Goal: Use online tool/utility: Utilize a website feature to perform a specific function

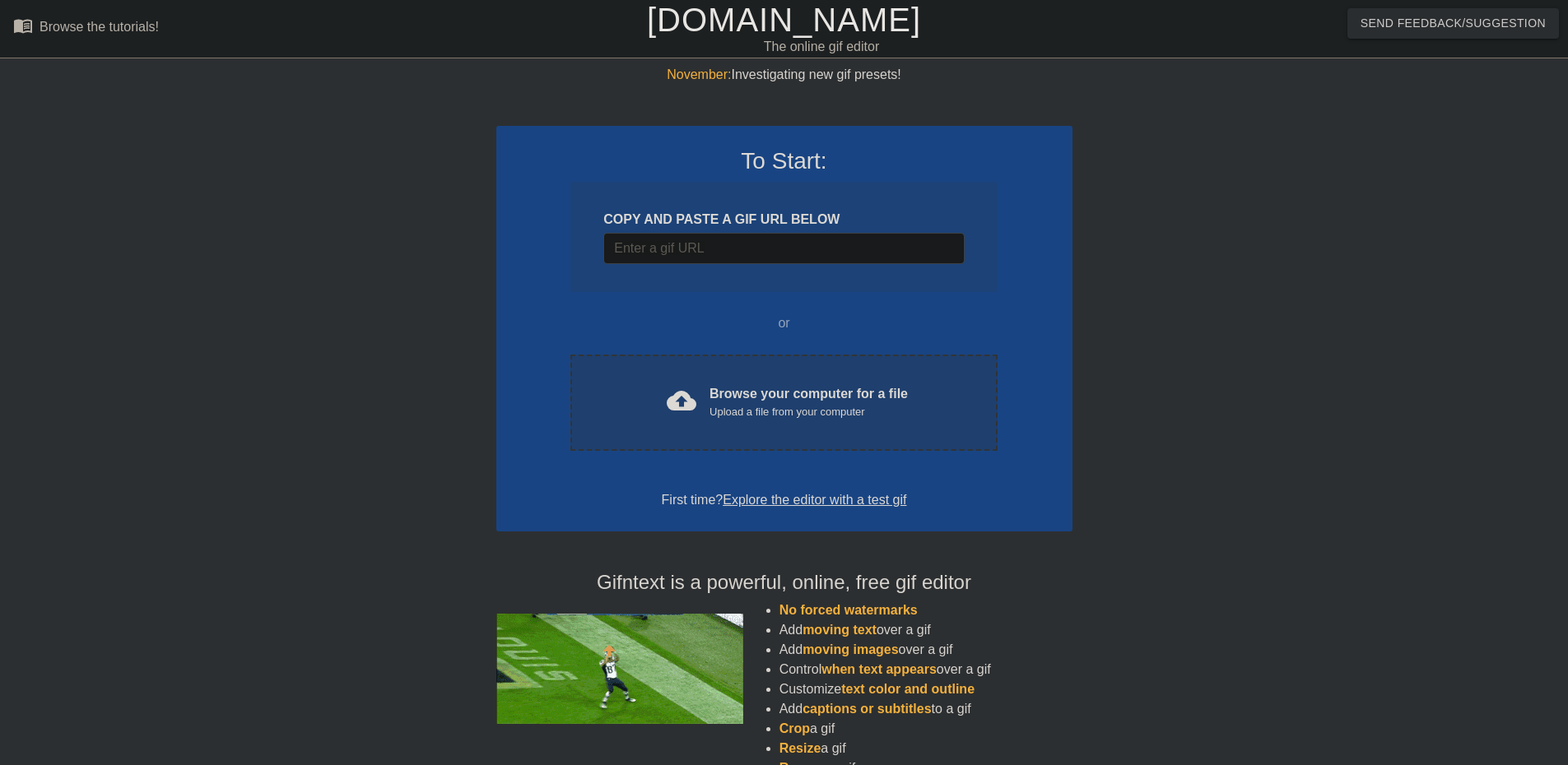
click at [721, 422] on div "cloud_upload Browse your computer for a file Upload a file from your computer C…" at bounding box center [783, 402] width 427 height 97
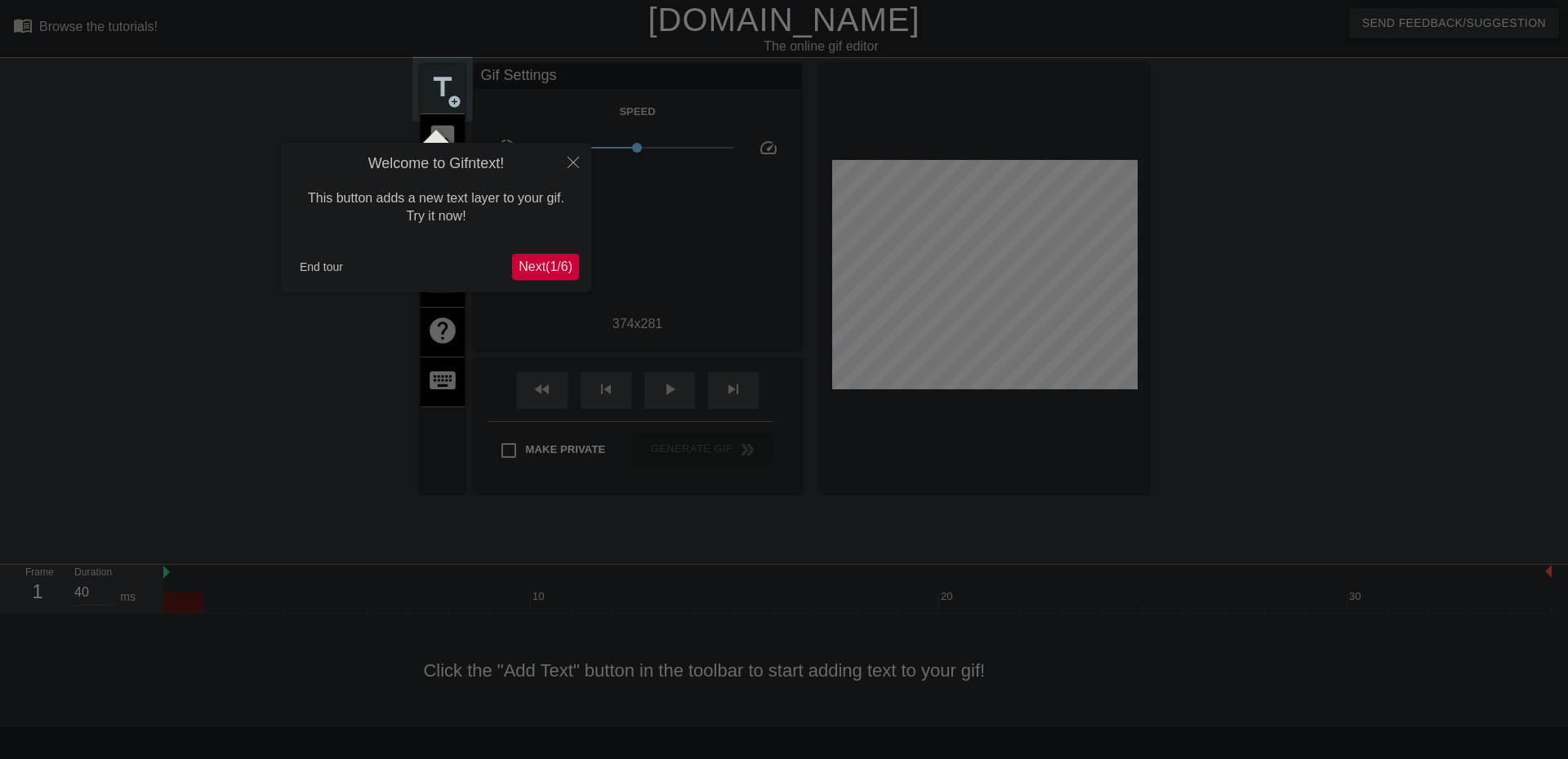
click at [553, 274] on span "Next ( 1 / 6 )" at bounding box center [545, 266] width 54 height 14
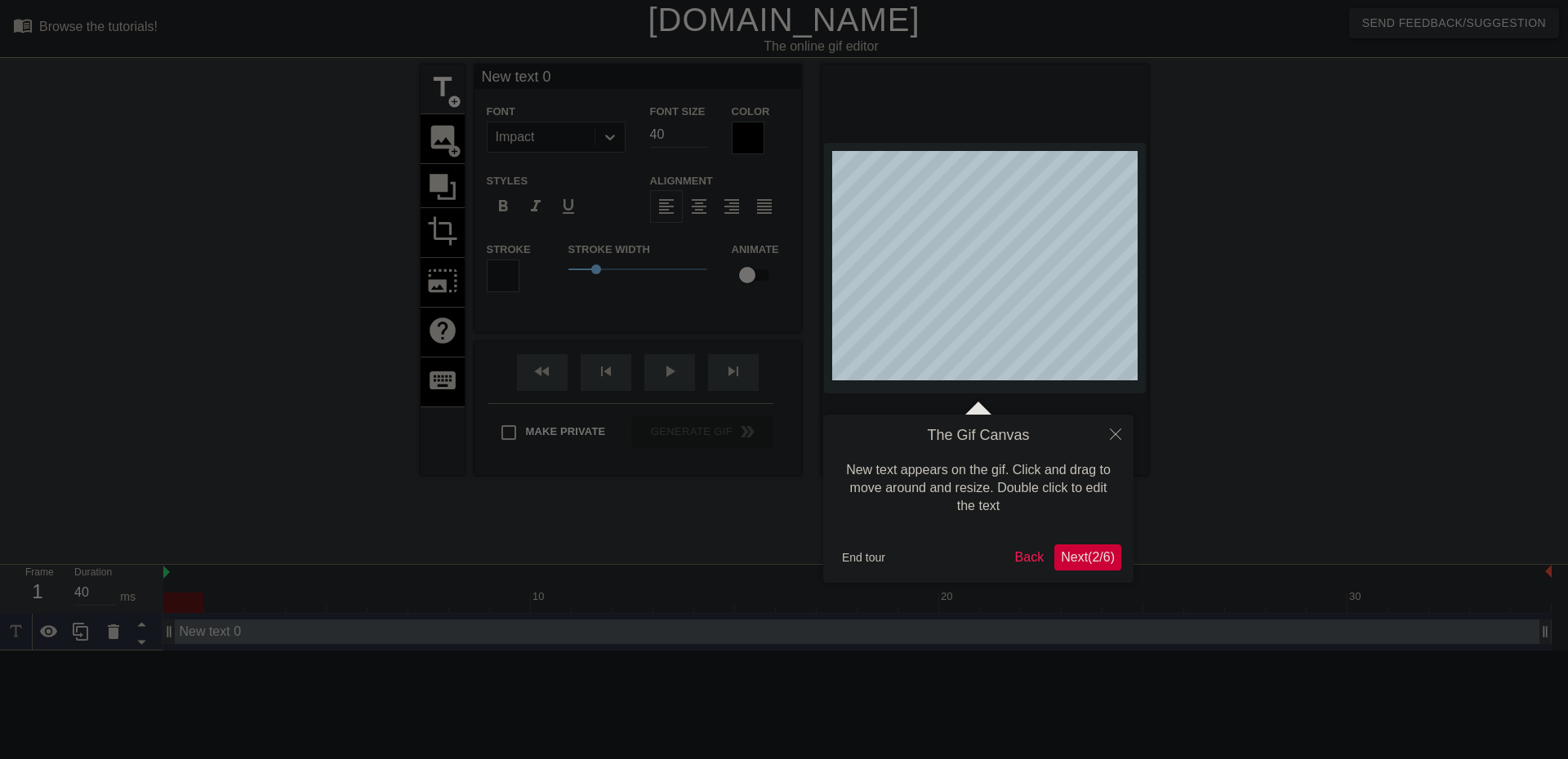
click at [1083, 553] on span "Next ( 2 / 6 )" at bounding box center [1088, 558] width 54 height 14
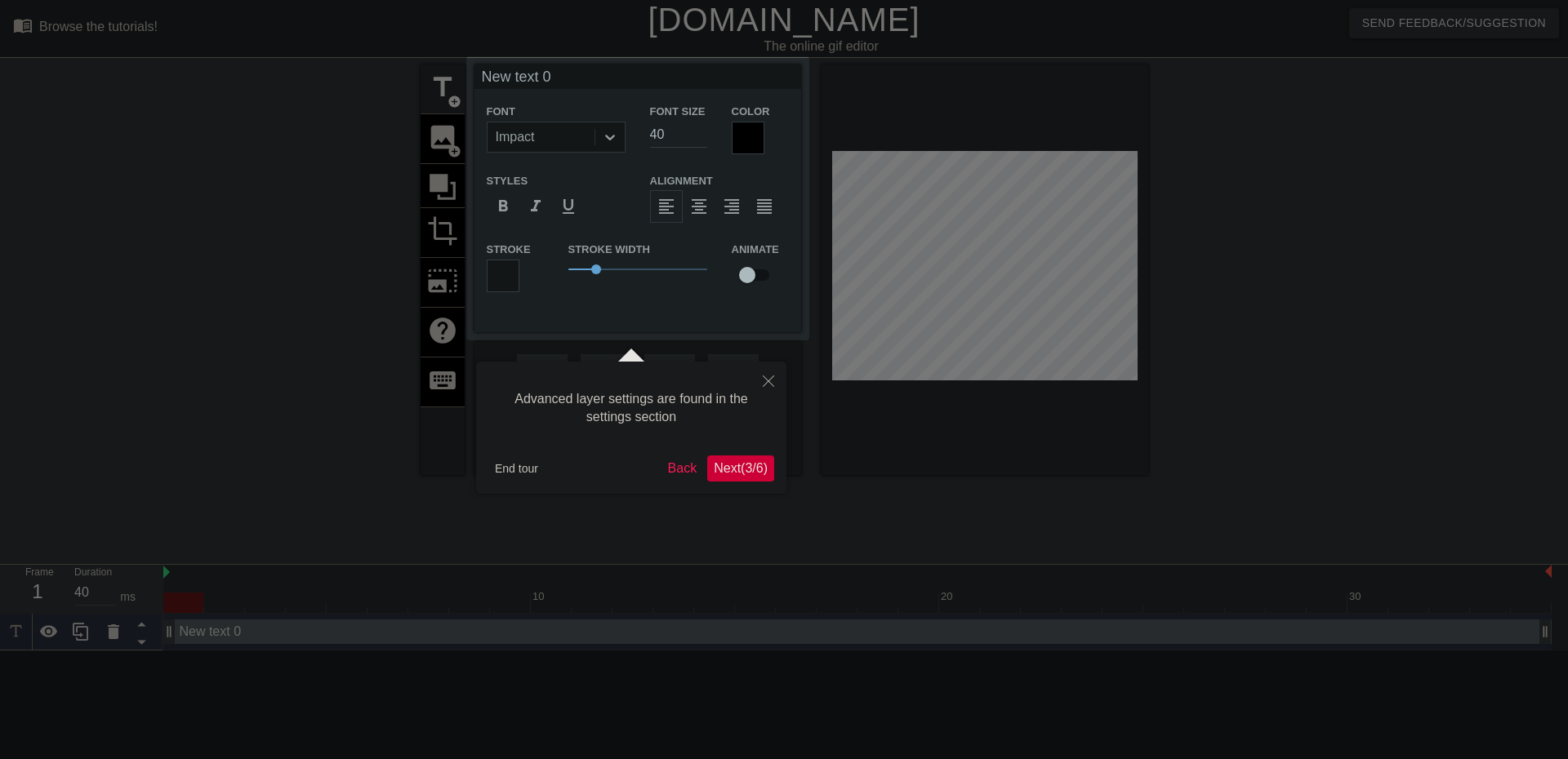
click at [740, 469] on span "Next ( 3 / 6 )" at bounding box center [740, 468] width 54 height 14
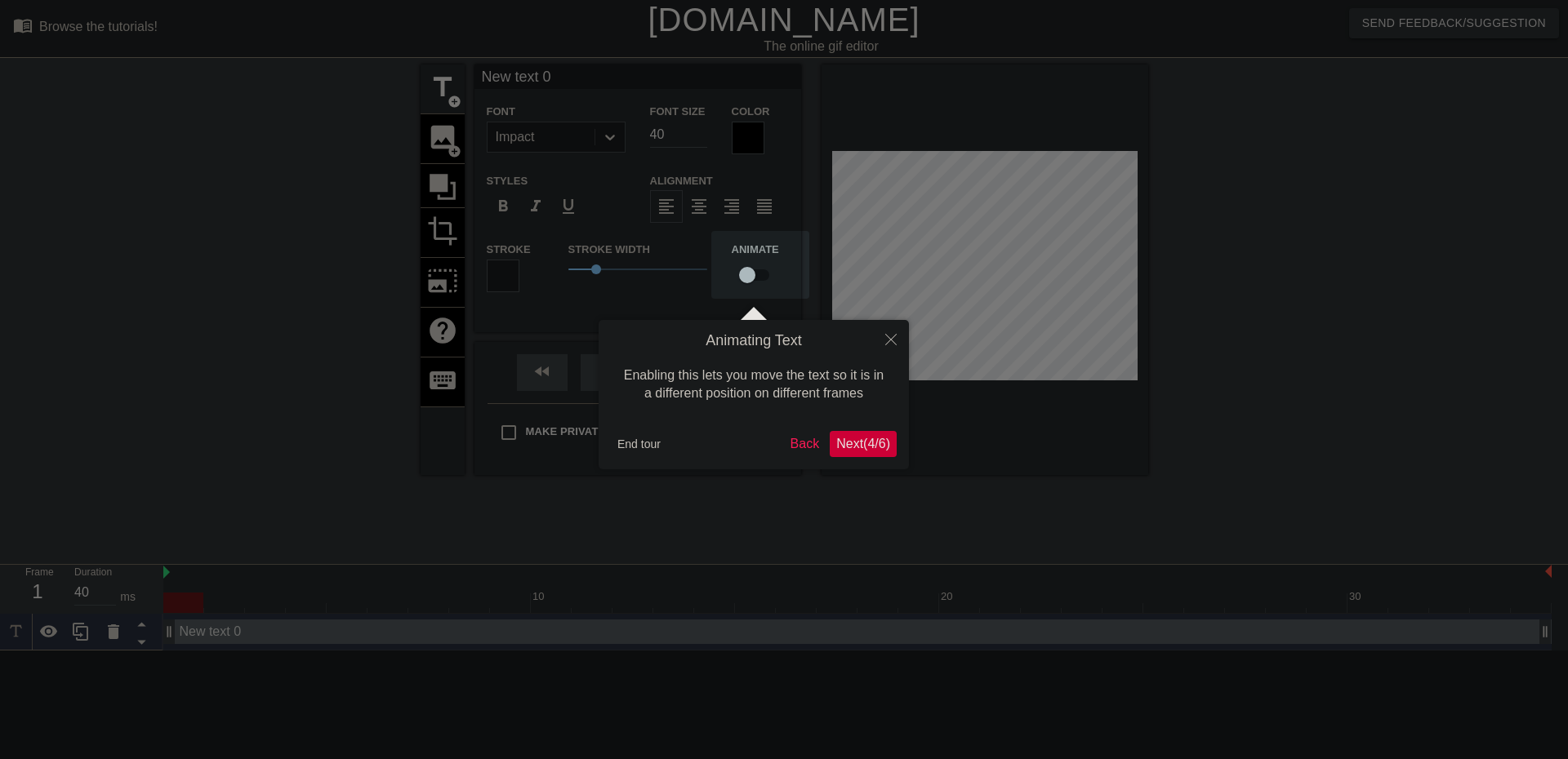
click at [882, 442] on span "Next ( 4 / 6 )" at bounding box center [862, 444] width 54 height 14
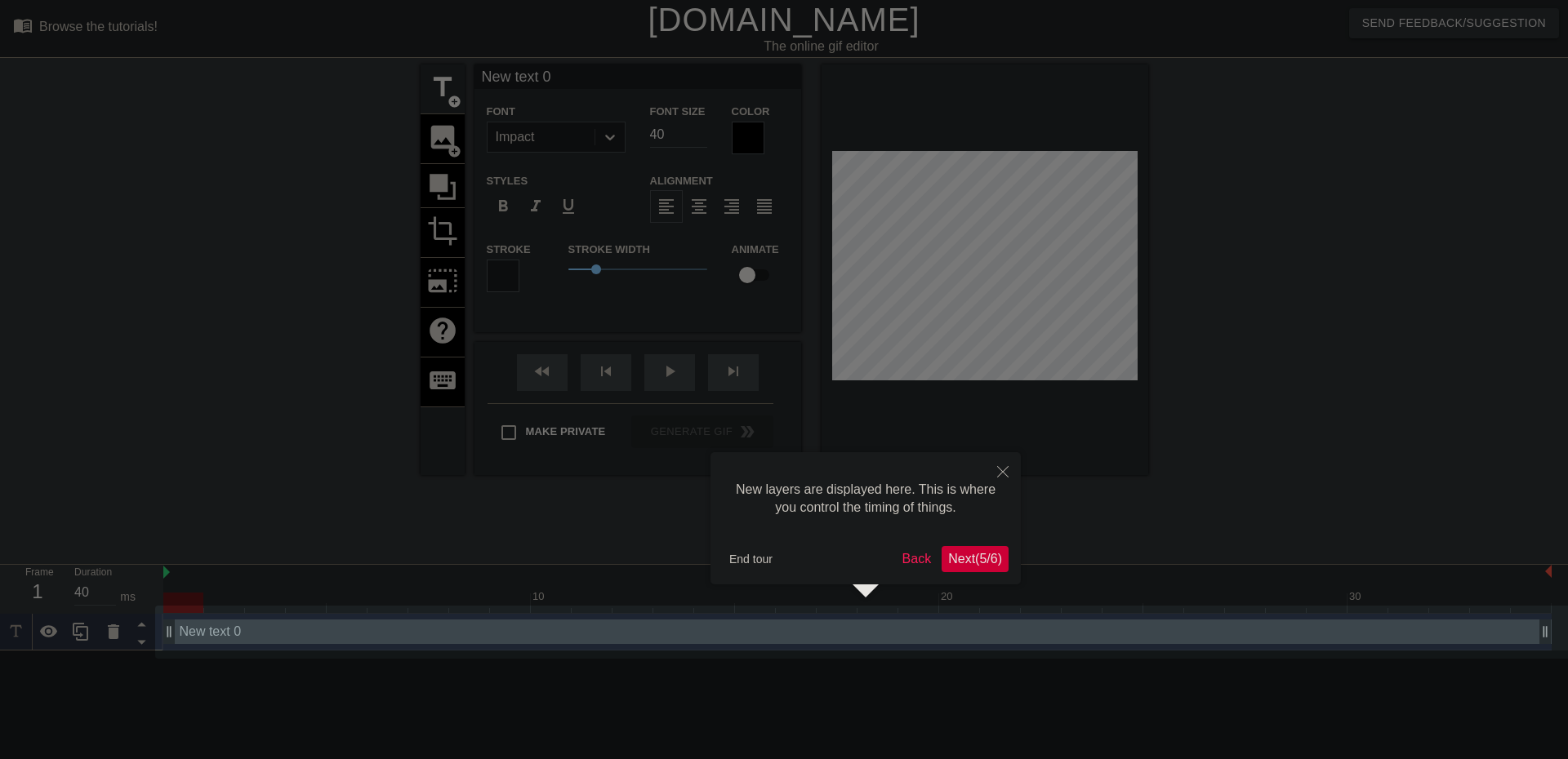
click at [961, 558] on span "Next ( 5 / 6 )" at bounding box center [975, 558] width 54 height 14
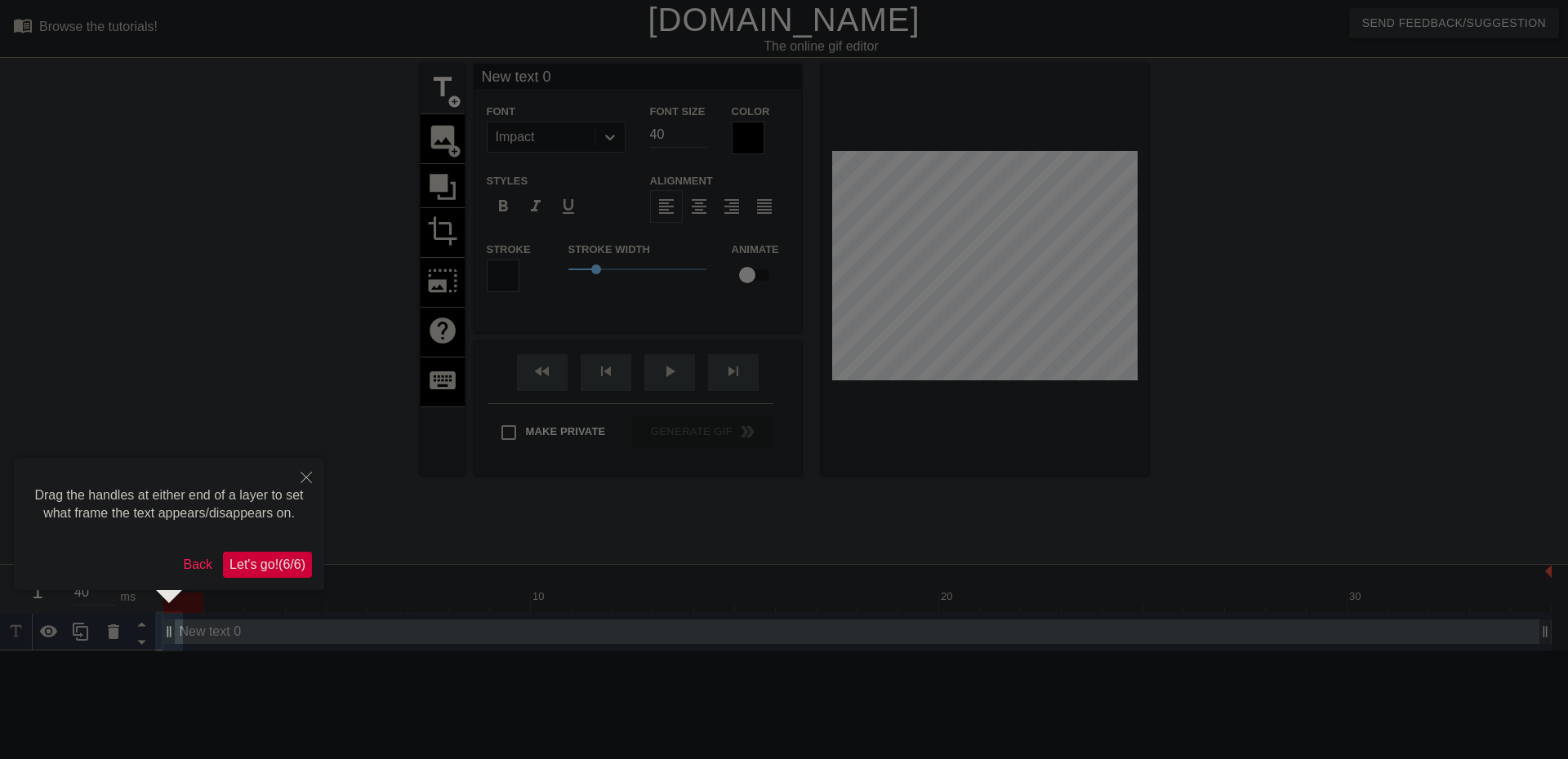
click at [263, 558] on span "Let's go! ( 6 / 6 )" at bounding box center [267, 565] width 76 height 14
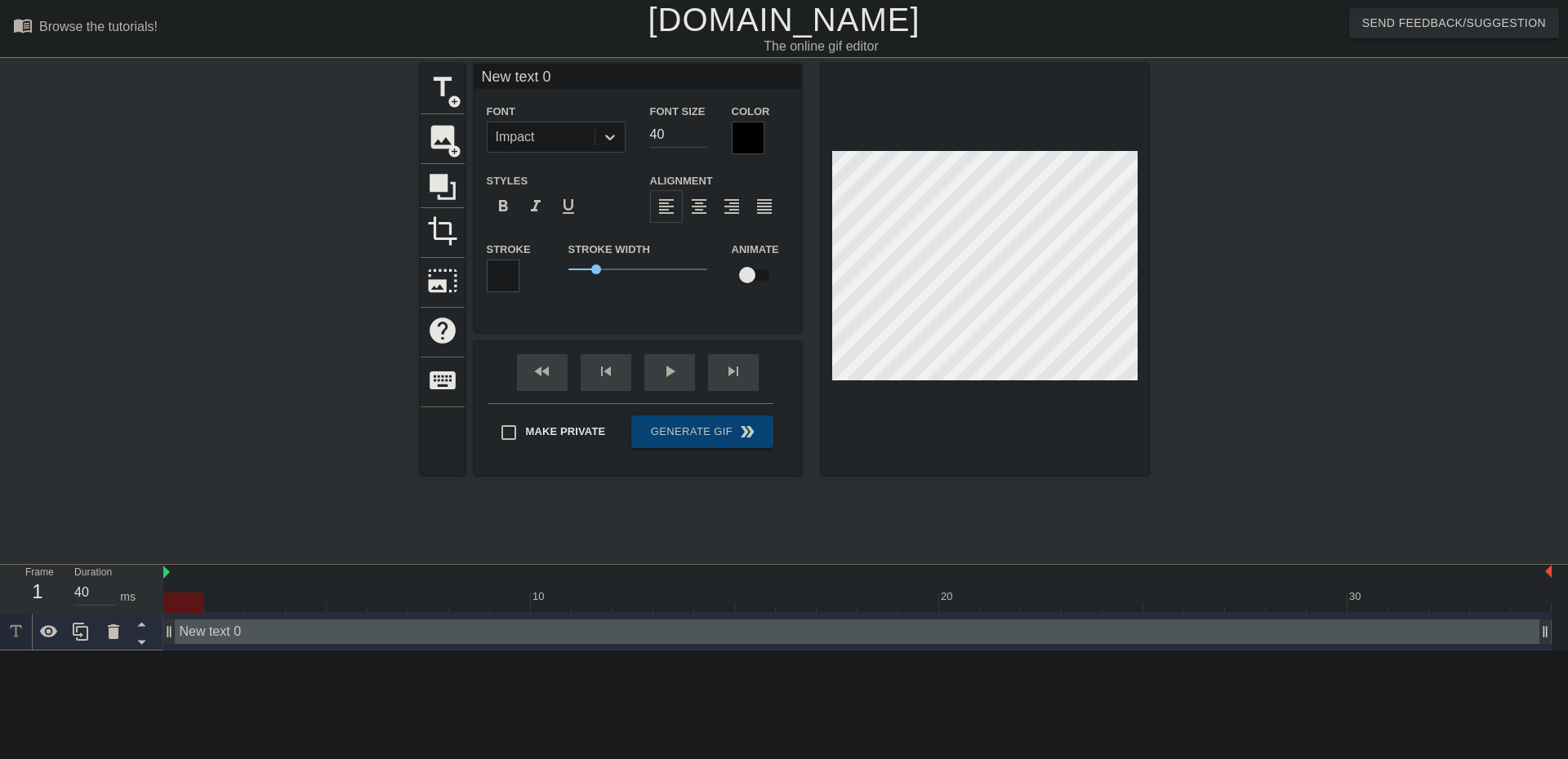
click at [537, 71] on input "New text 0" at bounding box center [637, 77] width 326 height 25
type input "DNR"
click at [758, 138] on div at bounding box center [748, 137] width 33 height 33
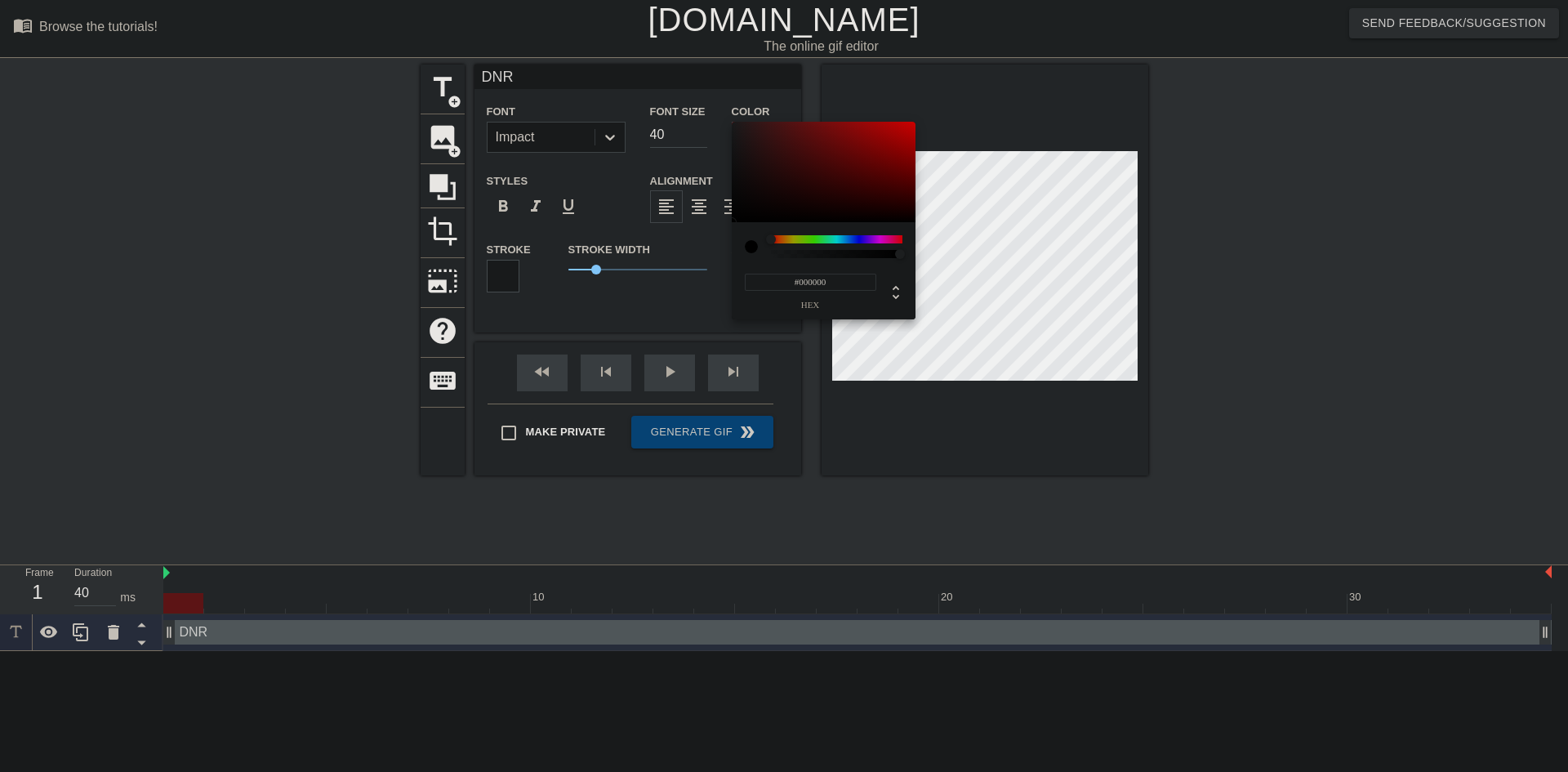
drag, startPoint x: 795, startPoint y: 283, endPoint x: 859, endPoint y: 282, distance: 64.0
click at [859, 282] on input "#000000" at bounding box center [810, 282] width 131 height 17
type input "#FFFFFF"
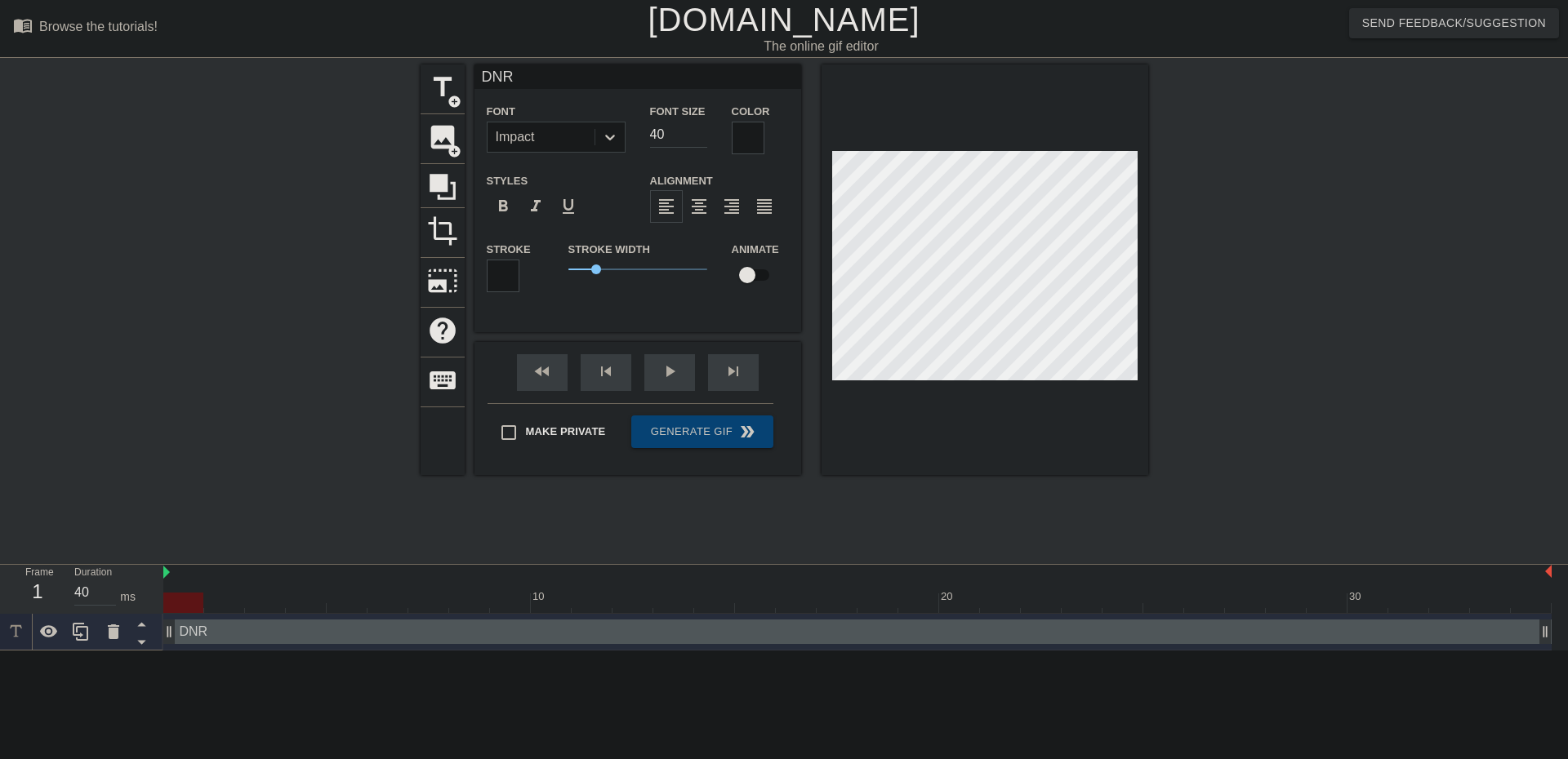
click at [507, 276] on div at bounding box center [502, 275] width 33 height 33
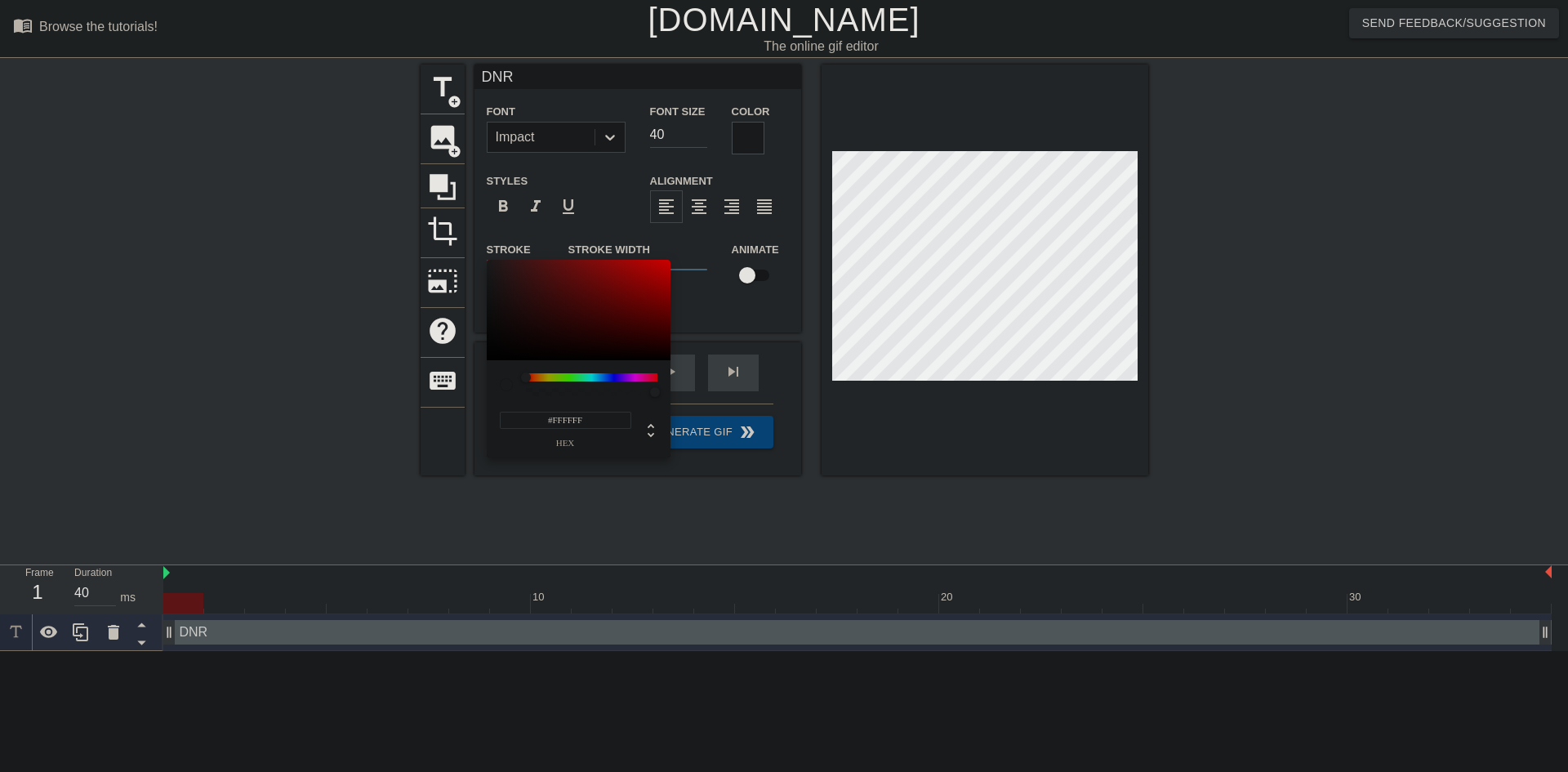
click at [570, 423] on input "#FFFFFF" at bounding box center [565, 420] width 131 height 17
type input "#000000"
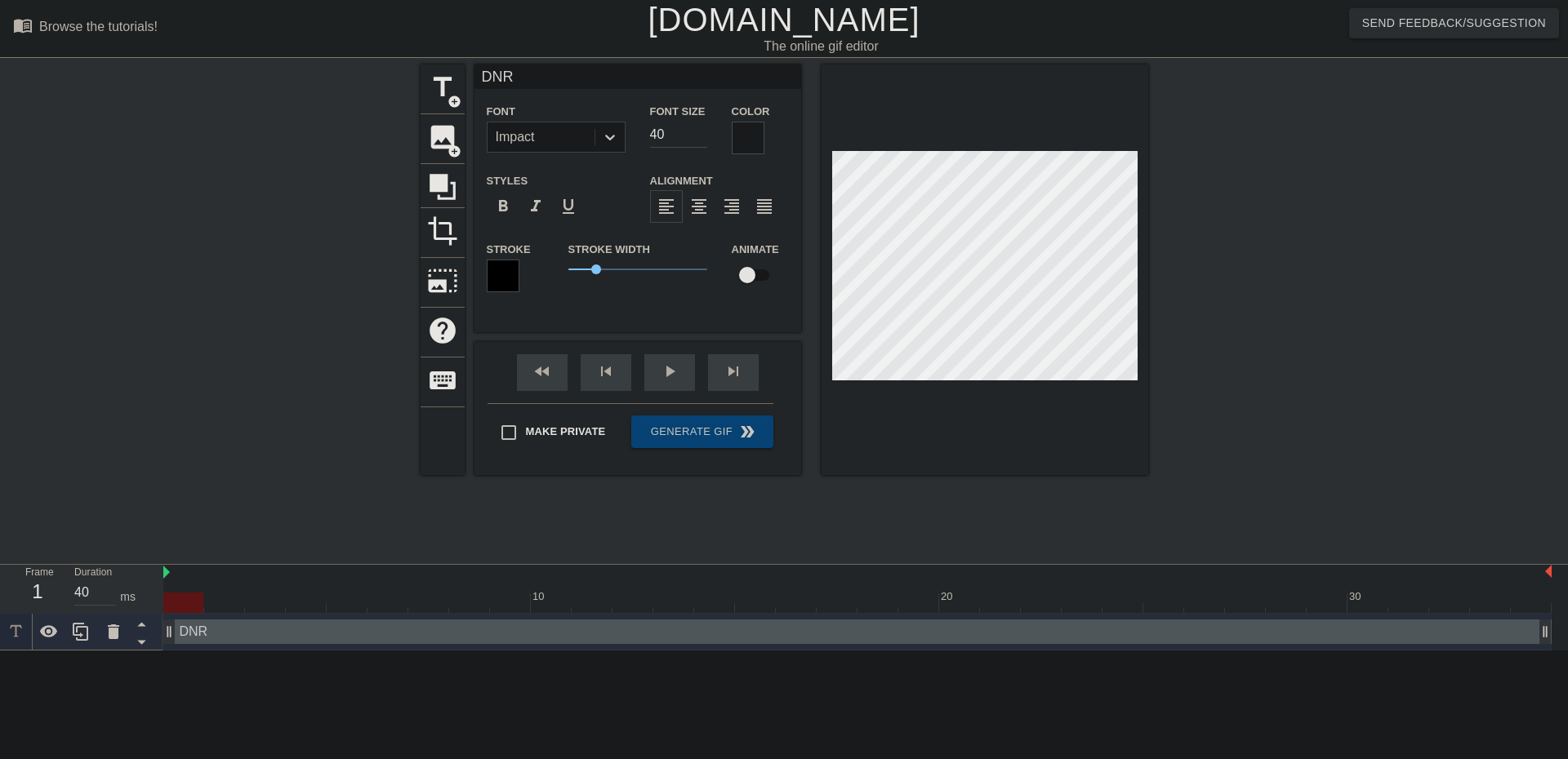
click at [766, 273] on input "checkbox" at bounding box center [747, 274] width 93 height 31
checkbox input "true"
click at [445, 105] on div "title add_circle" at bounding box center [443, 89] width 44 height 50
type input "New text 1"
checkbox input "false"
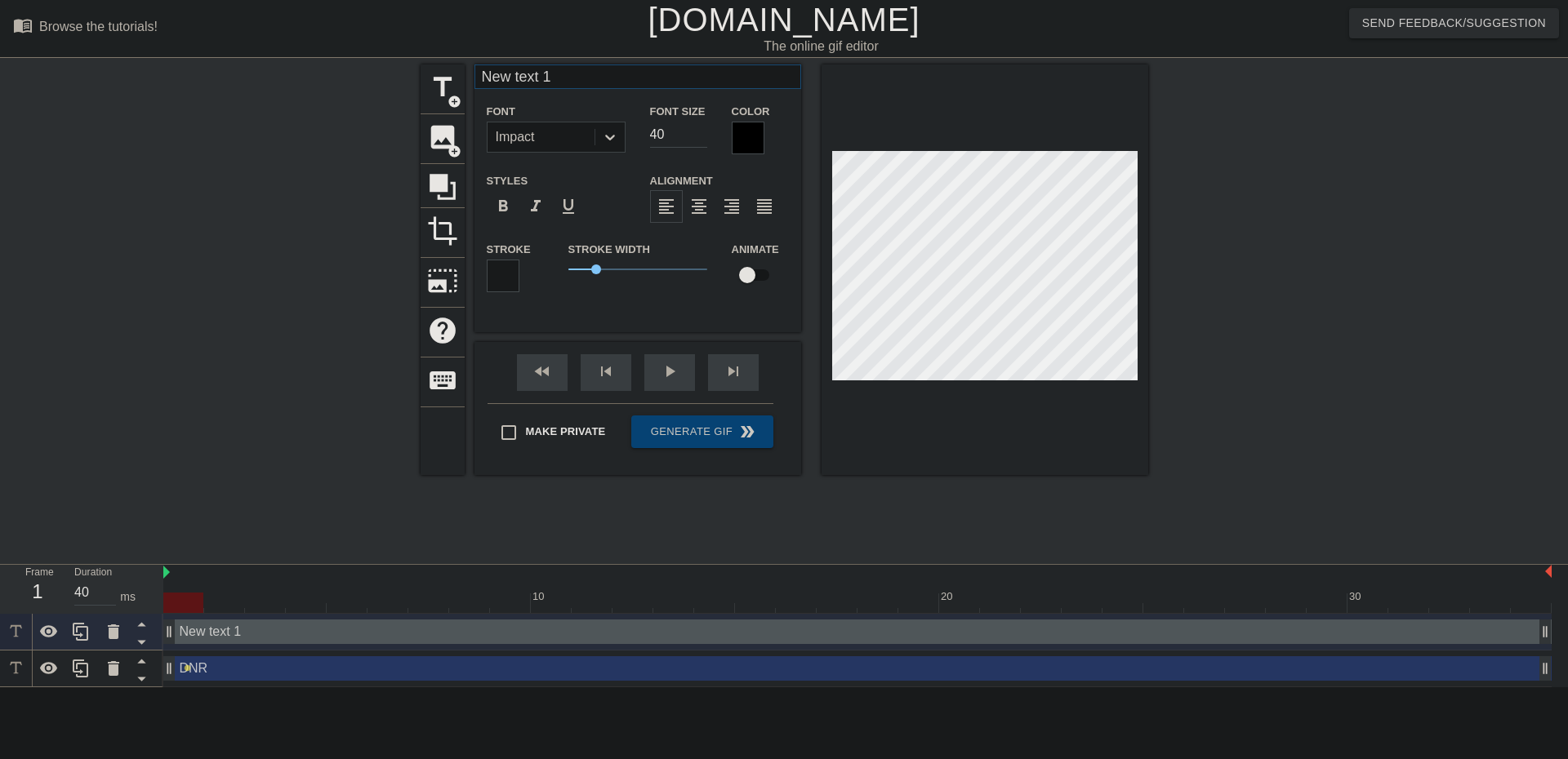
click at [509, 74] on input "New text 1" at bounding box center [637, 77] width 326 height 25
type input "c"
type input "FAMLI"
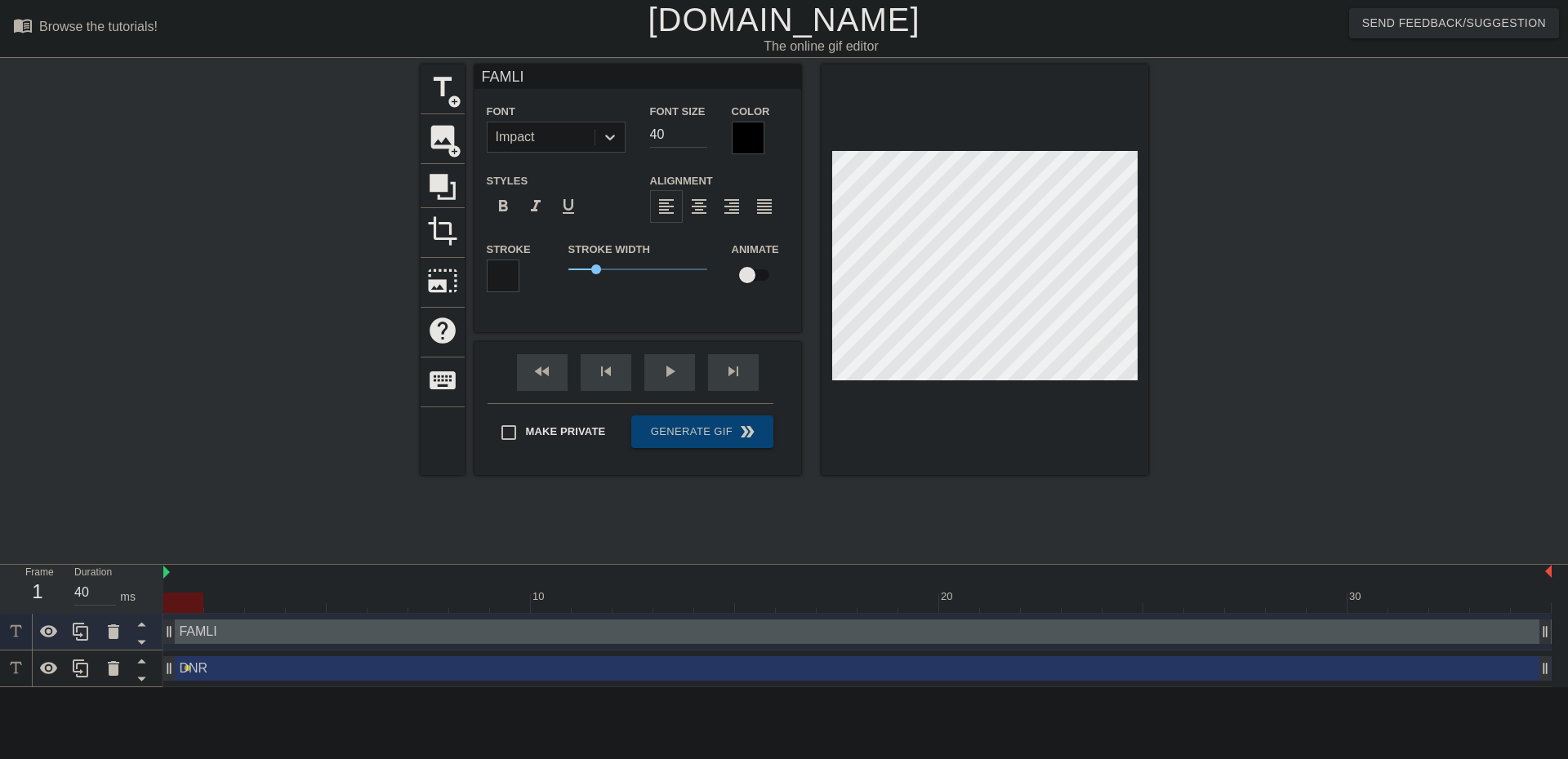
click at [747, 136] on div at bounding box center [748, 137] width 33 height 33
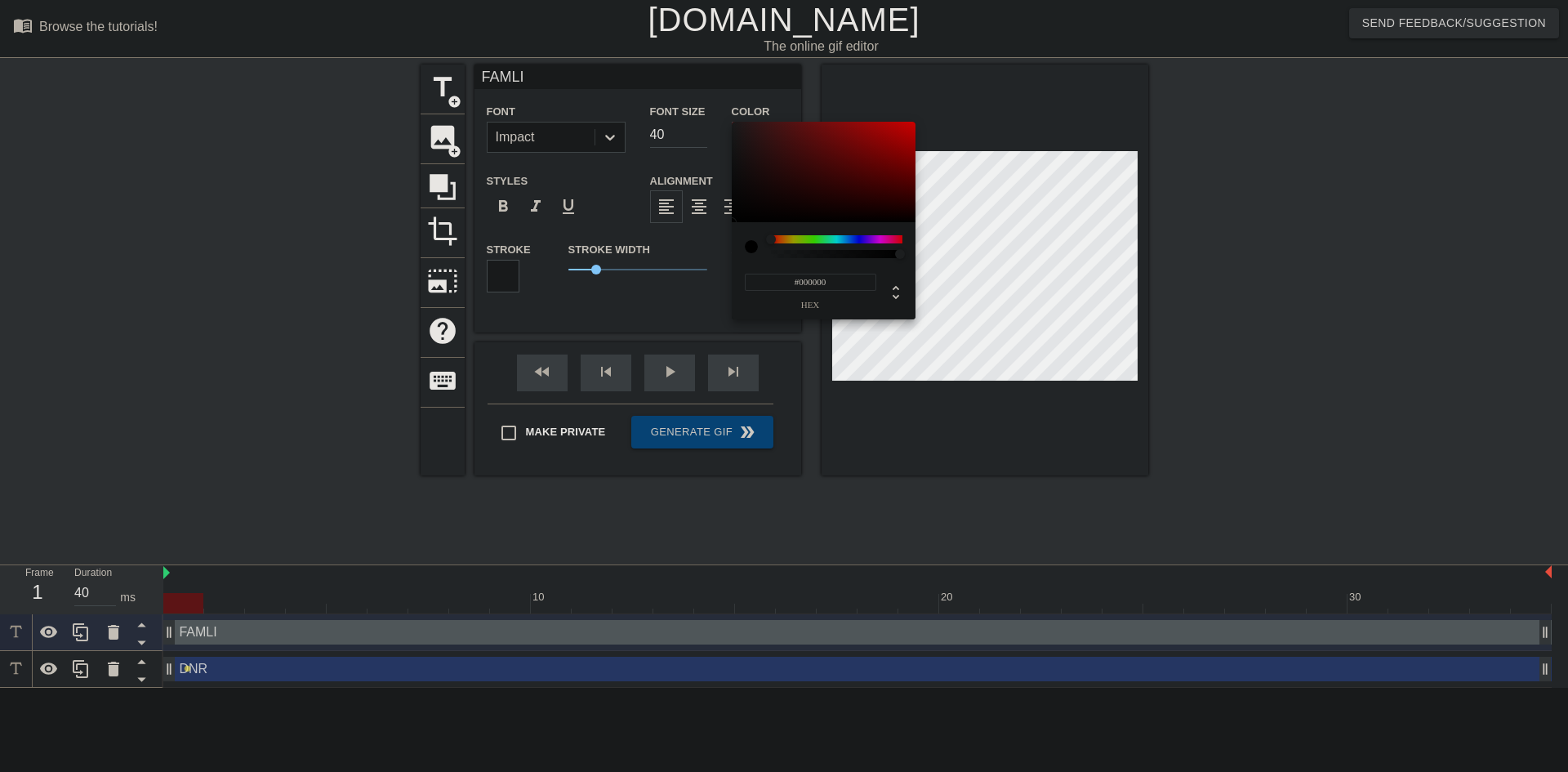
click at [756, 247] on div at bounding box center [751, 246] width 13 height 13
drag, startPoint x: 785, startPoint y: 187, endPoint x: 953, endPoint y: 113, distance: 183.6
click at [953, 113] on div "#FF0000 hex" at bounding box center [784, 386] width 1568 height 772
type input "255"
type input "1"
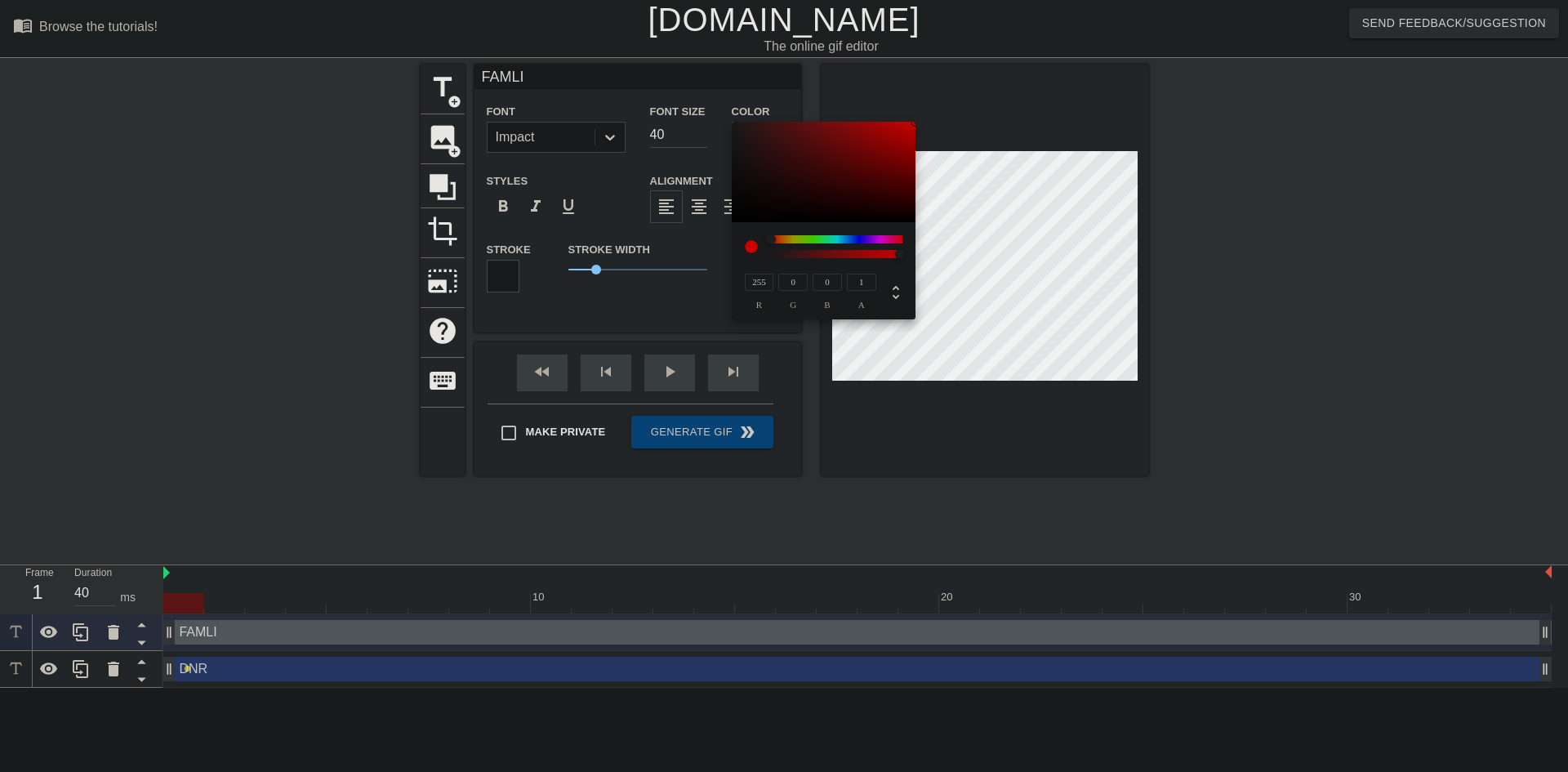
drag, startPoint x: 876, startPoint y: 253, endPoint x: 1009, endPoint y: 285, distance: 136.8
click at [1007, 285] on div "255 r 0 g 0 b 1 a" at bounding box center [784, 386] width 1568 height 772
type input "81"
type input "220"
type input "255"
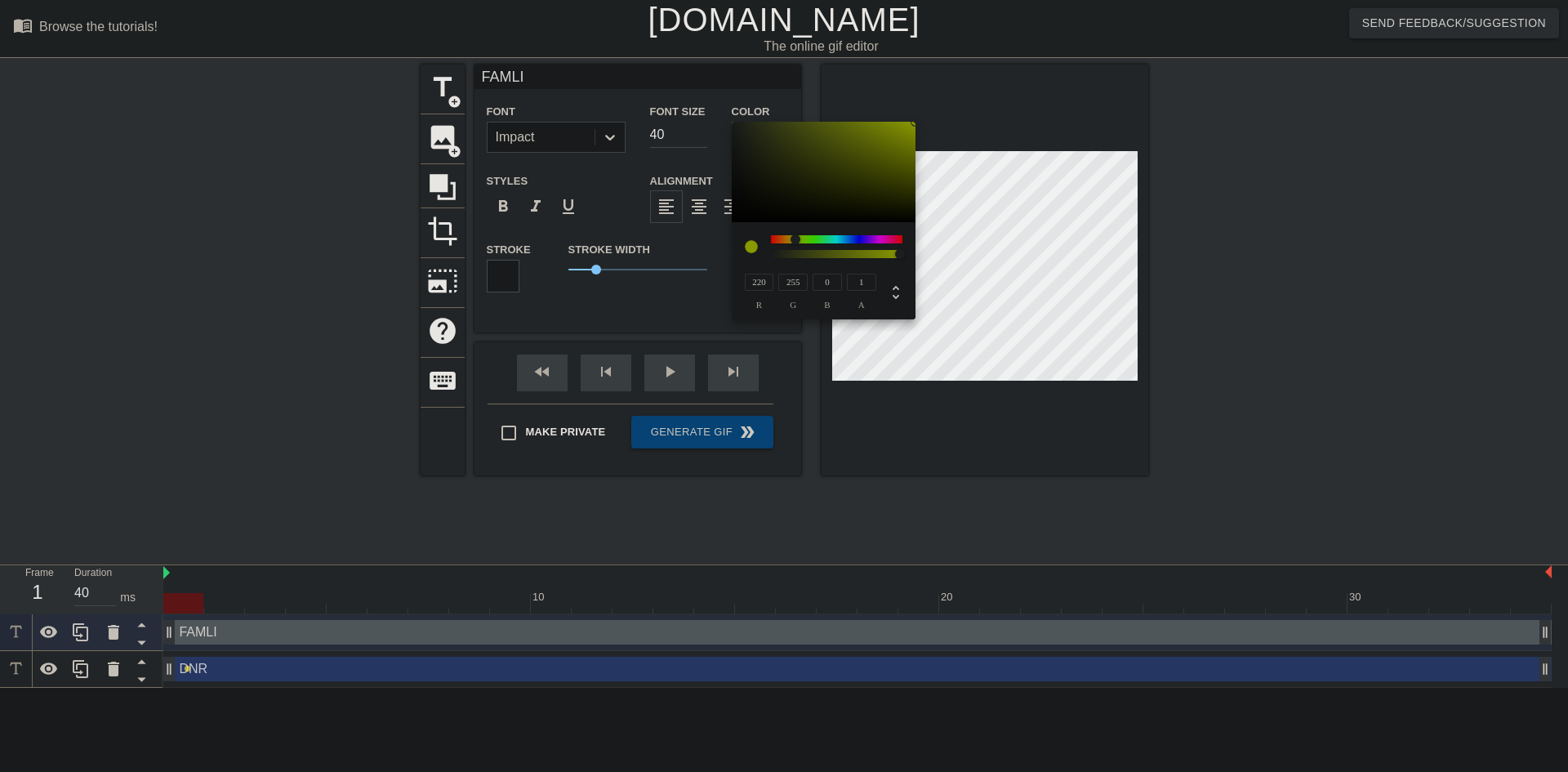
type input "255"
type input "252"
type input "249"
type input "255"
type input "0"
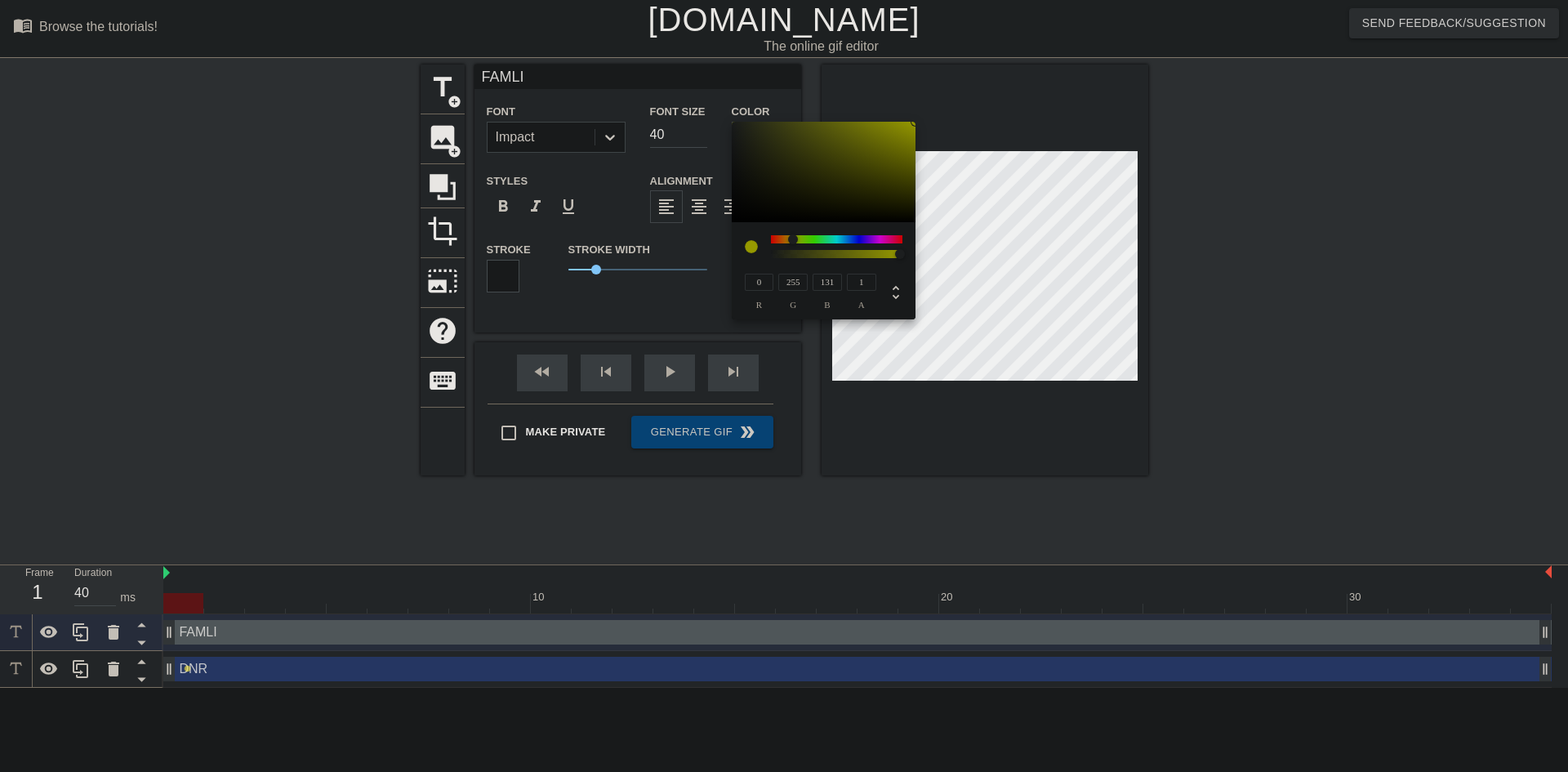
type input "217"
type input "188"
type input "255"
type input "8"
type input "59"
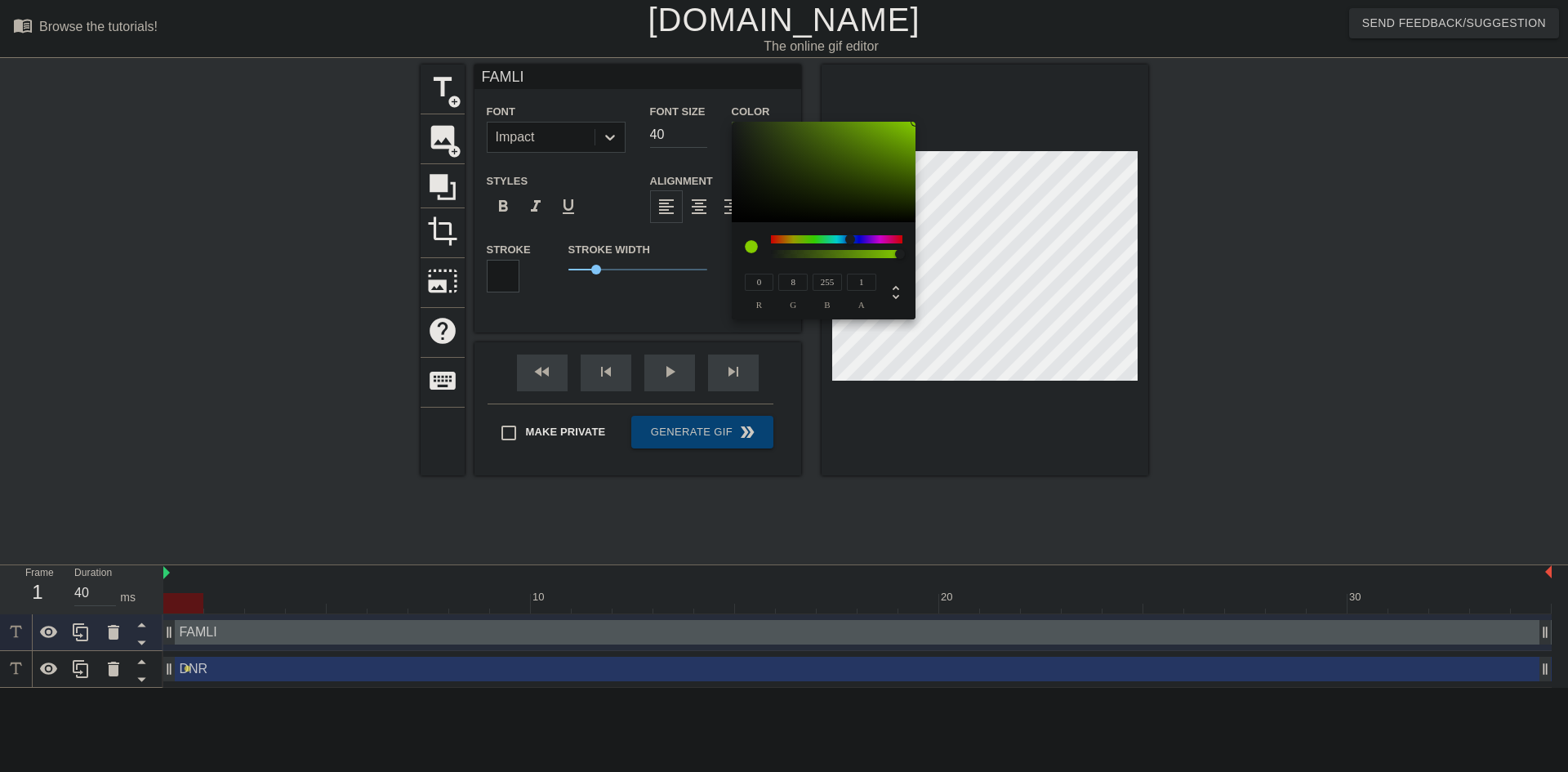
type input "0"
type input "255"
type input "223"
type input "249"
type input "255"
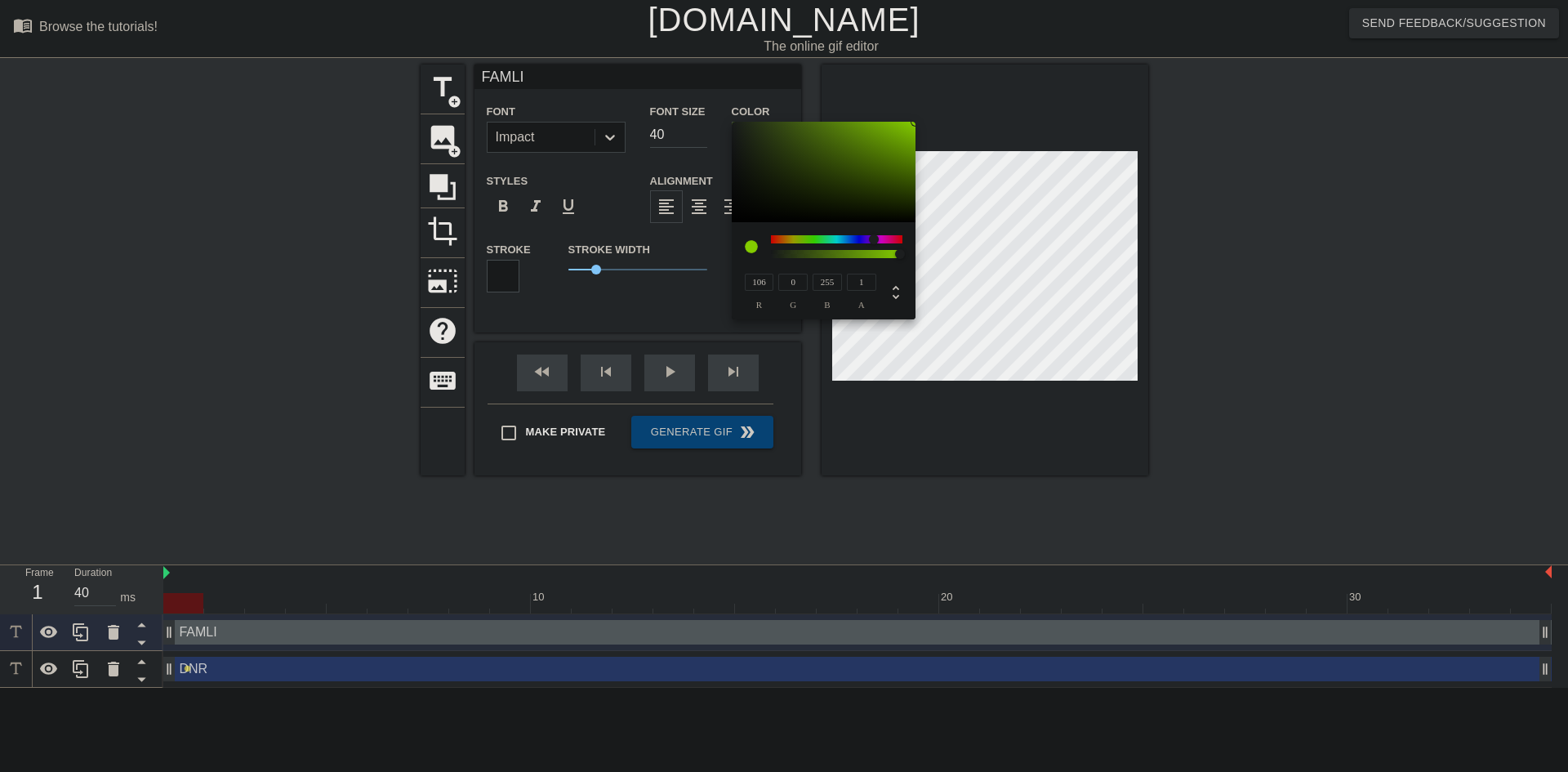
type input "0"
type input "255"
type input "74"
type input "30"
type input "0"
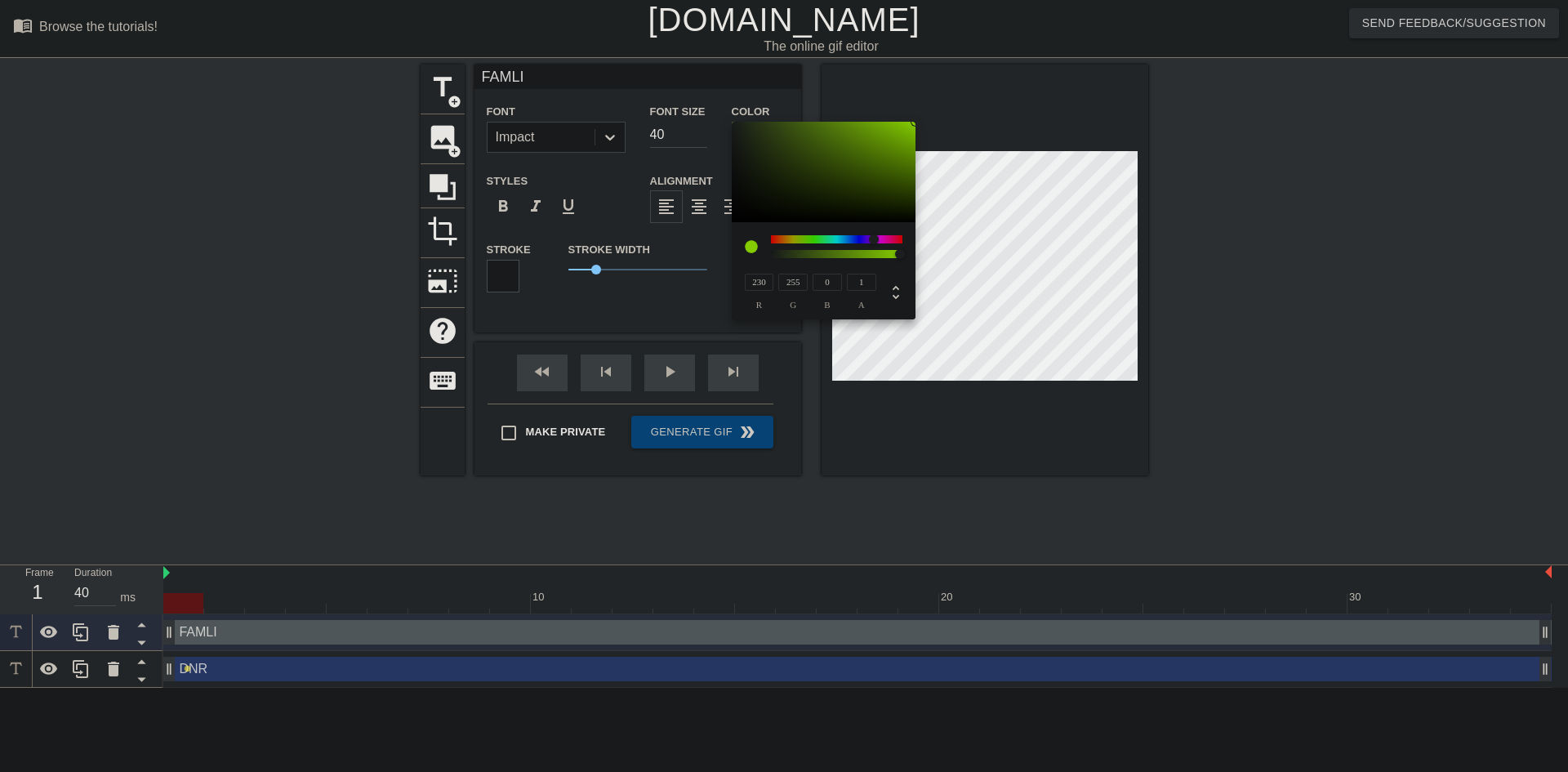
type input "255"
type input "0"
click at [766, 246] on div at bounding box center [758, 246] width 26 height 23
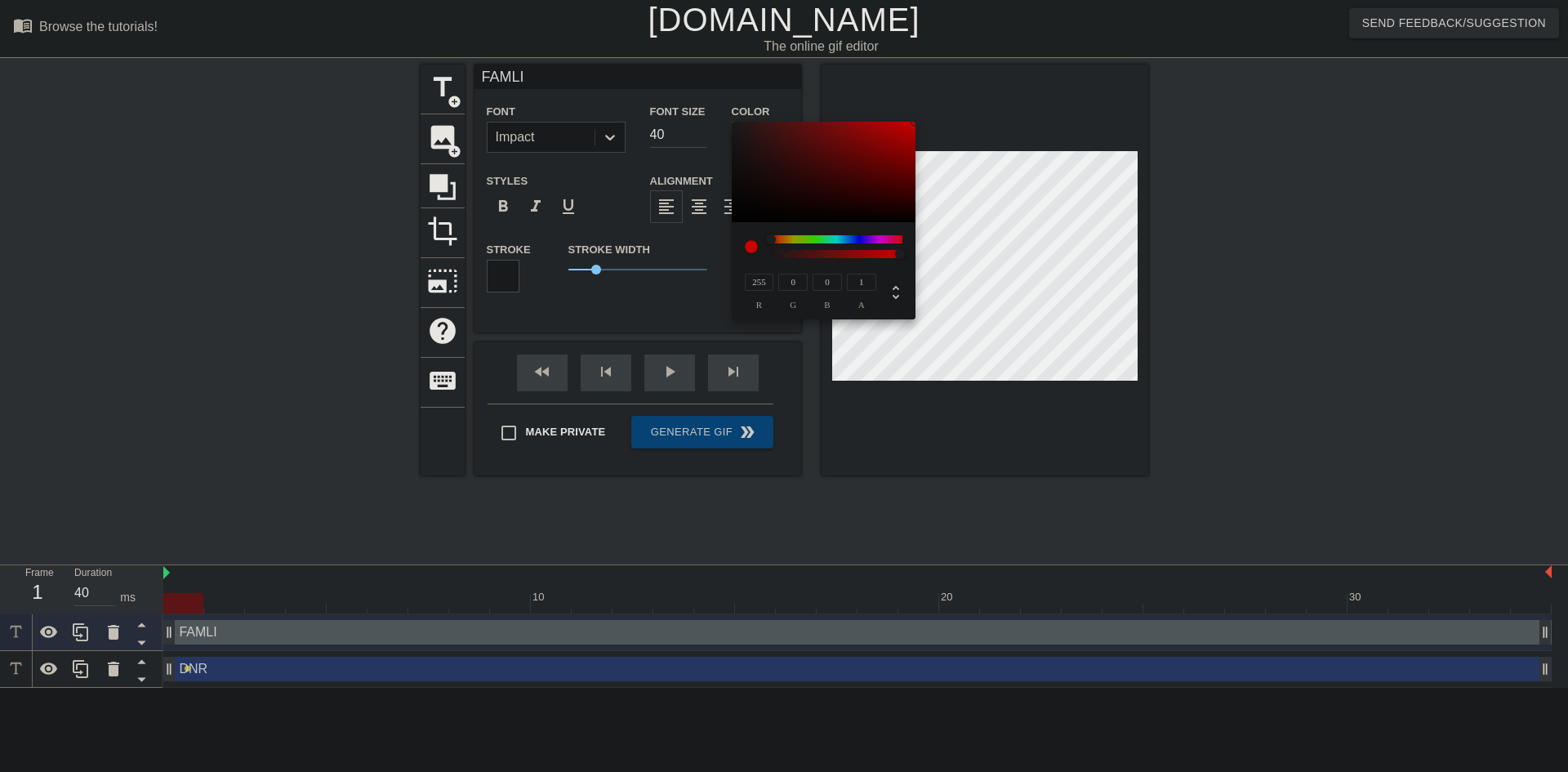
click at [750, 247] on div at bounding box center [751, 246] width 13 height 13
click at [898, 291] on icon at bounding box center [896, 292] width 19 height 19
type input "0"
type input "100%"
type input "50%"
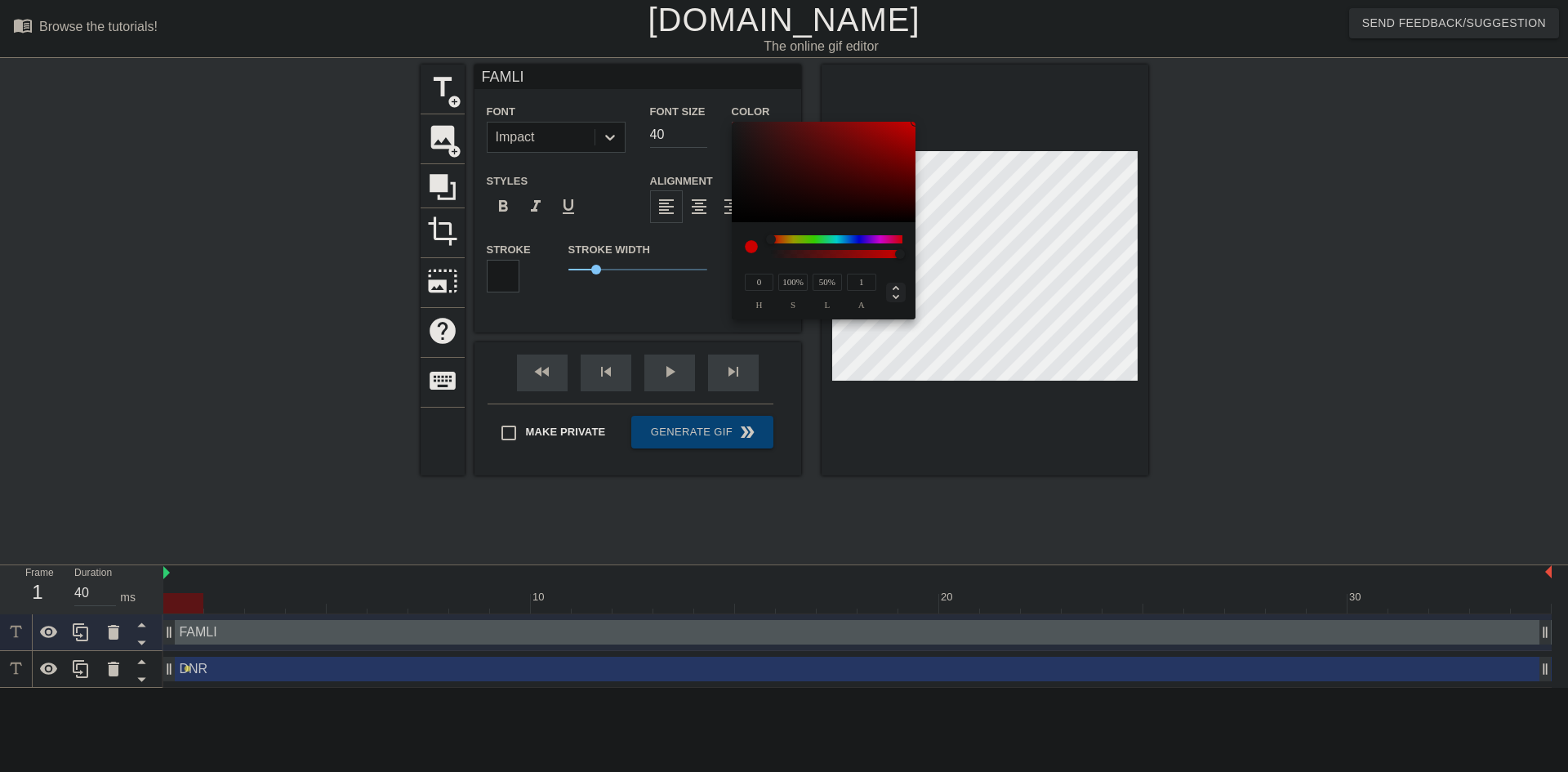
click at [898, 291] on icon at bounding box center [896, 292] width 19 height 19
click at [840, 279] on input "#FF0000" at bounding box center [810, 282] width 131 height 17
type input "#FFFFFF"
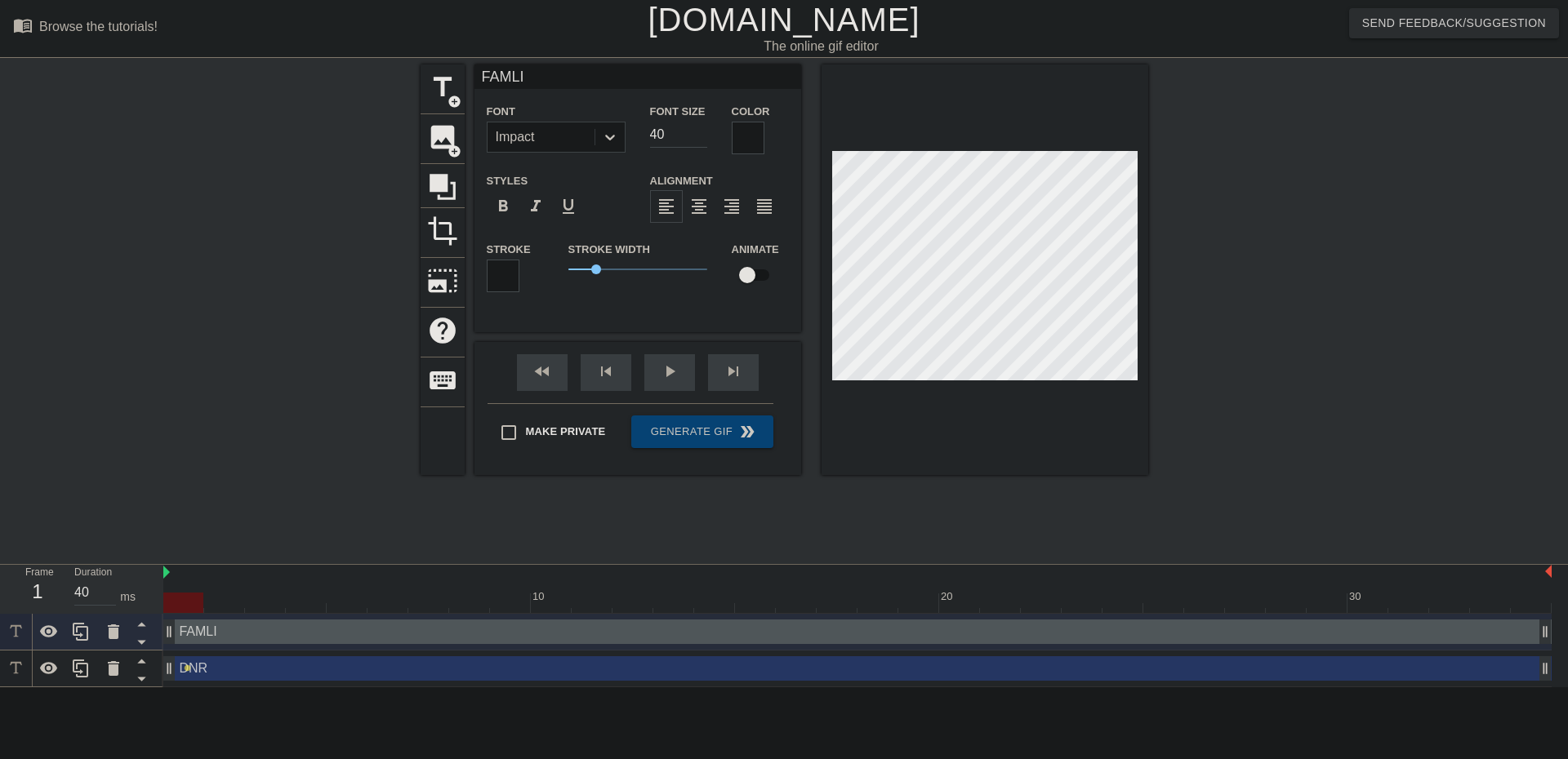
click at [499, 268] on div at bounding box center [502, 275] width 33 height 33
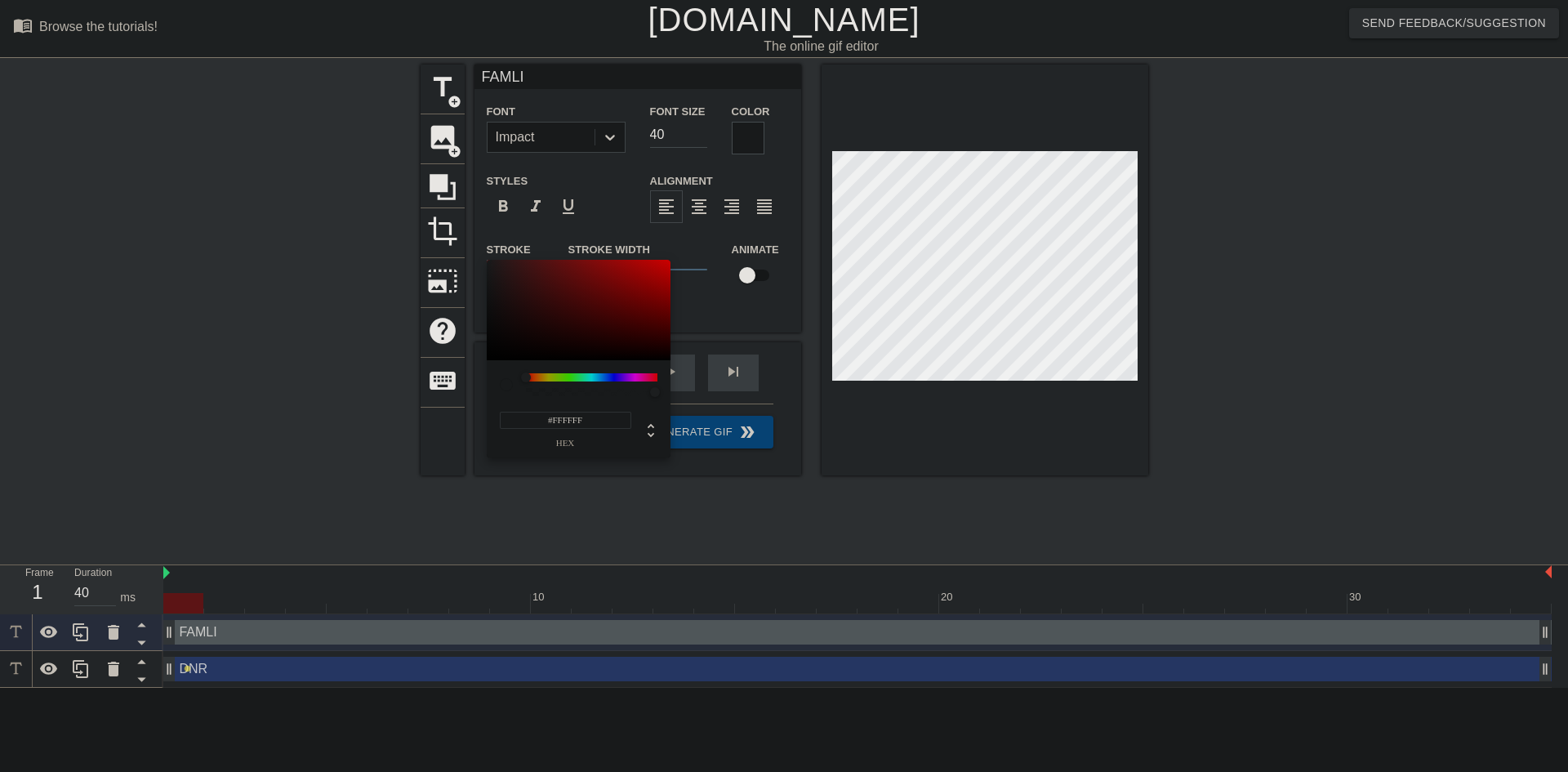
click at [559, 423] on input "#FFFFFF" at bounding box center [565, 420] width 131 height 17
type input "#000000"
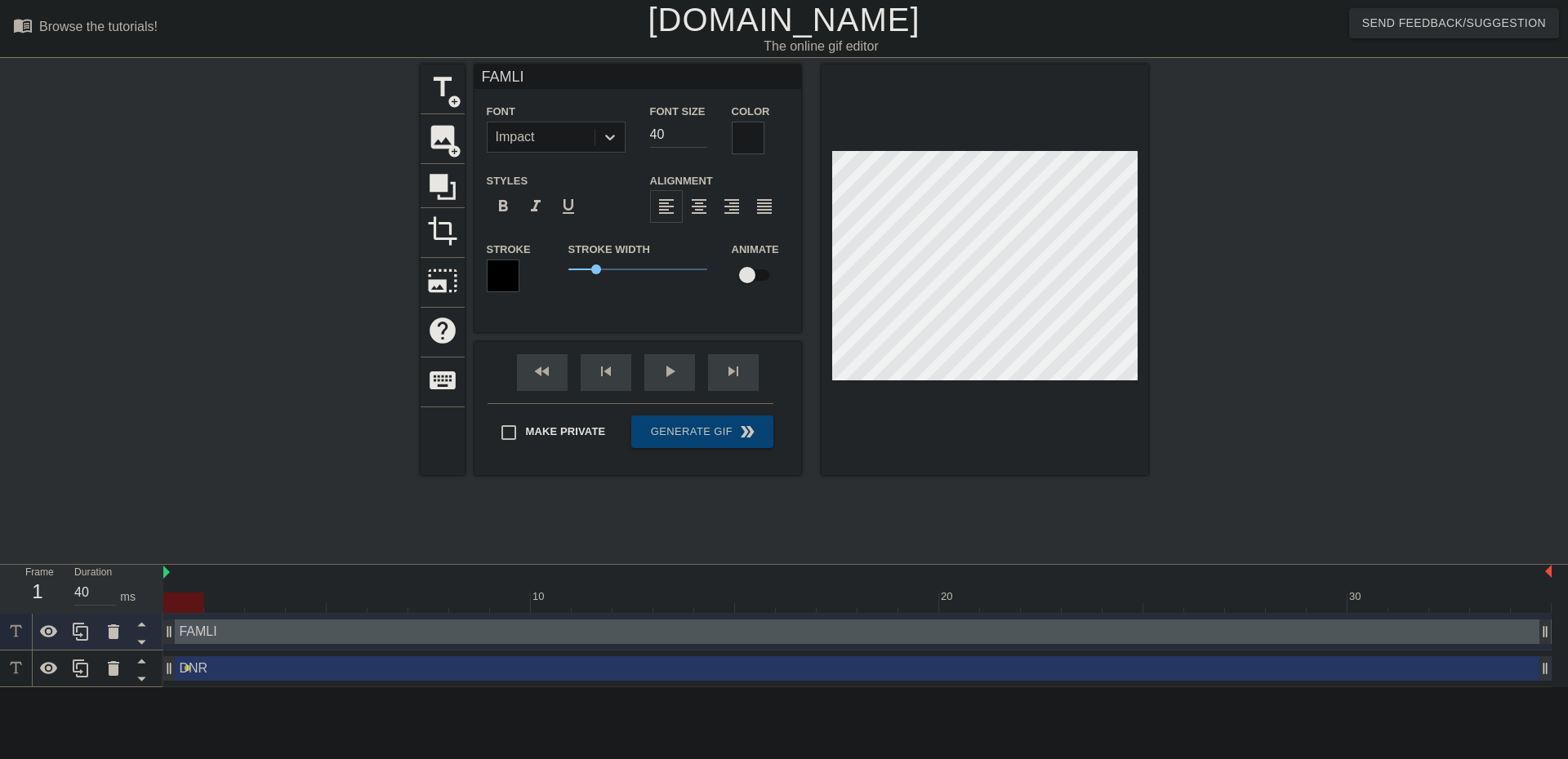
click at [748, 274] on input "checkbox" at bounding box center [747, 274] width 93 height 31
checkbox input "true"
click at [711, 434] on button "Generate Gif double_arrow" at bounding box center [702, 431] width 142 height 33
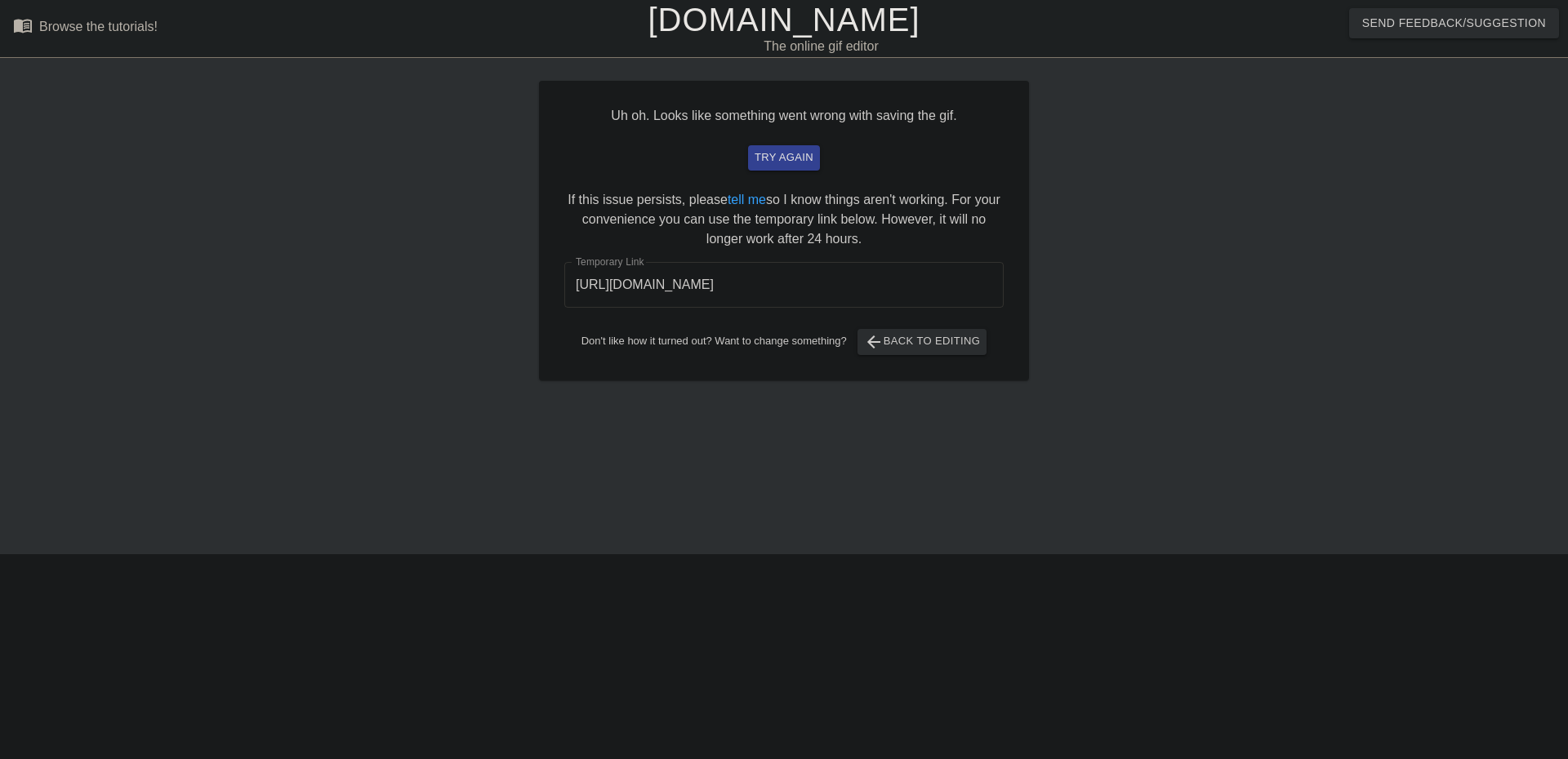
click at [737, 295] on input "[URL][DOMAIN_NAME]" at bounding box center [783, 285] width 439 height 46
click at [741, 288] on input "[URL][DOMAIN_NAME]" at bounding box center [783, 285] width 439 height 46
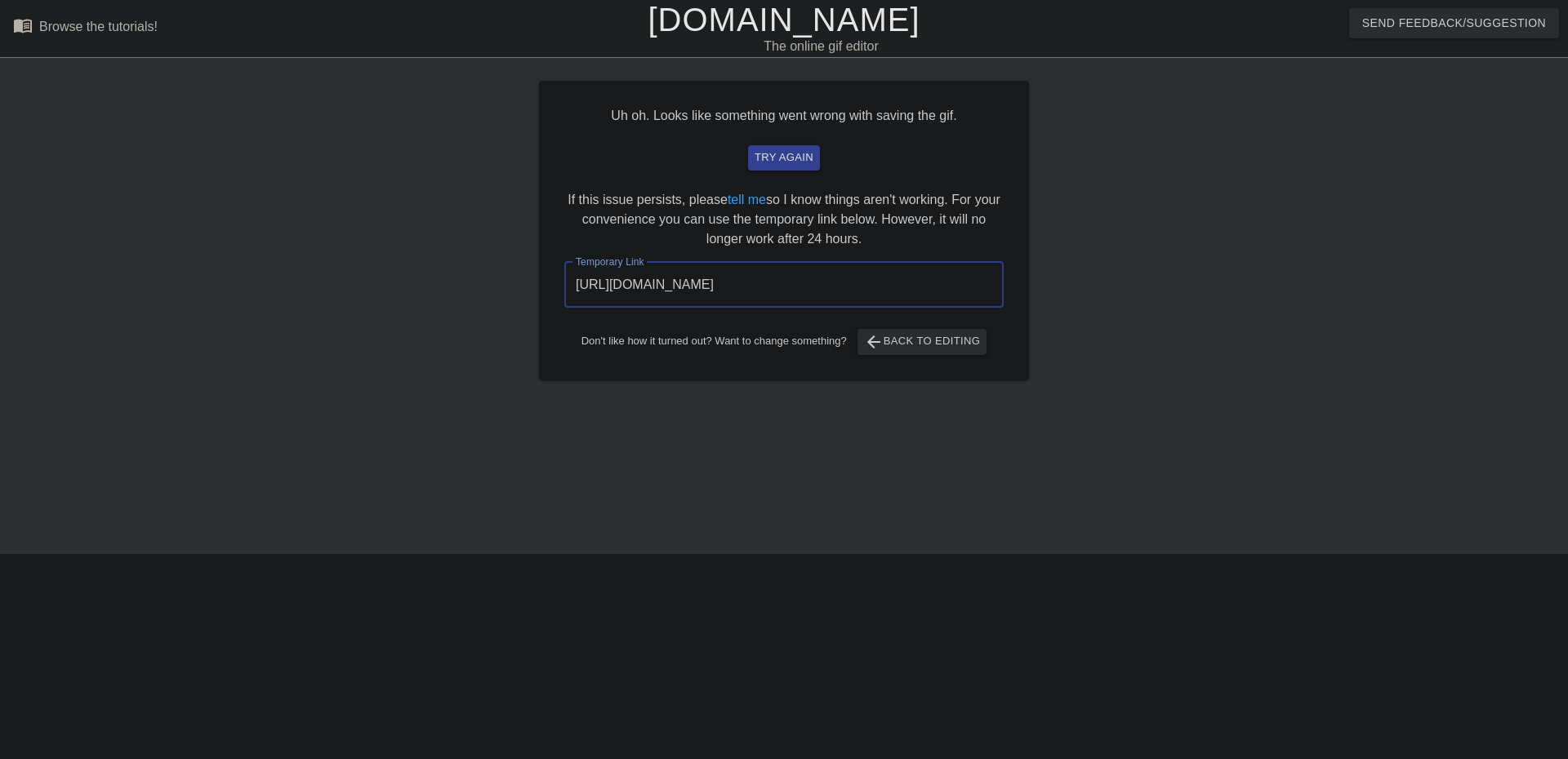
click at [788, 154] on span "try again" at bounding box center [784, 157] width 59 height 18
click at [886, 335] on span "arrow_back Back to Editing" at bounding box center [922, 342] width 117 height 19
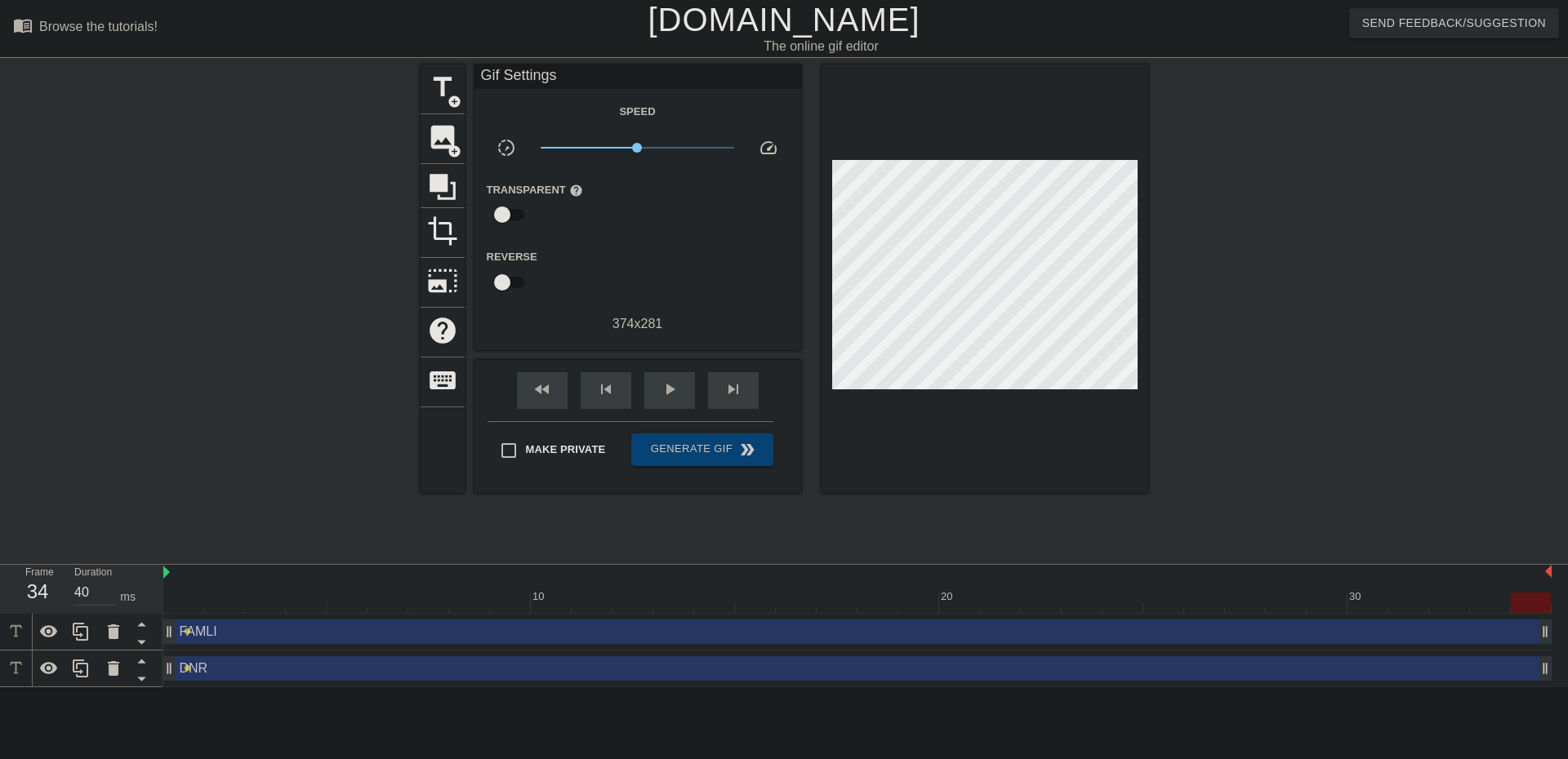
click at [204, 630] on div "FAMLI drag_handle drag_handle" at bounding box center [858, 632] width 1388 height 25
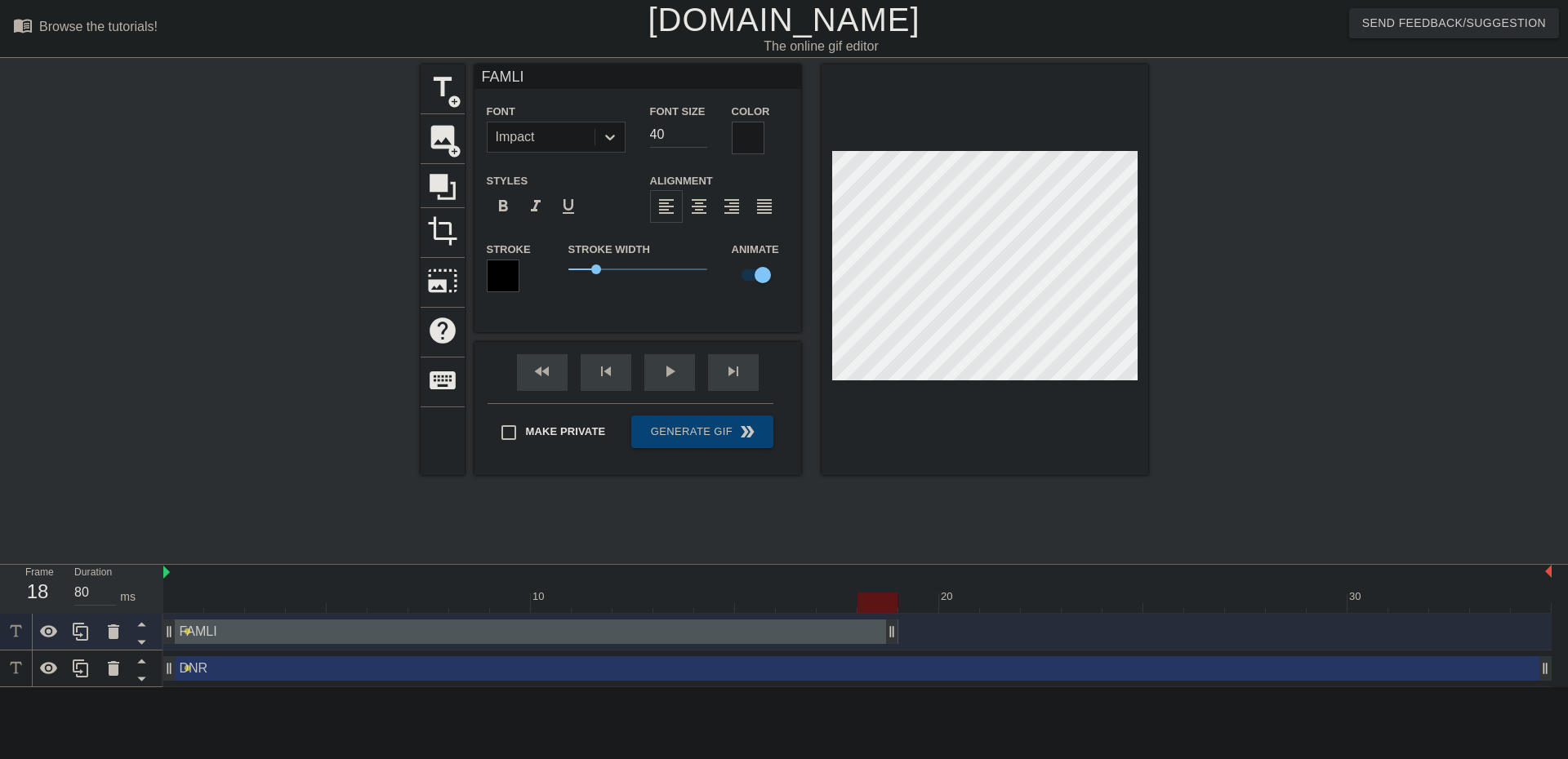
type input "40"
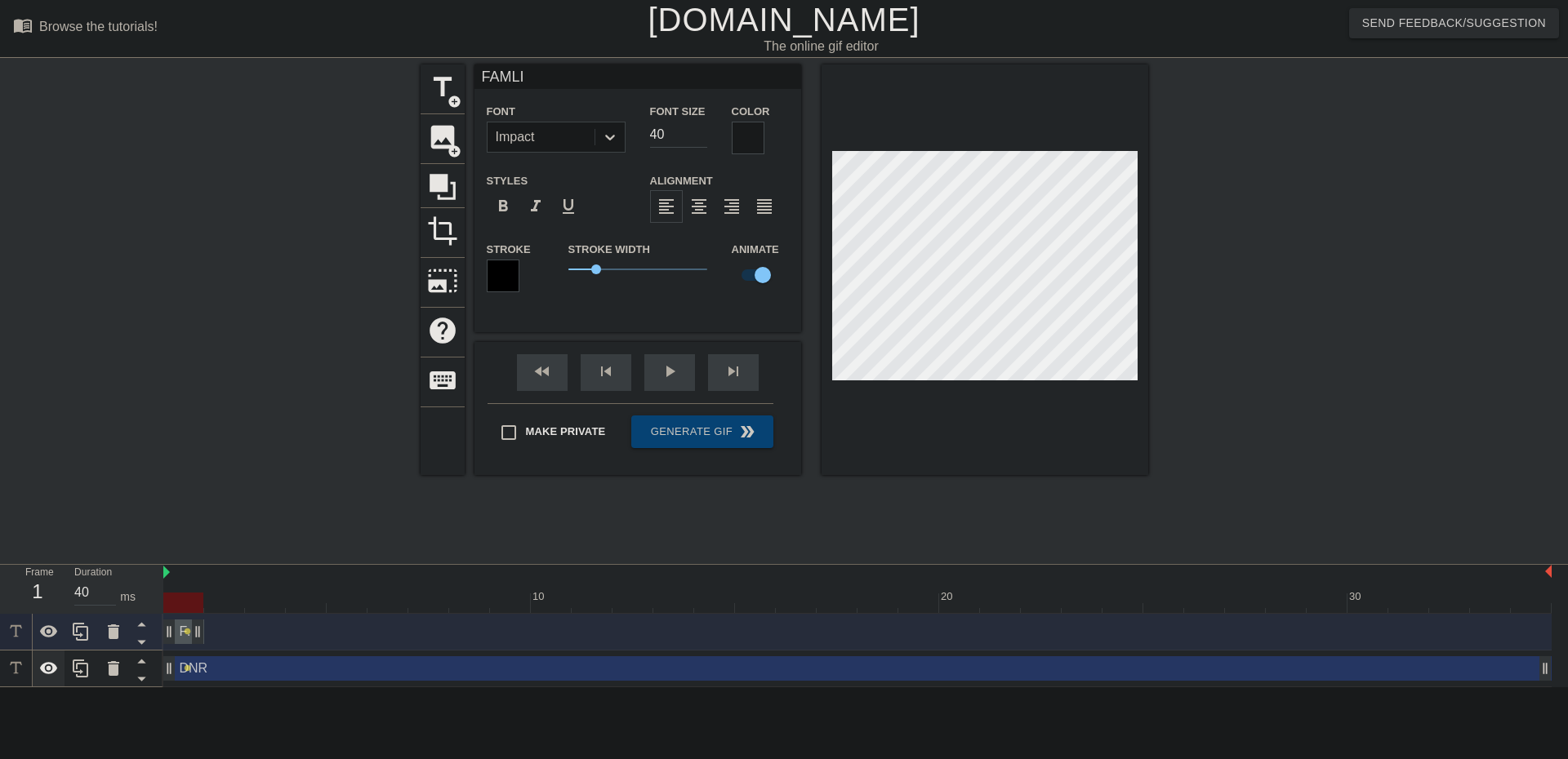
drag, startPoint x: 1550, startPoint y: 639, endPoint x: 52, endPoint y: 667, distance: 1498.3
click at [52, 665] on div "Frame 1 Duration 40 ms 10 20 30 FAMLI drag_handle drag_handle lens DNR drag_han…" at bounding box center [784, 625] width 1568 height 122
click at [42, 599] on div "1" at bounding box center [38, 591] width 25 height 29
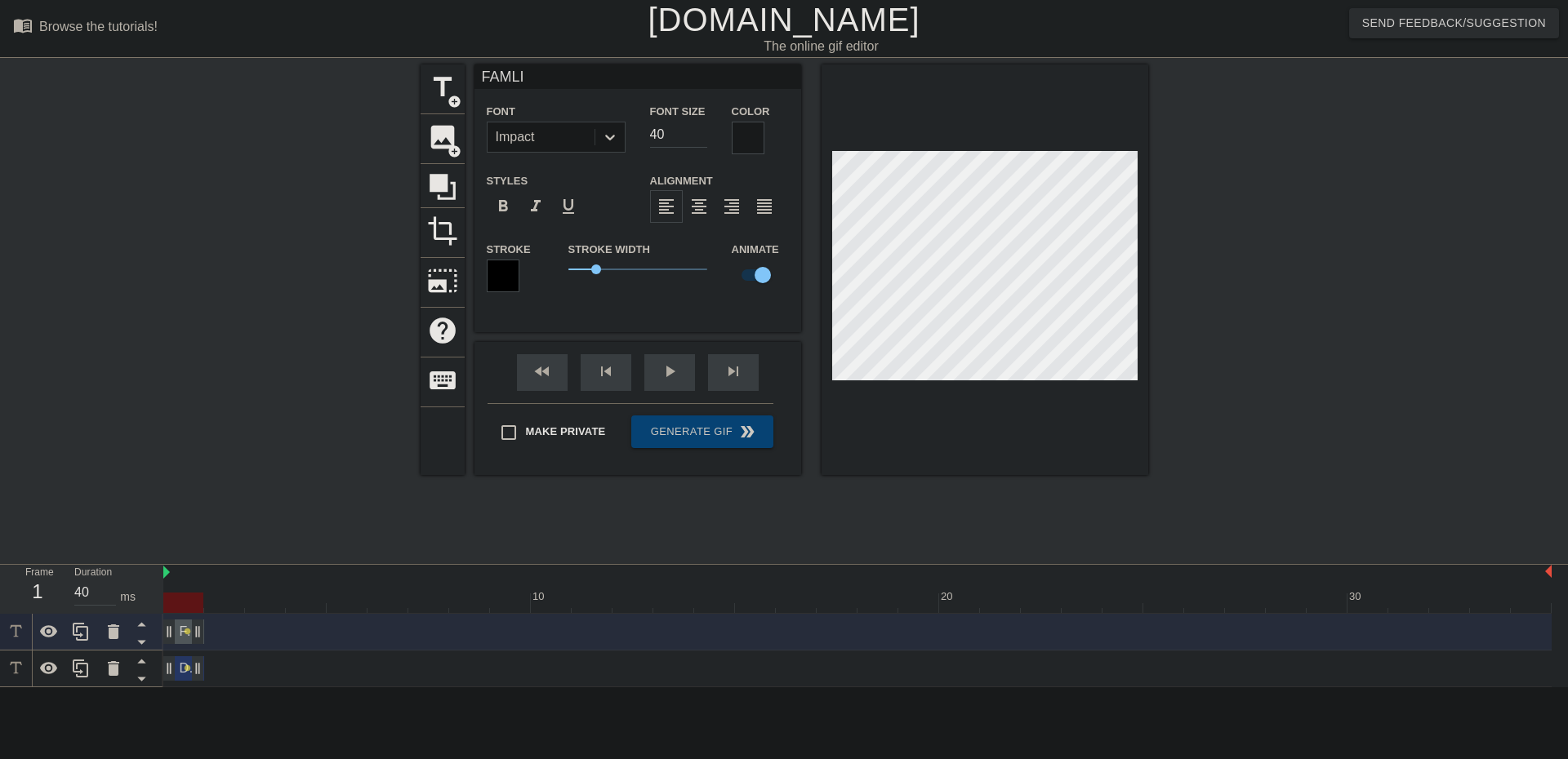
drag, startPoint x: 1537, startPoint y: 673, endPoint x: 3, endPoint y: 685, distance: 1534.0
click at [5, 682] on div "Frame 1 Duration 40 ms 10 20 30 FAMLI drag_handle drag_handle lens DNR drag_han…" at bounding box center [784, 625] width 1568 height 122
click at [318, 688] on html "menu_book Browse the tutorials! [DOMAIN_NAME] The online gif editor Send Feedba…" at bounding box center [784, 344] width 1568 height 688
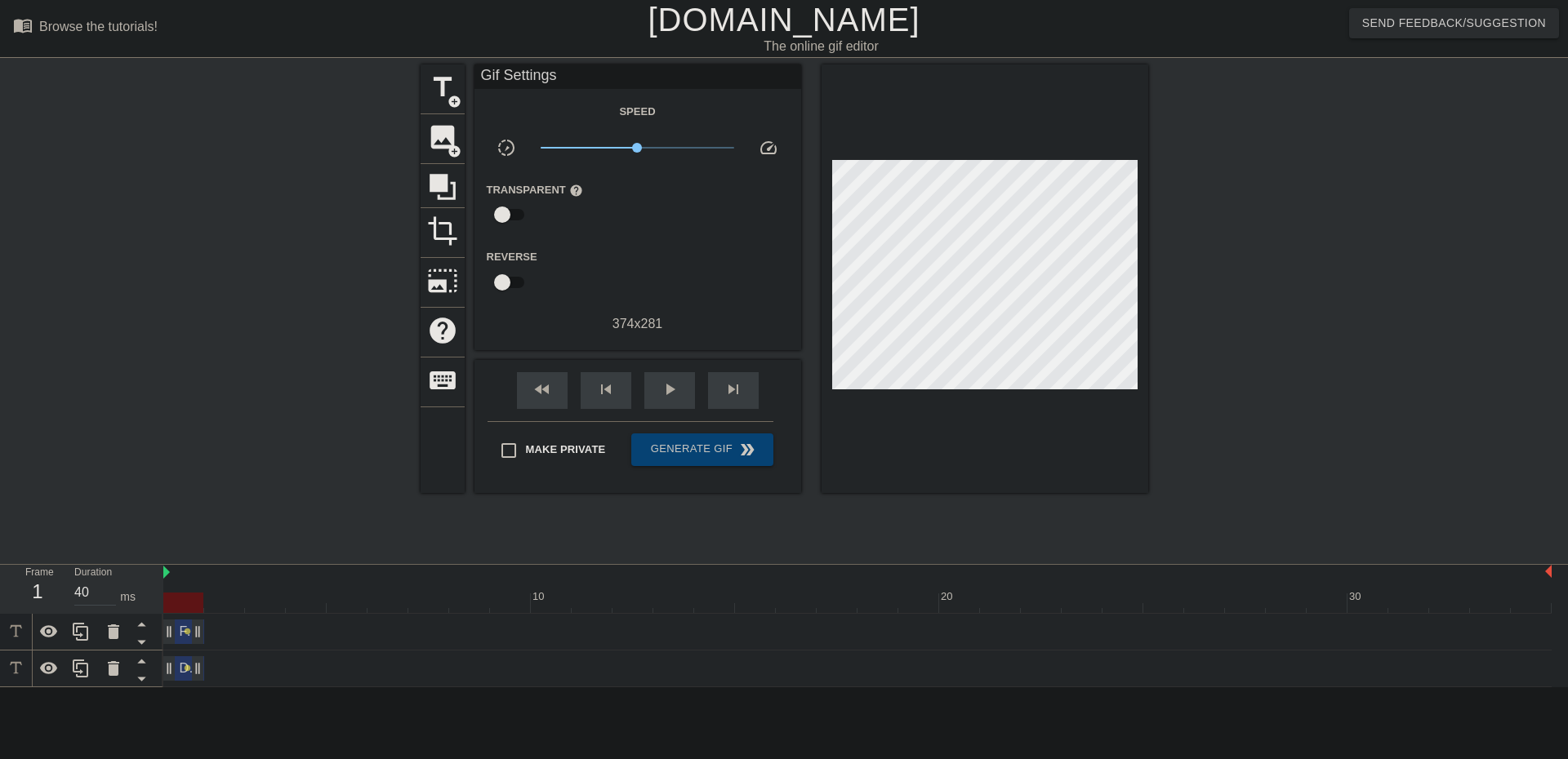
click at [226, 658] on div "DNR drag_handle drag_handle lens" at bounding box center [858, 668] width 1388 height 25
click at [187, 668] on span "lens" at bounding box center [187, 668] width 7 height 7
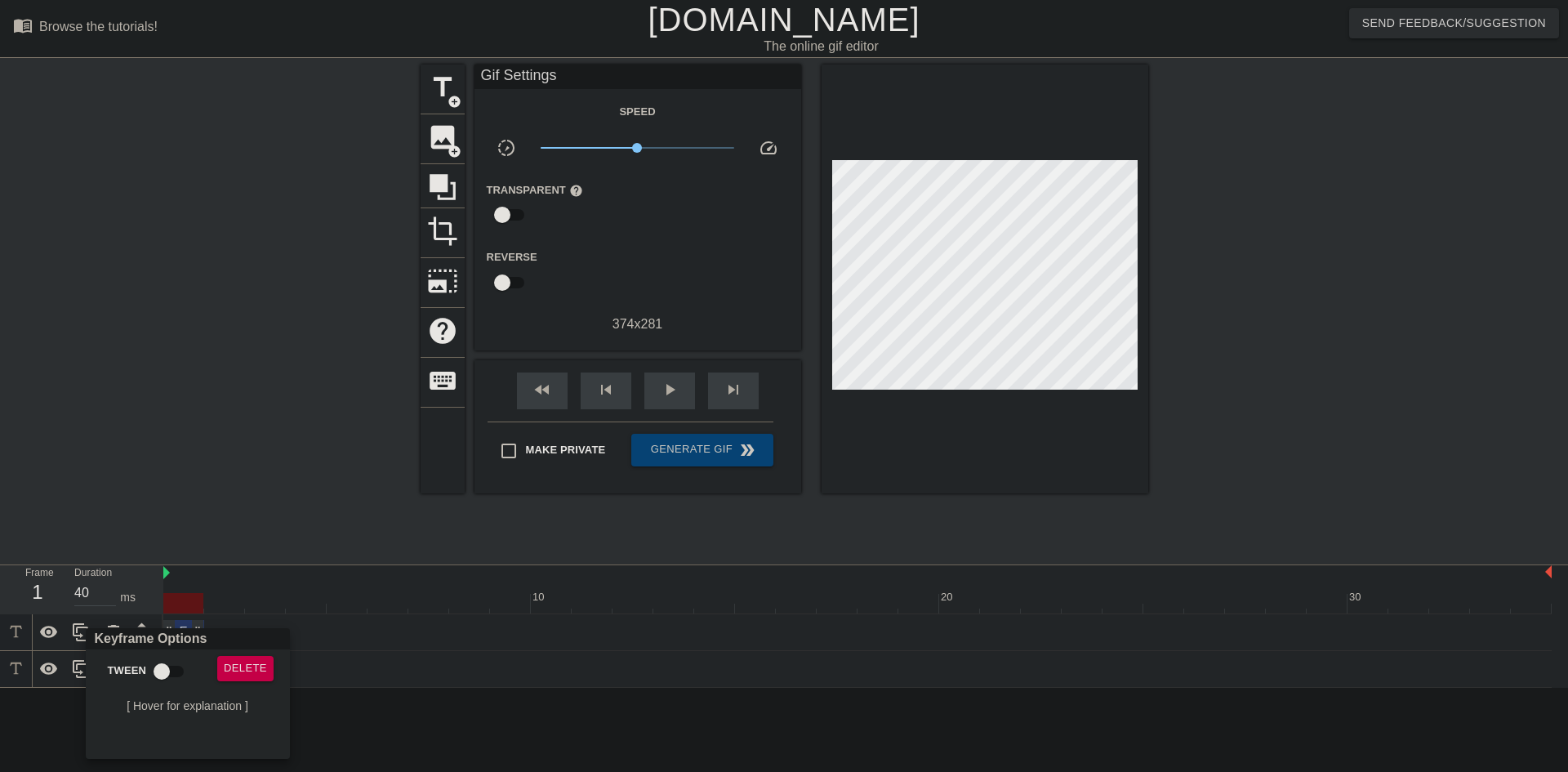
click at [212, 385] on div at bounding box center [784, 386] width 1568 height 772
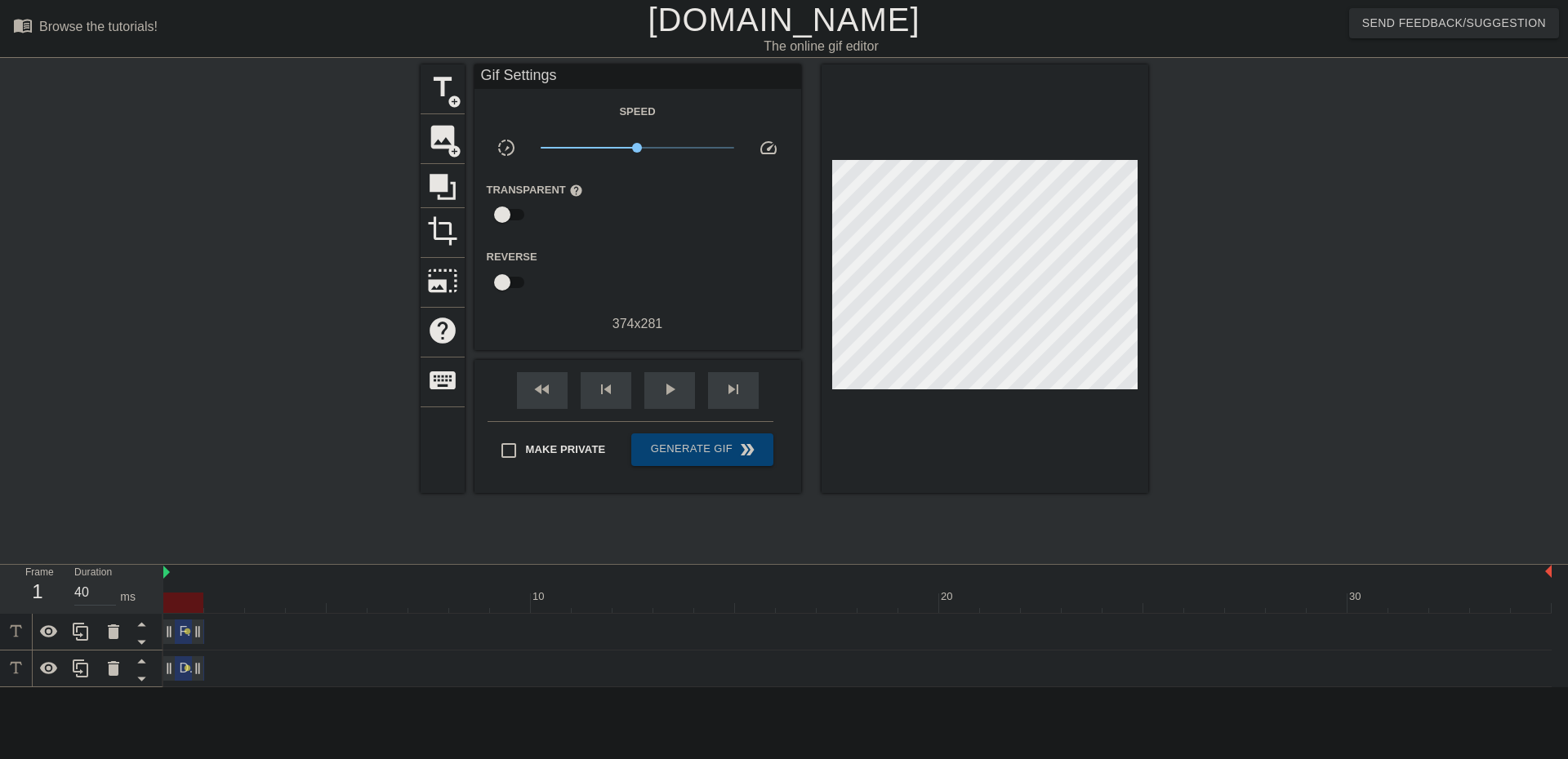
click at [222, 643] on div "FAMLI drag_handle drag_handle lens" at bounding box center [858, 632] width 1388 height 25
click at [143, 629] on icon at bounding box center [141, 624] width 20 height 20
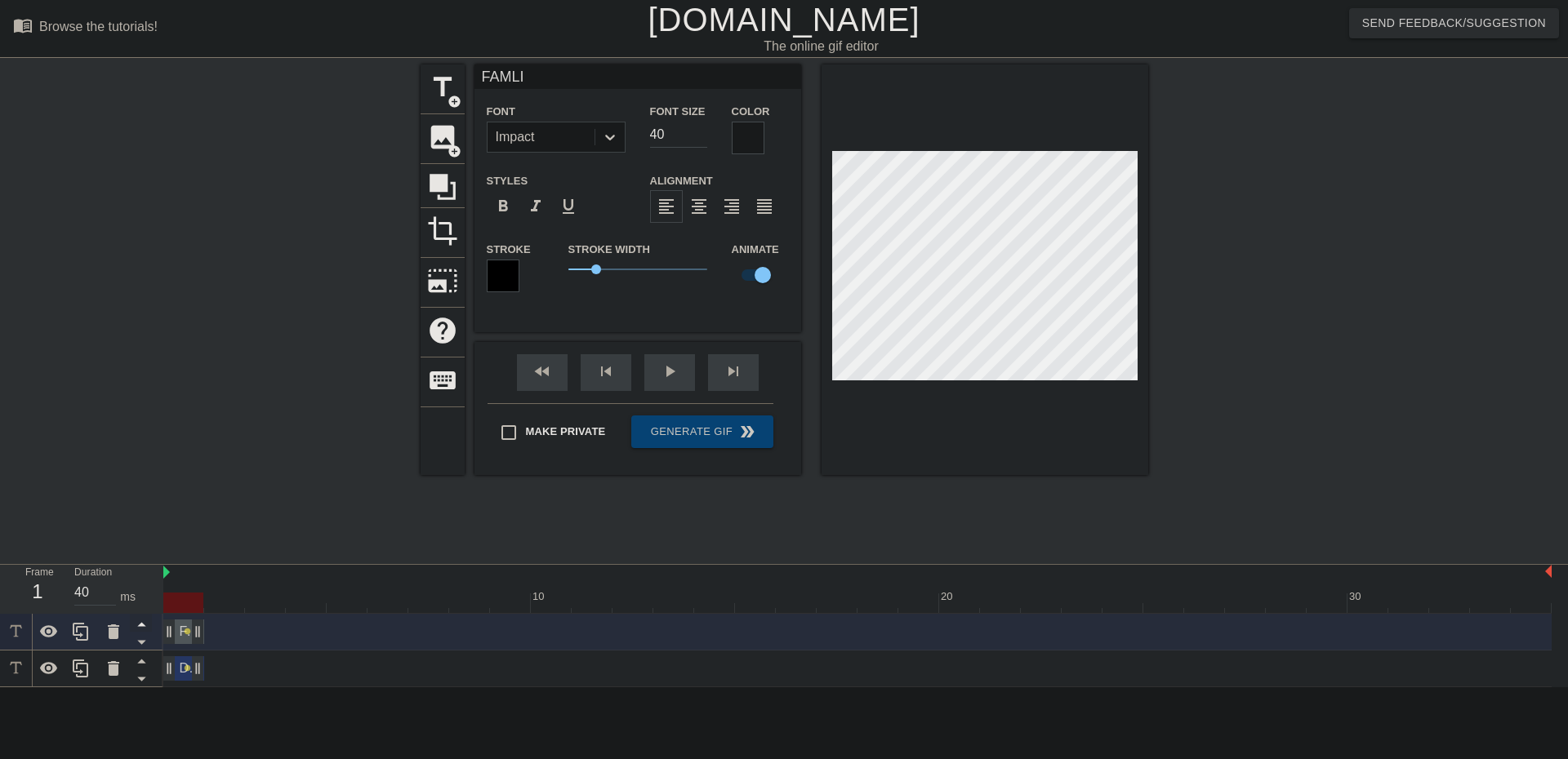
click at [144, 627] on icon at bounding box center [141, 624] width 8 height 4
click at [140, 623] on icon at bounding box center [141, 624] width 20 height 20
click at [140, 642] on icon at bounding box center [141, 643] width 8 height 4
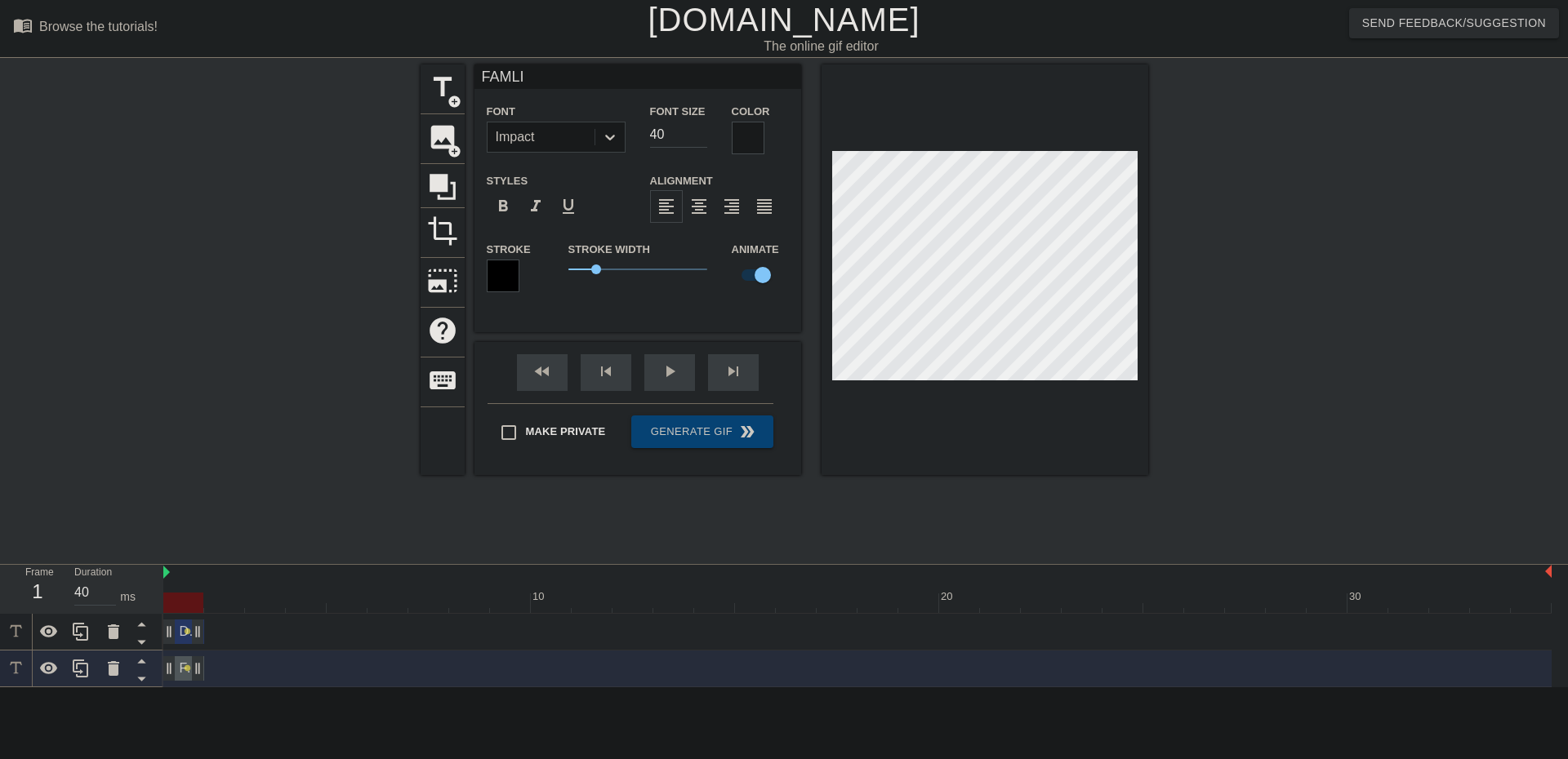
click at [140, 642] on icon at bounding box center [141, 643] width 8 height 4
click at [137, 616] on icon at bounding box center [141, 624] width 20 height 20
type input "FAMLI"
click at [137, 616] on icon at bounding box center [141, 624] width 20 height 20
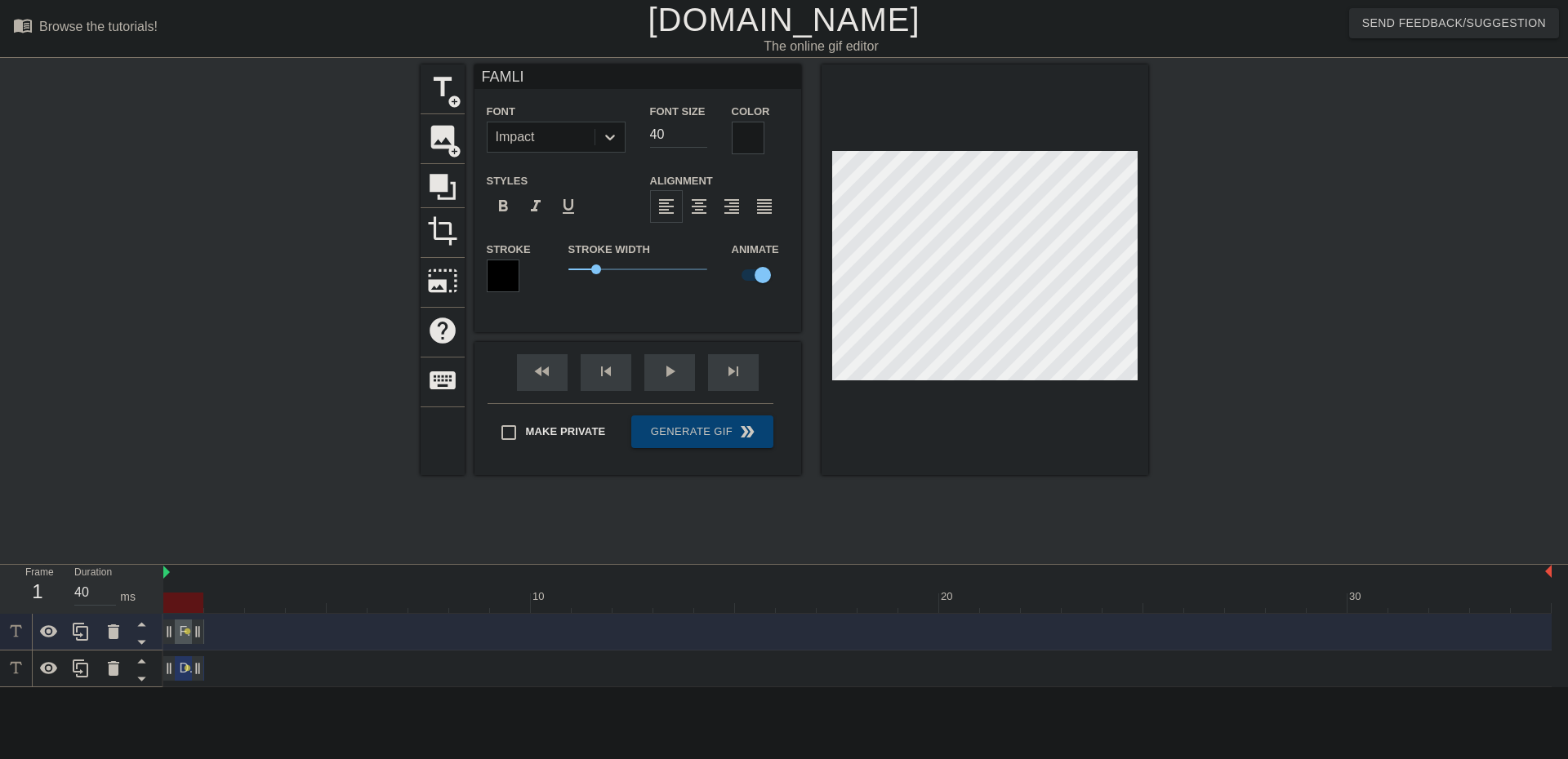
click at [377, 618] on div "FAMLI drag_handle drag_handle lens" at bounding box center [858, 632] width 1388 height 37
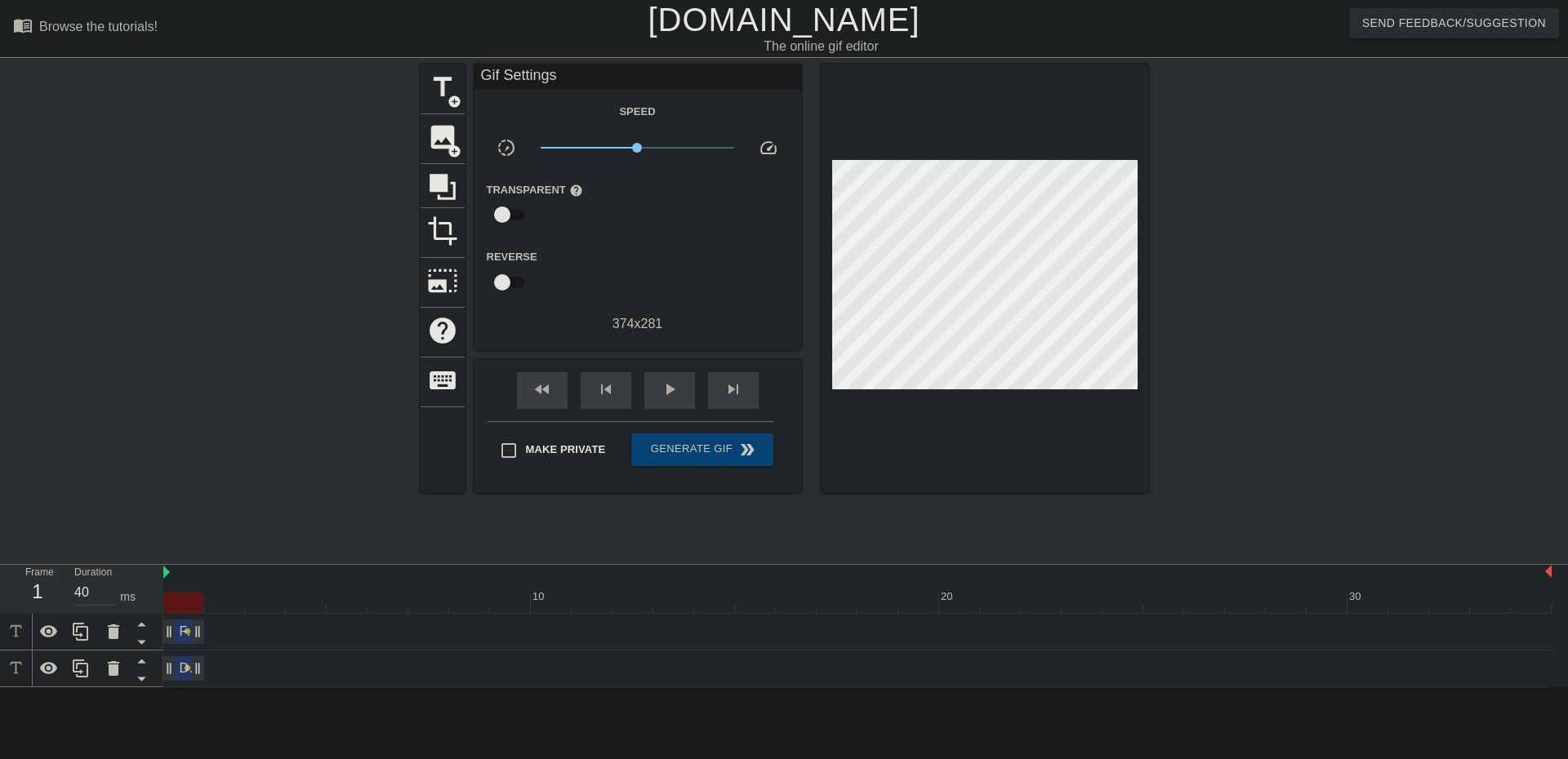
click at [187, 598] on div at bounding box center [183, 602] width 40 height 20
drag, startPoint x: 187, startPoint y: 598, endPoint x: 157, endPoint y: 631, distance: 44.6
click at [157, 631] on div "Frame 1 Duration 40 ms 10 20 30 FAMLI drag_handle drag_handle lens DNR drag_han…" at bounding box center [784, 625] width 1568 height 122
click at [267, 637] on div "FAMLI drag_handle drag_handle lens" at bounding box center [858, 632] width 1388 height 25
click at [242, 674] on div "DNR drag_handle drag_handle lens" at bounding box center [858, 668] width 1388 height 25
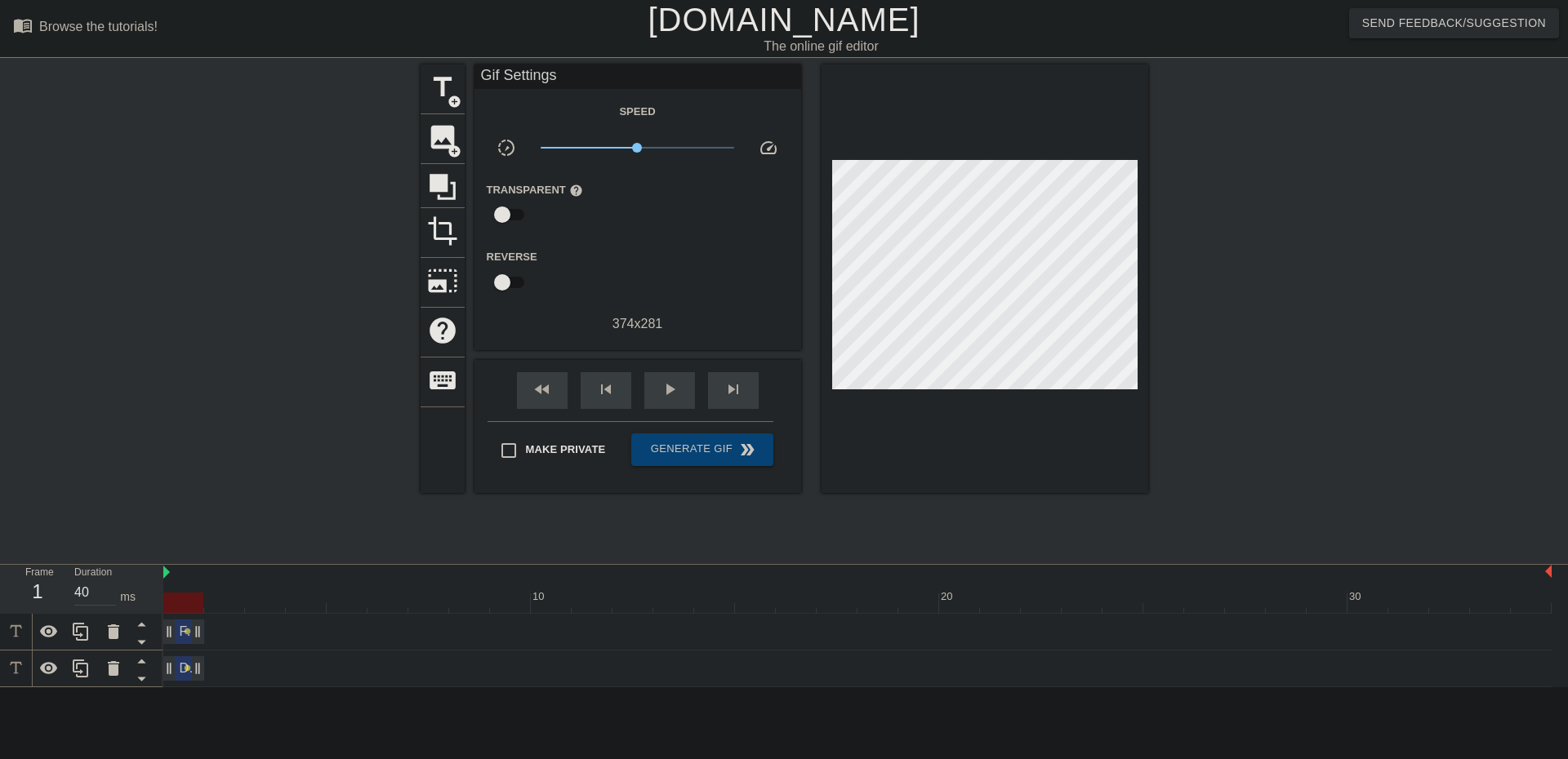
click at [182, 669] on div "DNR drag_handle drag_handle" at bounding box center [184, 668] width 40 height 25
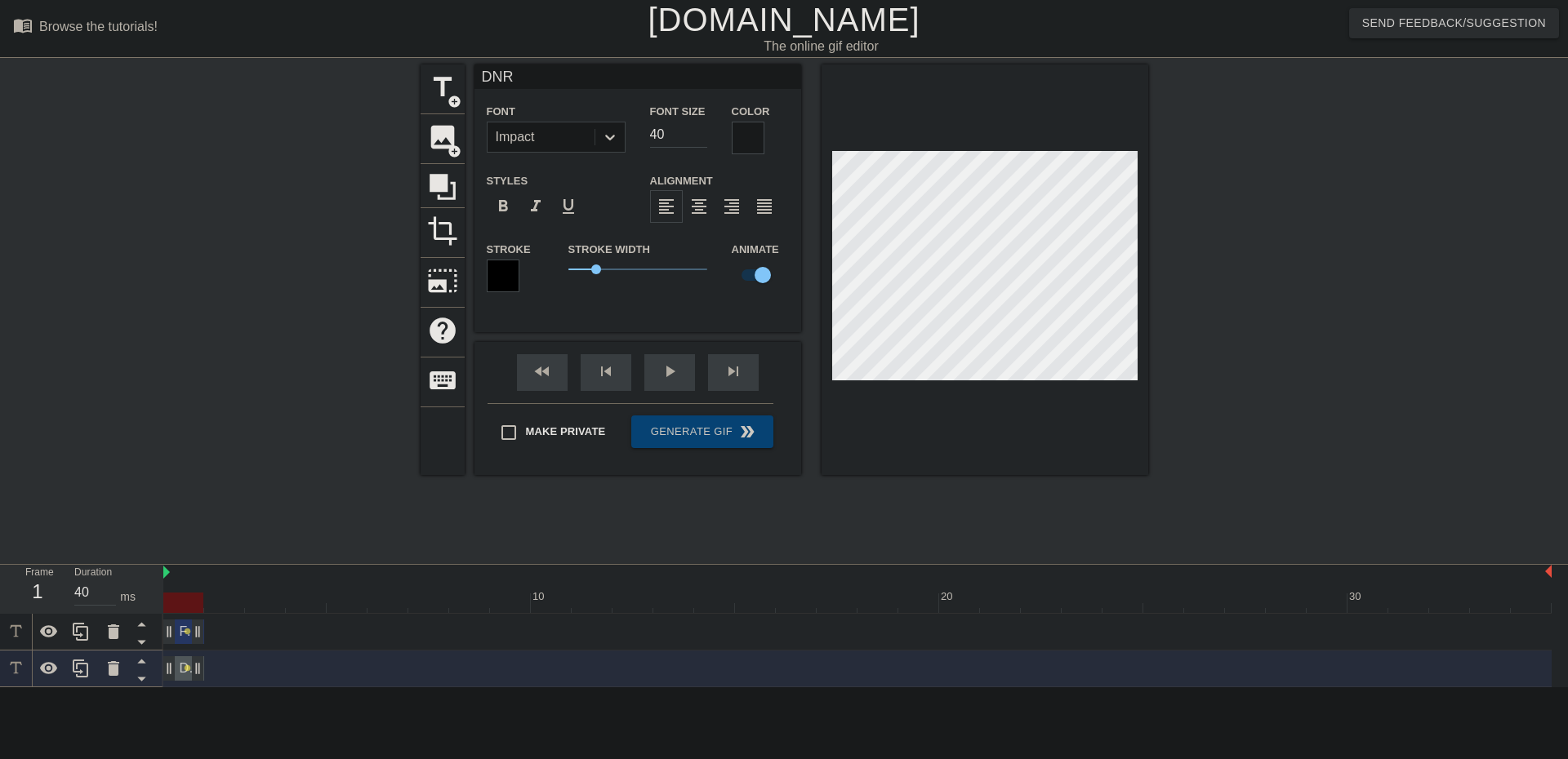
click at [217, 627] on div "FAMLI drag_handle drag_handle lens" at bounding box center [858, 632] width 1388 height 25
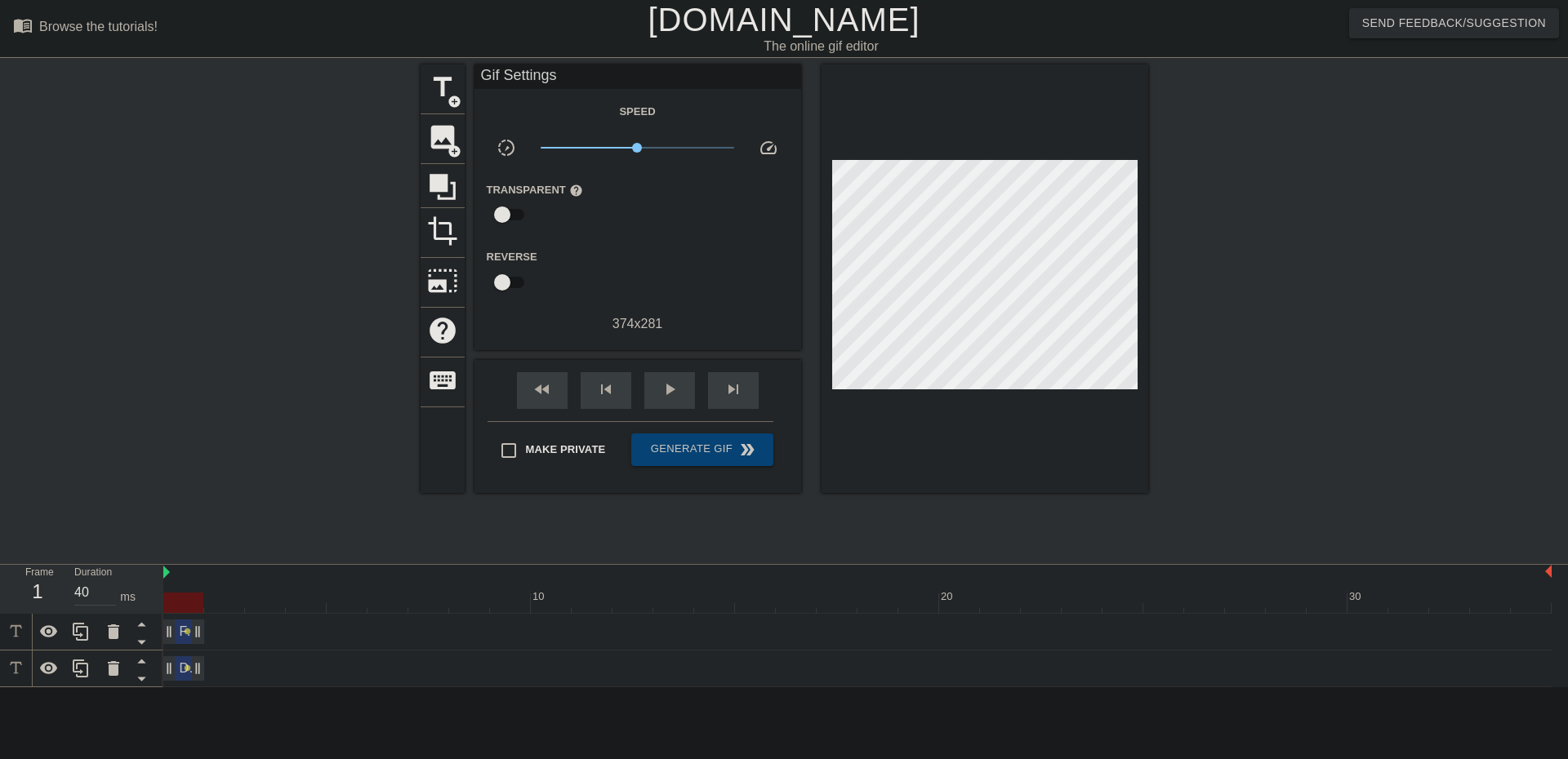
click at [180, 631] on div "FAMLI drag_handle drag_handle" at bounding box center [184, 632] width 40 height 25
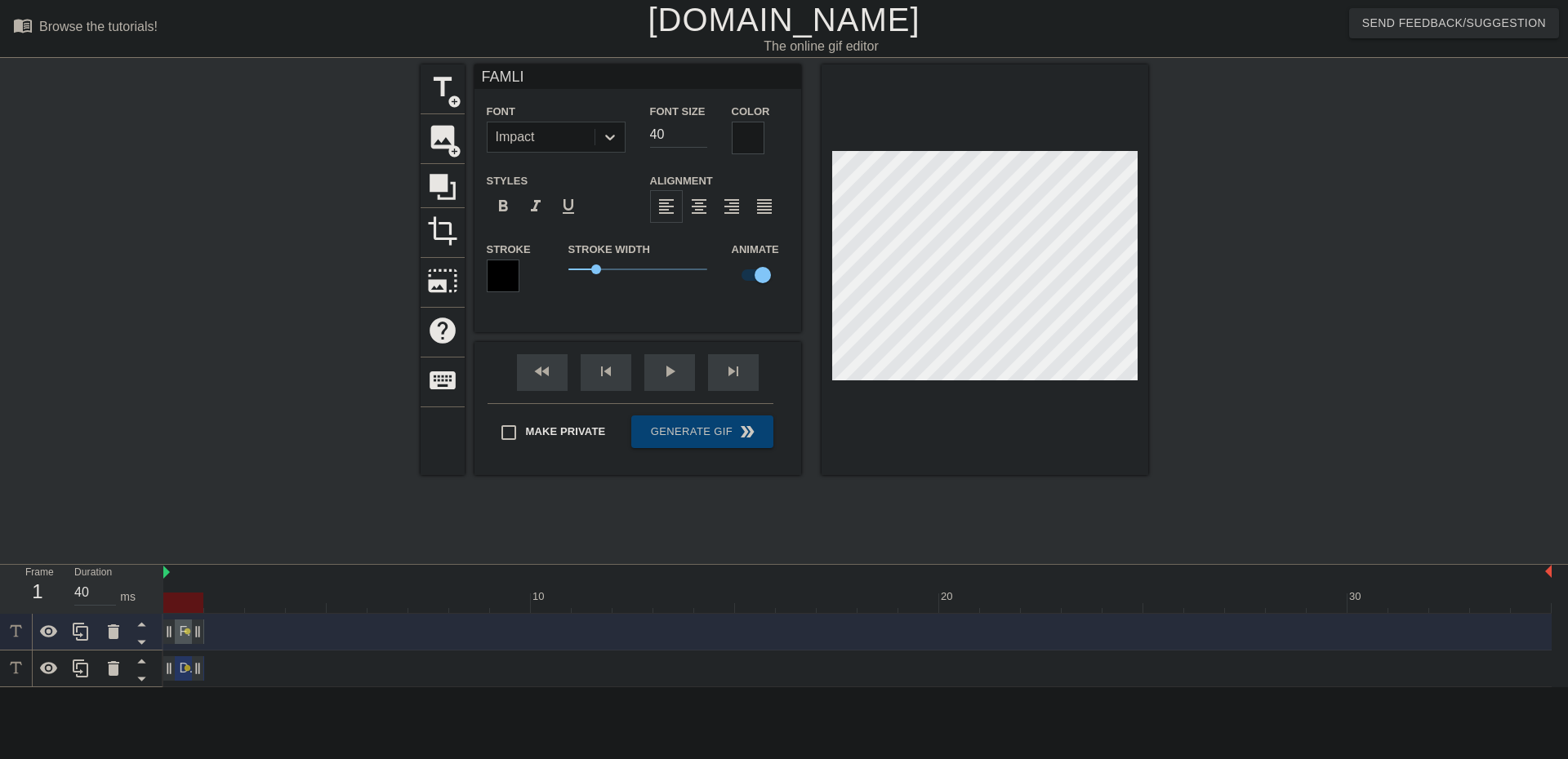
click at [187, 670] on span "lens" at bounding box center [187, 668] width 7 height 7
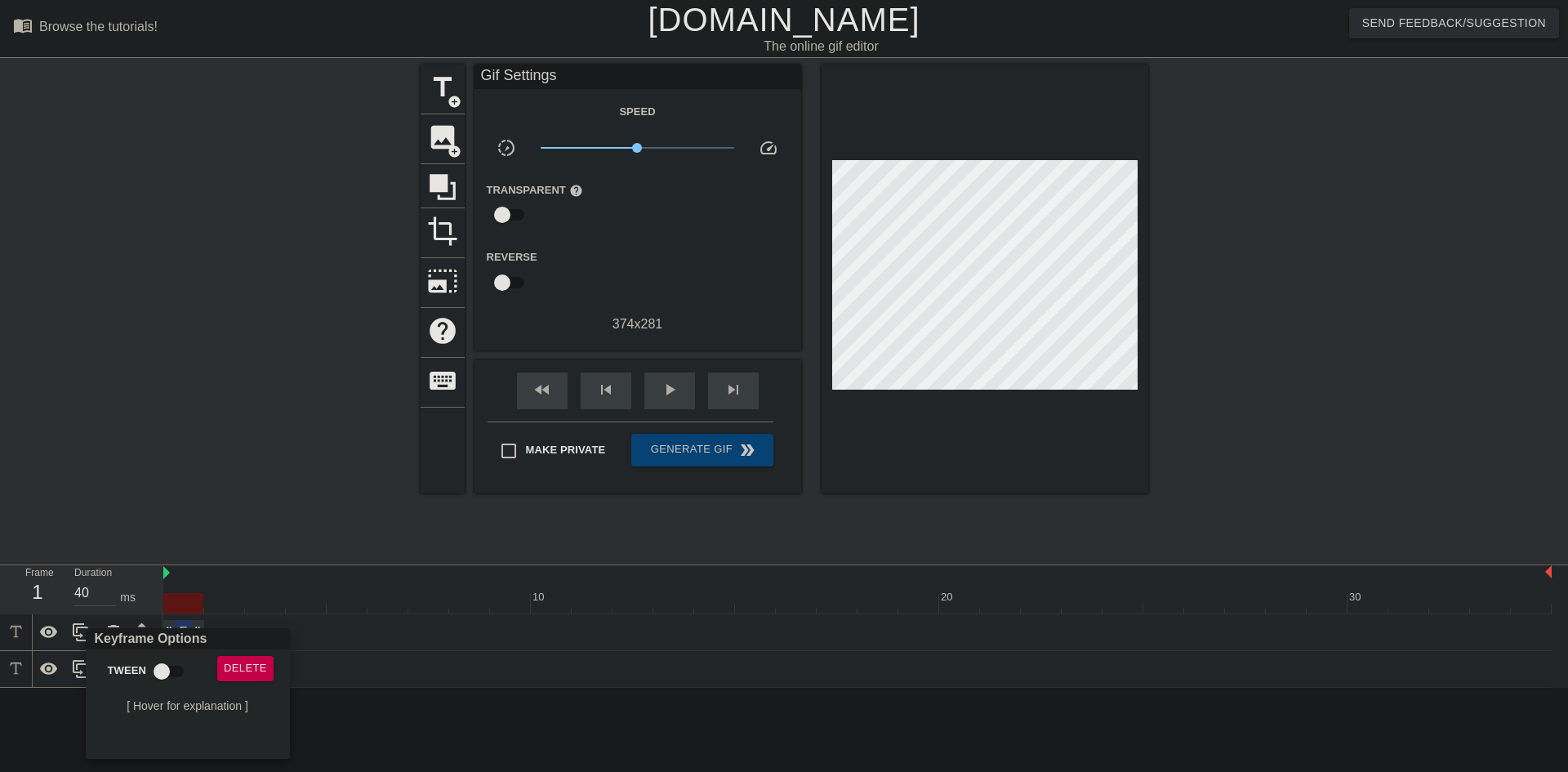
click at [414, 644] on div at bounding box center [784, 386] width 1568 height 772
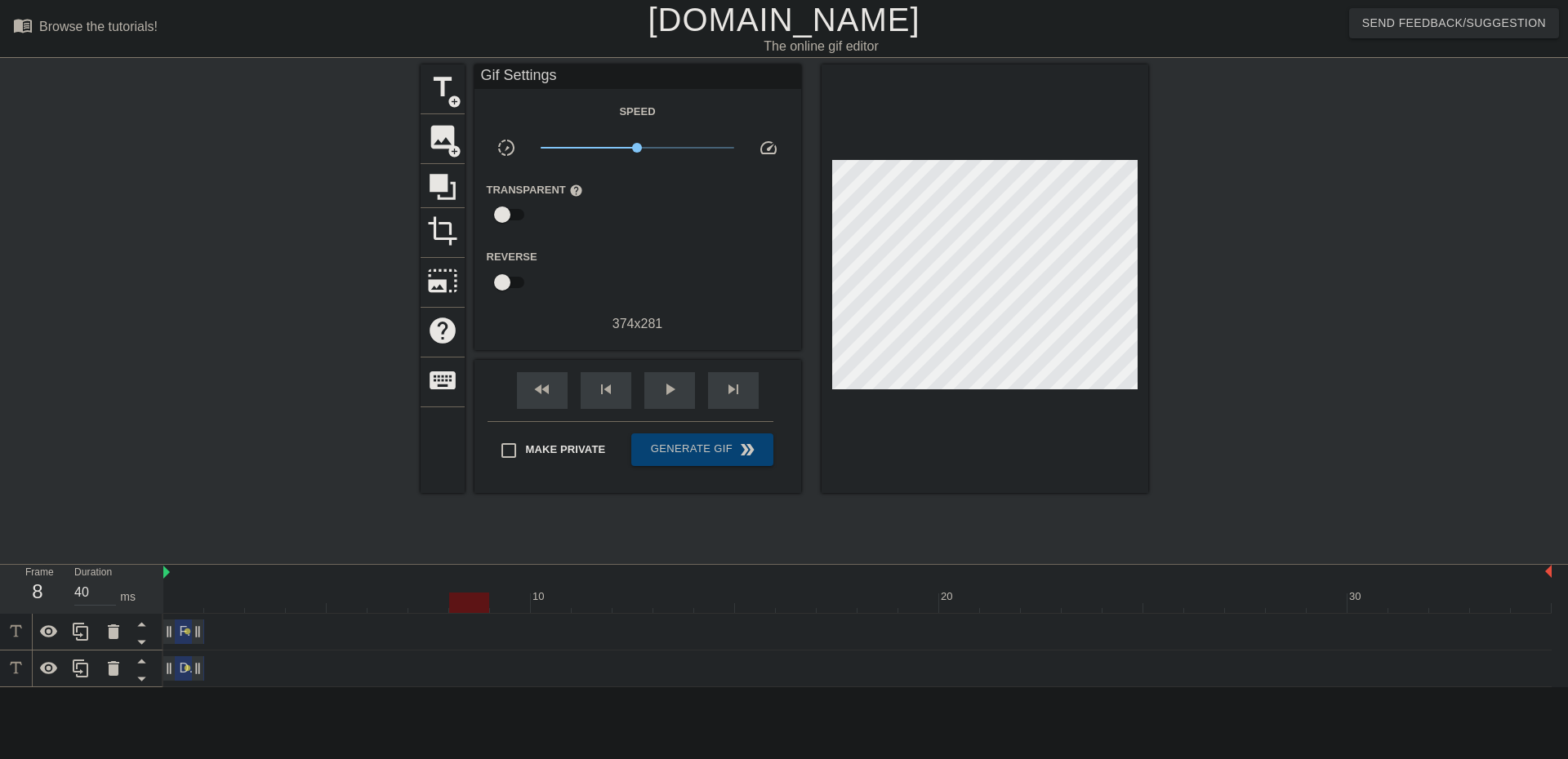
drag, startPoint x: 179, startPoint y: 606, endPoint x: 465, endPoint y: 615, distance: 286.1
click at [465, 615] on div "10 20 30 FAMLI drag_handle drag_handle lens DNR drag_handle drag_handle lens" at bounding box center [866, 625] width 1405 height 122
drag, startPoint x: 187, startPoint y: 670, endPoint x: 264, endPoint y: 680, distance: 77.6
click at [265, 679] on div "DNR drag_handle drag_handle lens" at bounding box center [858, 668] width 1388 height 25
click at [182, 675] on div "DNR drag_handle drag_handle" at bounding box center [184, 668] width 40 height 25
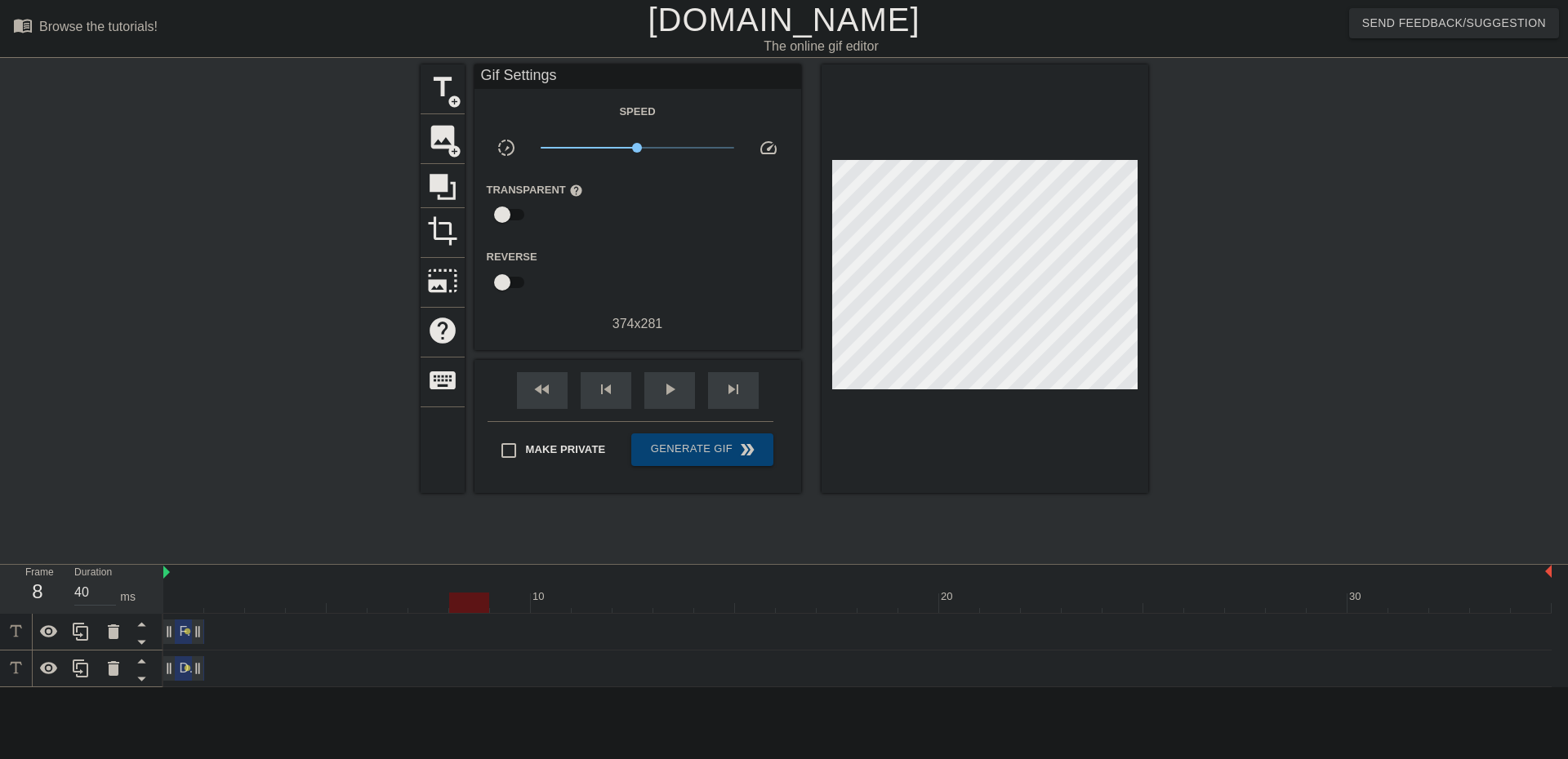
click at [285, 672] on div "DNR drag_handle drag_handle lens" at bounding box center [858, 668] width 1388 height 25
click at [180, 674] on div "DNR drag_handle drag_handle" at bounding box center [184, 668] width 40 height 25
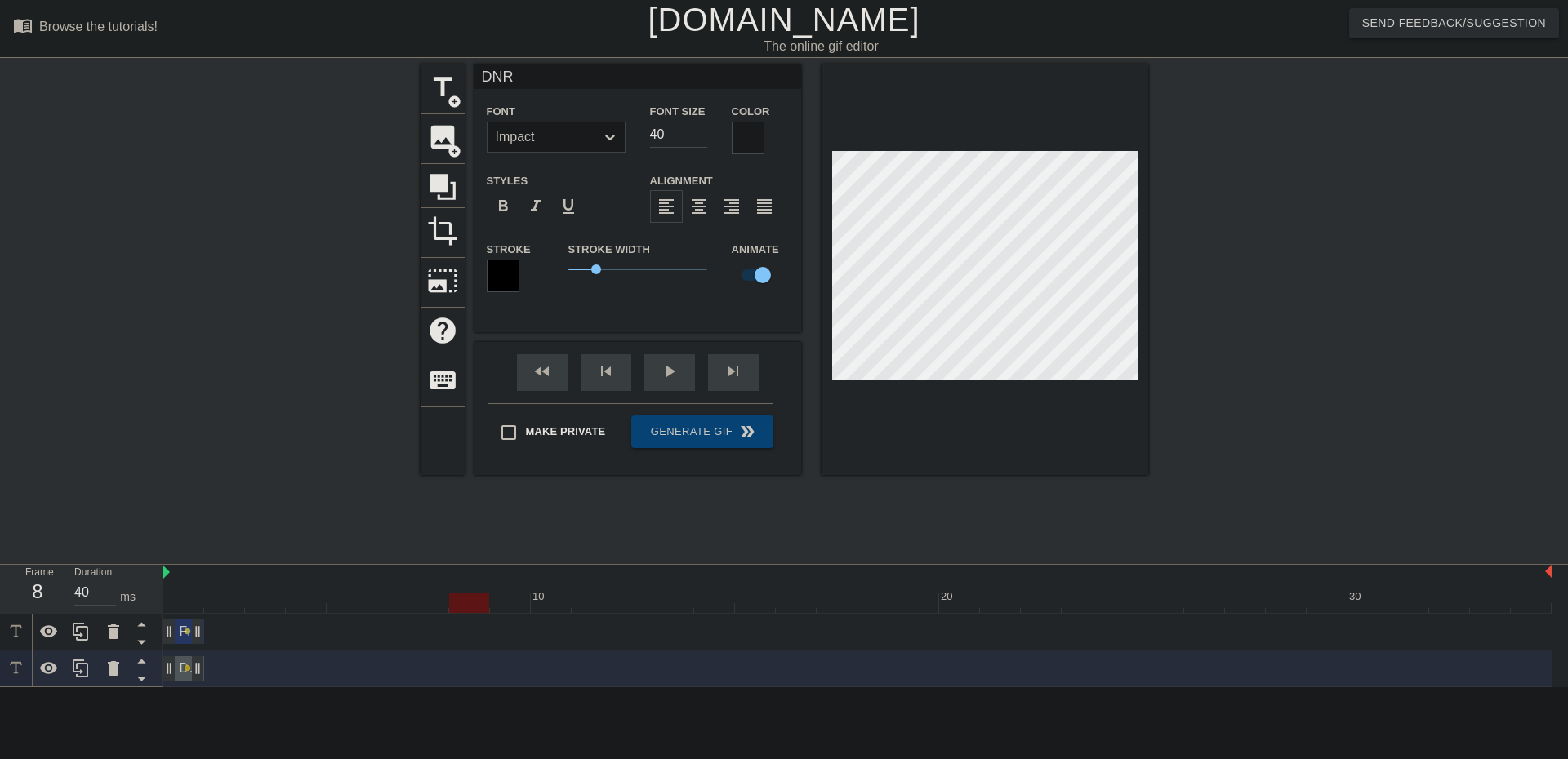
click at [185, 667] on span "lens" at bounding box center [187, 668] width 7 height 7
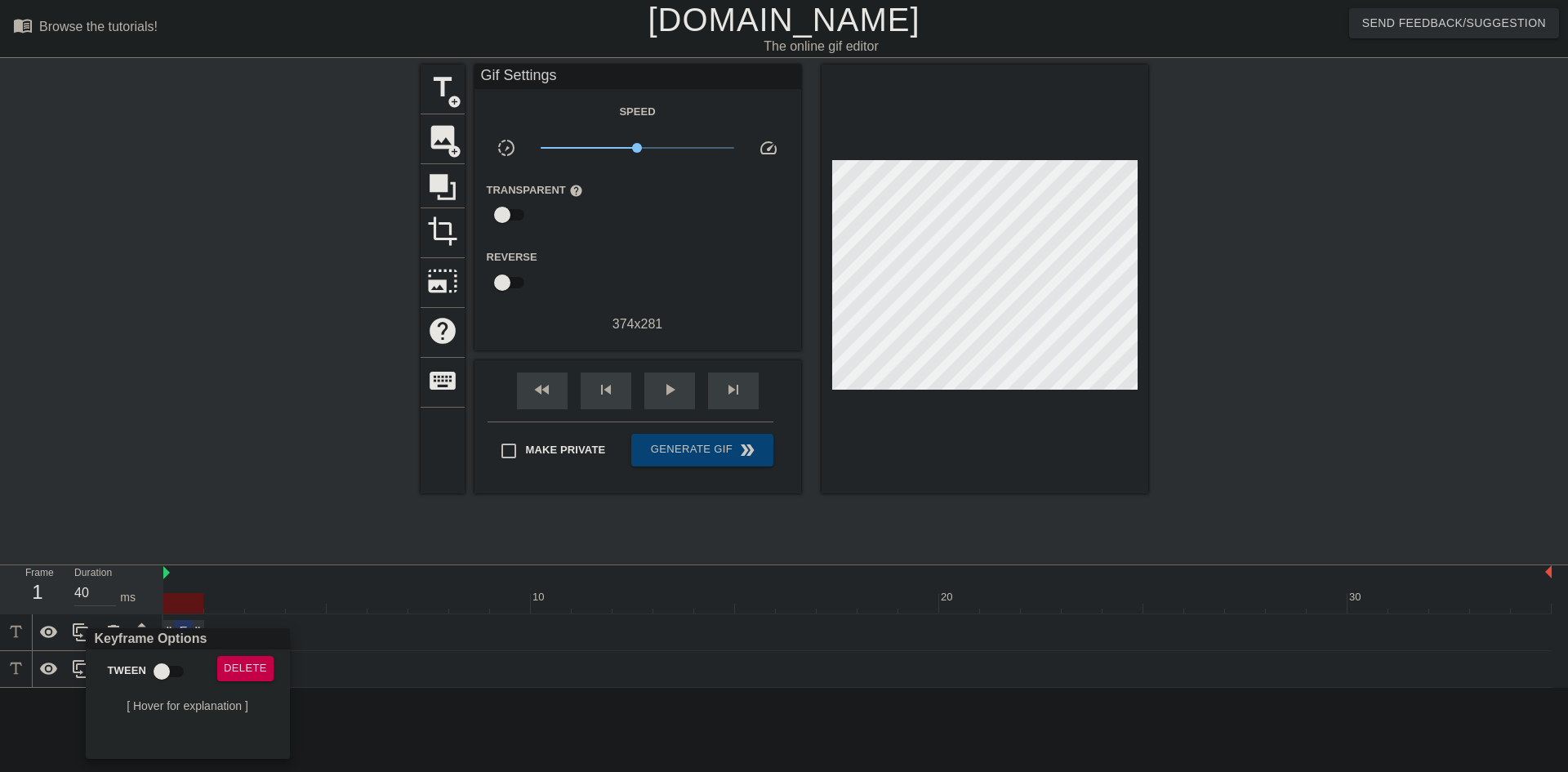
click at [47, 671] on div at bounding box center [784, 386] width 1568 height 772
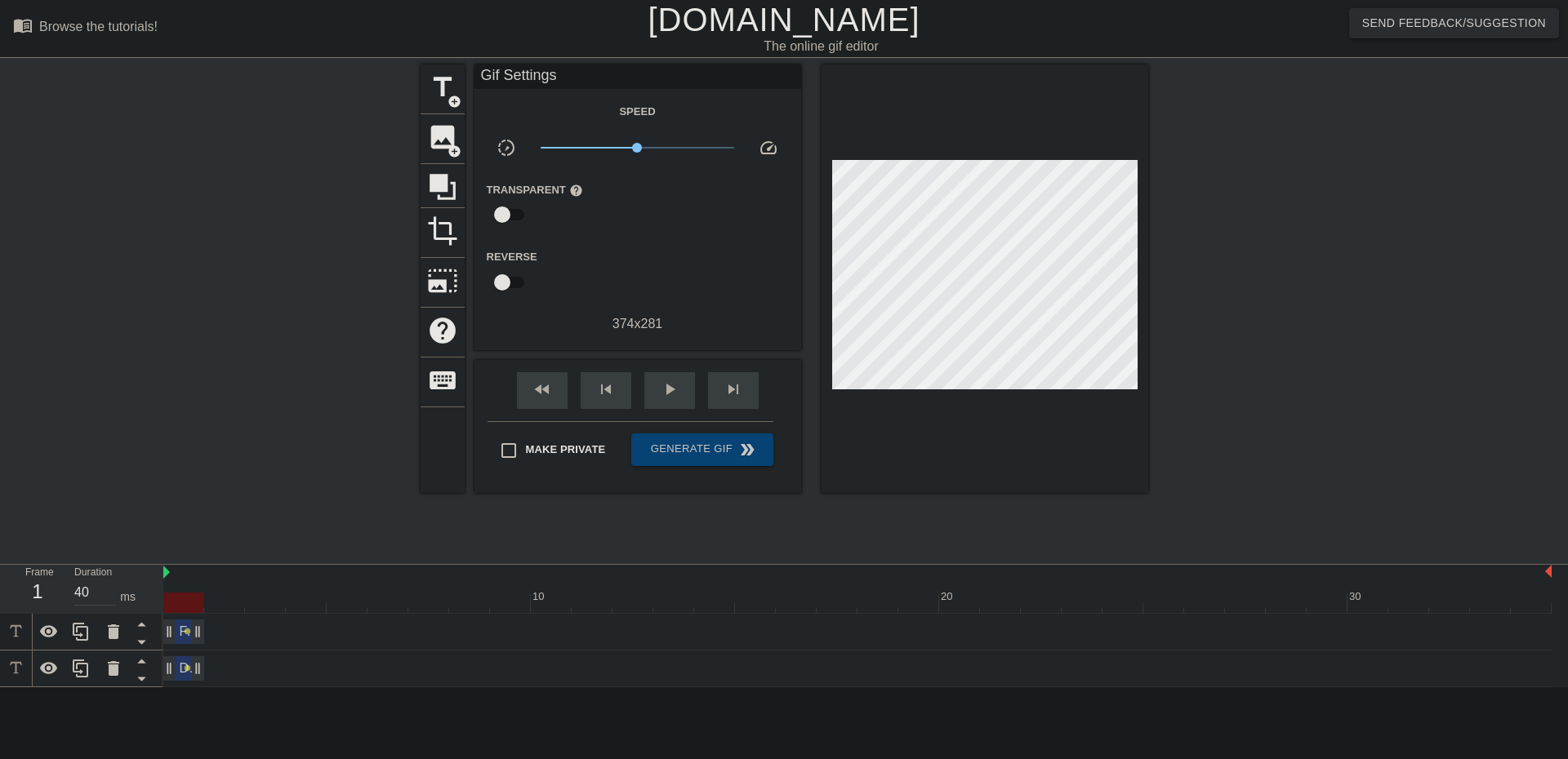
click at [47, 670] on icon at bounding box center [48, 668] width 18 height 12
click at [47, 670] on icon at bounding box center [48, 669] width 18 height 16
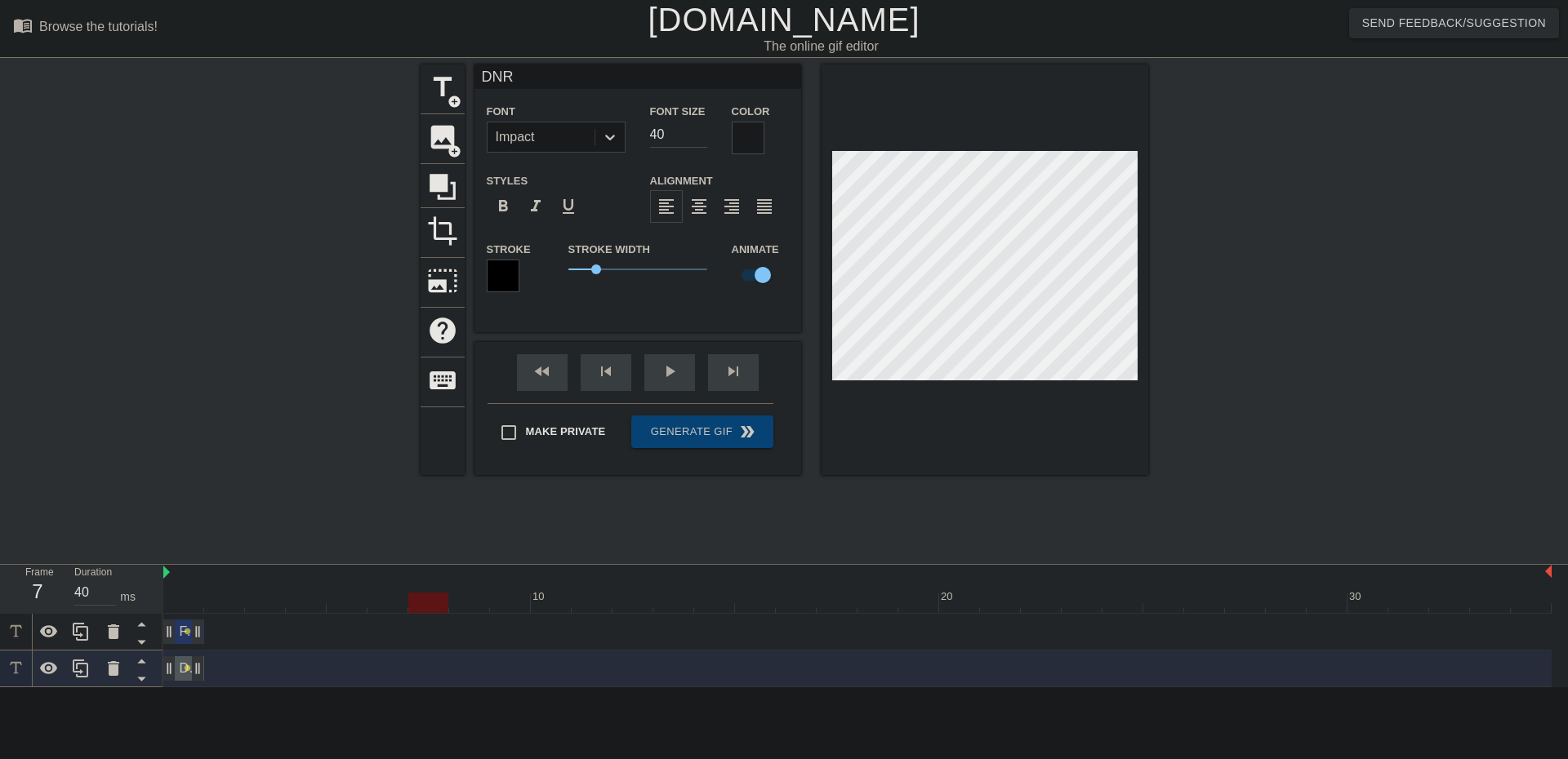
drag, startPoint x: 172, startPoint y: 603, endPoint x: 408, endPoint y: 611, distance: 236.1
click at [408, 611] on div at bounding box center [428, 602] width 40 height 20
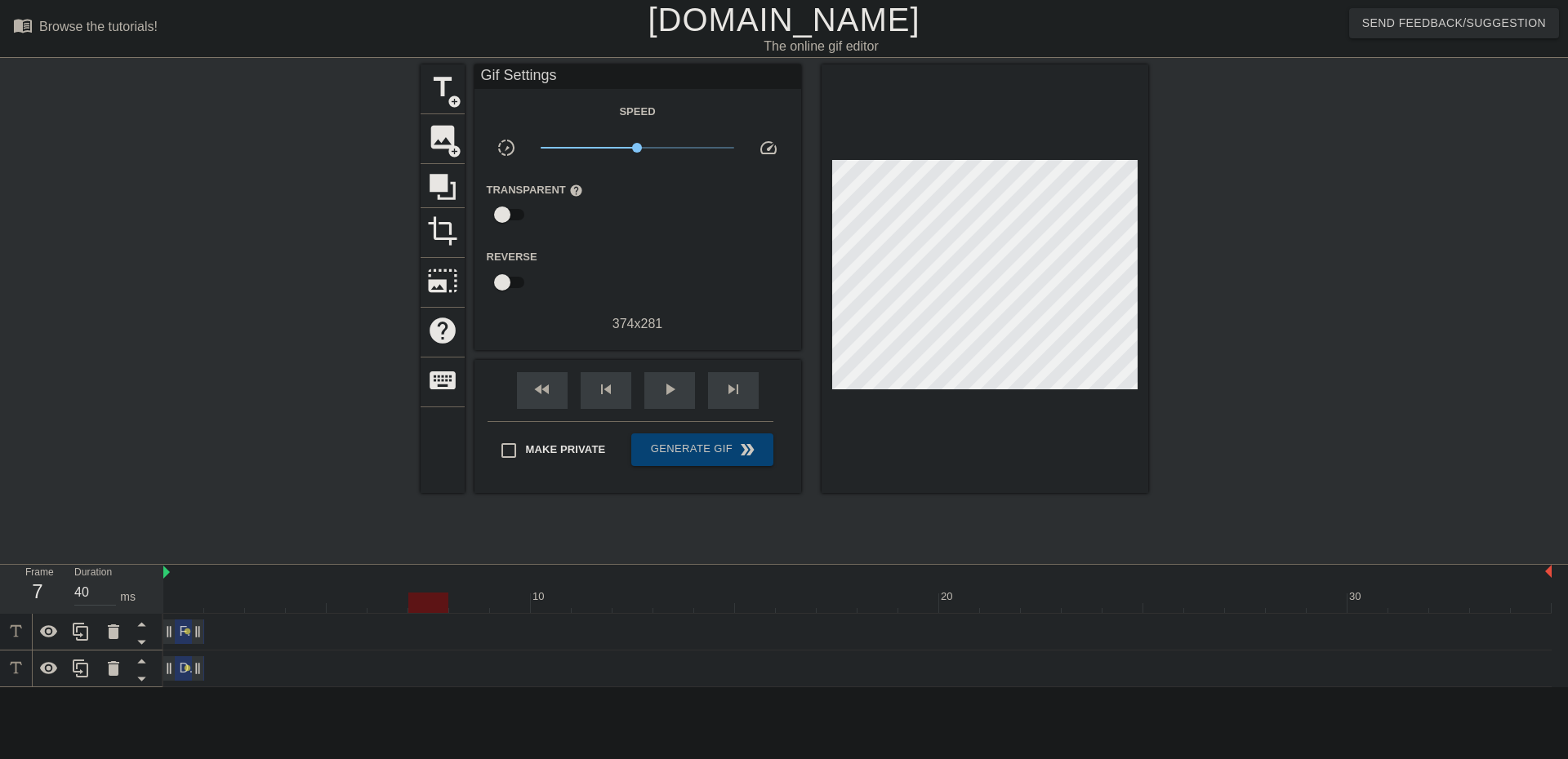
click at [256, 675] on div "DNR drag_handle drag_handle lens" at bounding box center [858, 668] width 1388 height 25
click at [181, 671] on div "DNR drag_handle drag_handle" at bounding box center [184, 668] width 40 height 25
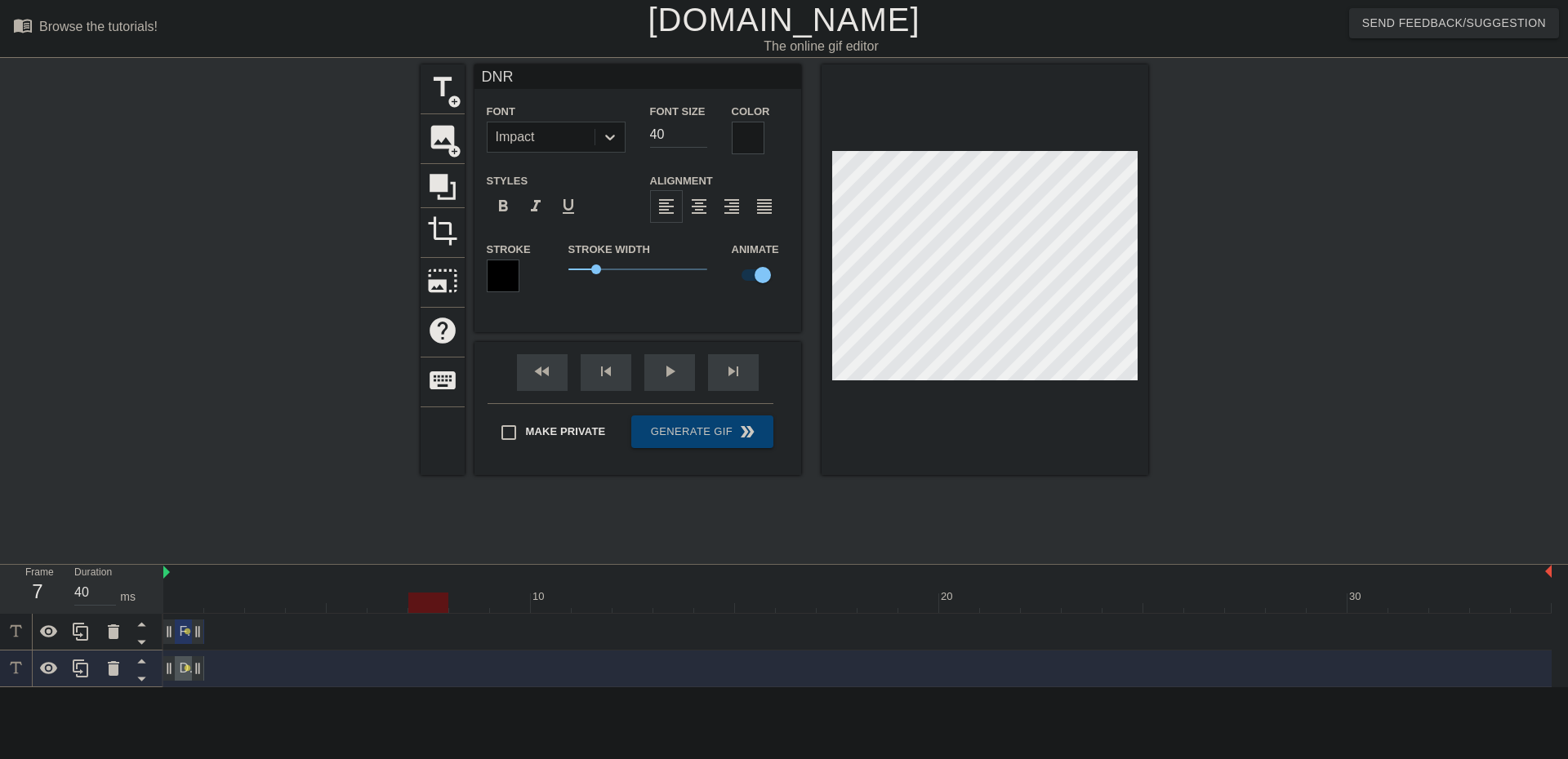
click at [438, 670] on div "DNR drag_handle drag_handle lens" at bounding box center [858, 668] width 1388 height 25
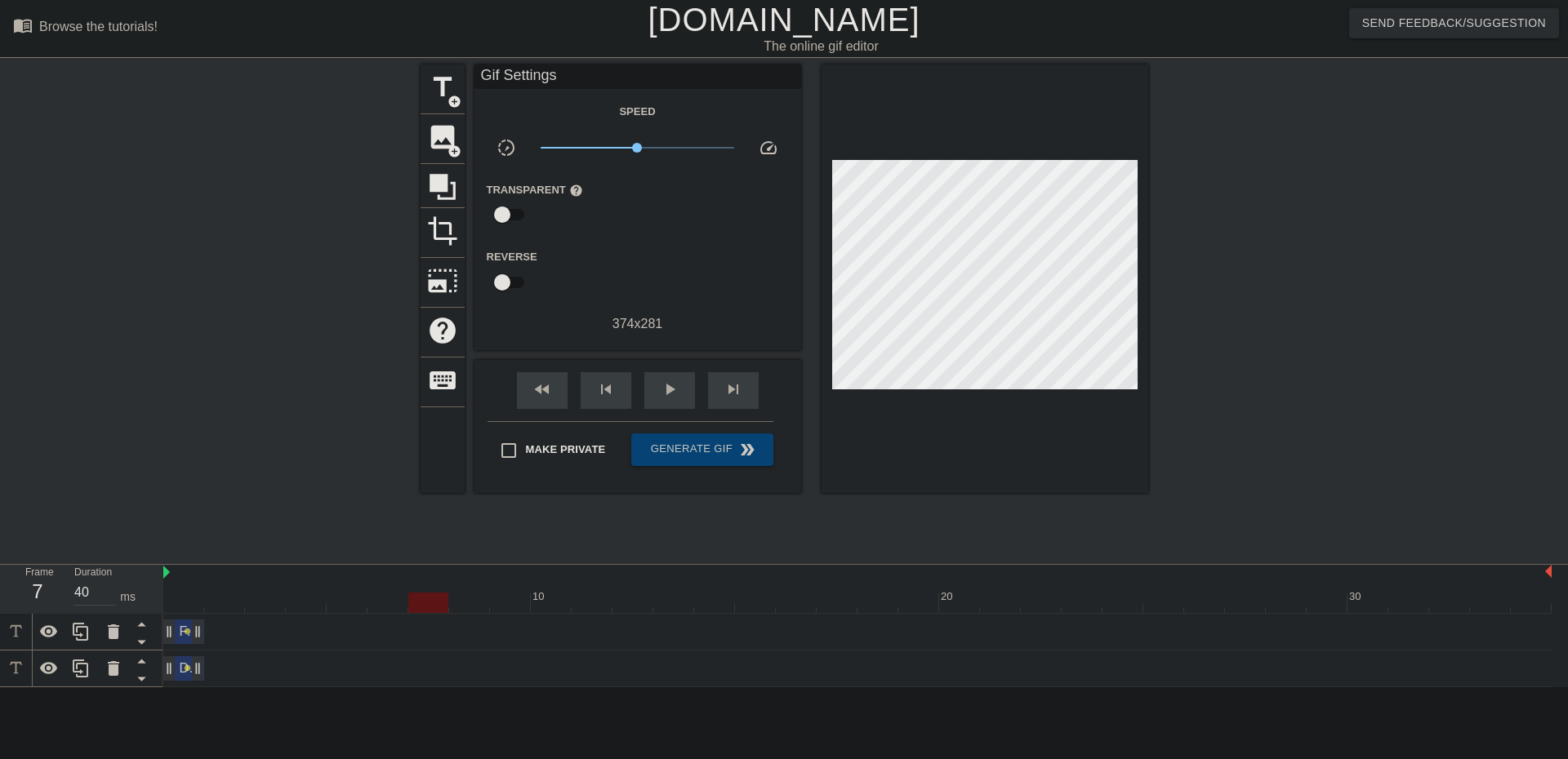
click at [427, 676] on div "DNR drag_handle drag_handle lens" at bounding box center [858, 668] width 1388 height 25
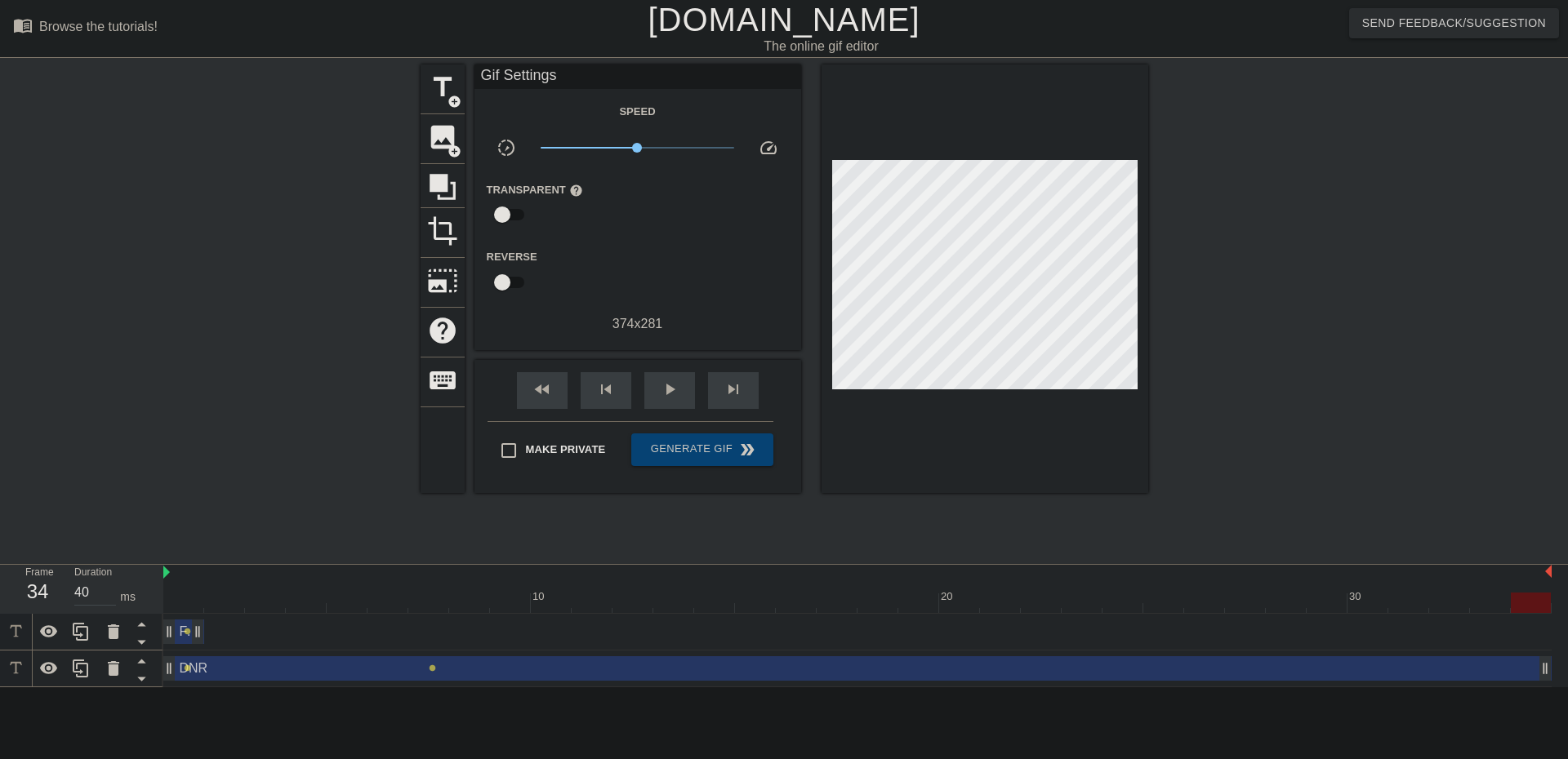
drag, startPoint x: 199, startPoint y: 665, endPoint x: 1576, endPoint y: 637, distance: 1377.3
click at [1555, 637] on html "menu_book Browse the tutorials! [DOMAIN_NAME] The online gif editor Send Feedba…" at bounding box center [784, 344] width 1568 height 688
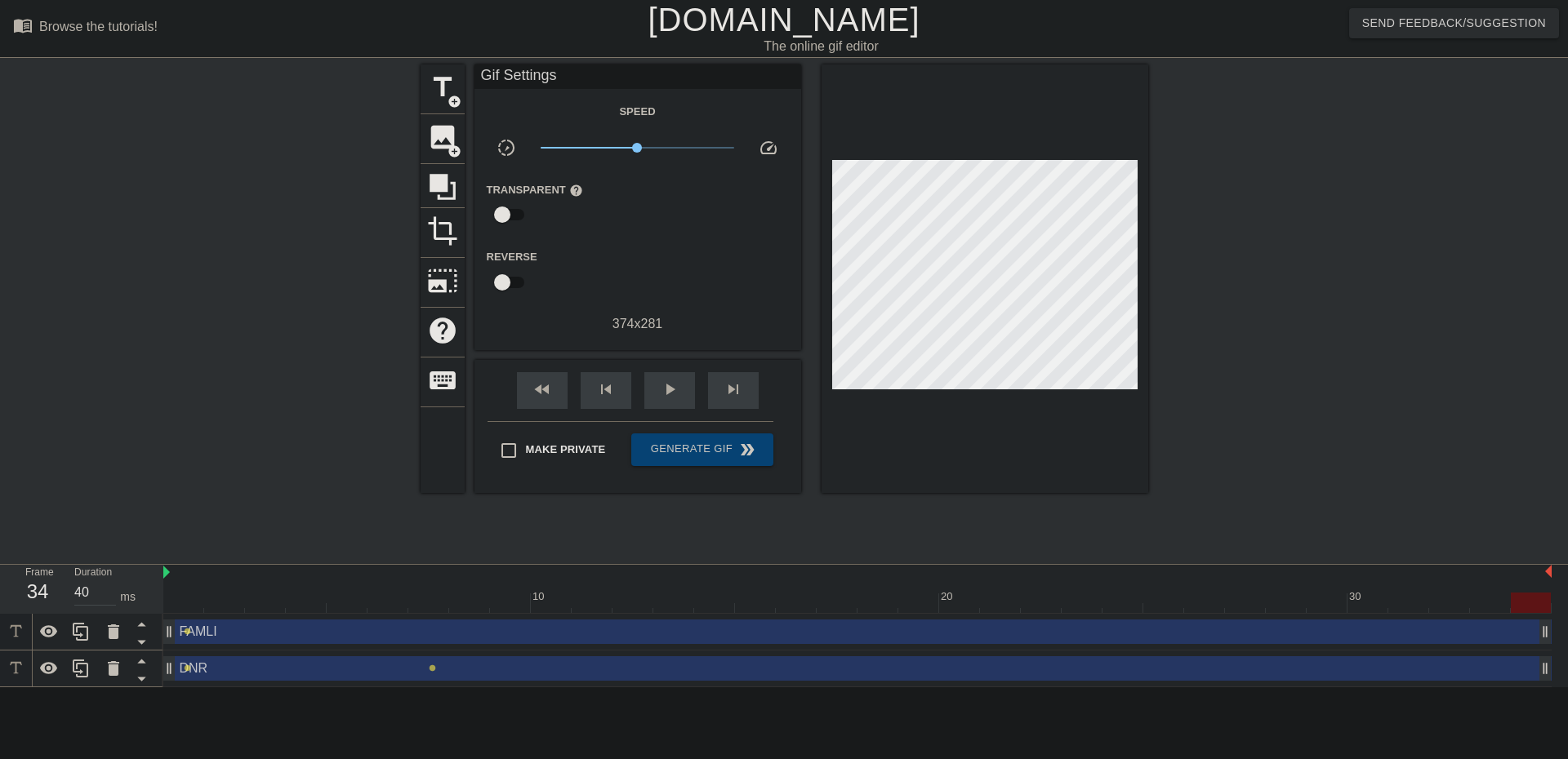
drag, startPoint x: 195, startPoint y: 627, endPoint x: 1592, endPoint y: 591, distance: 1397.5
click at [1555, 591] on html "menu_book Browse the tutorials! [DOMAIN_NAME] The online gif editor Send Feedba…" at bounding box center [784, 344] width 1568 height 688
click at [423, 593] on div at bounding box center [858, 602] width 1388 height 20
drag, startPoint x: 423, startPoint y: 606, endPoint x: 634, endPoint y: 609, distance: 211.0
click at [634, 609] on div at bounding box center [632, 602] width 40 height 20
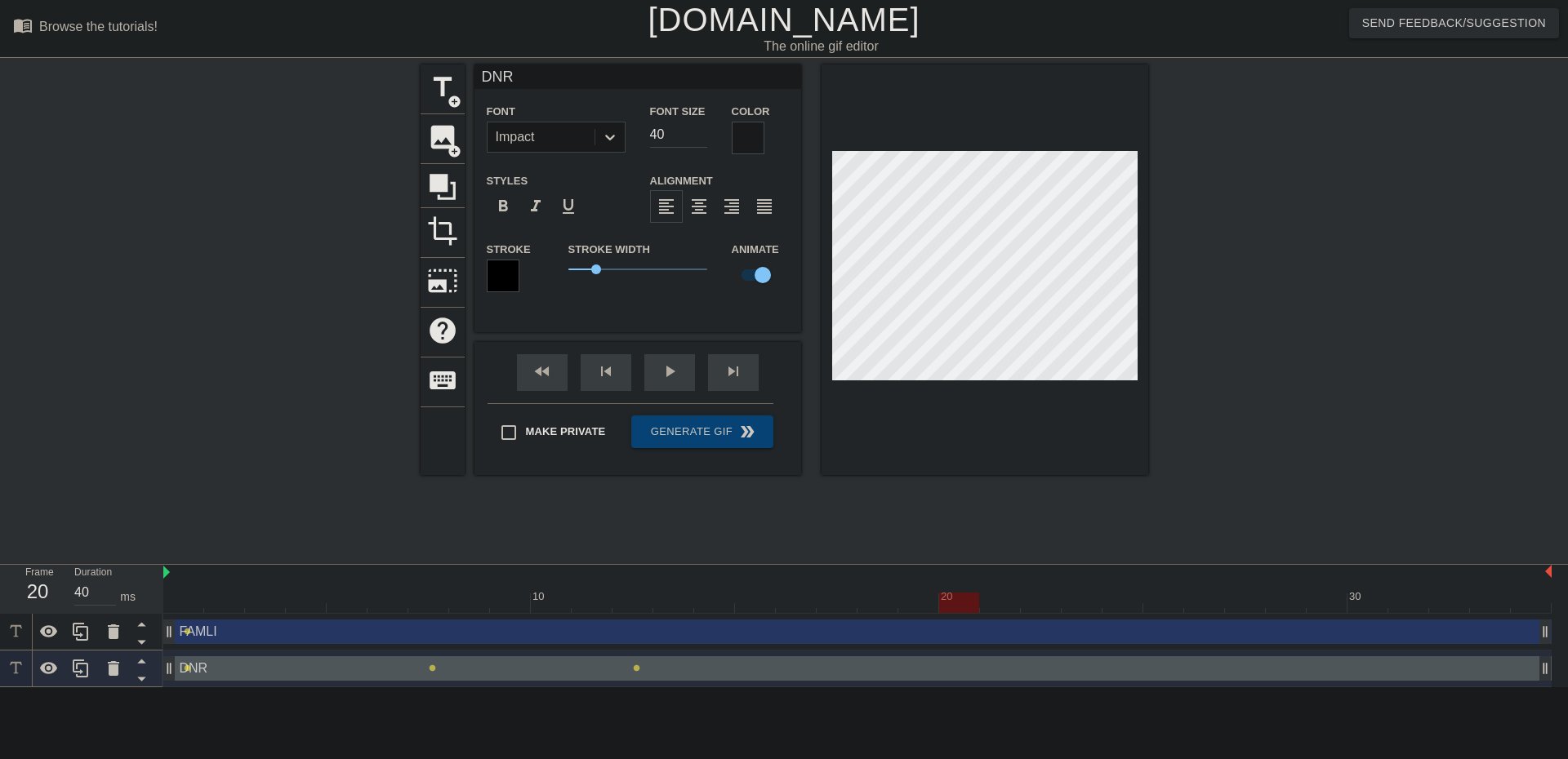
drag, startPoint x: 620, startPoint y: 606, endPoint x: 945, endPoint y: 603, distance: 325.0
click at [945, 603] on div at bounding box center [958, 602] width 40 height 20
drag, startPoint x: 952, startPoint y: 600, endPoint x: 1197, endPoint y: 605, distance: 245.1
click at [1197, 605] on div at bounding box center [1204, 602] width 40 height 20
drag, startPoint x: 1213, startPoint y: 607, endPoint x: 1527, endPoint y: 601, distance: 314.1
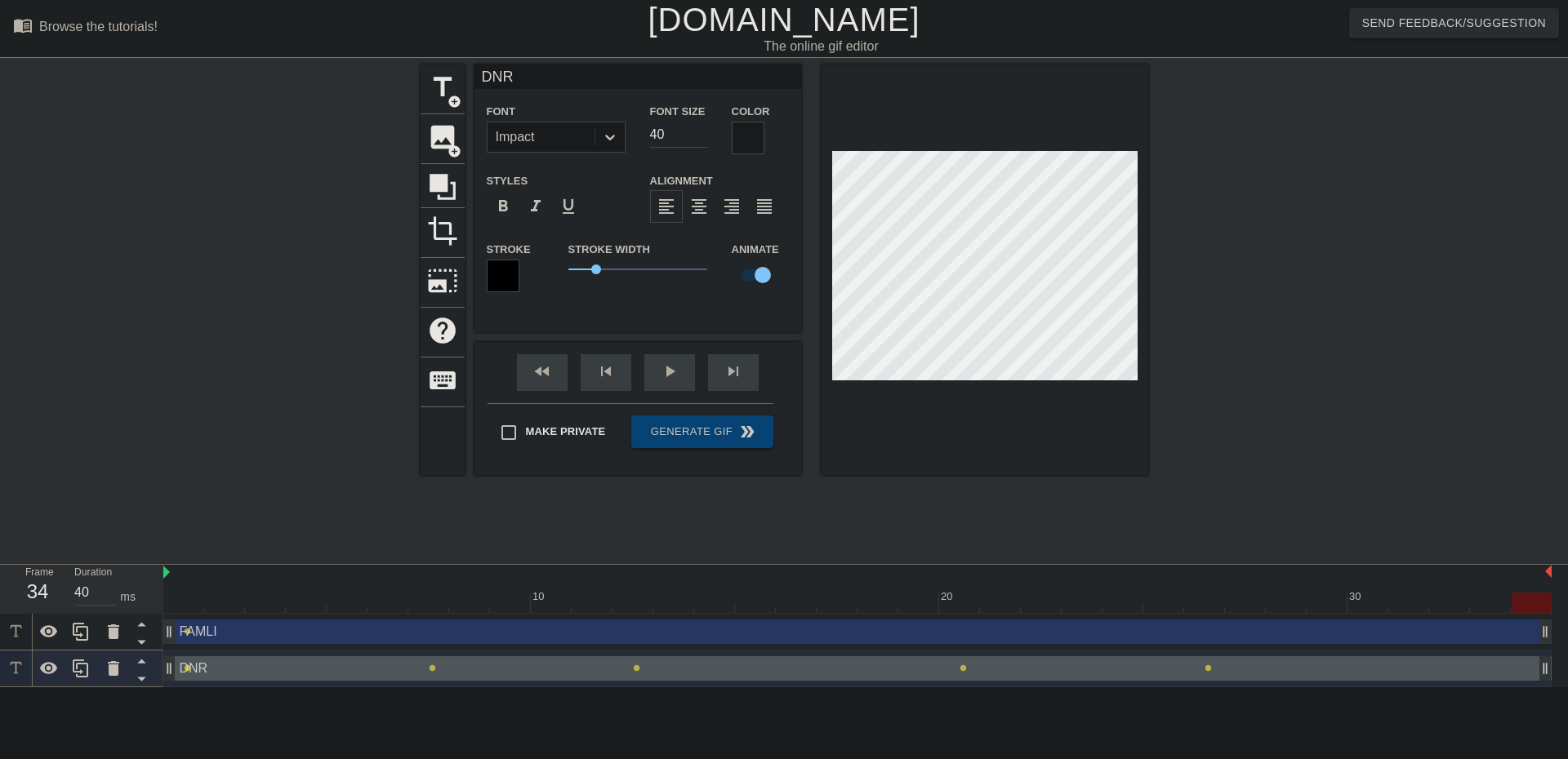
click at [1527, 601] on div at bounding box center [1531, 602] width 40 height 20
click at [1319, 456] on div at bounding box center [1290, 309] width 245 height 490
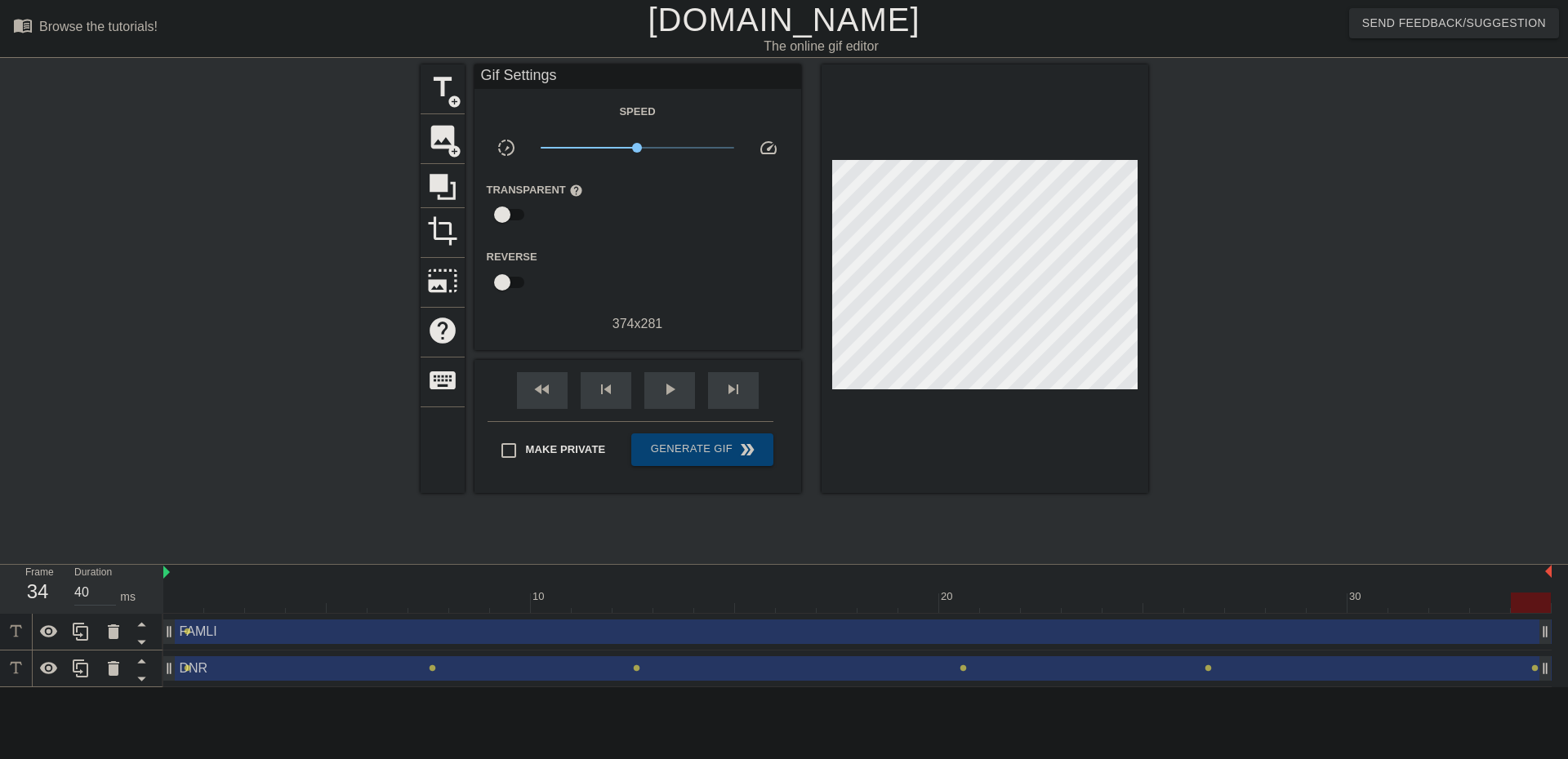
click at [293, 639] on div "FAMLI drag_handle drag_handle" at bounding box center [858, 632] width 1388 height 25
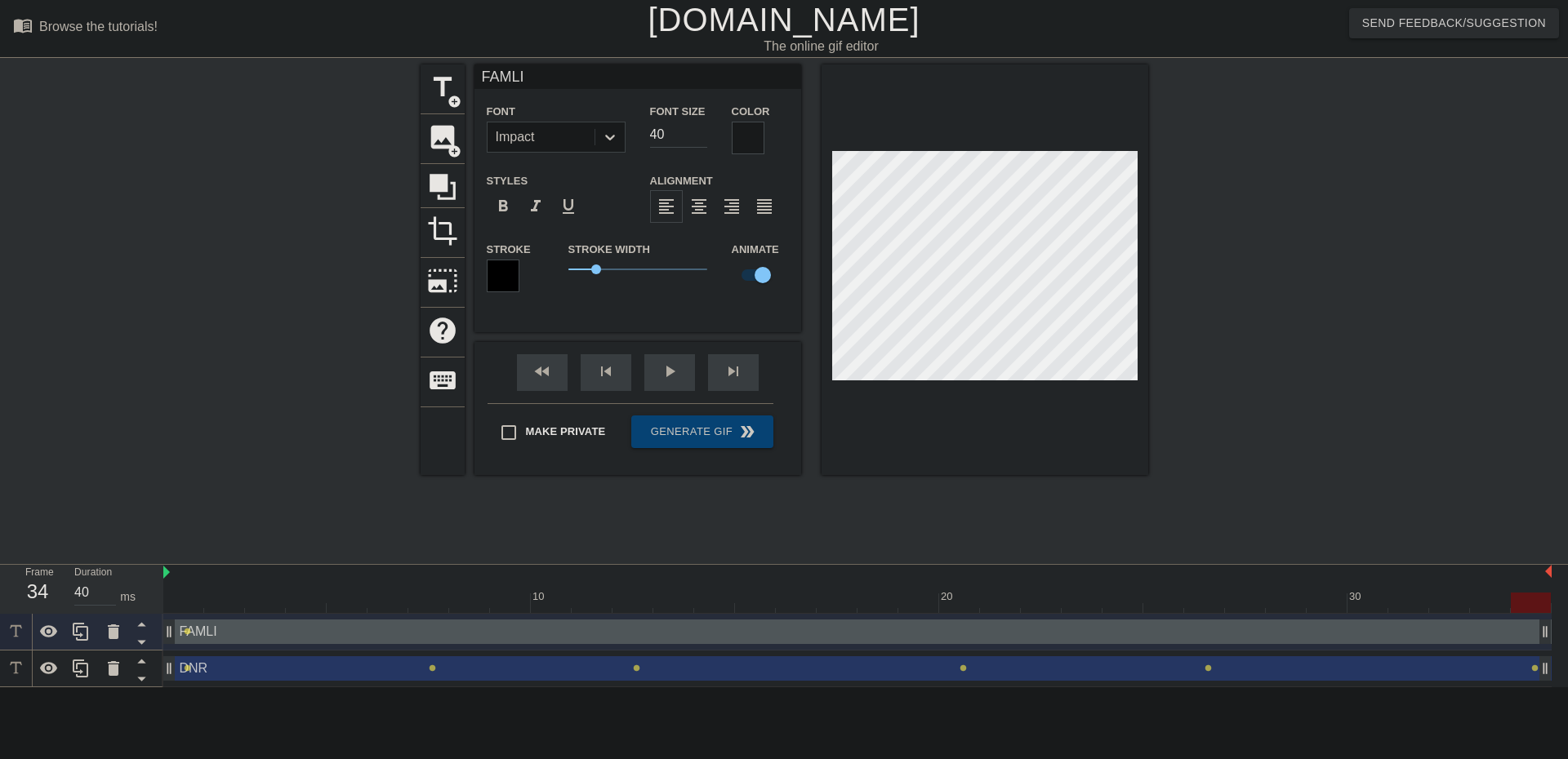
click at [177, 599] on div at bounding box center [858, 602] width 1388 height 20
drag, startPoint x: 180, startPoint y: 595, endPoint x: 346, endPoint y: 621, distance: 168.0
click at [346, 621] on div "10 20 30 FAMLI drag_handle drag_handle lens DNR drag_handle drag_handle lens le…" at bounding box center [866, 625] width 1405 height 122
drag, startPoint x: 339, startPoint y: 600, endPoint x: 469, endPoint y: 601, distance: 130.0
click at [469, 601] on div at bounding box center [469, 602] width 40 height 20
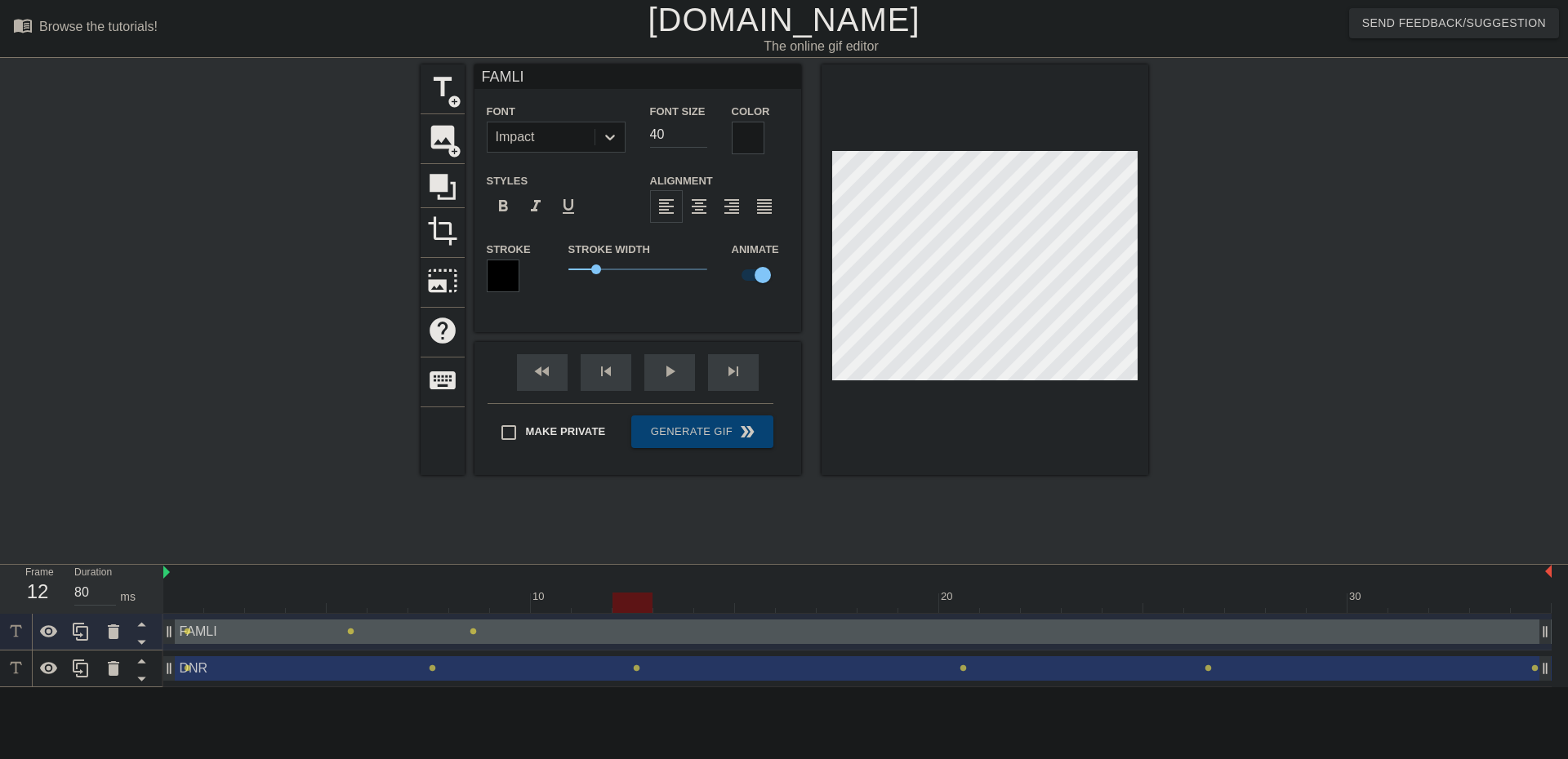
type input "40"
drag, startPoint x: 469, startPoint y: 598, endPoint x: 718, endPoint y: 605, distance: 249.1
click at [718, 605] on div at bounding box center [714, 602] width 40 height 20
drag, startPoint x: 703, startPoint y: 598, endPoint x: 953, endPoint y: 609, distance: 250.2
click at [953, 609] on div at bounding box center [958, 602] width 40 height 20
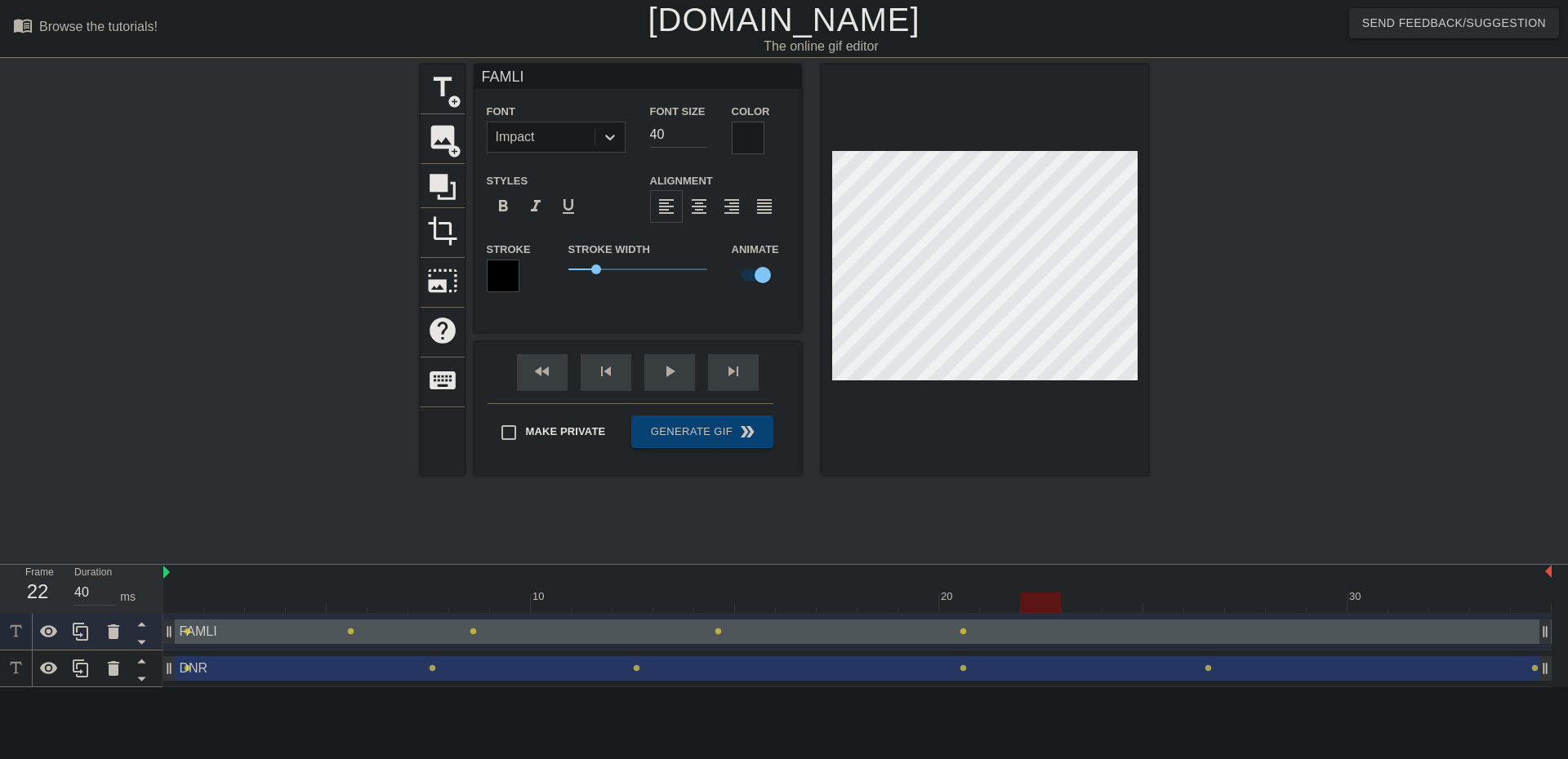
drag, startPoint x: 961, startPoint y: 609, endPoint x: 1050, endPoint y: 609, distance: 89.0
click at [1047, 609] on div at bounding box center [1040, 602] width 40 height 20
drag, startPoint x: 1044, startPoint y: 602, endPoint x: 1143, endPoint y: 605, distance: 99.0
click at [1143, 605] on div at bounding box center [1122, 602] width 40 height 20
click at [1118, 595] on div at bounding box center [858, 602] width 1388 height 20
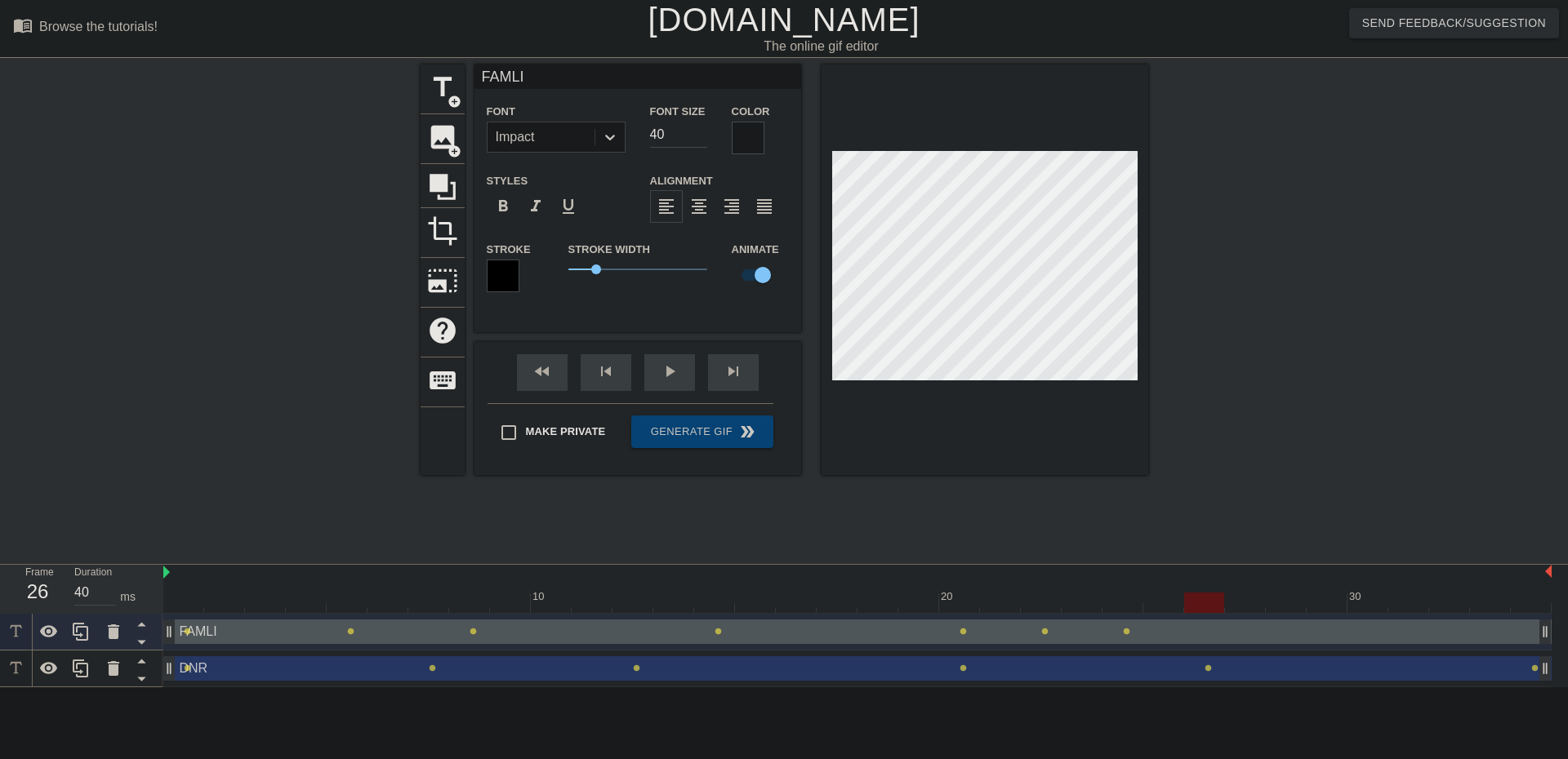
drag, startPoint x: 1123, startPoint y: 600, endPoint x: 1205, endPoint y: 602, distance: 82.0
click at [1205, 602] on div at bounding box center [1204, 602] width 40 height 20
drag, startPoint x: 1197, startPoint y: 602, endPoint x: 1371, endPoint y: 607, distance: 174.1
click at [1371, 607] on div at bounding box center [1367, 602] width 40 height 20
drag, startPoint x: 1366, startPoint y: 602, endPoint x: 1529, endPoint y: 612, distance: 163.3
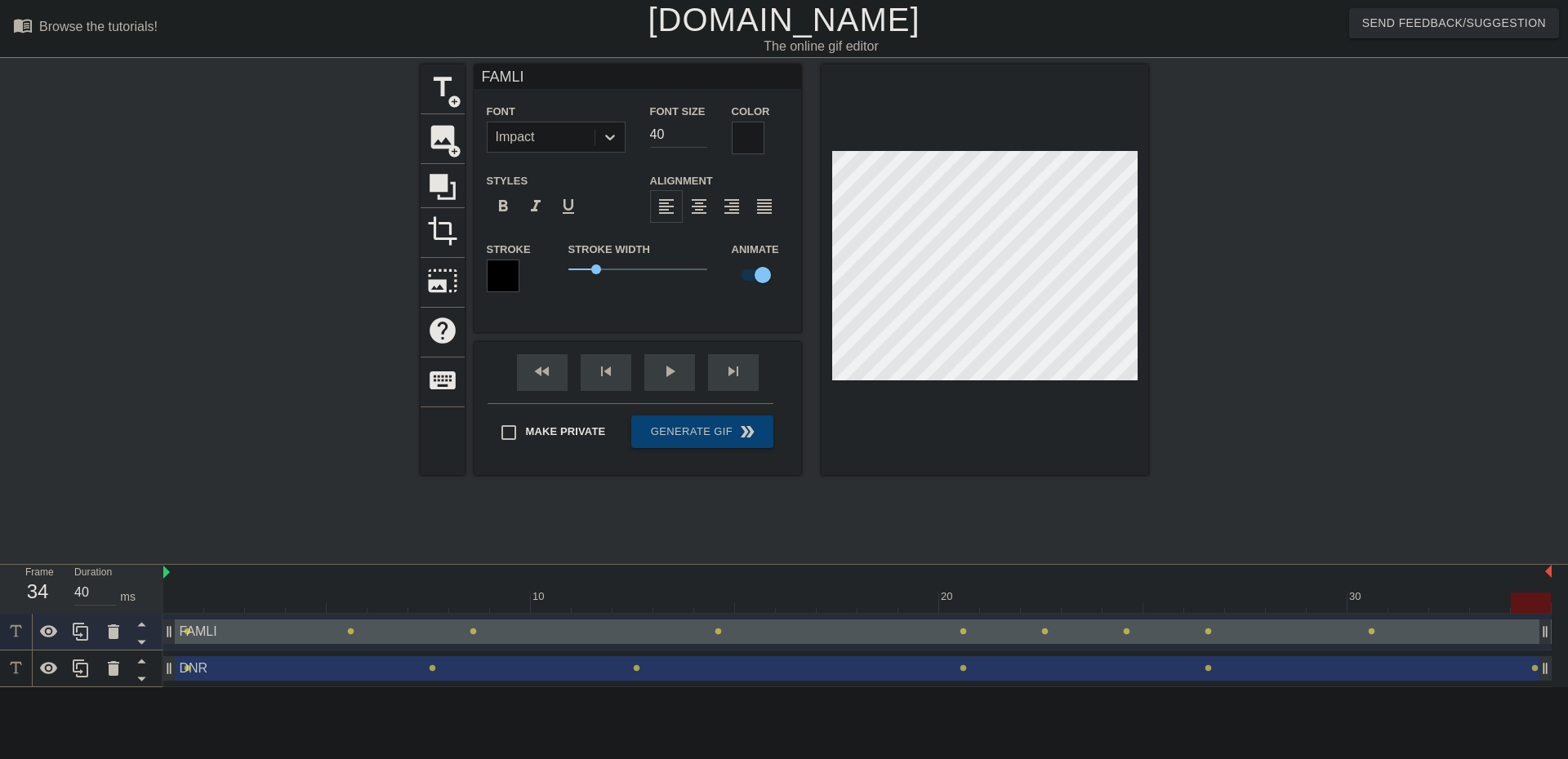
click at [1527, 612] on div at bounding box center [1530, 602] width 40 height 20
click at [284, 688] on html "menu_book Browse the tutorials! [DOMAIN_NAME] The online gif editor Send Feedba…" at bounding box center [784, 344] width 1568 height 688
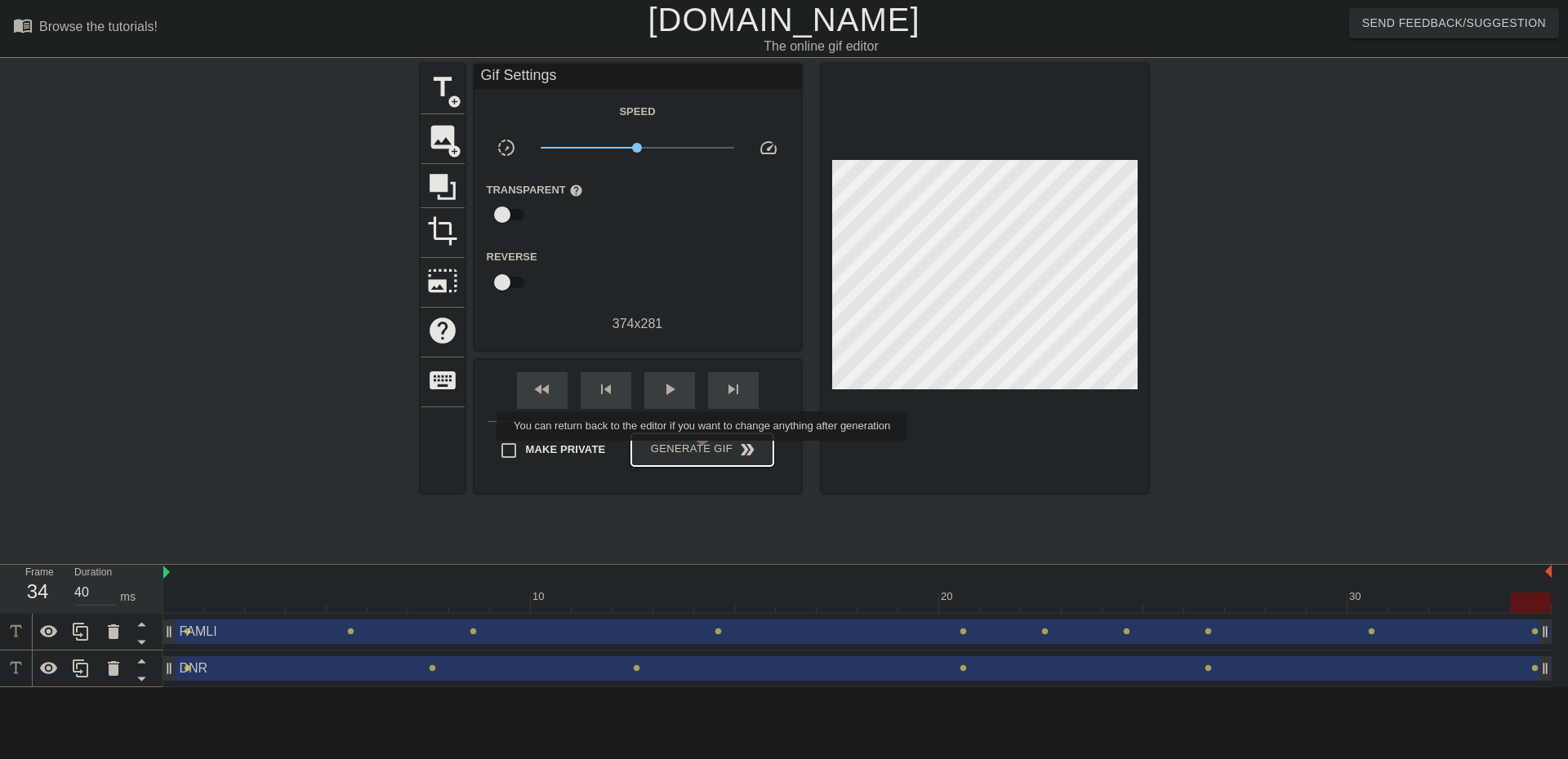
click at [704, 452] on span "Generate Gif double_arrow" at bounding box center [702, 449] width 128 height 19
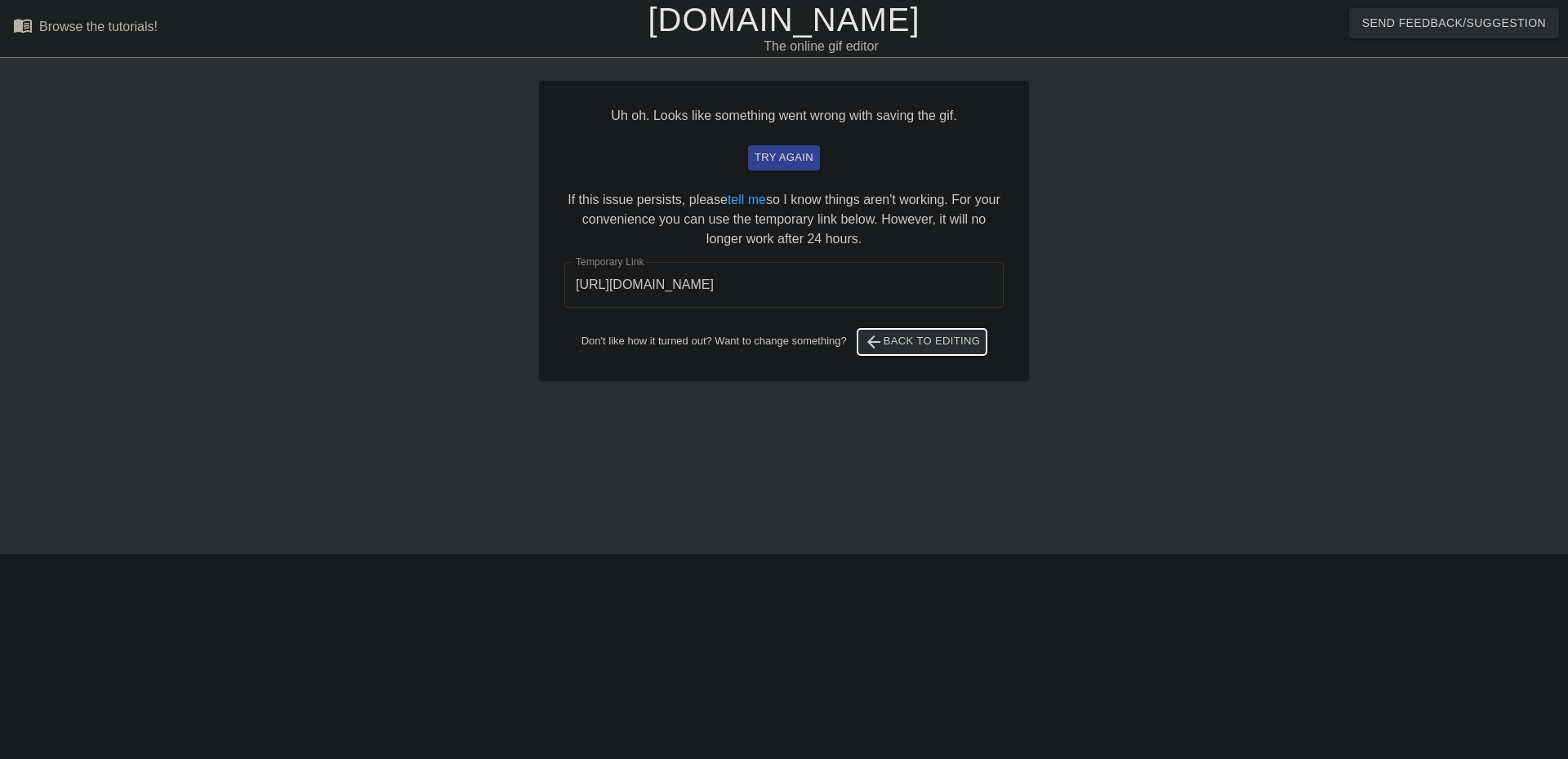
click at [893, 347] on span "arrow_back Back to Editing" at bounding box center [922, 342] width 117 height 19
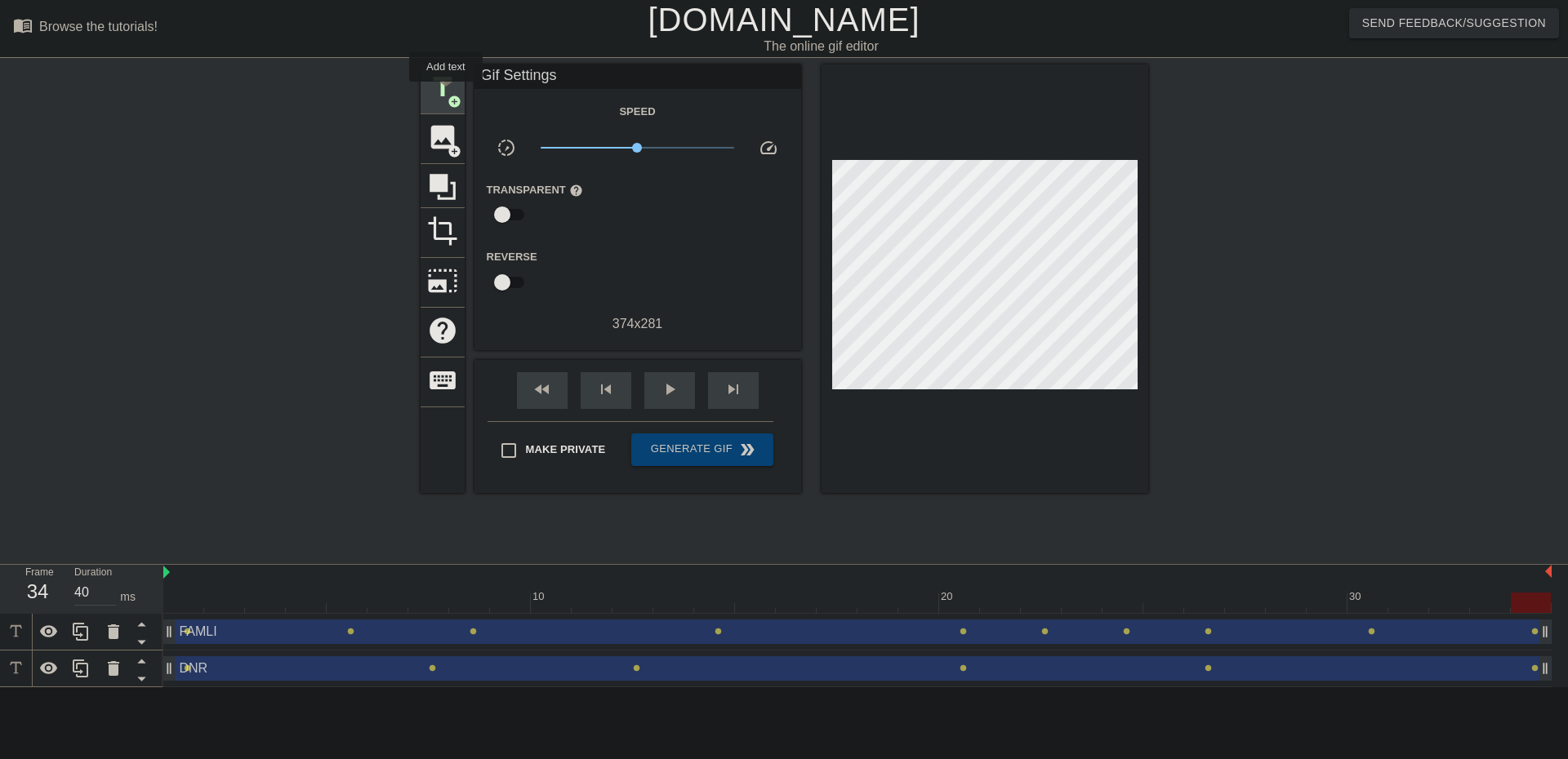
click at [446, 93] on span "title" at bounding box center [442, 87] width 31 height 31
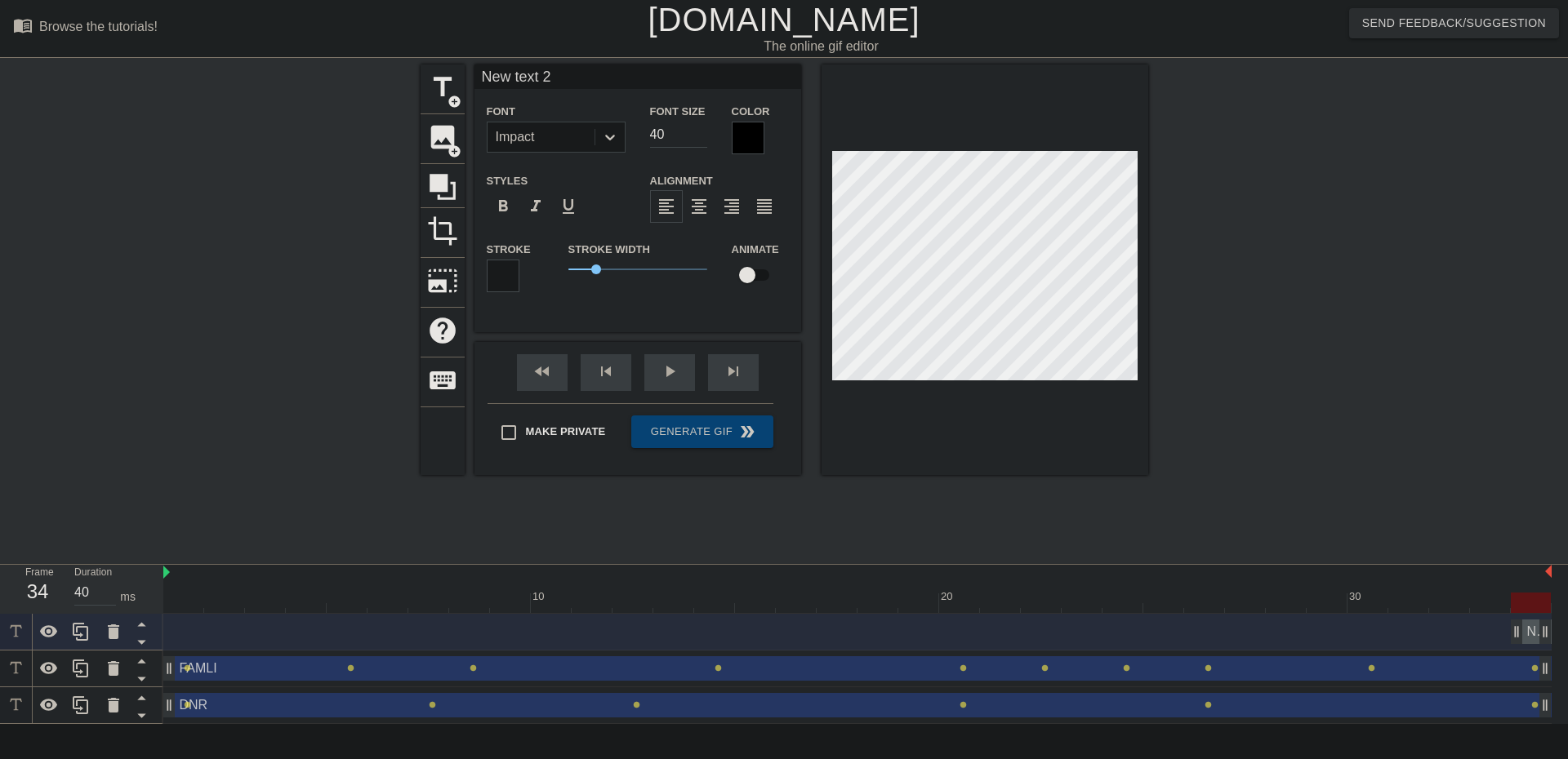
click at [531, 69] on input "New text 2" at bounding box center [637, 77] width 326 height 25
type input "p"
type input "[PERSON_NAME]"
click at [744, 135] on div at bounding box center [748, 137] width 33 height 33
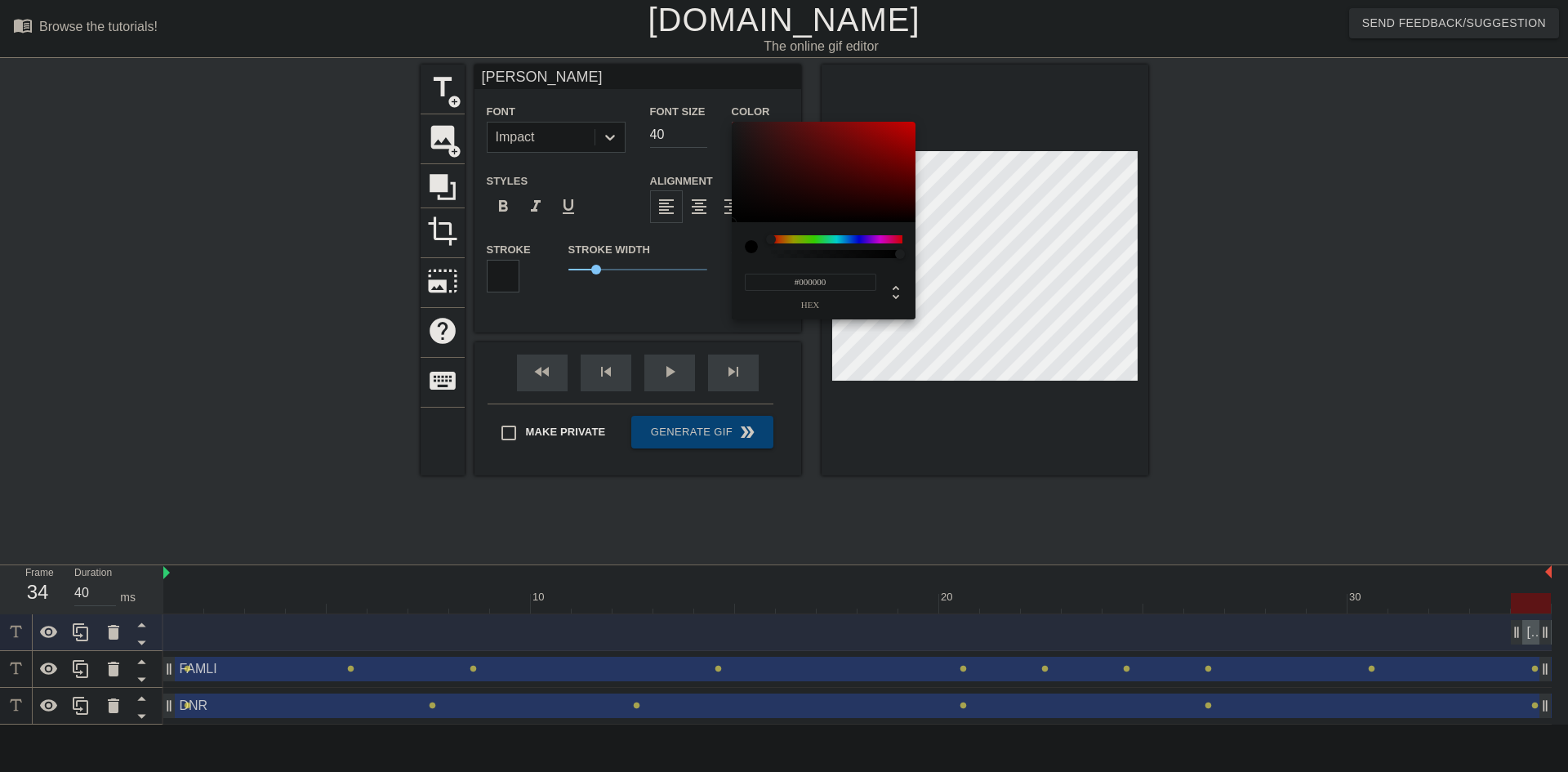
click at [789, 281] on input "#000000" at bounding box center [810, 282] width 131 height 17
type input "#FFFFFF"
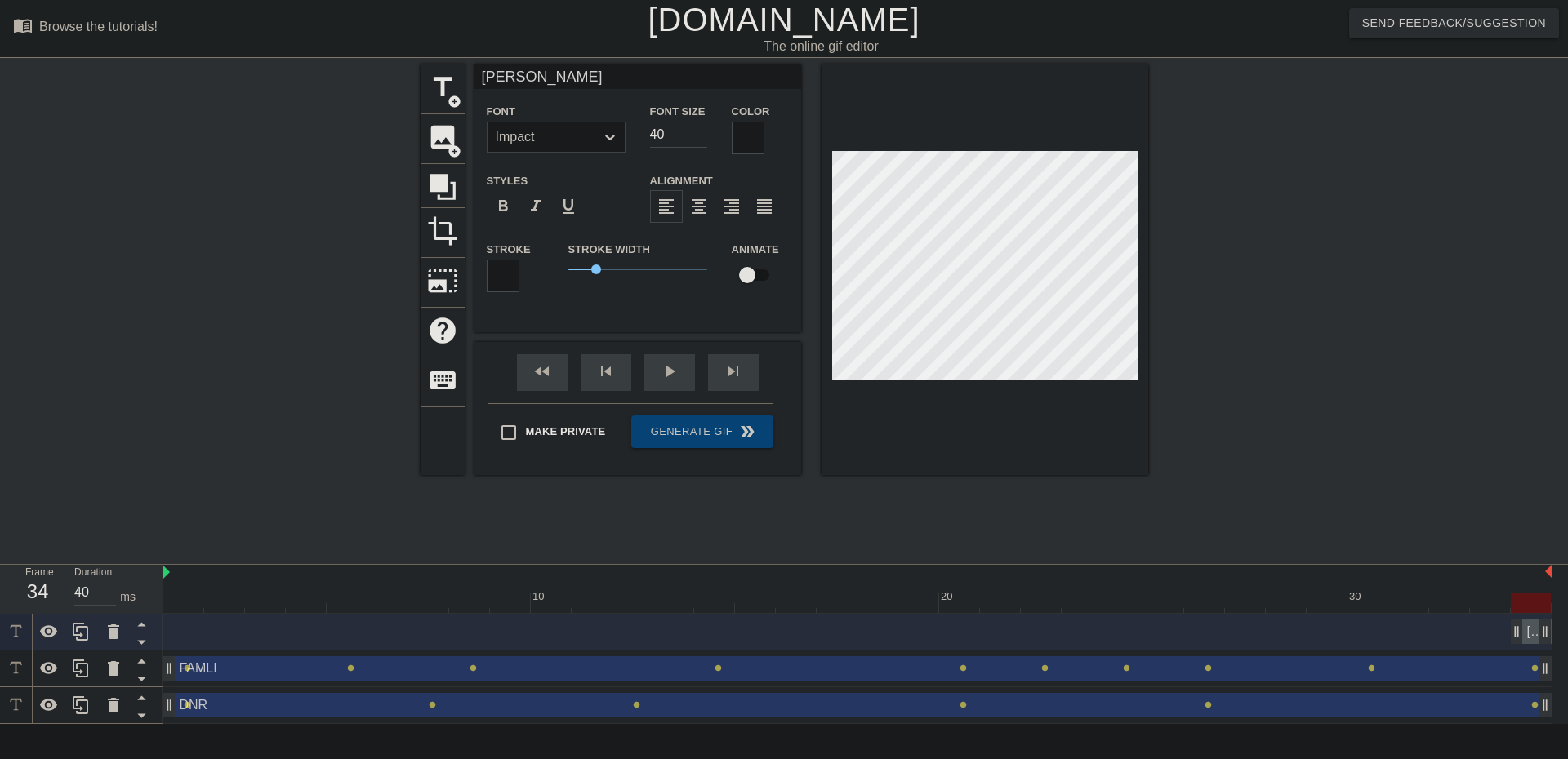
click at [517, 274] on div at bounding box center [502, 275] width 33 height 33
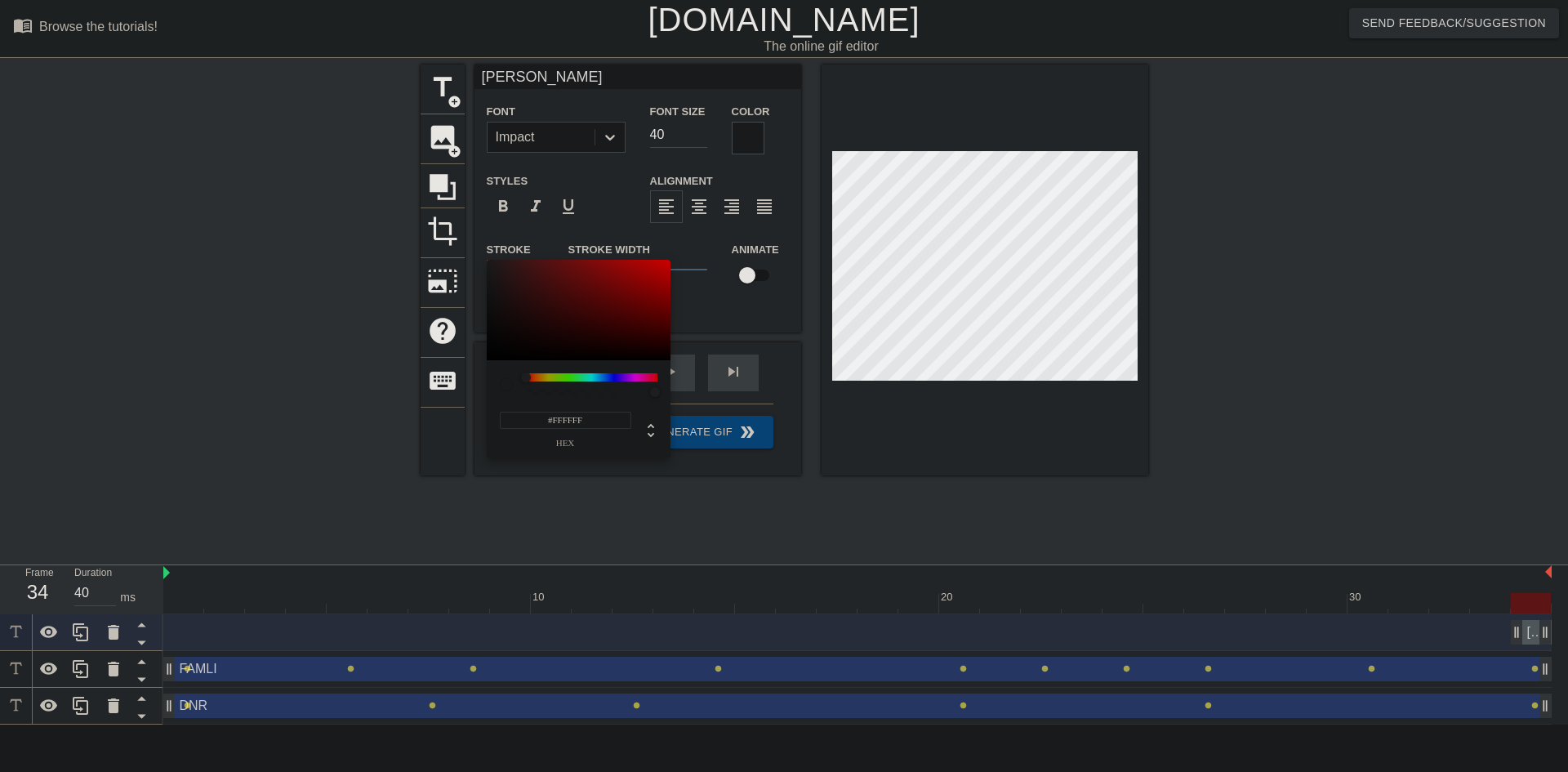
click at [561, 412] on input "#FFFFFF" at bounding box center [565, 420] width 131 height 17
type input "#000000"
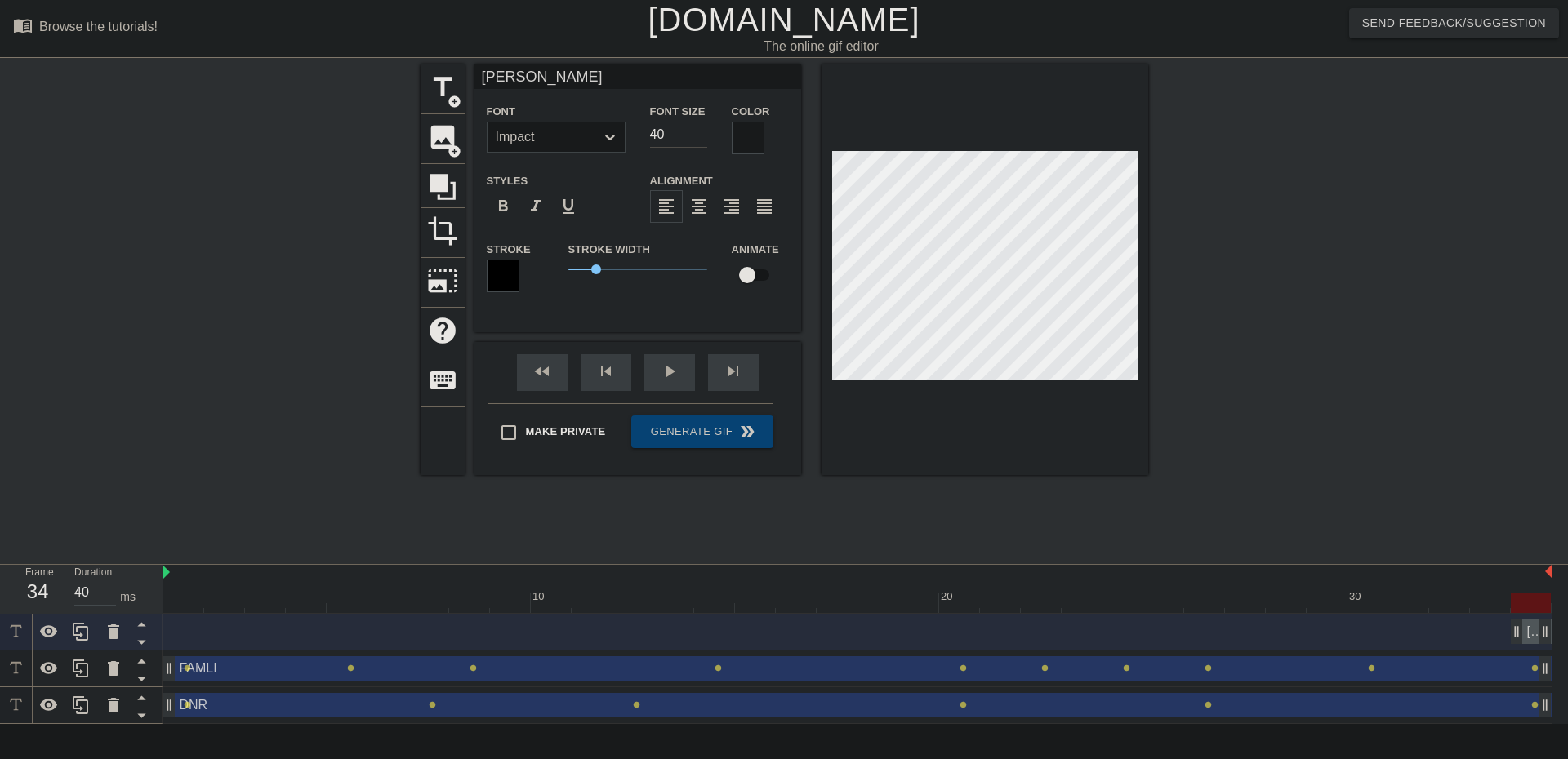
click at [697, 138] on input "39" at bounding box center [678, 135] width 57 height 26
click at [697, 138] on input "38" at bounding box center [678, 135] width 57 height 26
click at [697, 138] on input "37" at bounding box center [678, 135] width 57 height 26
click at [697, 138] on input "36" at bounding box center [678, 135] width 57 height 26
click at [697, 138] on input "35" at bounding box center [678, 135] width 57 height 26
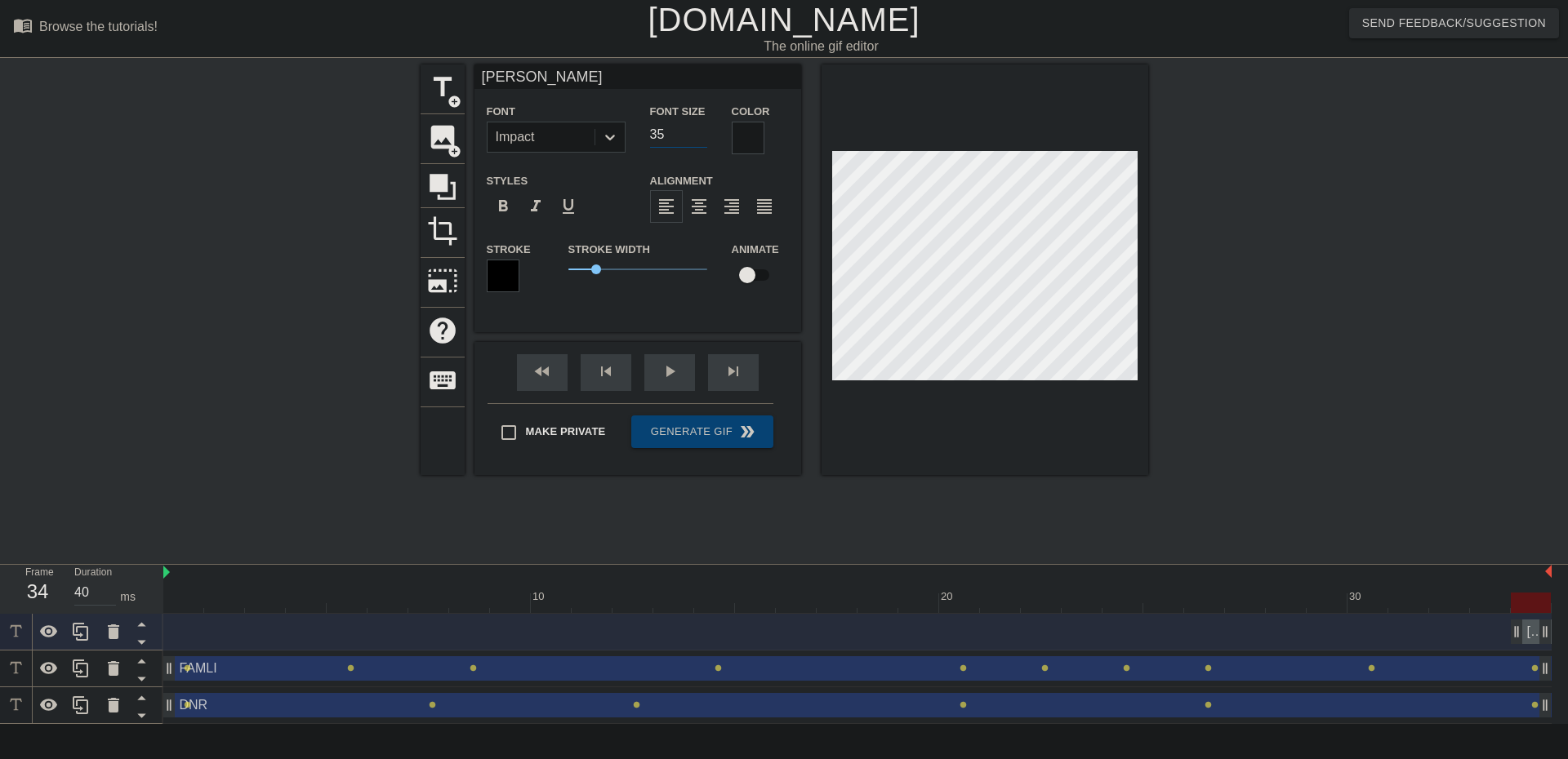
click at [697, 138] on input "34" at bounding box center [678, 135] width 57 height 26
click at [701, 136] on input "33" at bounding box center [678, 135] width 57 height 26
click at [701, 136] on input "32" at bounding box center [678, 135] width 57 height 26
click at [701, 136] on input "31" at bounding box center [678, 135] width 57 height 26
type input "30"
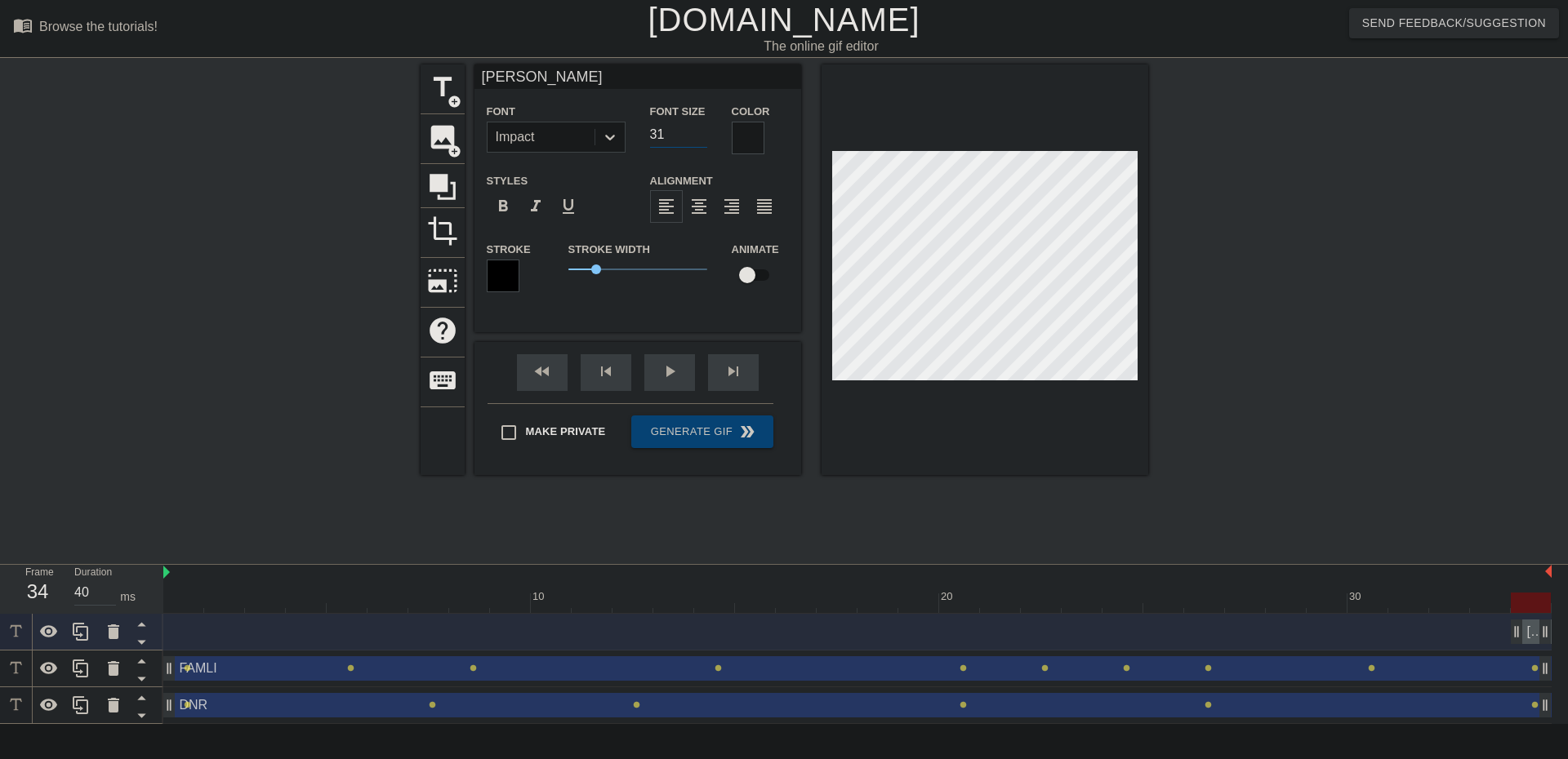
click at [701, 136] on input "30" at bounding box center [678, 135] width 57 height 26
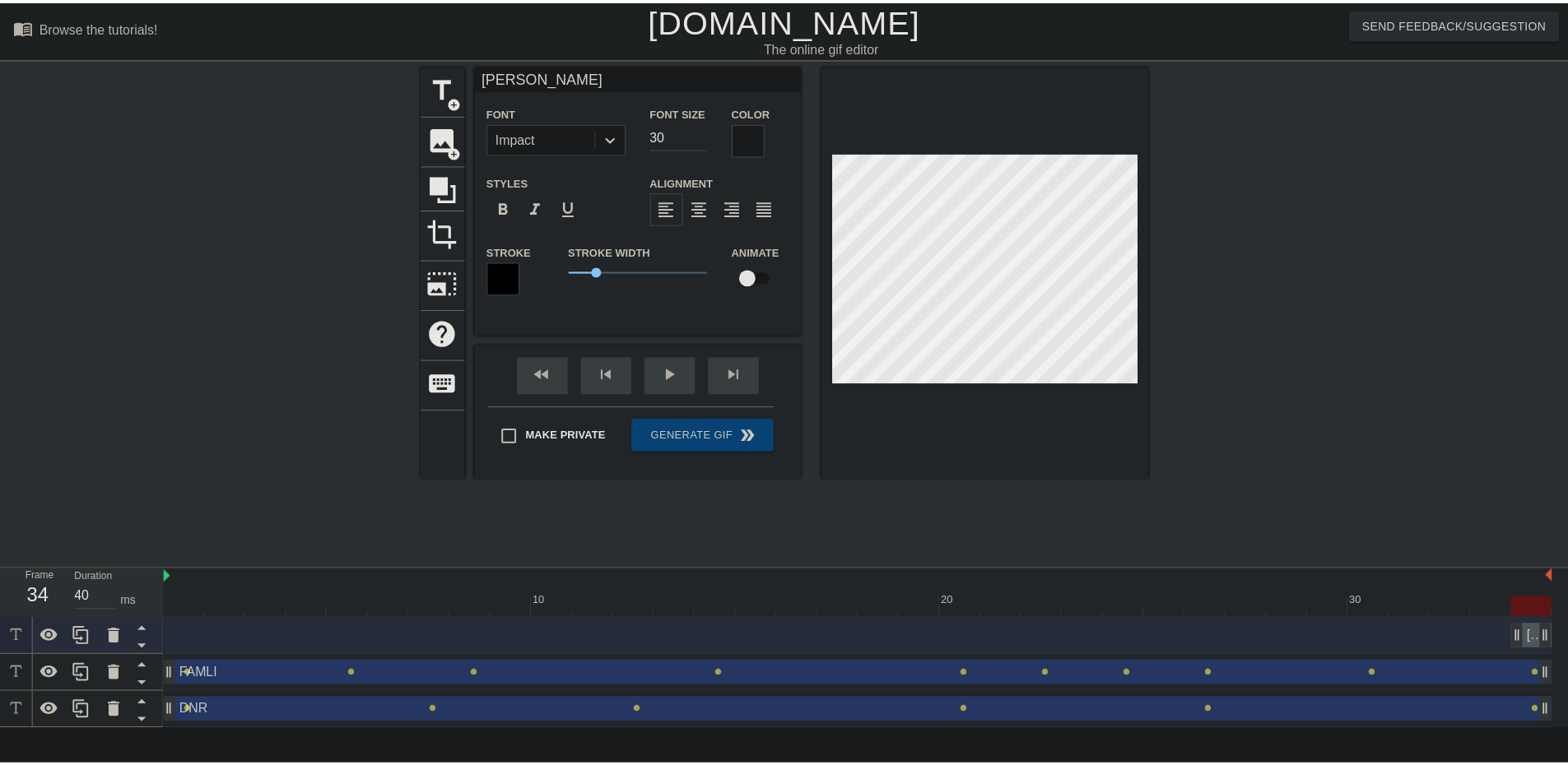
scroll to position [2, 3]
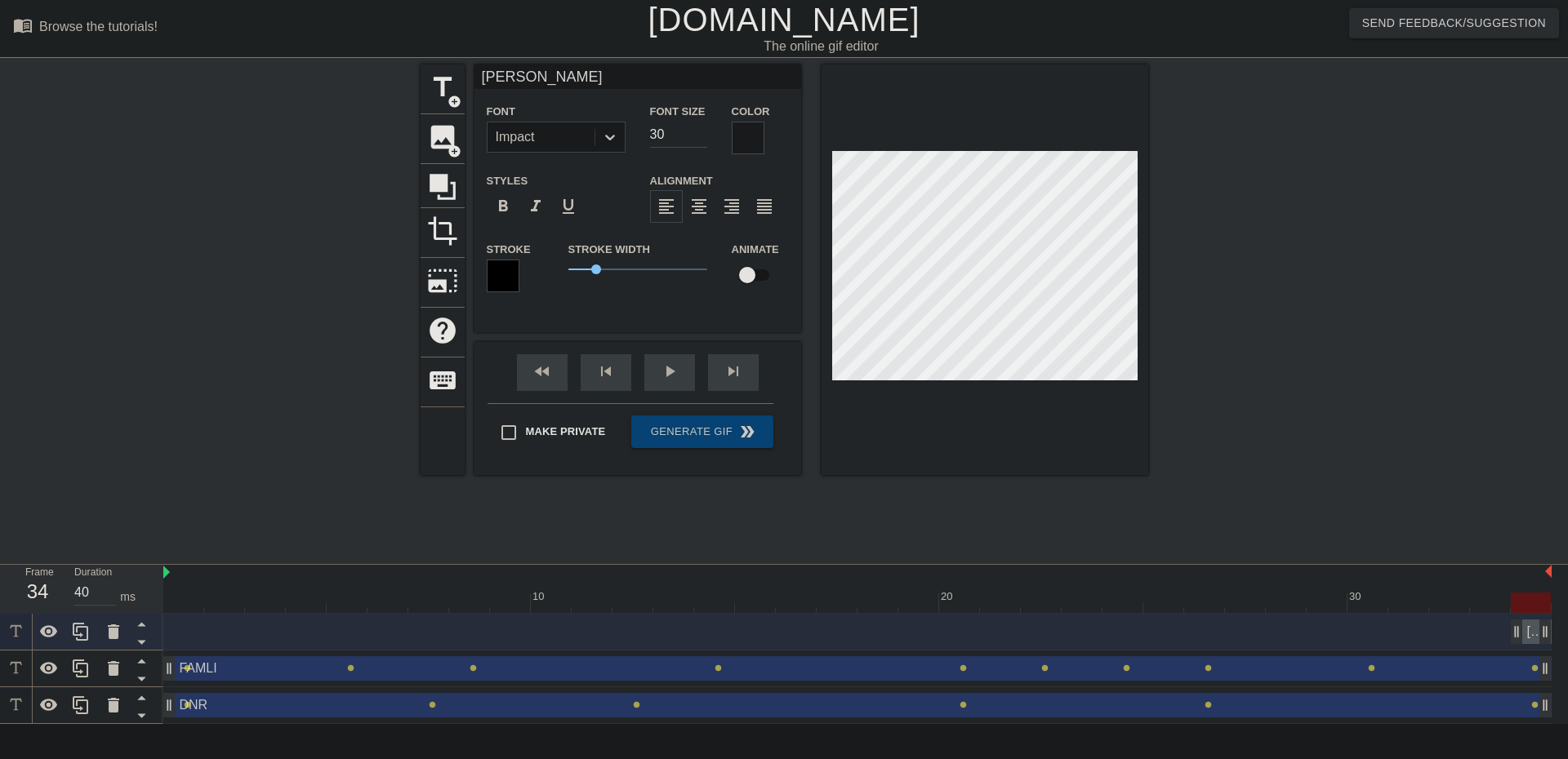
click at [564, 507] on div "title add_circle image add_circle crop photo_size_select_large help keyboard [P…" at bounding box center [784, 309] width 728 height 490
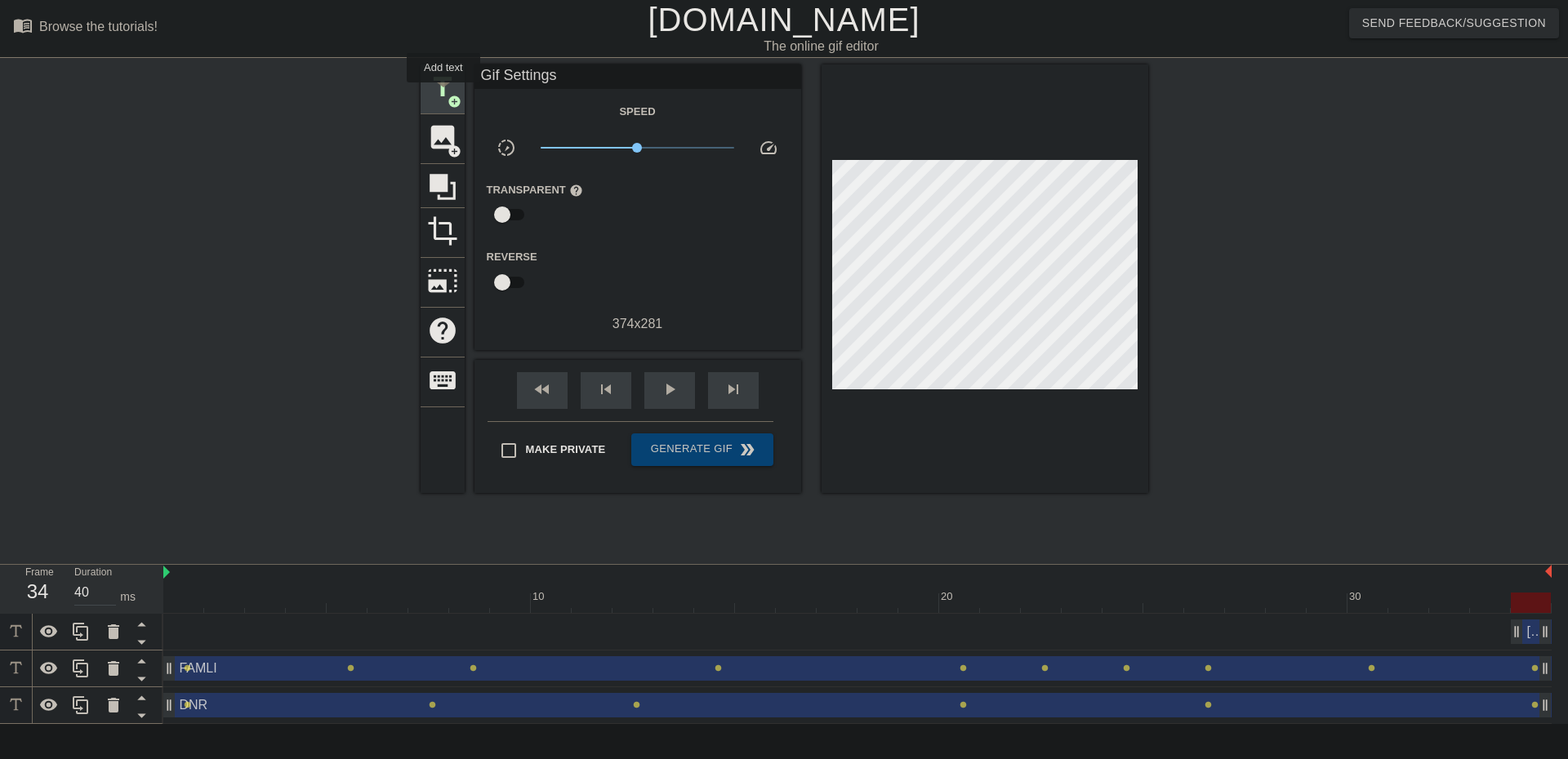
click at [443, 94] on span "title" at bounding box center [442, 87] width 31 height 31
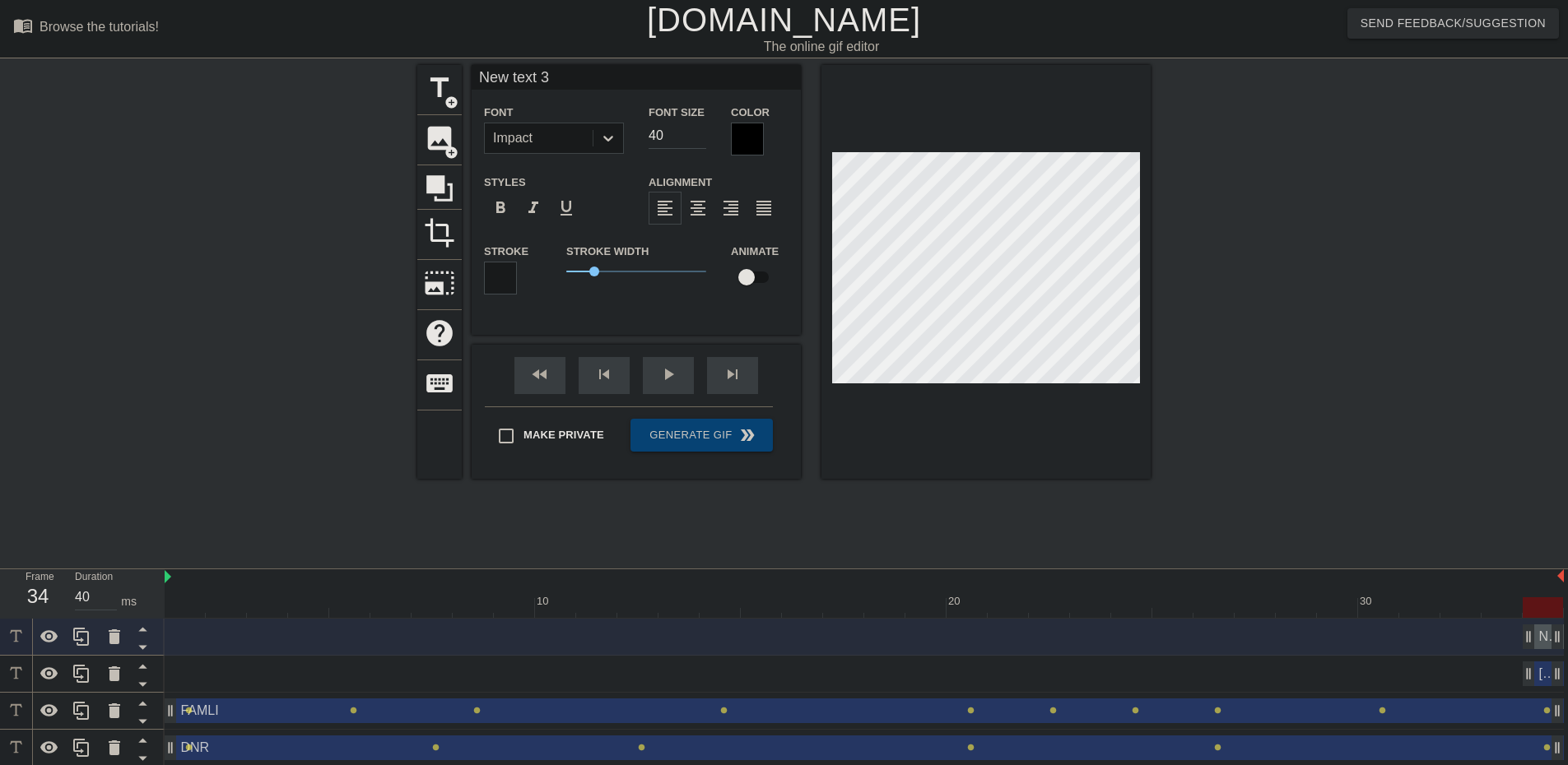
click at [512, 79] on input "New text 3" at bounding box center [636, 77] width 329 height 25
type input "e"
type input "[PERSON_NAME]"
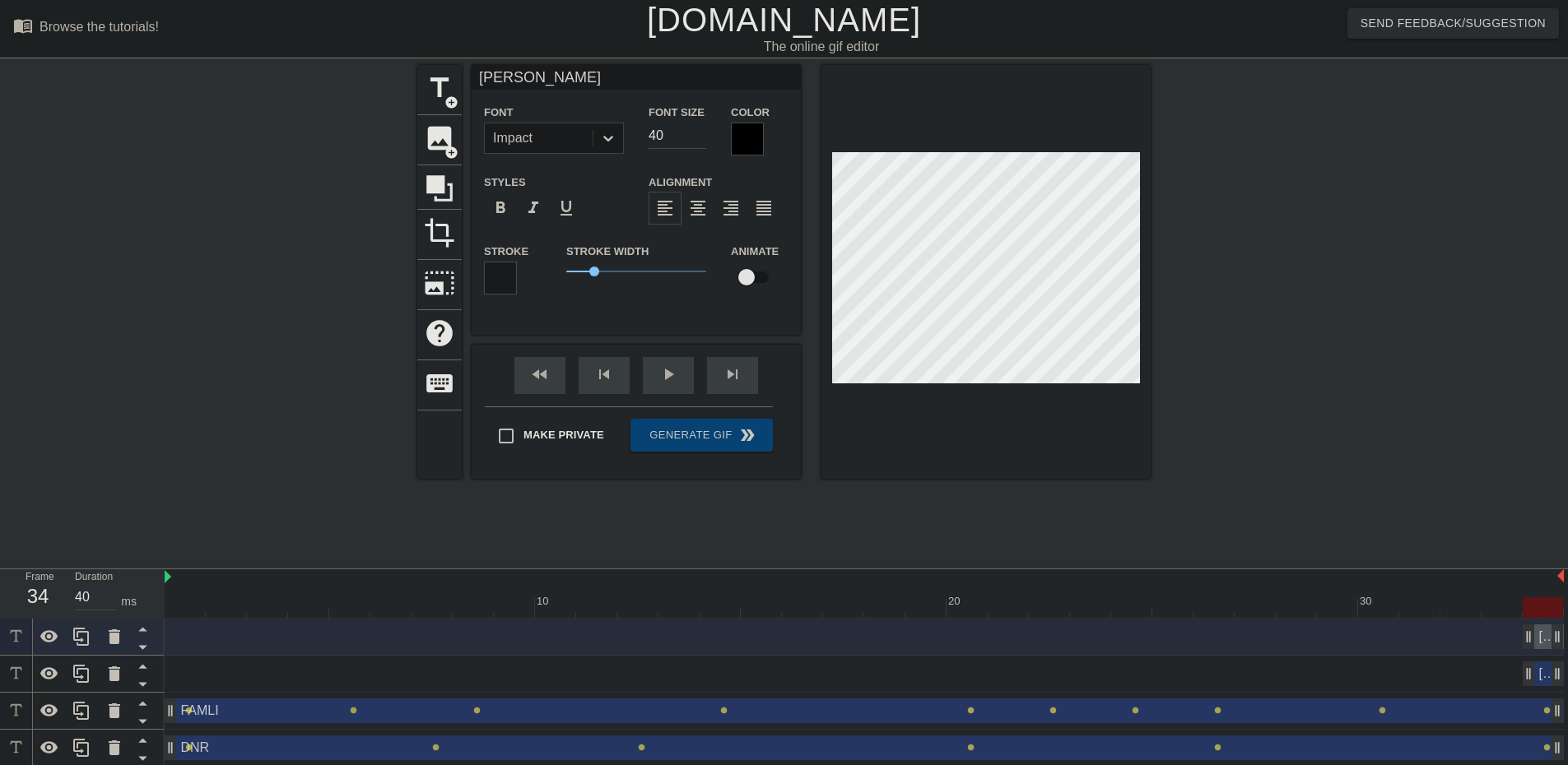
click at [739, 140] on div at bounding box center [747, 138] width 33 height 33
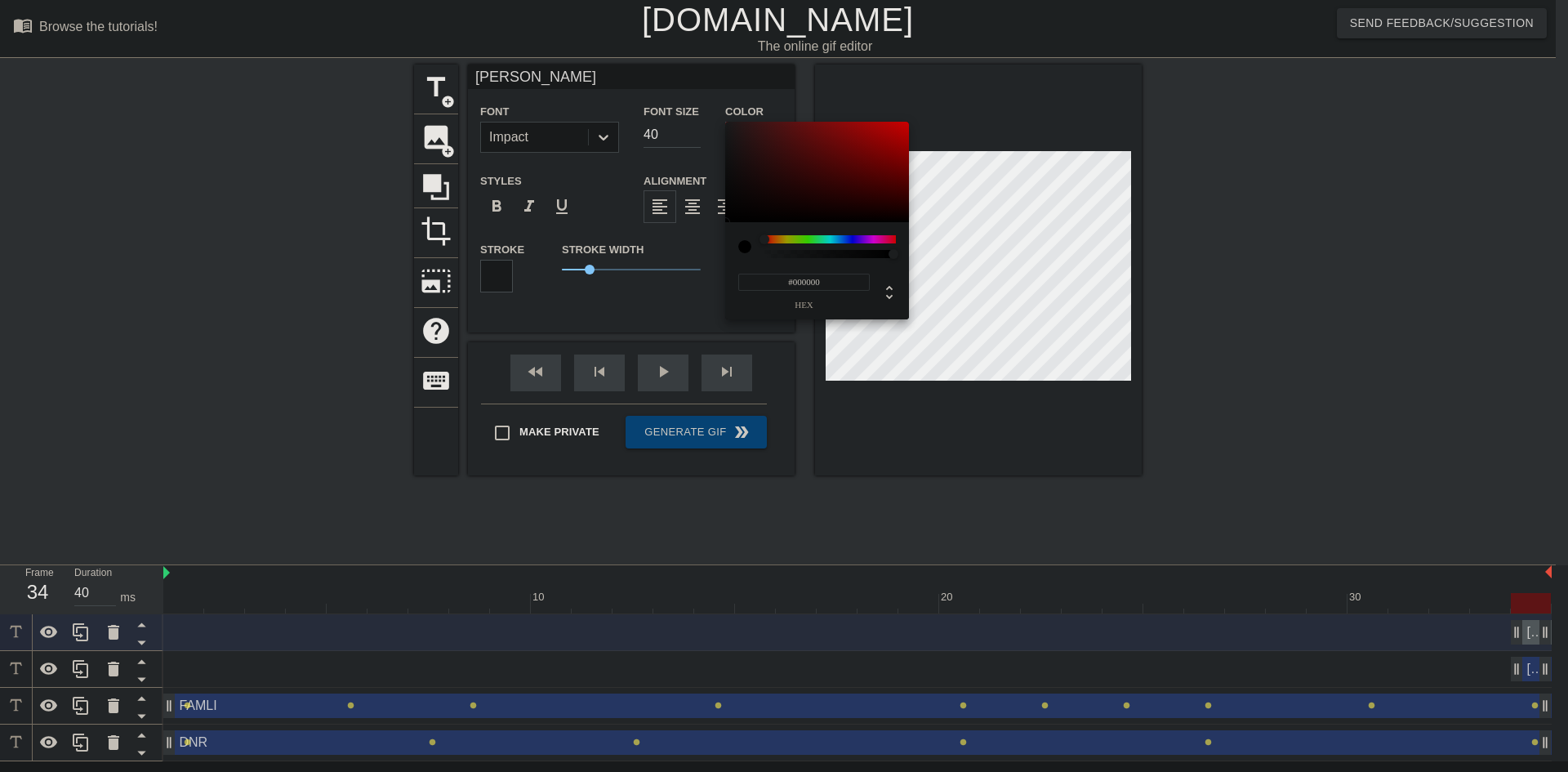
click at [794, 274] on input "#000000" at bounding box center [803, 282] width 131 height 17
type input "#FFFFFF"
click at [736, 256] on div "#FFFFFF hex" at bounding box center [817, 270] width 184 height 97
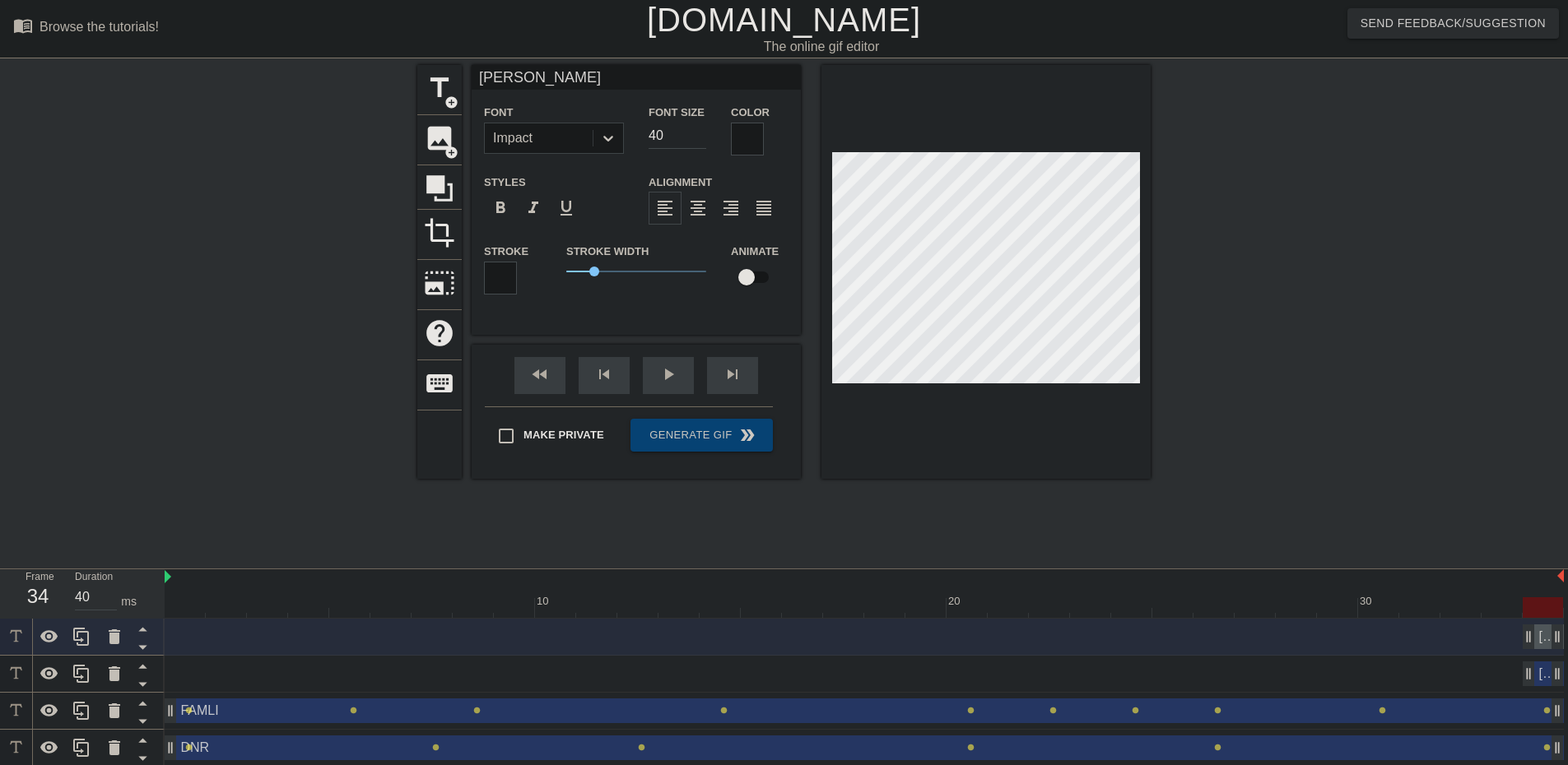
click at [498, 263] on div at bounding box center [500, 277] width 33 height 33
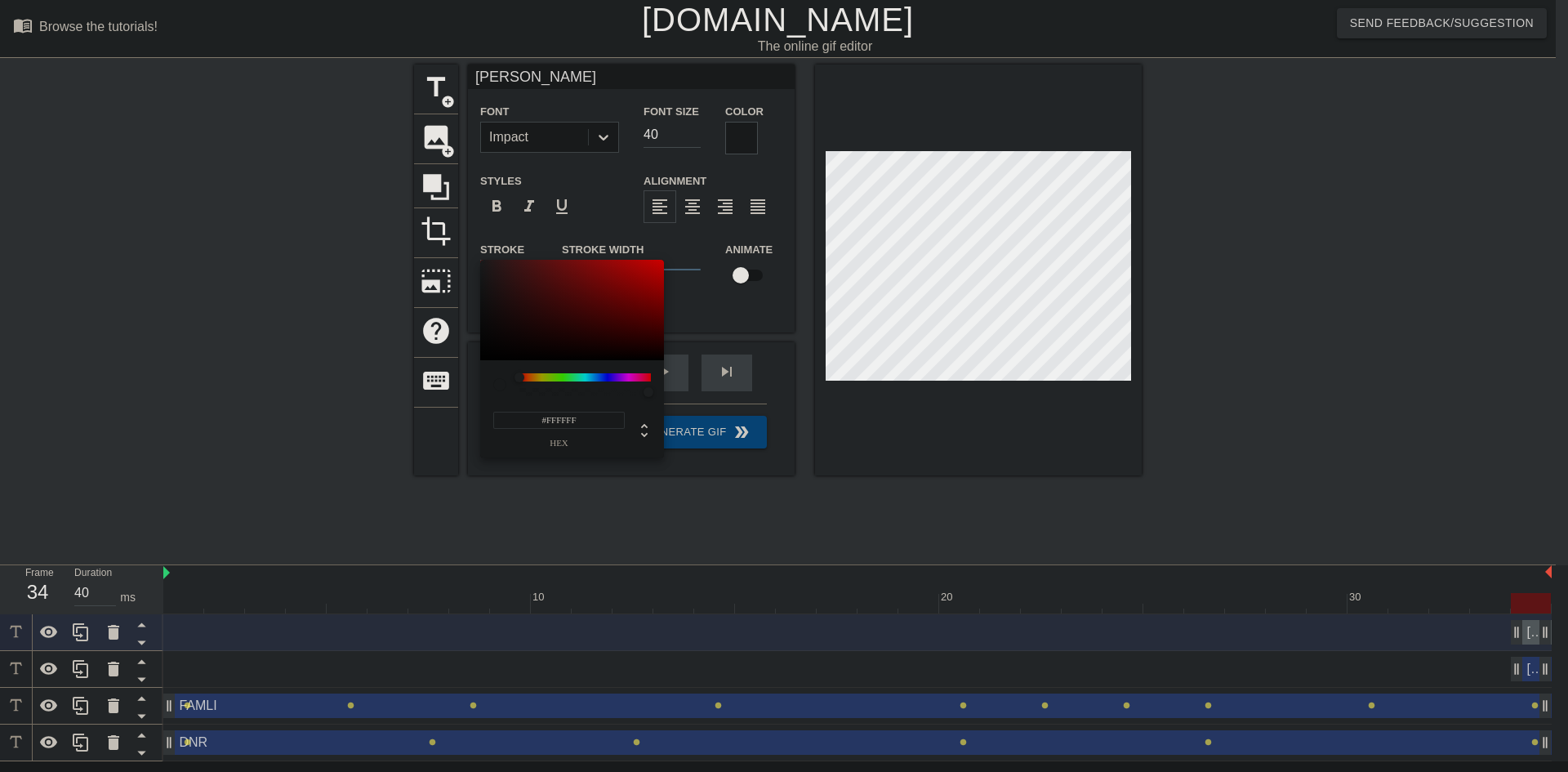
drag, startPoint x: 546, startPoint y: 420, endPoint x: 796, endPoint y: 442, distance: 251.0
click at [796, 442] on div "#FFFFFF hex" at bounding box center [784, 386] width 1568 height 772
type input "#000000"
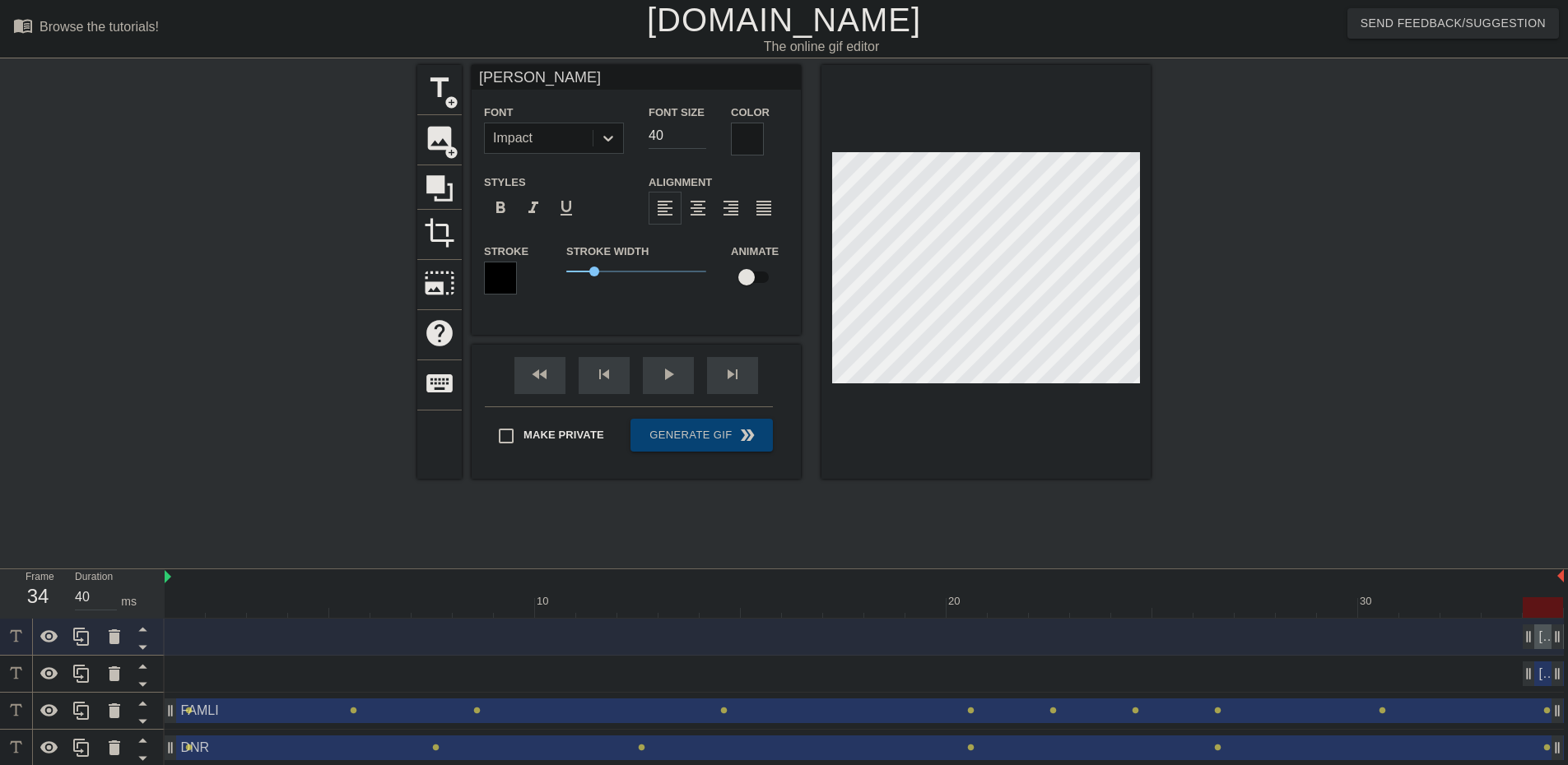
type input "[PERSON_NAME]"
type input "30"
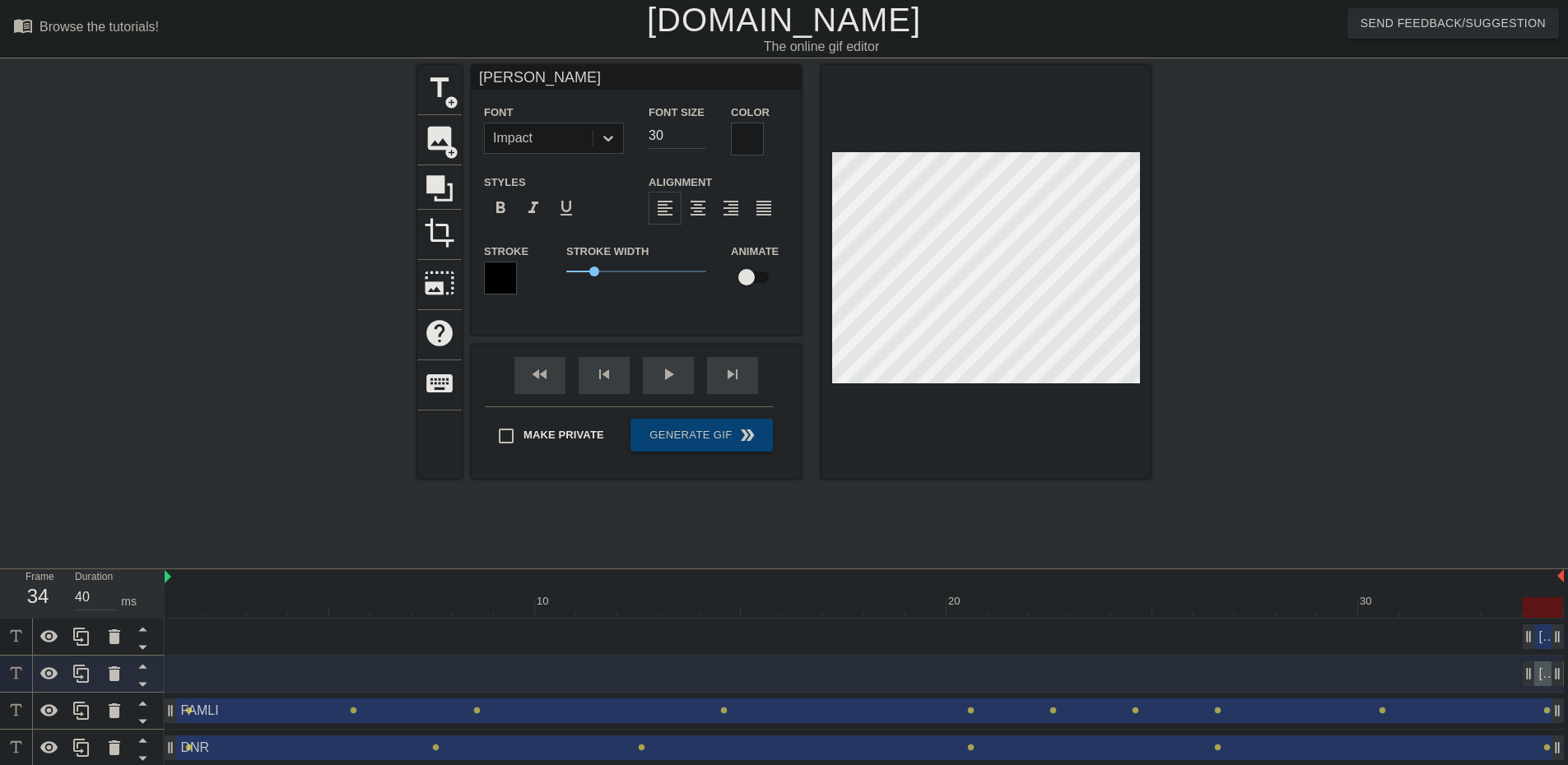
type input "[PERSON_NAME]"
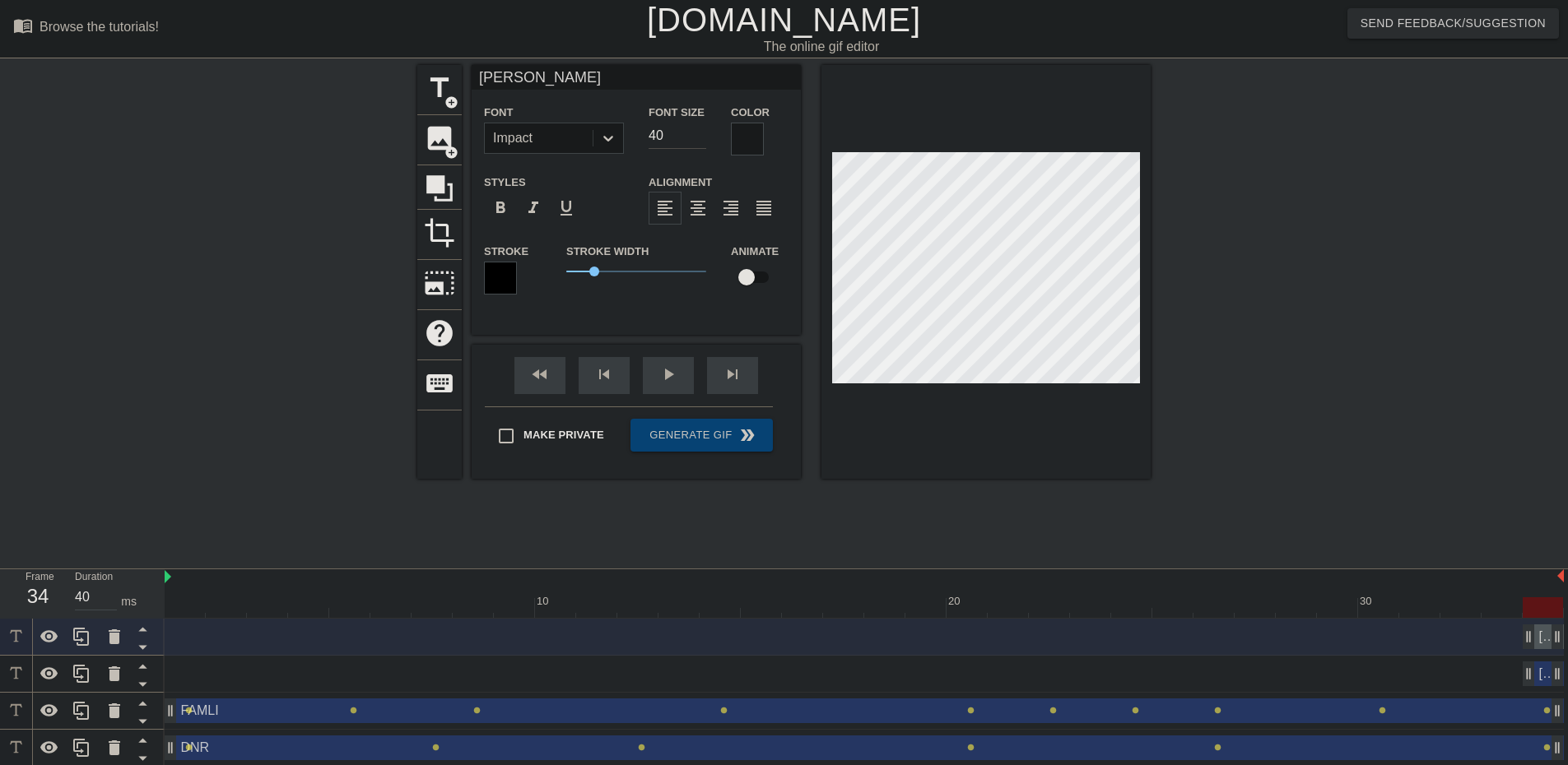
click at [661, 133] on input "40" at bounding box center [677, 136] width 58 height 27
type input "30"
click at [440, 83] on span "title" at bounding box center [439, 88] width 31 height 31
type input "New text 4"
type input "40"
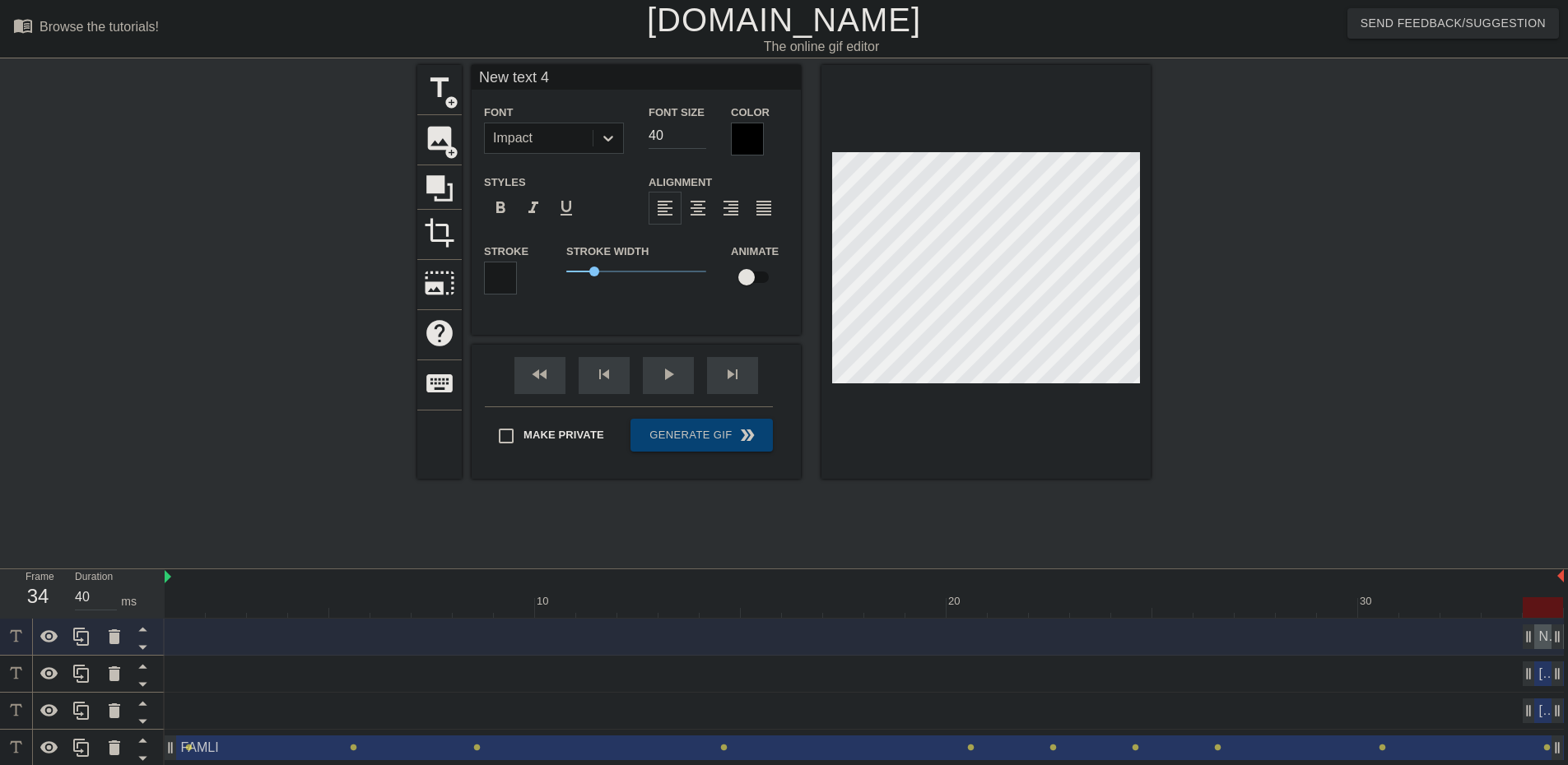
click at [545, 68] on input "New text 4" at bounding box center [636, 77] width 329 height 25
type input "Amber"
click at [655, 140] on input "40" at bounding box center [677, 136] width 58 height 27
type input "30"
click at [741, 144] on div at bounding box center [747, 138] width 33 height 33
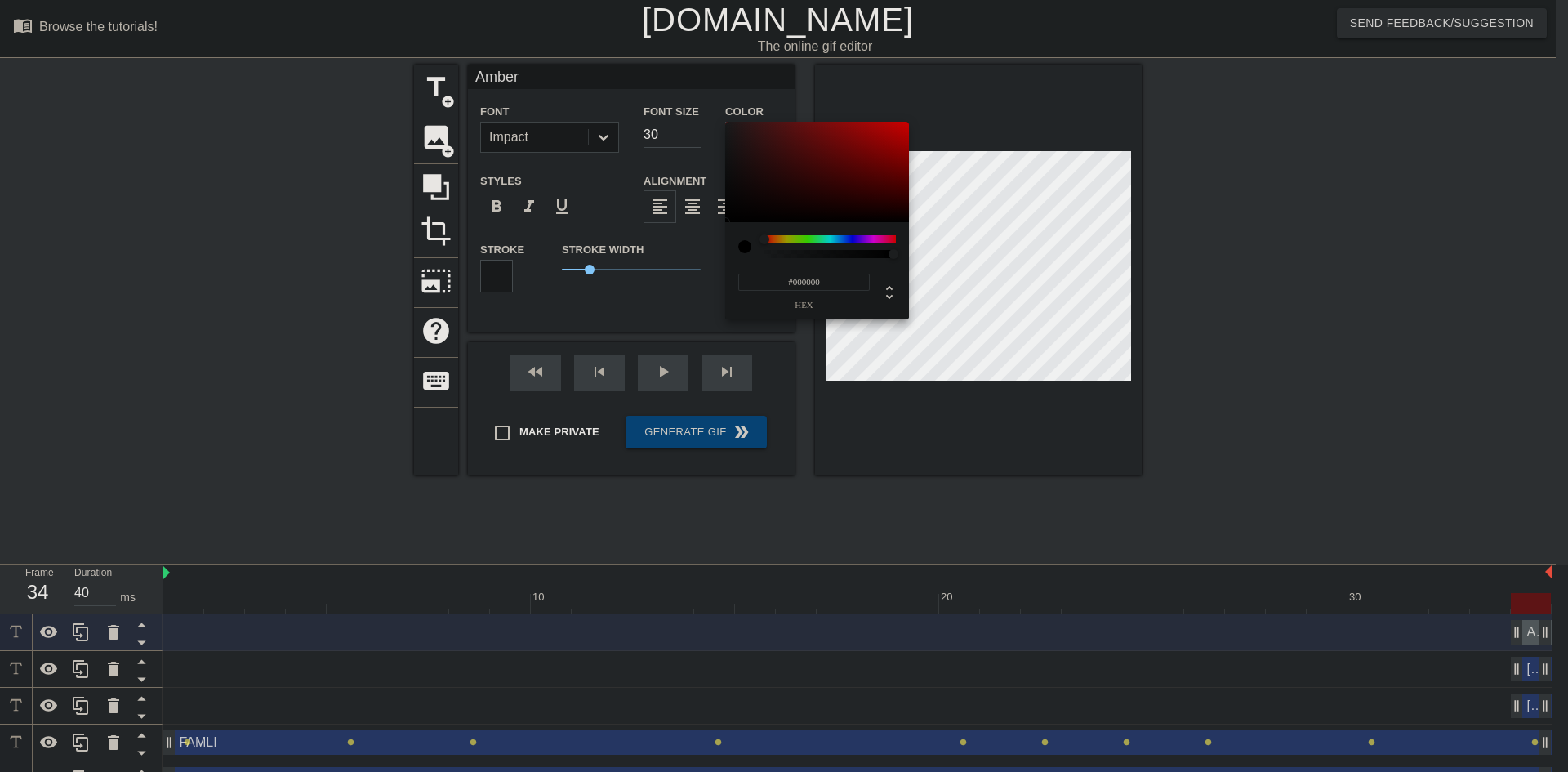
drag, startPoint x: 788, startPoint y: 279, endPoint x: 928, endPoint y: 283, distance: 140.1
click at [928, 283] on div "#000000 hex" at bounding box center [784, 386] width 1568 height 772
type input "#FFFFFF"
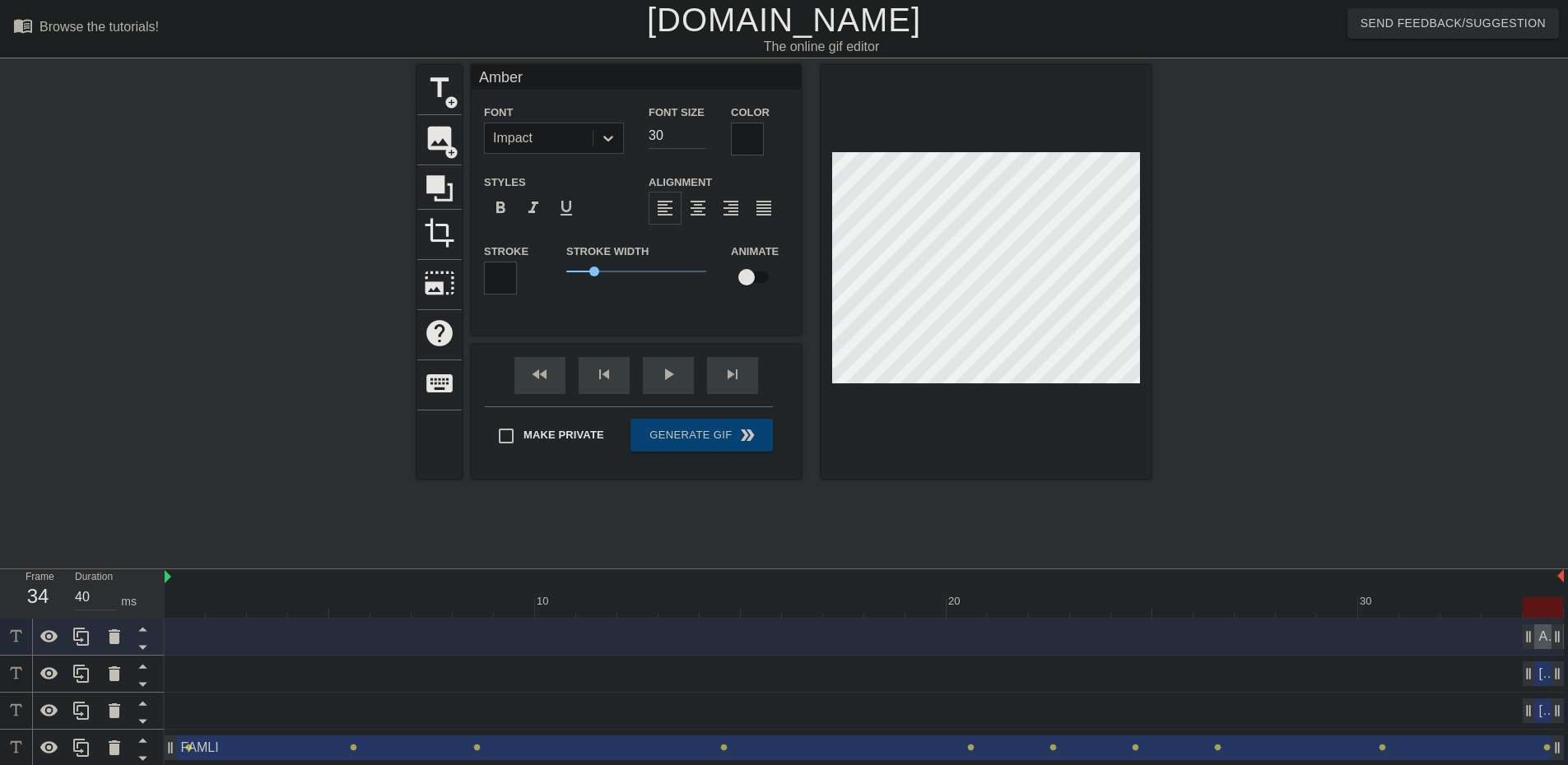
click at [531, 277] on div "Stroke" at bounding box center [513, 268] width 58 height 53
click at [490, 276] on div at bounding box center [500, 277] width 33 height 33
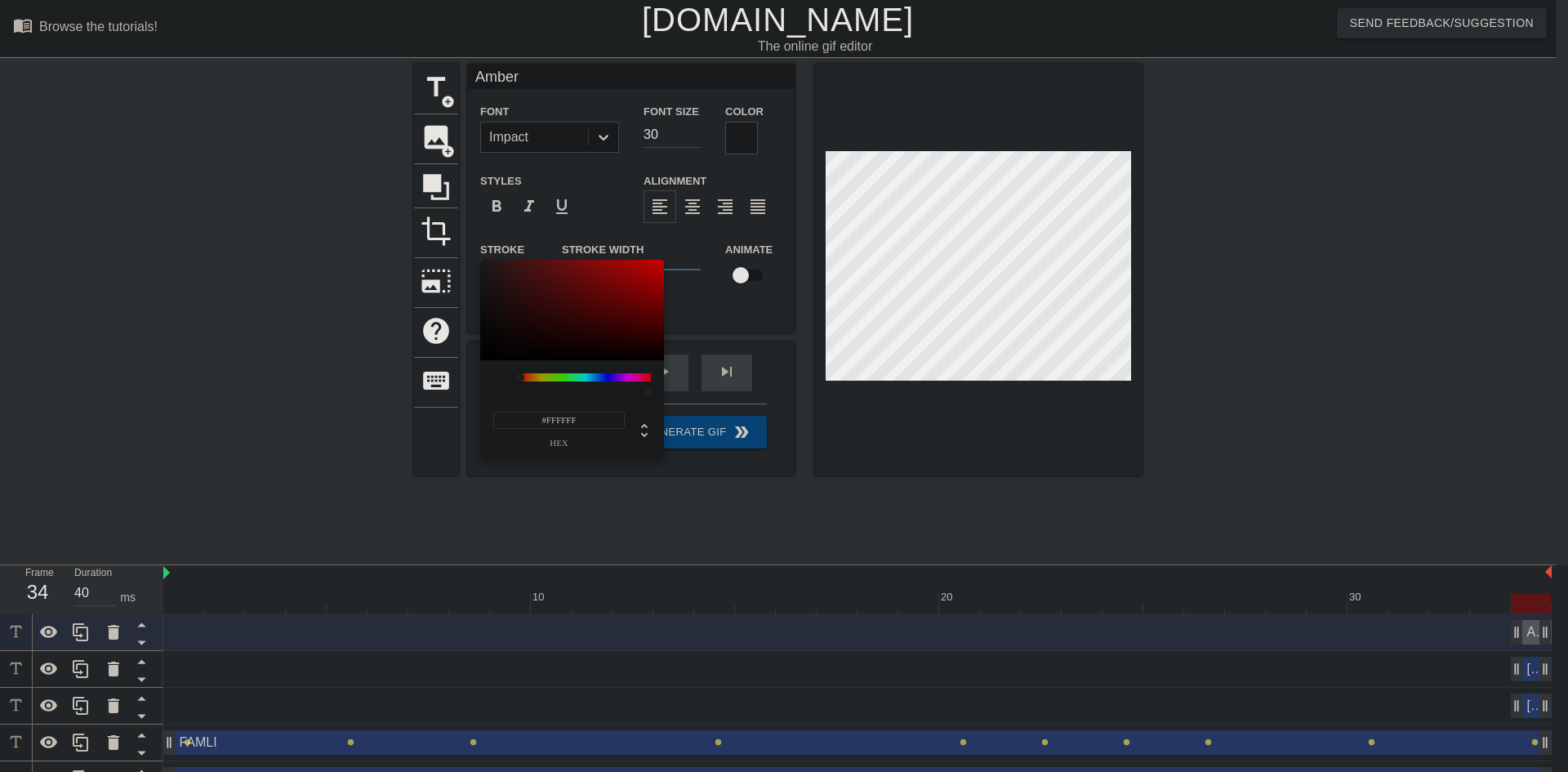
click at [552, 424] on input "#FFFFFF" at bounding box center [559, 420] width 131 height 17
type input "#000000"
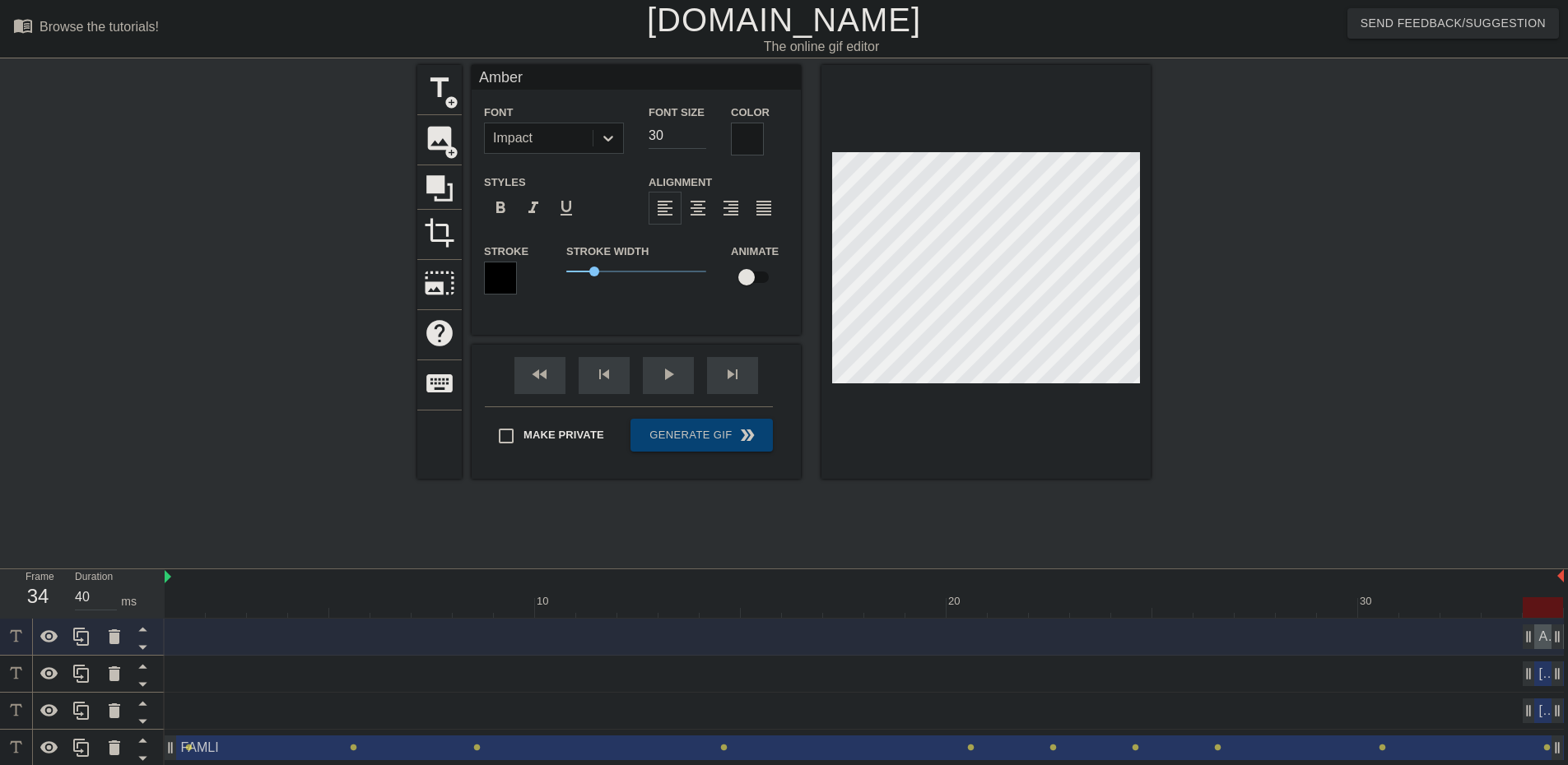
click at [1337, 298] on div at bounding box center [1294, 311] width 247 height 494
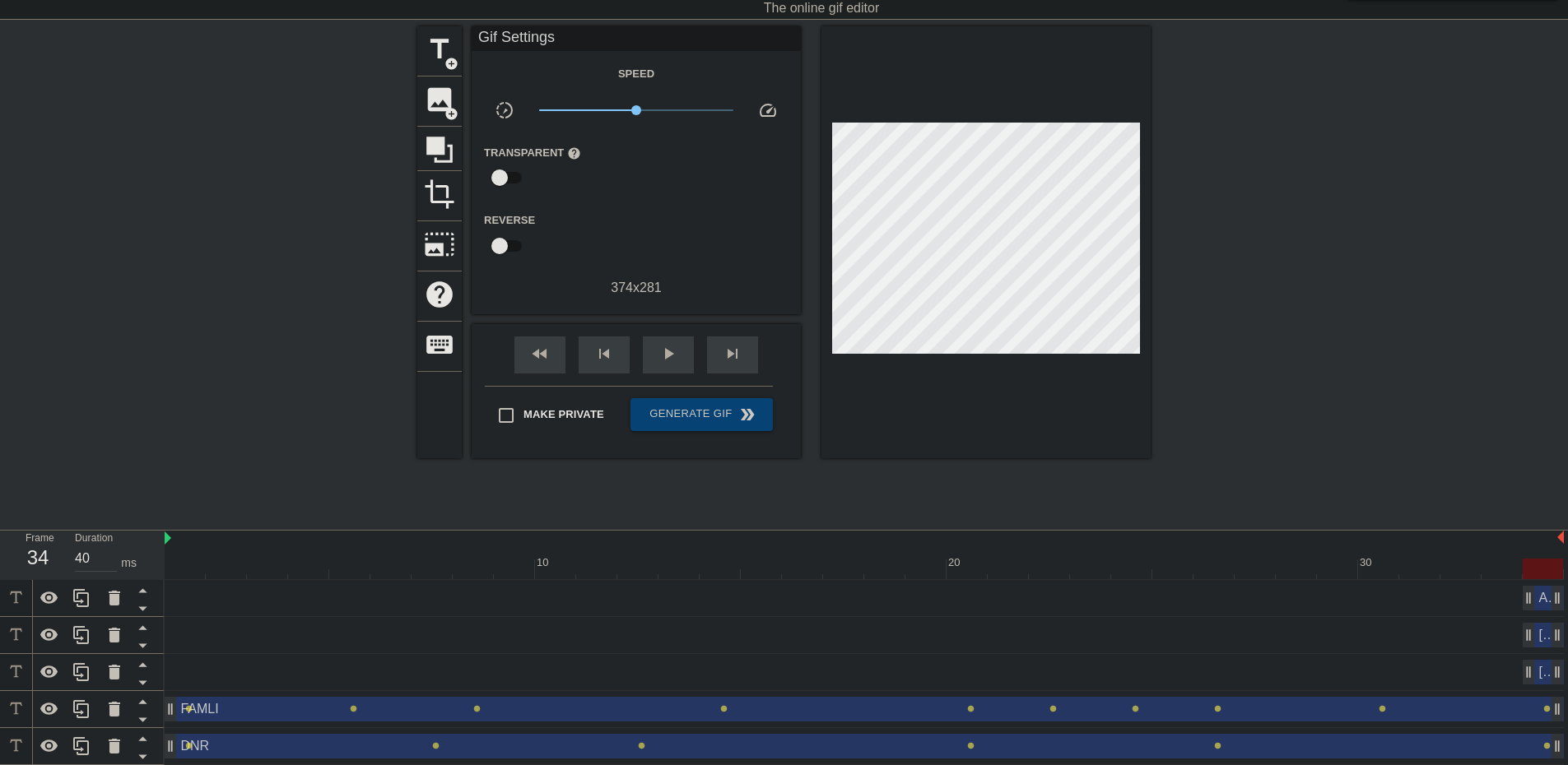
scroll to position [42, 0]
click at [199, 742] on div "DNR drag_handle drag_handle" at bounding box center [865, 745] width 1399 height 25
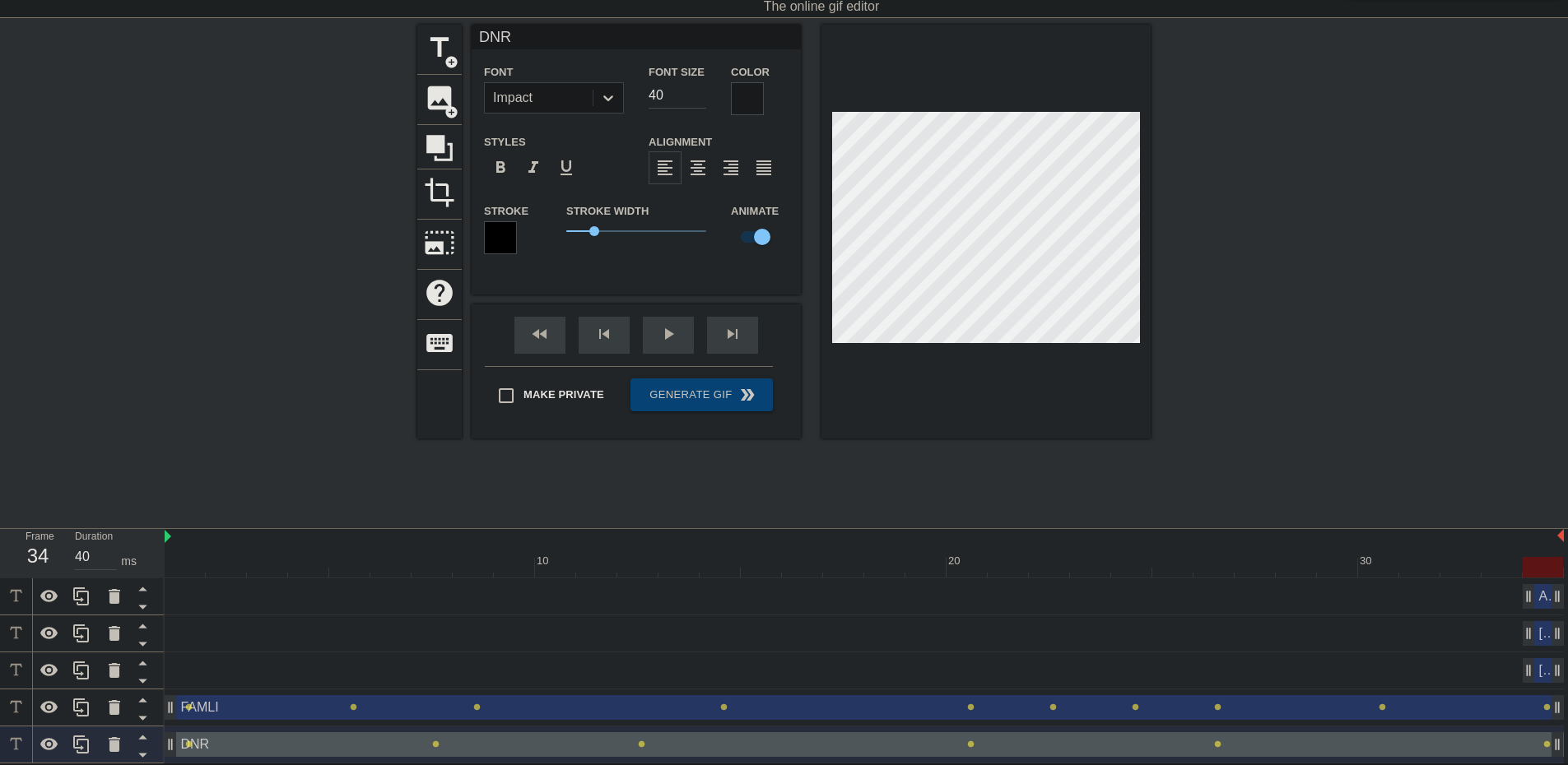
click at [181, 567] on div at bounding box center [865, 566] width 1399 height 20
click at [241, 563] on div at bounding box center [865, 566] width 1399 height 20
click at [263, 567] on div at bounding box center [865, 566] width 1399 height 20
click at [319, 572] on div at bounding box center [865, 566] width 1399 height 20
click at [356, 568] on div at bounding box center [865, 566] width 1399 height 20
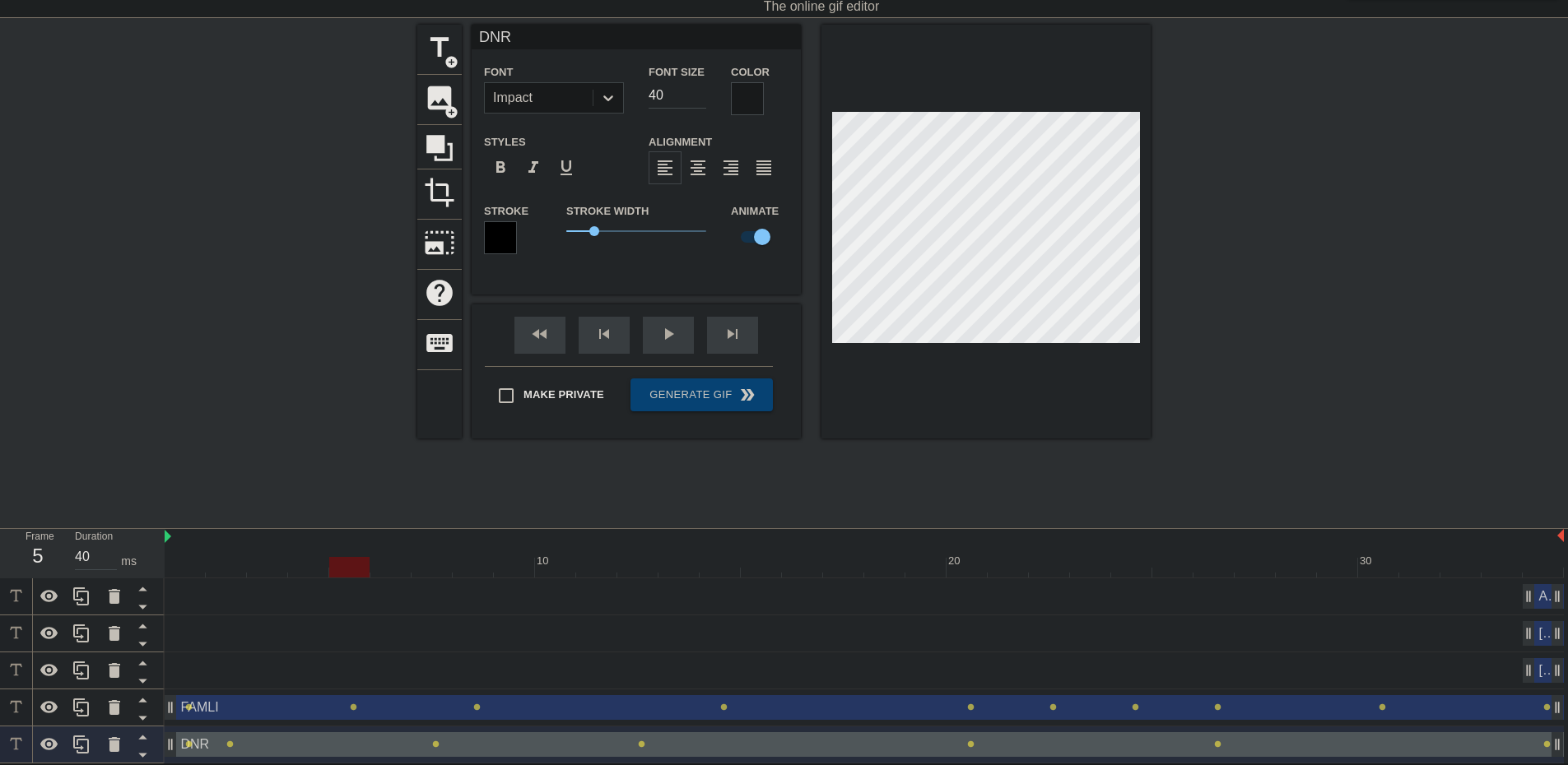
click at [390, 566] on div at bounding box center [865, 566] width 1399 height 20
click at [511, 562] on div at bounding box center [865, 566] width 1399 height 20
click at [564, 563] on div at bounding box center [865, 566] width 1399 height 20
click at [601, 573] on div at bounding box center [865, 566] width 1399 height 20
click at [630, 560] on div at bounding box center [865, 566] width 1399 height 20
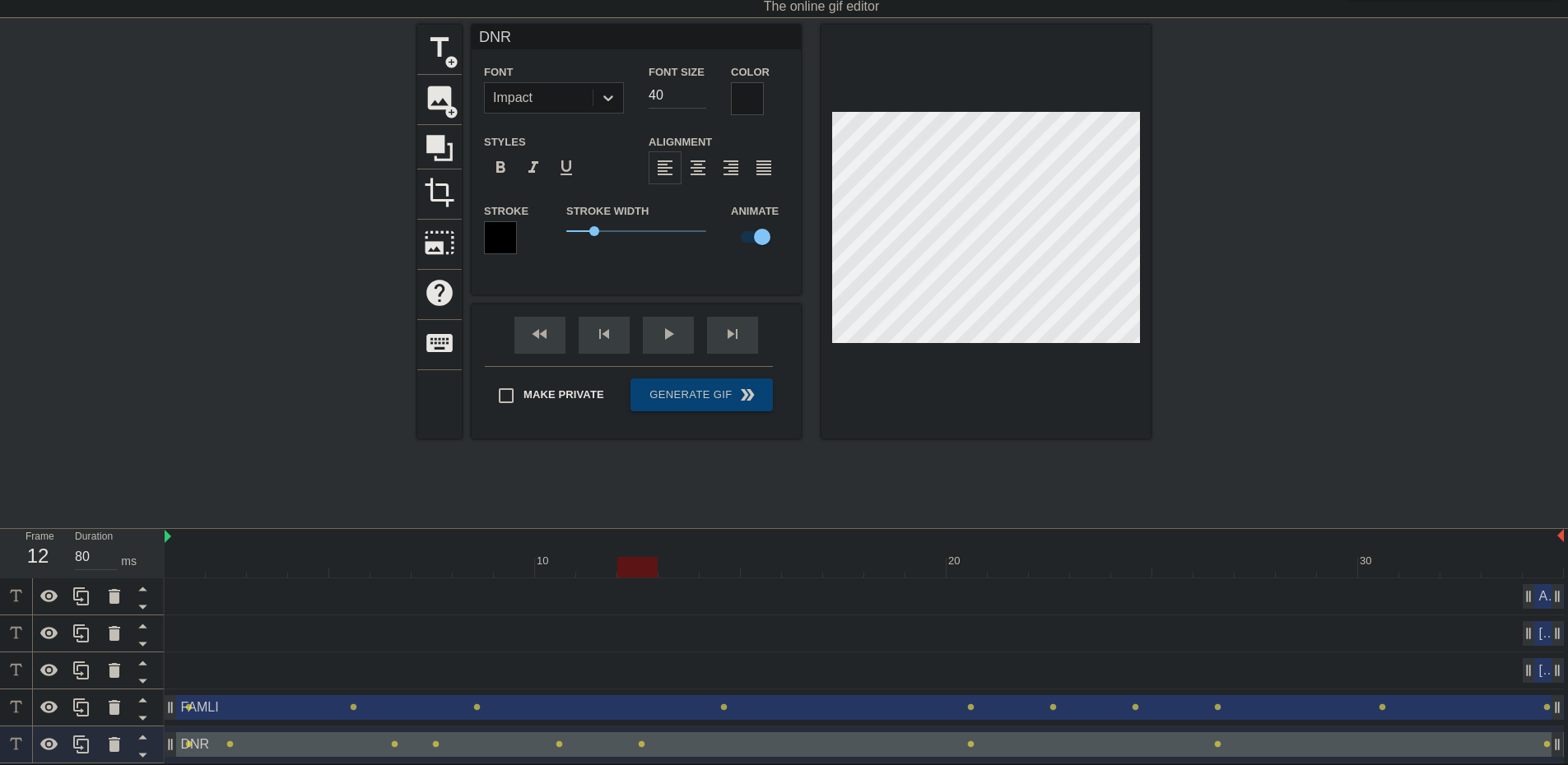
click at [670, 558] on div at bounding box center [865, 566] width 1399 height 20
click at [711, 561] on div at bounding box center [865, 566] width 1399 height 20
click at [764, 567] on div at bounding box center [865, 566] width 1399 height 20
click at [797, 566] on div at bounding box center [865, 566] width 1399 height 20
click at [843, 576] on div "10 20 30" at bounding box center [865, 554] width 1399 height 50
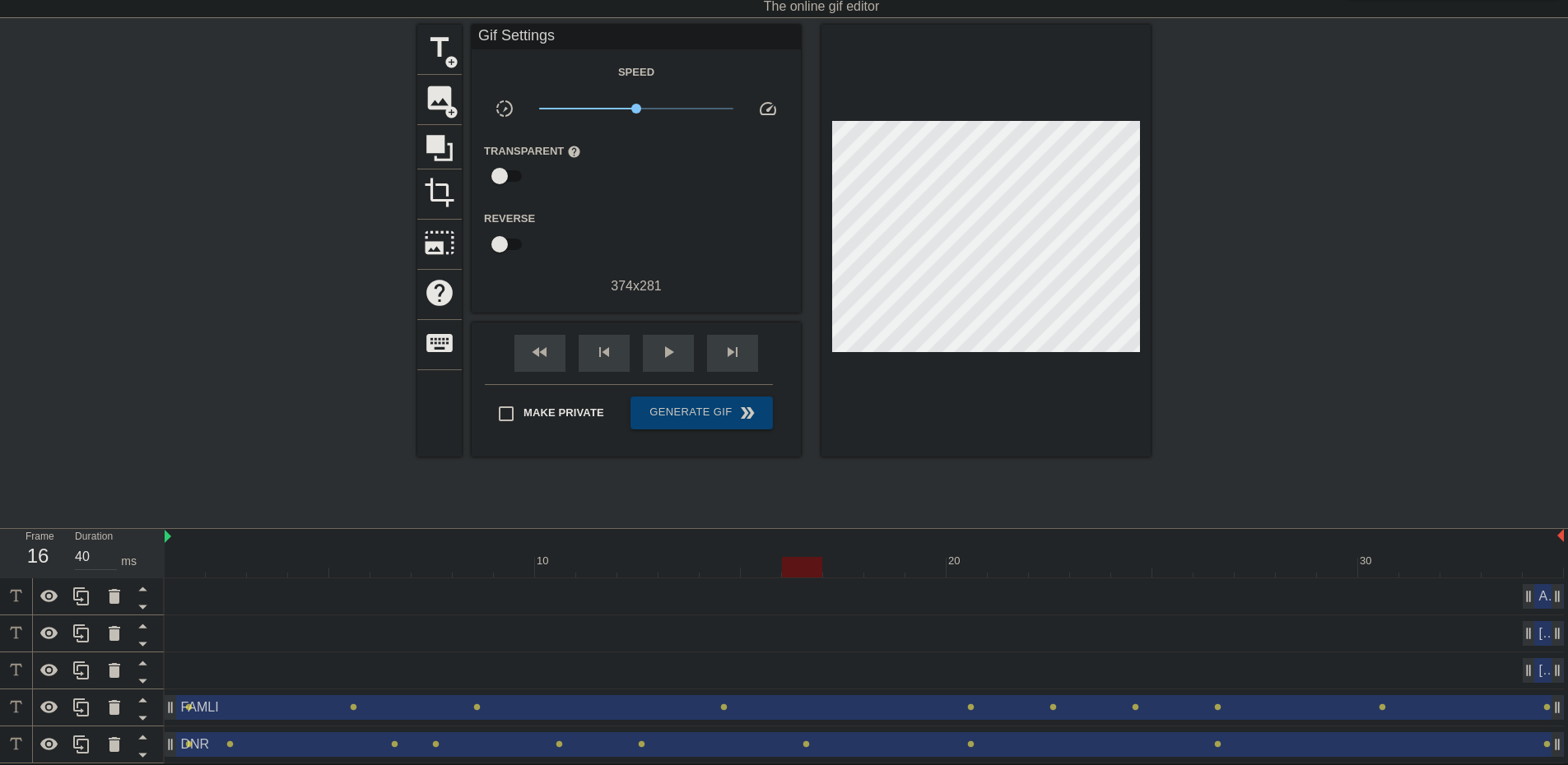
click at [686, 754] on div "DNR drag_handle drag_handle" at bounding box center [865, 745] width 1399 height 25
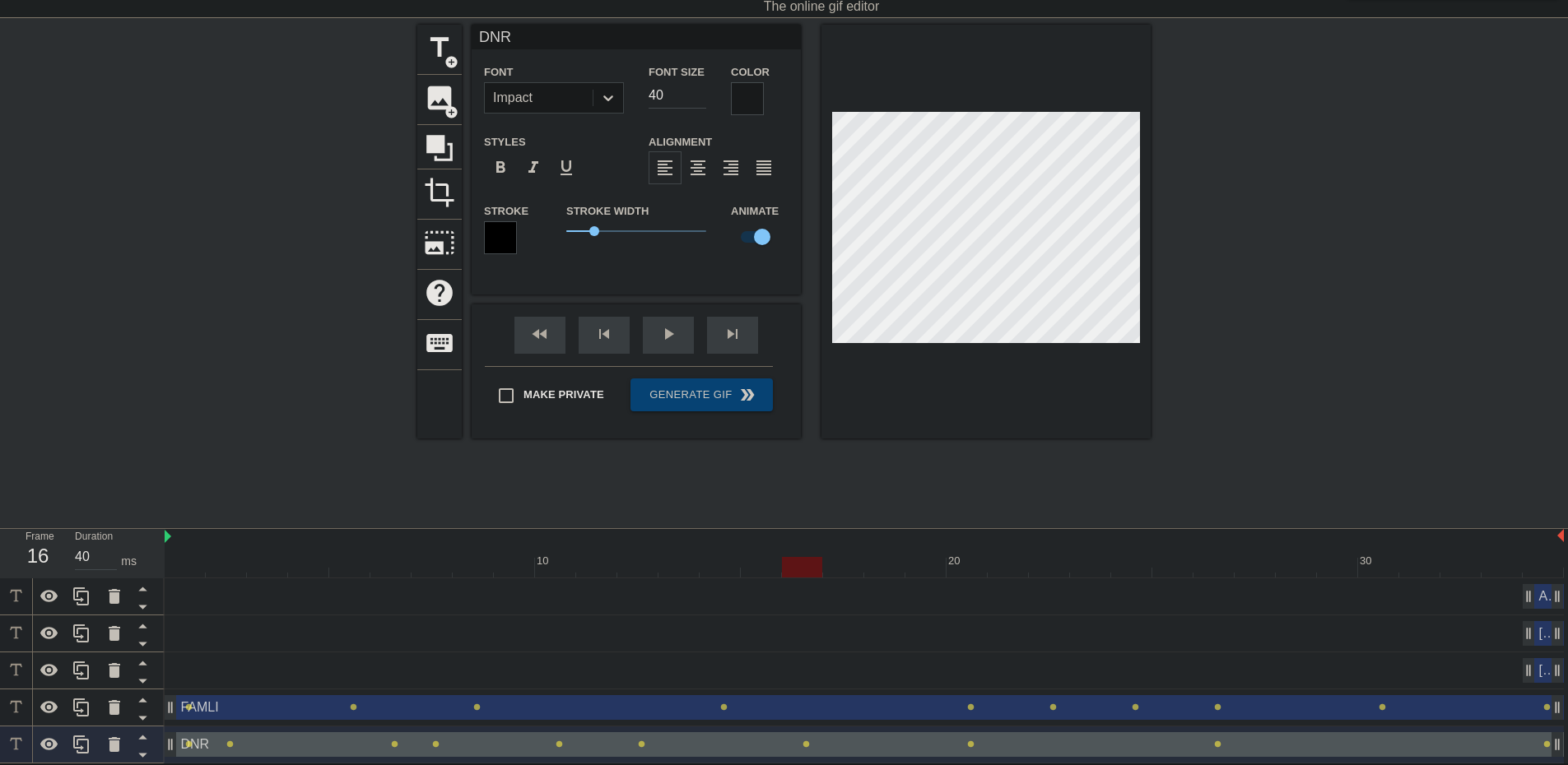
click at [858, 563] on div at bounding box center [865, 566] width 1399 height 20
click at [889, 566] on div at bounding box center [865, 566] width 1399 height 20
click at [837, 573] on div at bounding box center [865, 566] width 1399 height 20
click at [796, 566] on div at bounding box center [865, 566] width 1399 height 20
click at [768, 568] on div at bounding box center [865, 566] width 1399 height 20
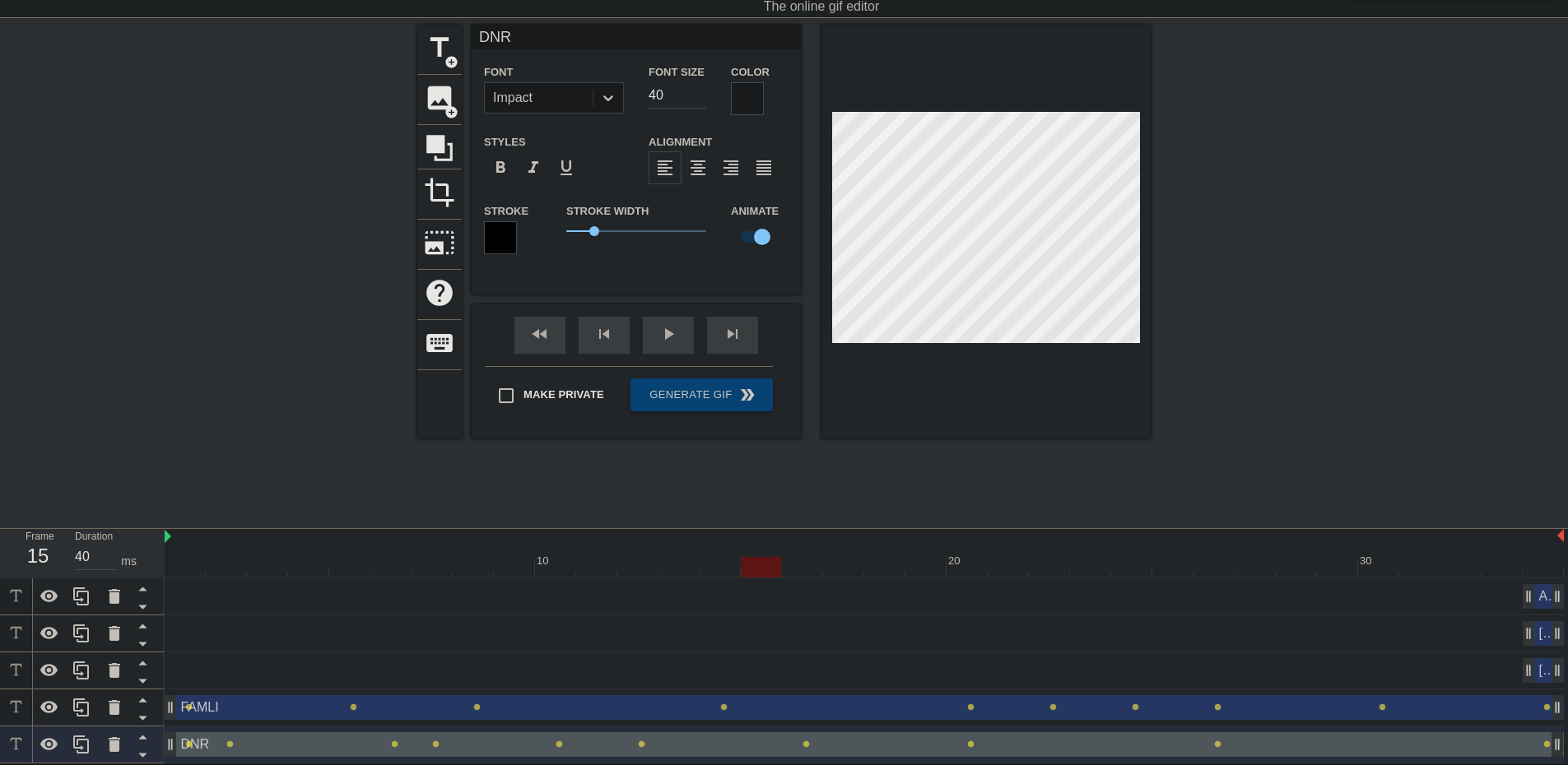
click at [804, 567] on div at bounding box center [865, 566] width 1399 height 20
click at [851, 566] on div at bounding box center [865, 566] width 1399 height 20
click at [880, 566] on div at bounding box center [865, 566] width 1399 height 20
click at [924, 560] on div at bounding box center [865, 566] width 1399 height 20
click at [879, 562] on div at bounding box center [865, 566] width 1399 height 20
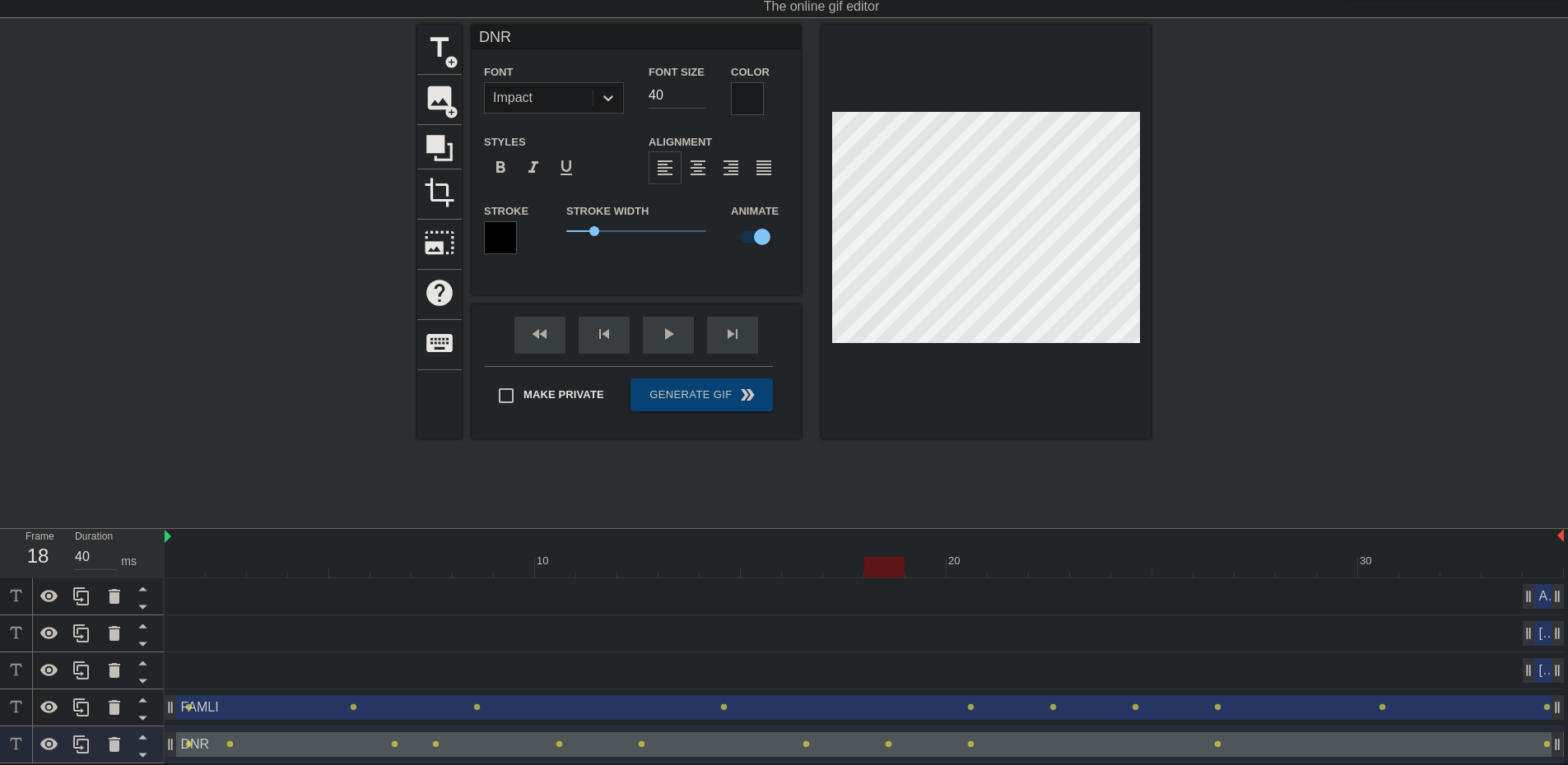
click at [914, 557] on div at bounding box center [865, 566] width 1399 height 20
click at [968, 567] on div at bounding box center [865, 566] width 1399 height 20
click at [1012, 566] on div at bounding box center [865, 566] width 1399 height 20
click at [1049, 566] on div at bounding box center [865, 566] width 1399 height 20
click at [1086, 559] on div at bounding box center [865, 566] width 1399 height 20
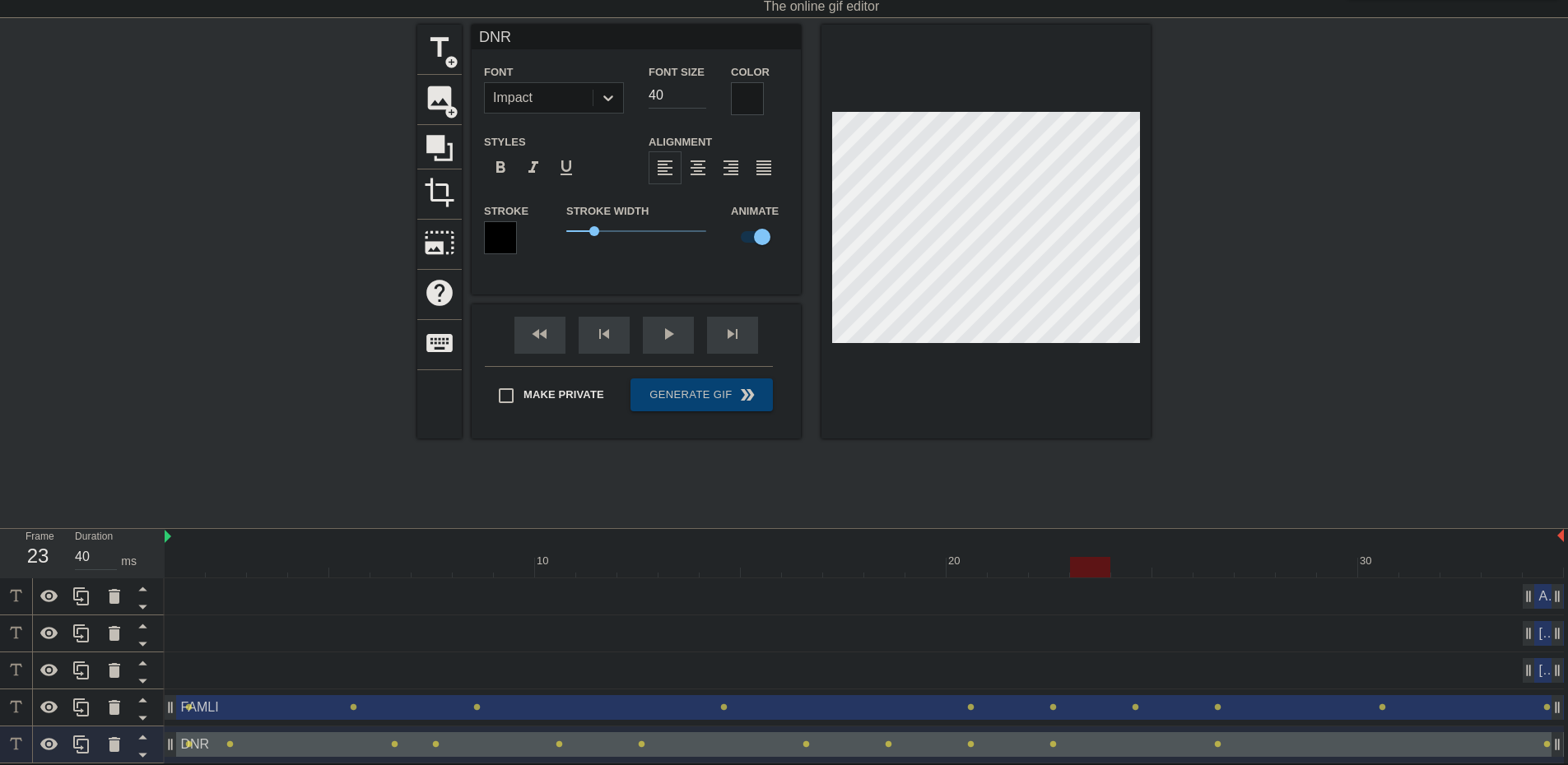
click at [1121, 565] on div at bounding box center [865, 566] width 1399 height 20
click at [1164, 566] on div at bounding box center [865, 566] width 1399 height 20
click at [1213, 567] on div at bounding box center [865, 566] width 1399 height 20
click at [1258, 567] on div at bounding box center [865, 566] width 1399 height 20
click at [1289, 567] on div at bounding box center [865, 566] width 1399 height 20
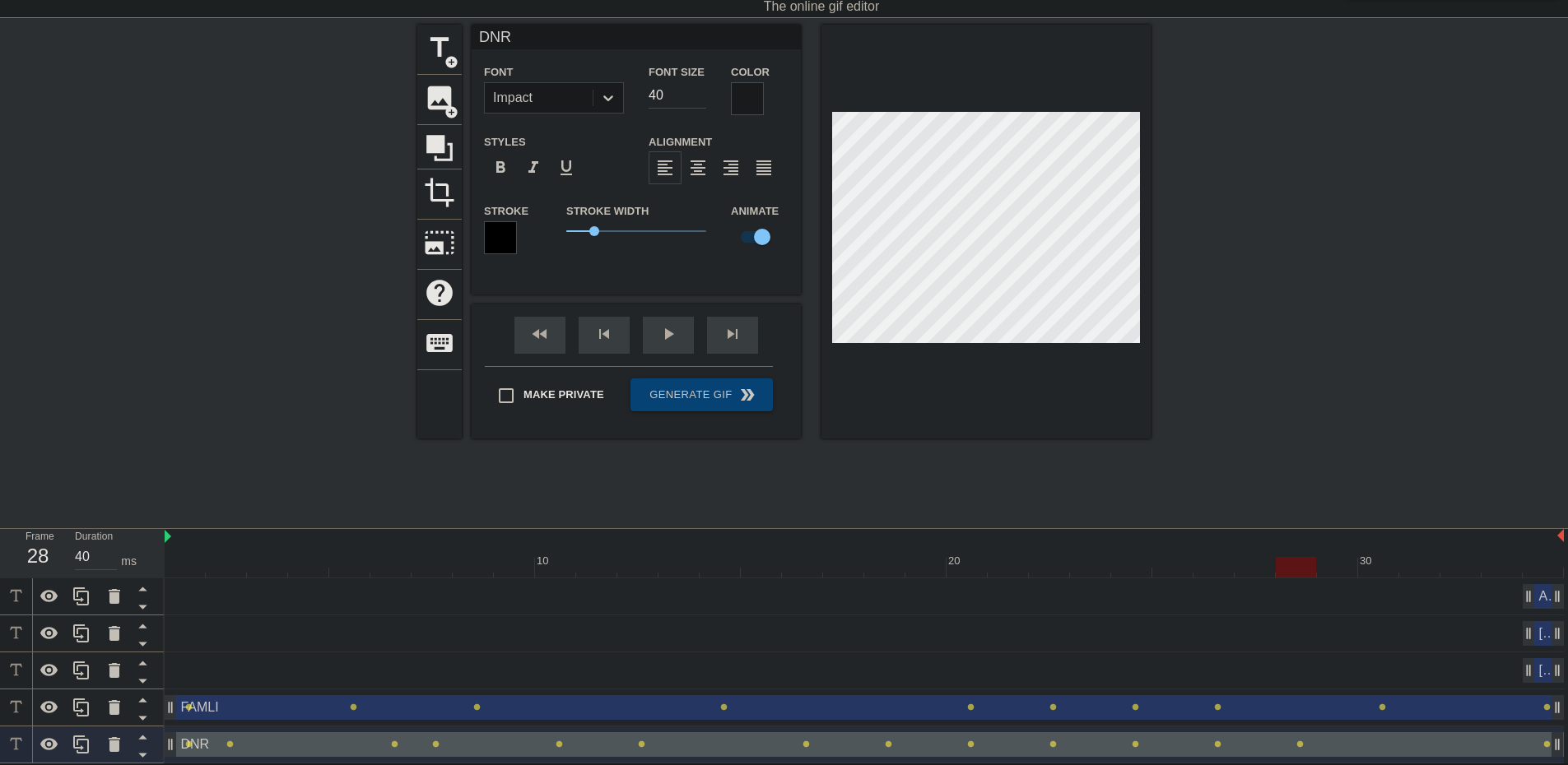
click at [1338, 561] on div at bounding box center [865, 566] width 1399 height 20
click at [1372, 565] on div at bounding box center [865, 566] width 1399 height 20
click at [1412, 562] on div at bounding box center [865, 566] width 1399 height 20
click at [1456, 565] on div at bounding box center [865, 566] width 1399 height 20
click at [1509, 572] on div at bounding box center [865, 566] width 1399 height 20
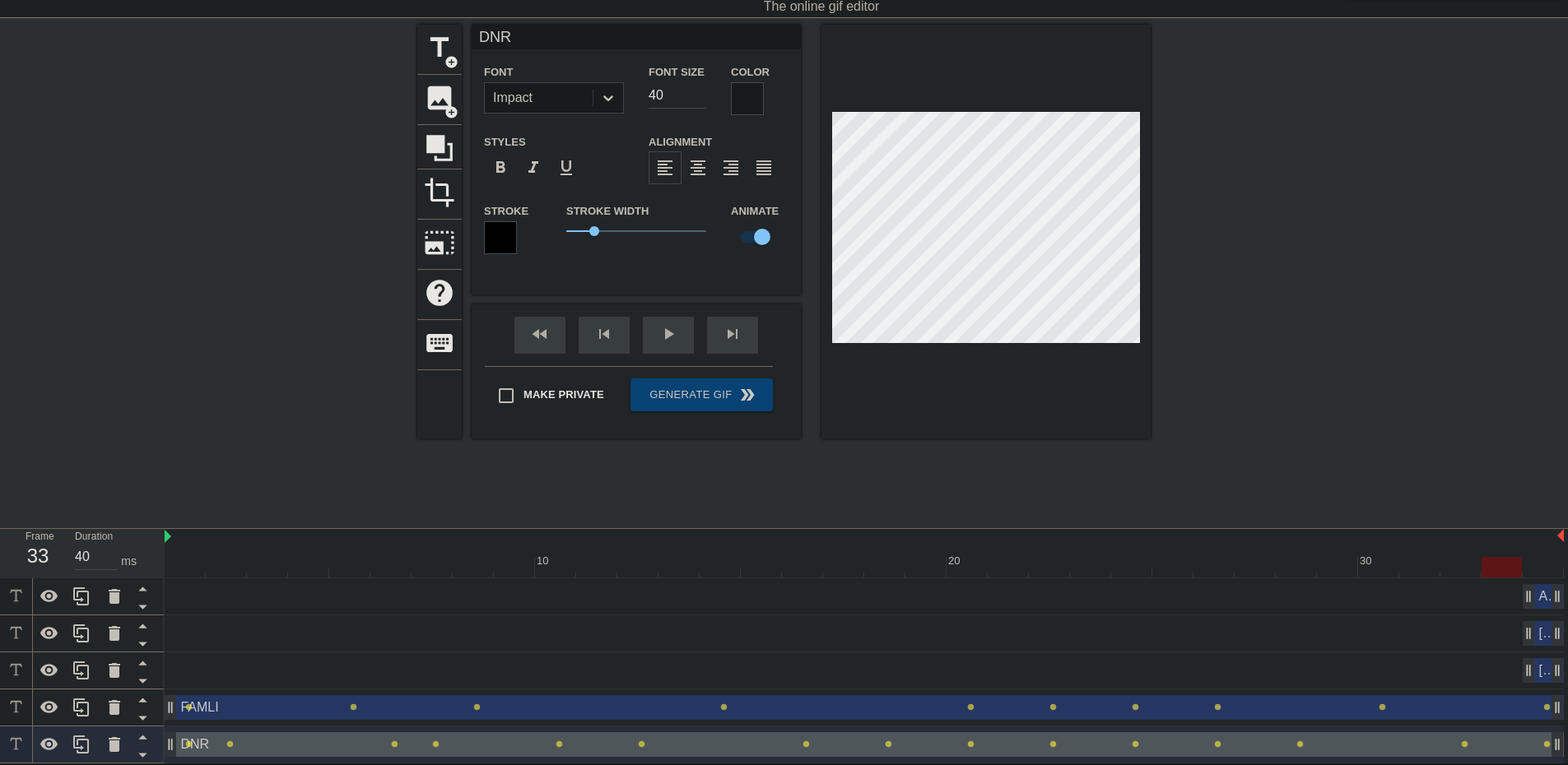
click at [1546, 558] on div at bounding box center [865, 566] width 1399 height 20
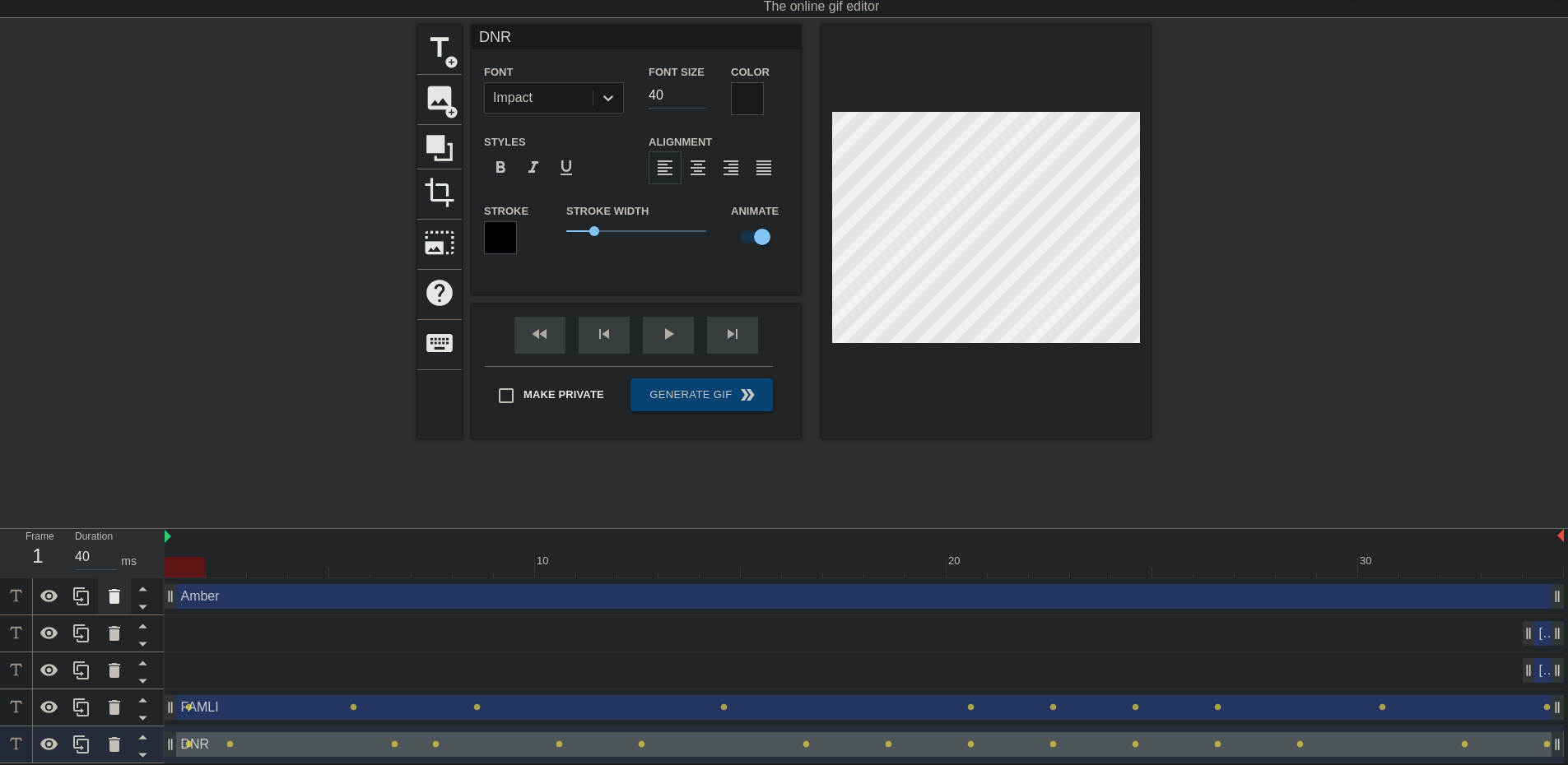
drag, startPoint x: 1531, startPoint y: 591, endPoint x: 121, endPoint y: 602, distance: 1410.0
click at [121, 602] on div "Frame 1 Duration 40 ms 10 20 30 Amber drag_handle drag_handle [PERSON_NAME] dra…" at bounding box center [784, 646] width 1568 height 235
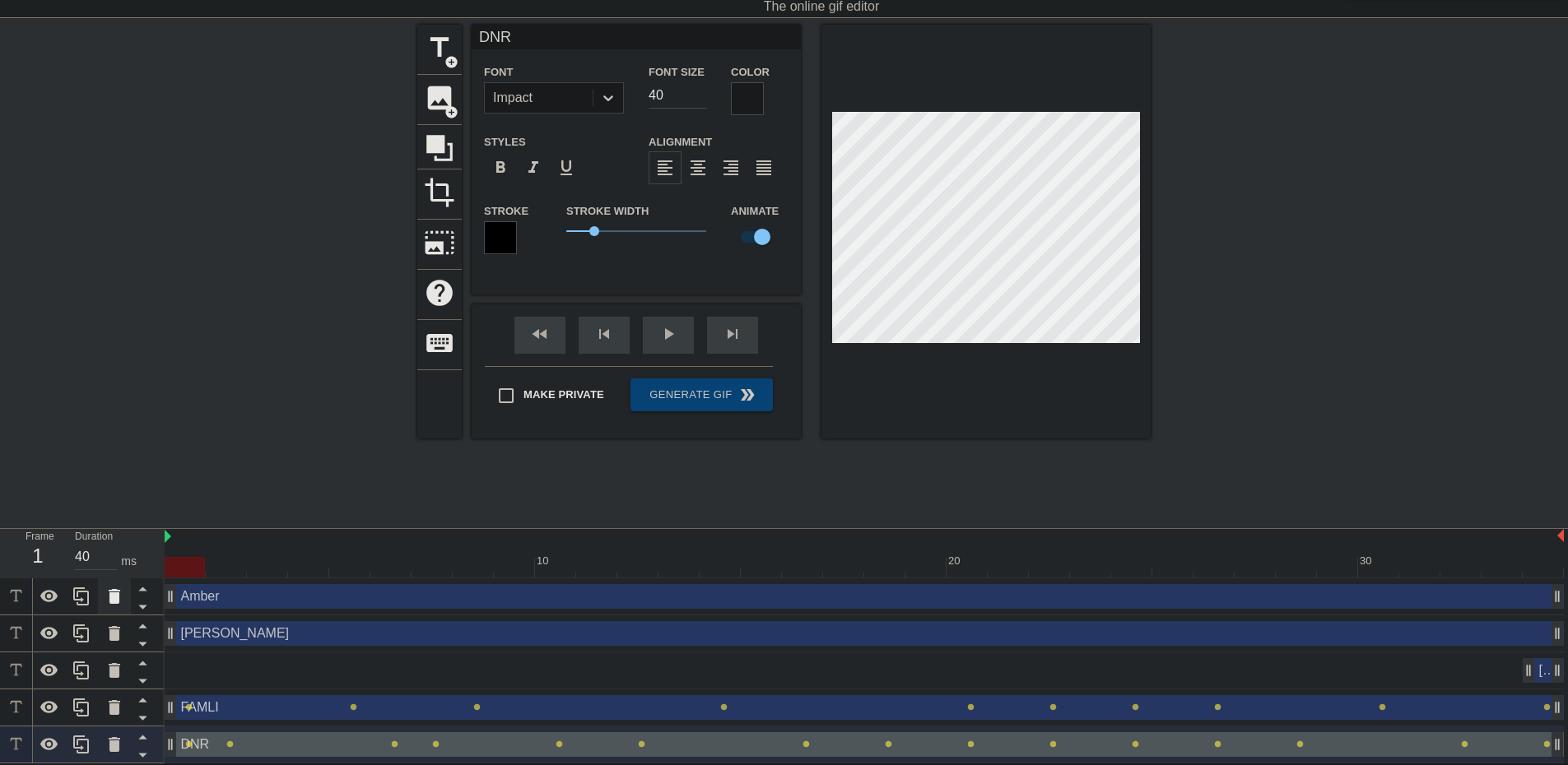
drag, startPoint x: 1528, startPoint y: 636, endPoint x: 98, endPoint y: 580, distance: 1431.1
click at [96, 580] on div "Frame 1 Duration 40 ms 10 20 30 Amber drag_handle drag_handle [PERSON_NAME] dra…" at bounding box center [784, 646] width 1568 height 235
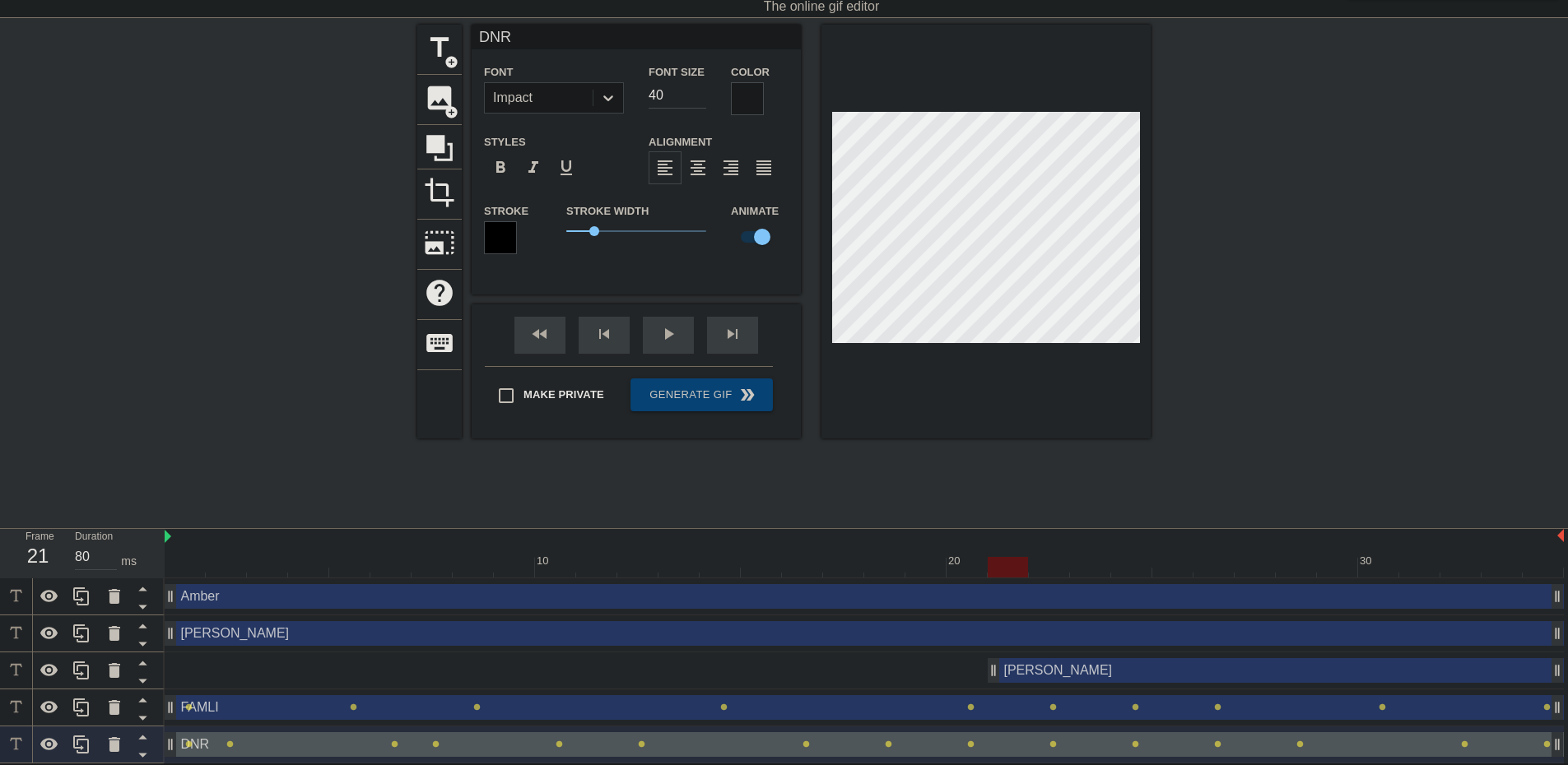
type input "40"
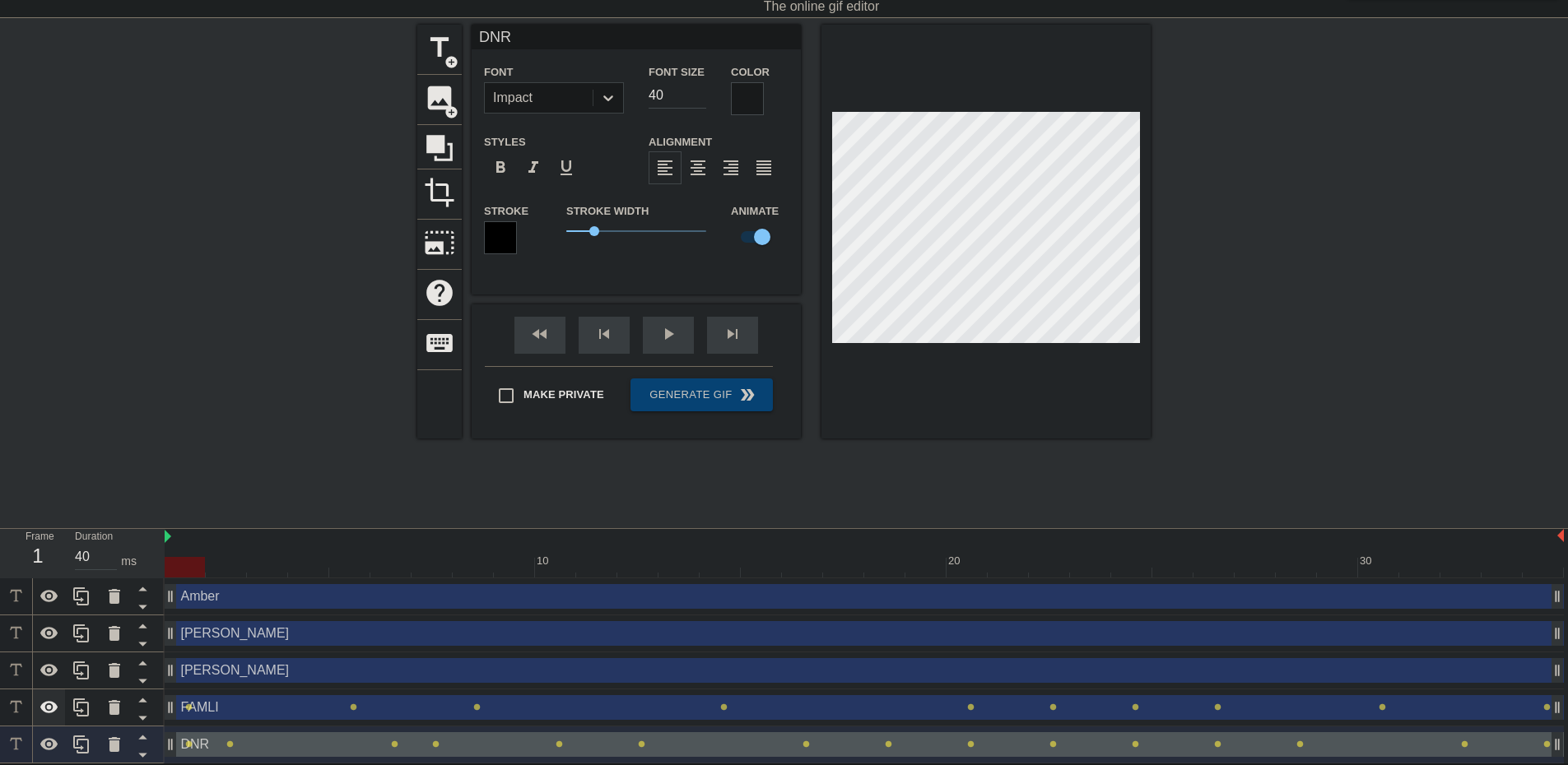
drag, startPoint x: 1534, startPoint y: 667, endPoint x: 48, endPoint y: 719, distance: 1486.9
click at [48, 719] on div "Frame 1 Duration 40 ms 10 20 30 Amber drag_handle drag_handle [PERSON_NAME] dra…" at bounding box center [784, 646] width 1568 height 235
click at [691, 494] on div "title add_circle image add_circle crop photo_size_select_large help keyboard DN…" at bounding box center [784, 271] width 733 height 494
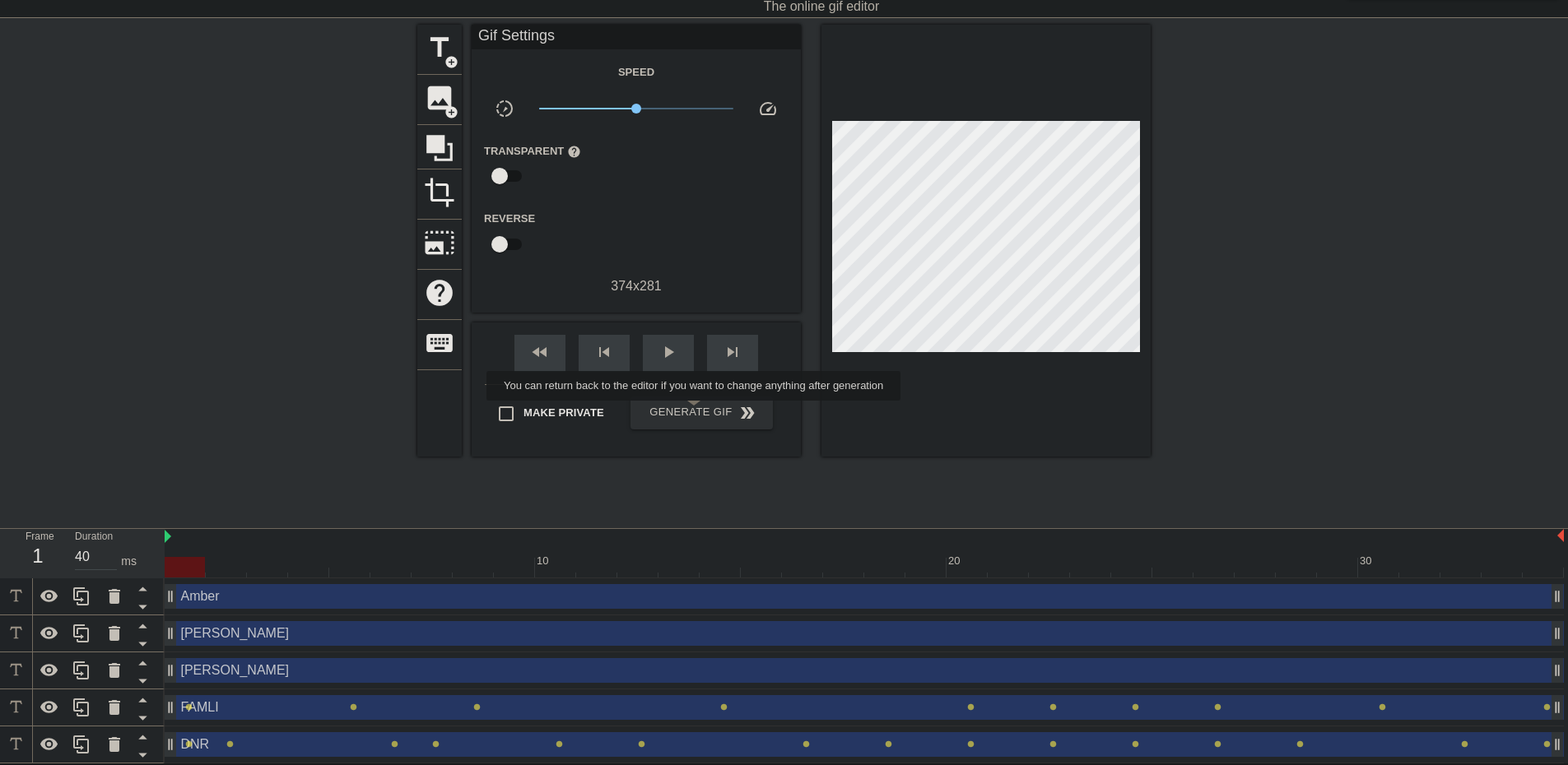
click at [695, 412] on span "Generate Gif double_arrow" at bounding box center [702, 413] width 129 height 20
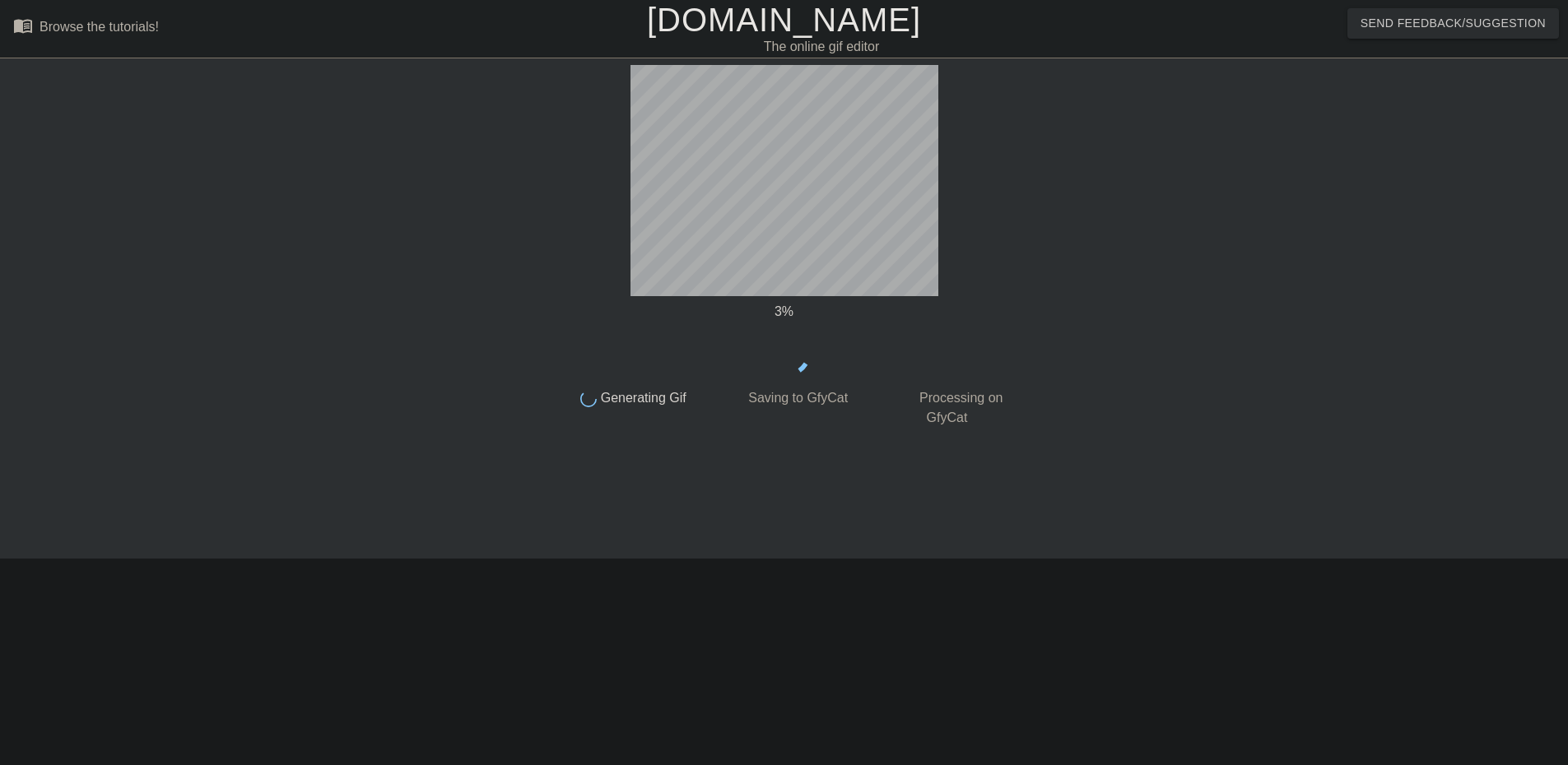
scroll to position [0, 0]
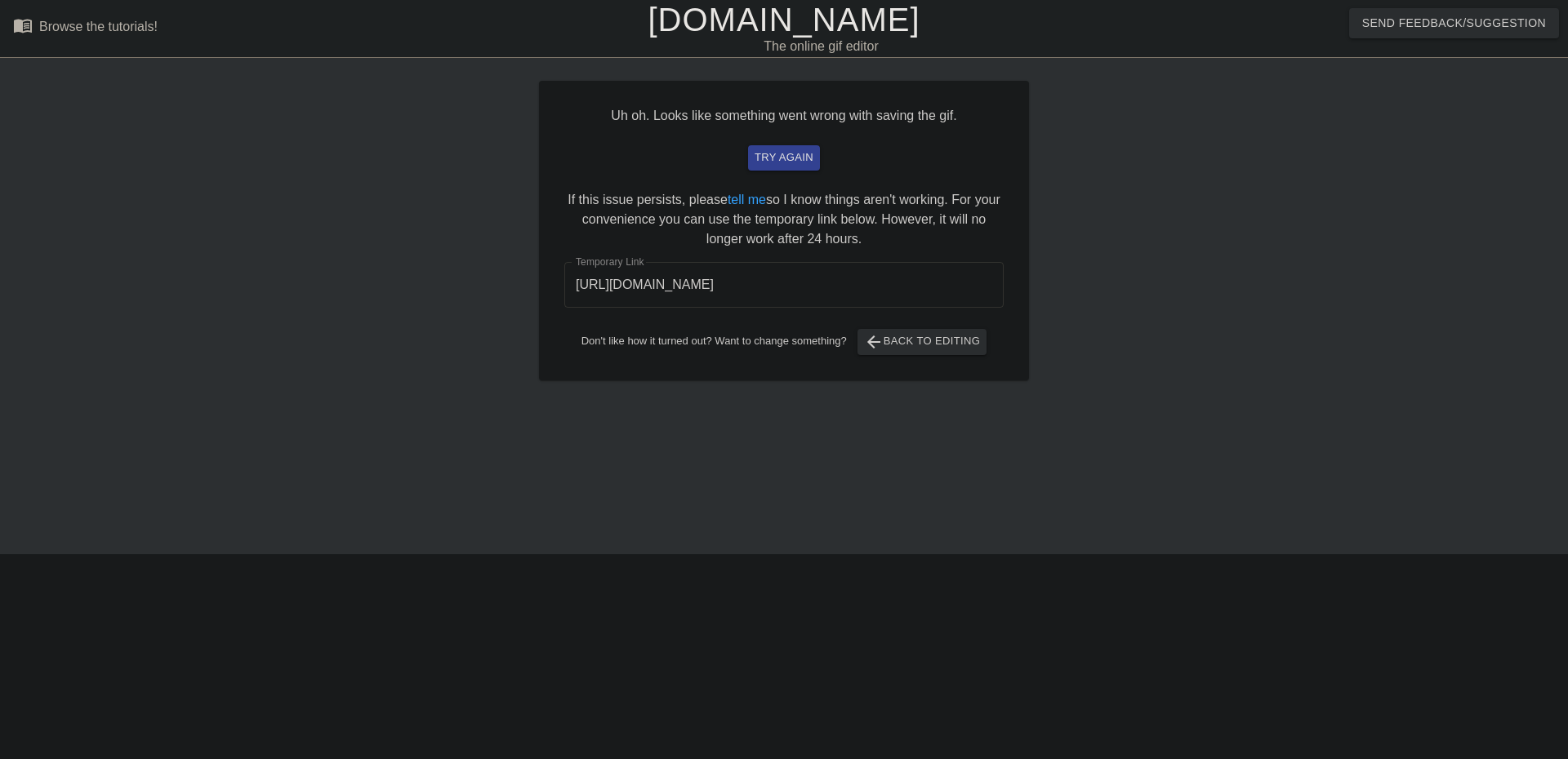
click at [855, 294] on input "[URL][DOMAIN_NAME]" at bounding box center [783, 285] width 439 height 46
click at [905, 345] on span "arrow_back Back to Editing" at bounding box center [922, 342] width 117 height 19
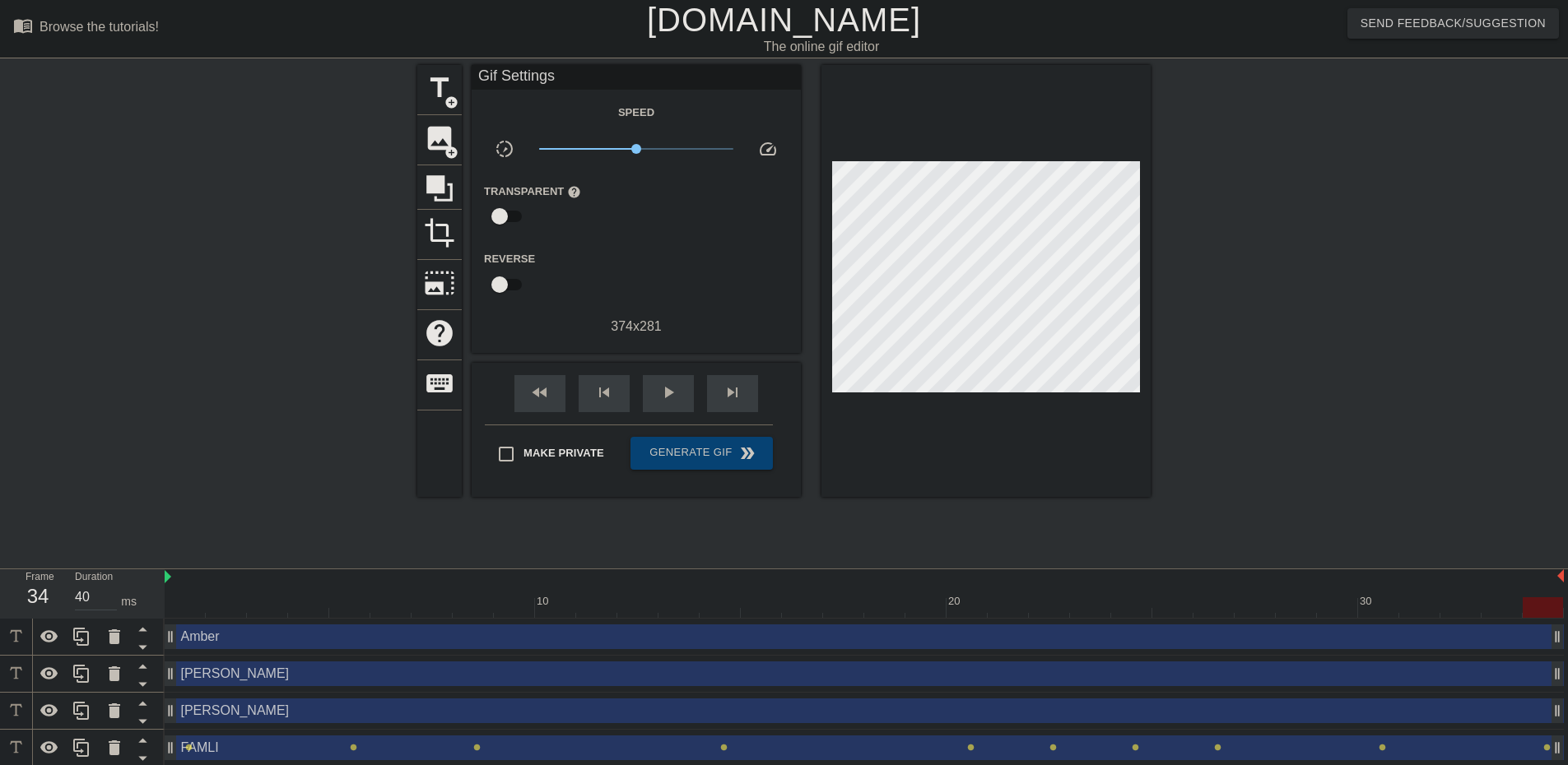
click at [274, 757] on div "FAMLI drag_handle drag_handle" at bounding box center [865, 748] width 1399 height 25
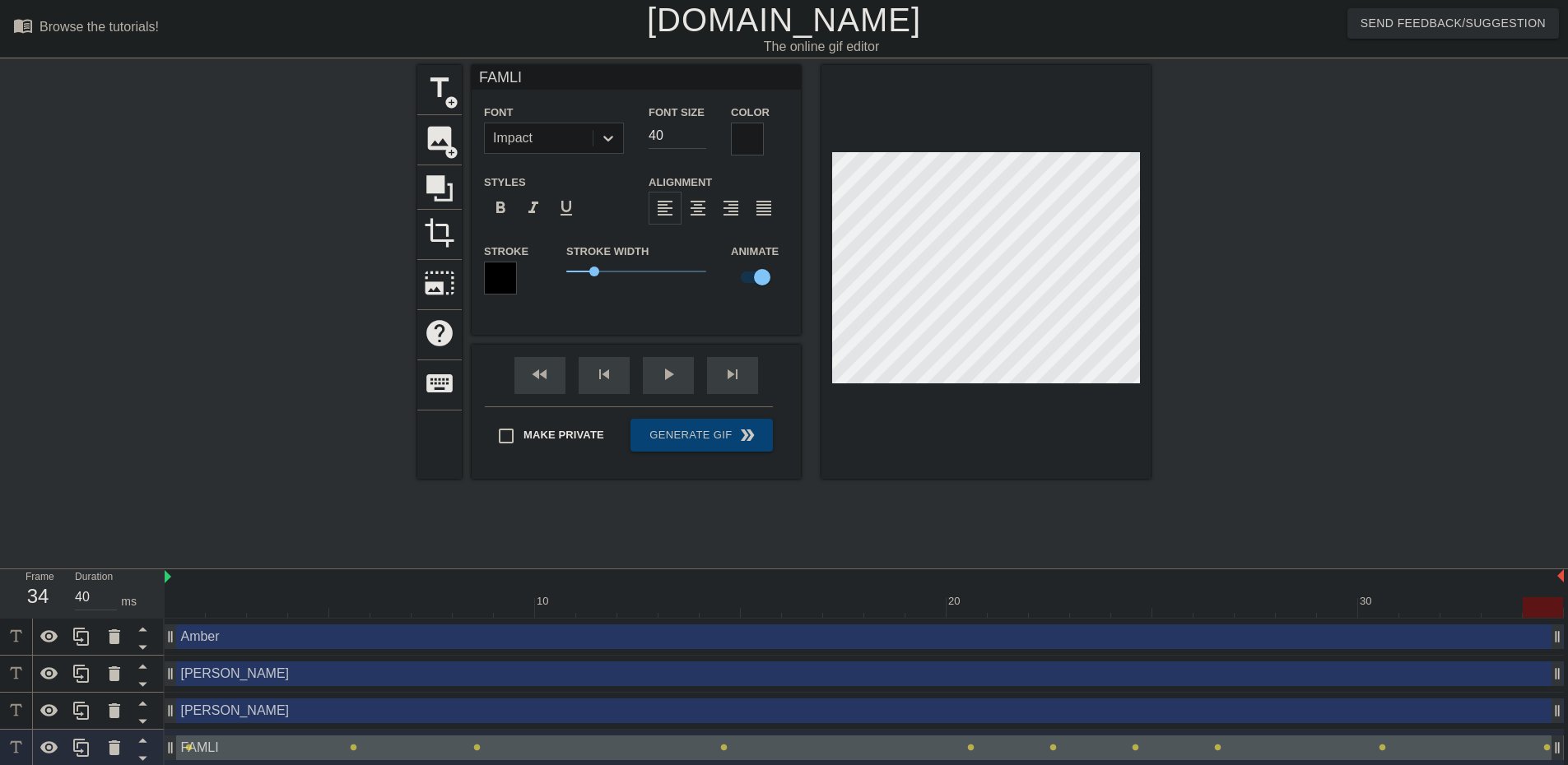
click at [188, 602] on div at bounding box center [865, 607] width 1399 height 20
drag, startPoint x: 179, startPoint y: 605, endPoint x: 212, endPoint y: 610, distance: 33.4
click at [212, 610] on div at bounding box center [225, 607] width 40 height 20
click at [259, 611] on div at bounding box center [865, 607] width 1399 height 20
click at [308, 613] on div at bounding box center [865, 607] width 1399 height 20
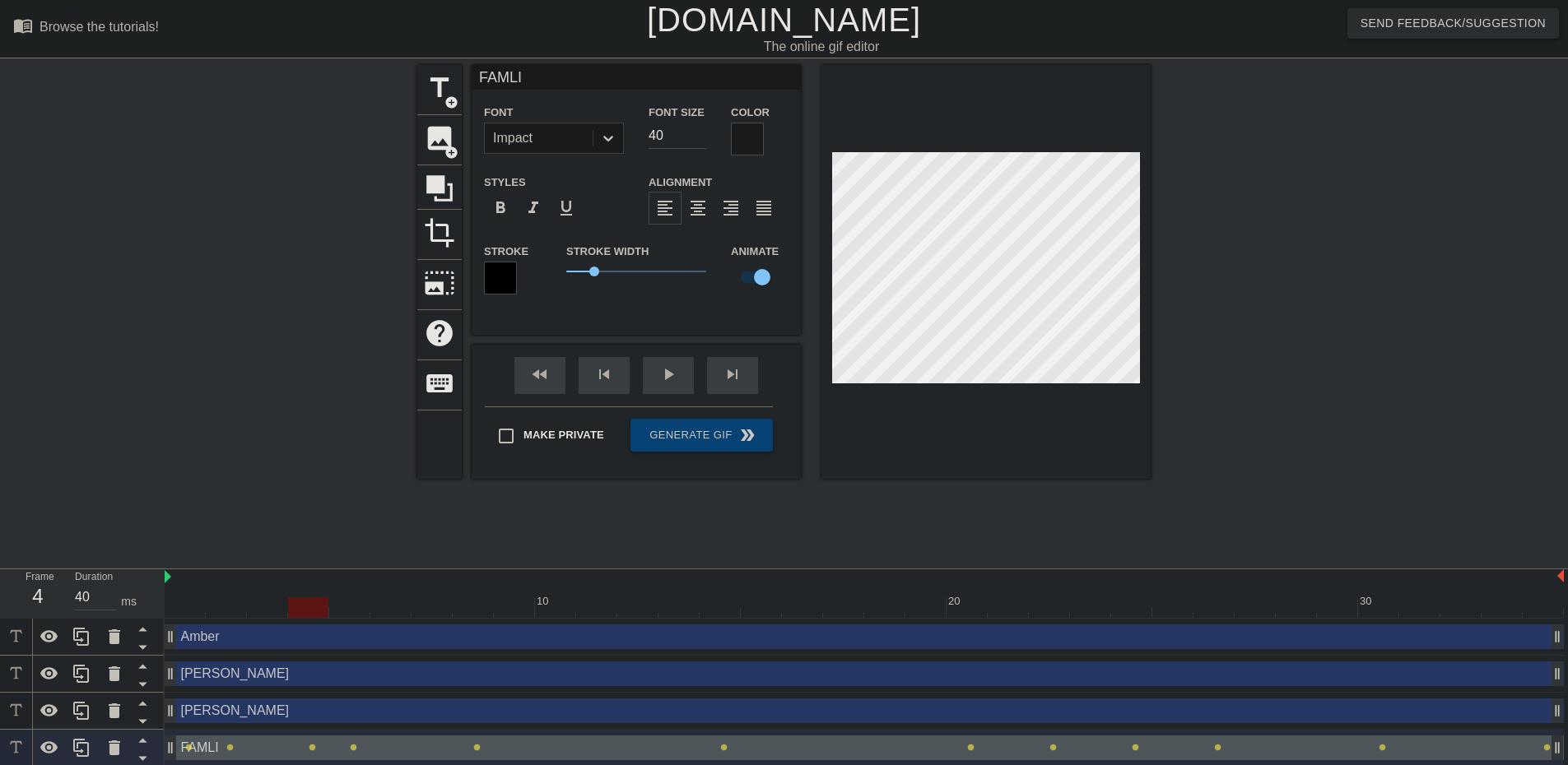
click at [358, 605] on div at bounding box center [865, 607] width 1399 height 20
click at [396, 613] on div at bounding box center [865, 607] width 1399 height 20
click at [427, 605] on div at bounding box center [865, 607] width 1399 height 20
click at [391, 606] on div at bounding box center [865, 607] width 1399 height 20
click at [434, 610] on div at bounding box center [865, 607] width 1399 height 20
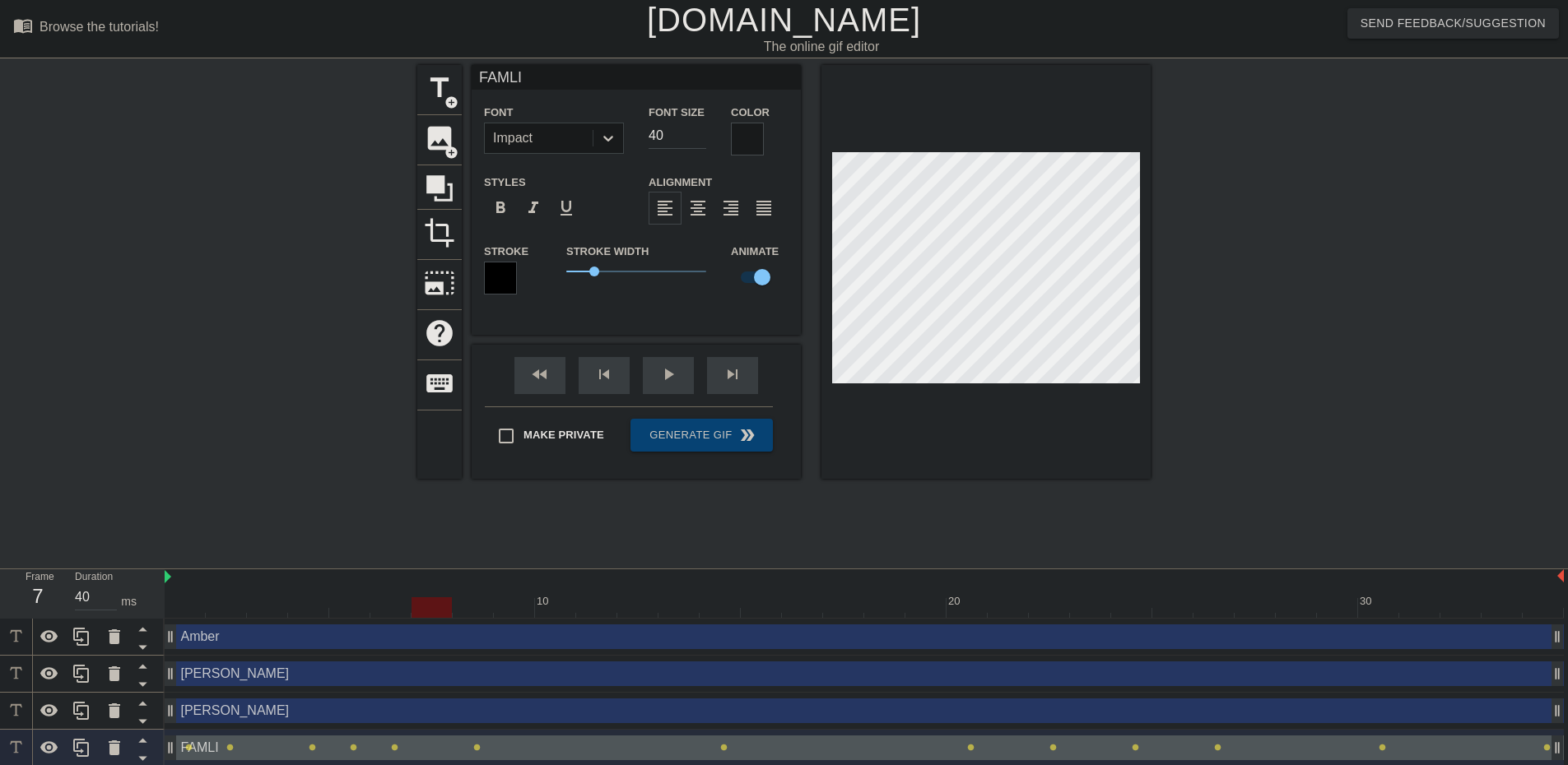
click at [470, 612] on div at bounding box center [865, 607] width 1399 height 20
click at [520, 610] on div at bounding box center [865, 607] width 1399 height 20
click at [551, 606] on div at bounding box center [865, 607] width 1399 height 20
click at [591, 608] on div at bounding box center [865, 607] width 1399 height 20
click at [639, 606] on div at bounding box center [865, 607] width 1399 height 20
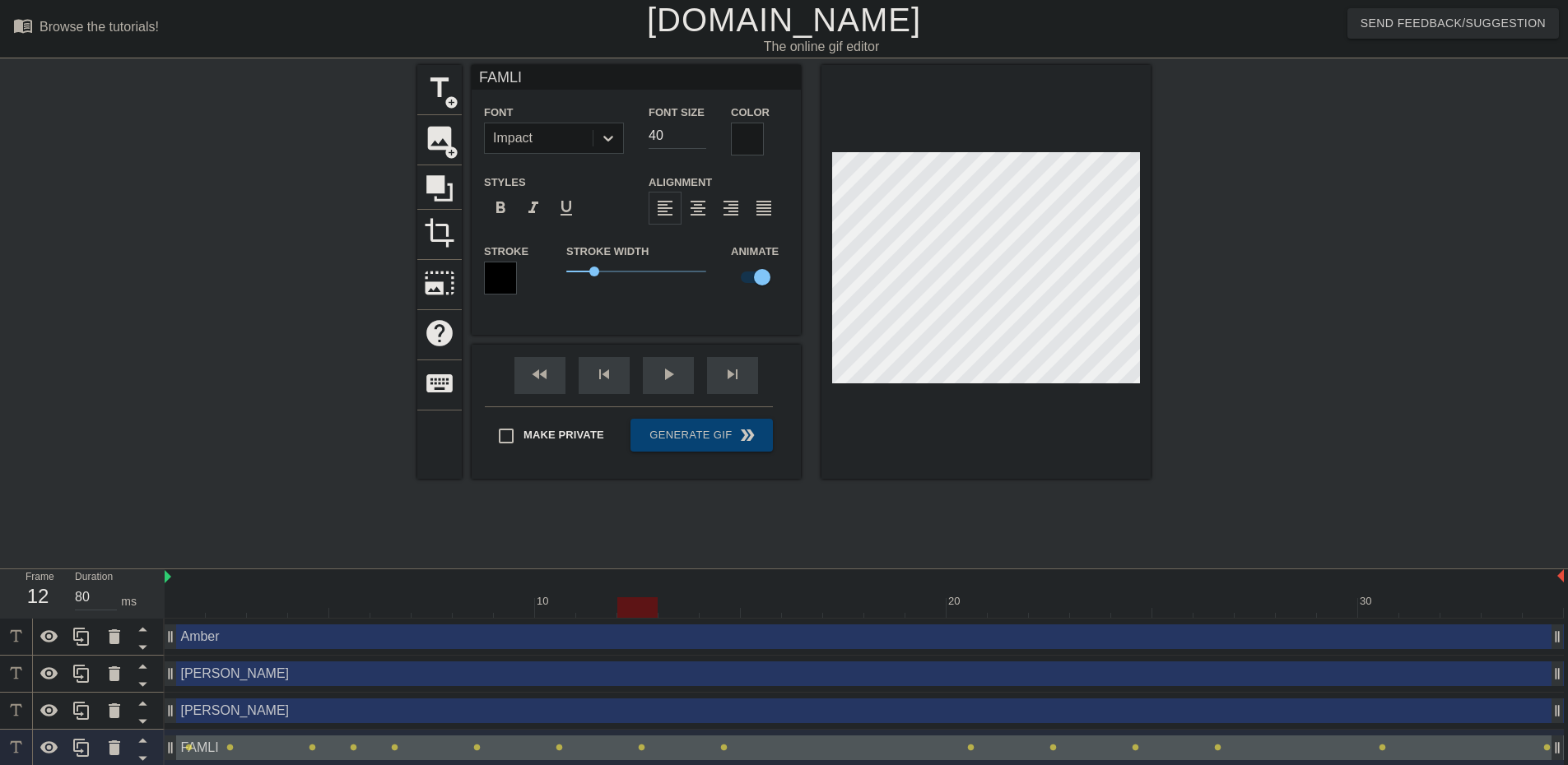
click at [682, 613] on div at bounding box center [865, 607] width 1399 height 20
type input "40"
click at [710, 609] on div at bounding box center [865, 607] width 1399 height 20
click at [771, 605] on div at bounding box center [865, 607] width 1399 height 20
click at [808, 608] on div at bounding box center [865, 607] width 1399 height 20
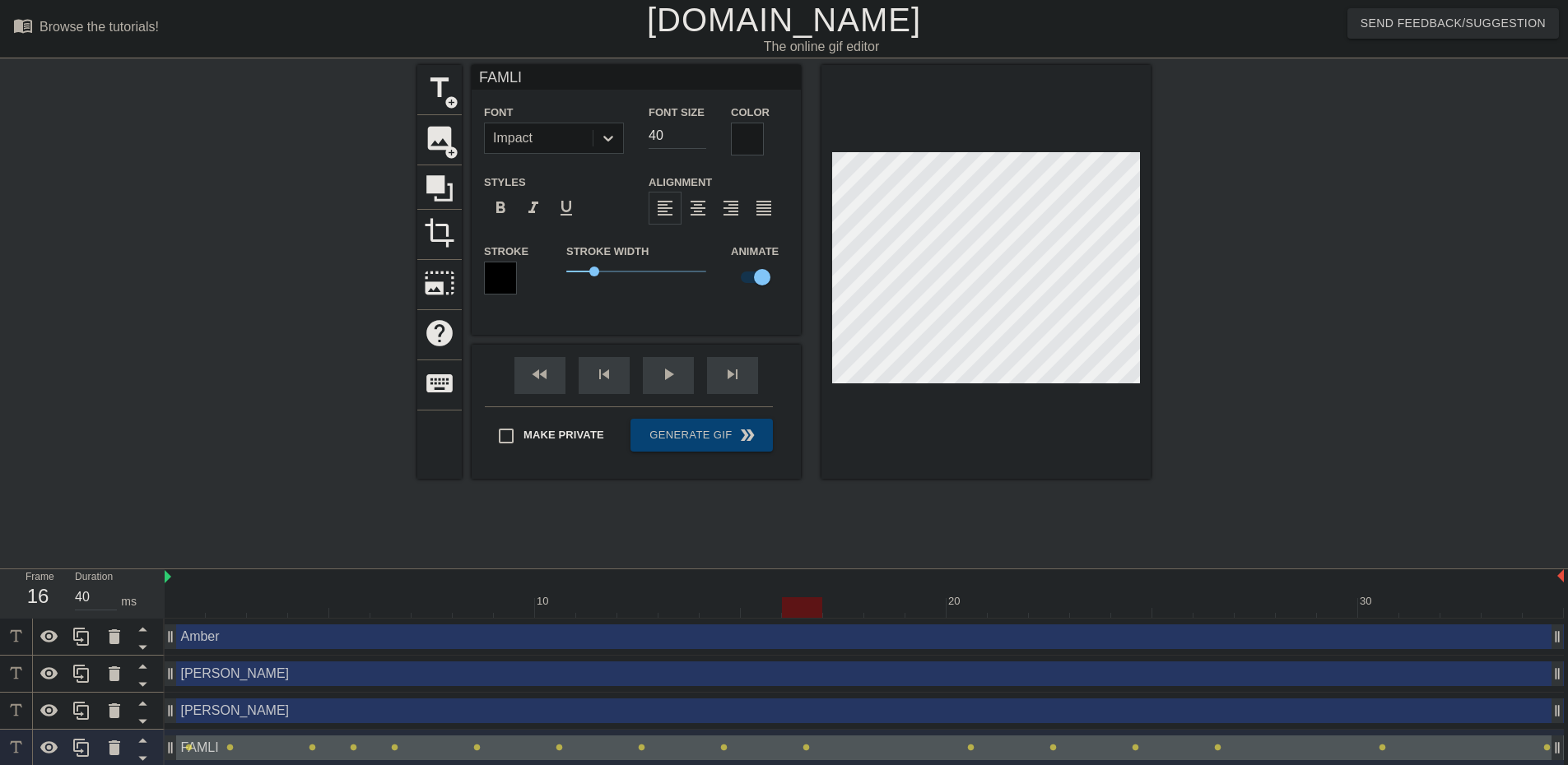
click at [839, 614] on div at bounding box center [865, 607] width 1399 height 20
click at [885, 613] on div at bounding box center [865, 607] width 1399 height 20
click at [921, 608] on div at bounding box center [865, 607] width 1399 height 20
click at [962, 611] on div at bounding box center [865, 607] width 1399 height 20
click at [1000, 613] on div at bounding box center [865, 607] width 1399 height 20
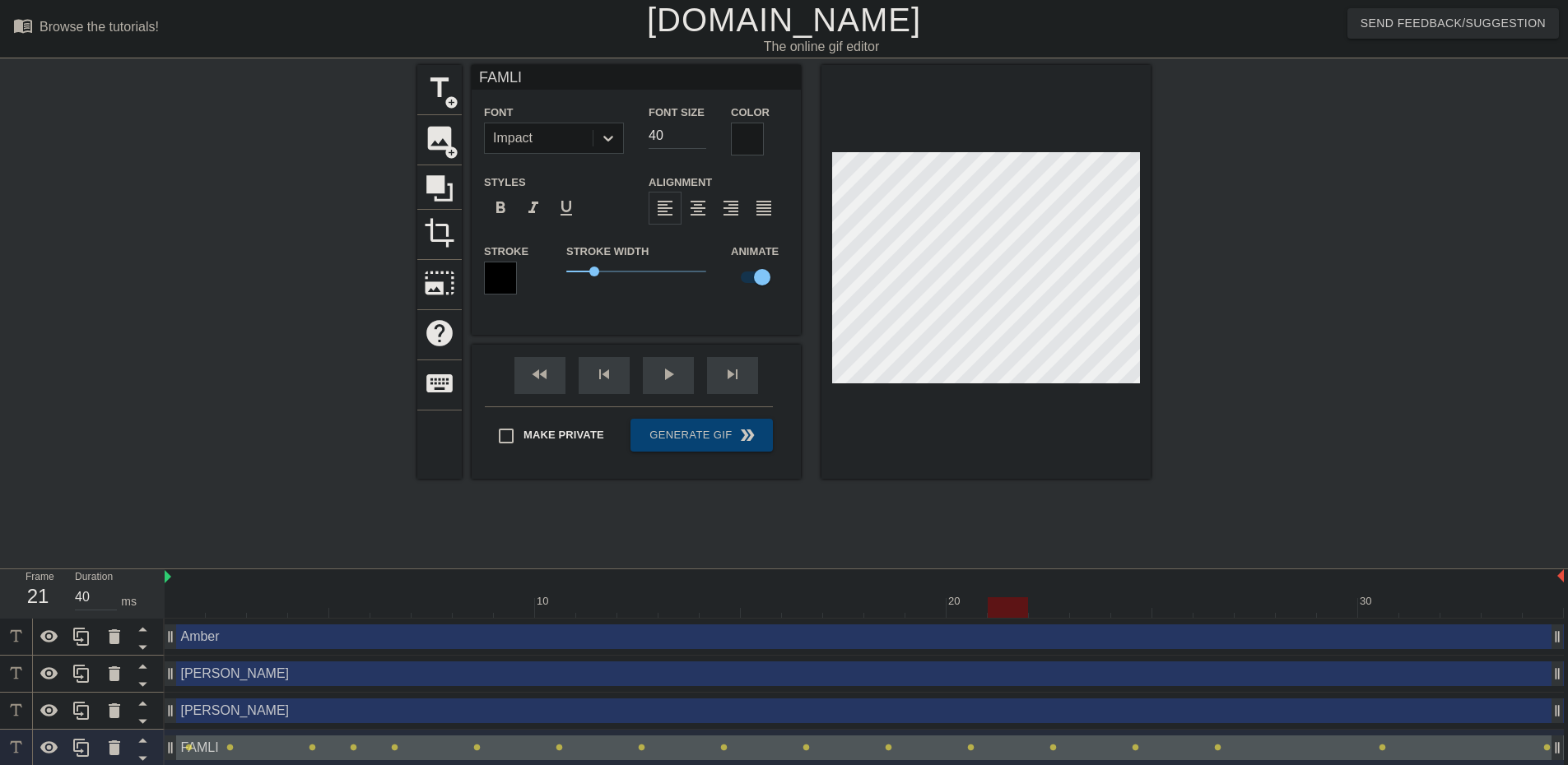
click at [1049, 613] on div at bounding box center [865, 607] width 1399 height 20
click at [1006, 604] on div at bounding box center [865, 607] width 1399 height 20
click at [1039, 602] on div at bounding box center [865, 607] width 1399 height 20
click at [1097, 609] on div at bounding box center [865, 607] width 1399 height 20
click at [1123, 609] on div at bounding box center [865, 607] width 1399 height 20
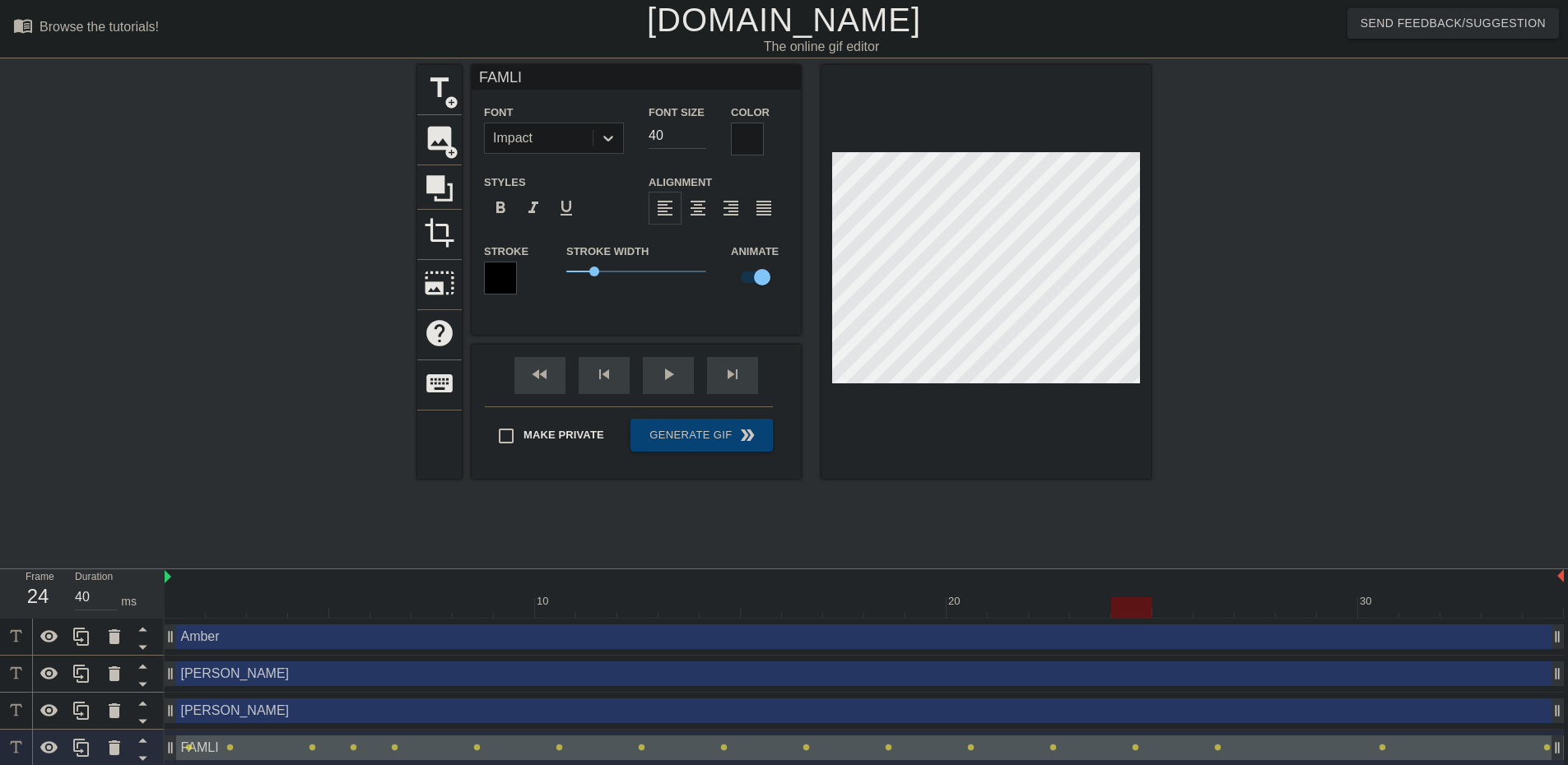
click at [1167, 607] on div at bounding box center [865, 607] width 1399 height 20
click at [1224, 607] on div at bounding box center [865, 607] width 1399 height 20
click at [1260, 611] on div at bounding box center [865, 607] width 1399 height 20
click at [1298, 605] on div at bounding box center [865, 607] width 1399 height 20
click at [1329, 602] on div at bounding box center [865, 607] width 1399 height 20
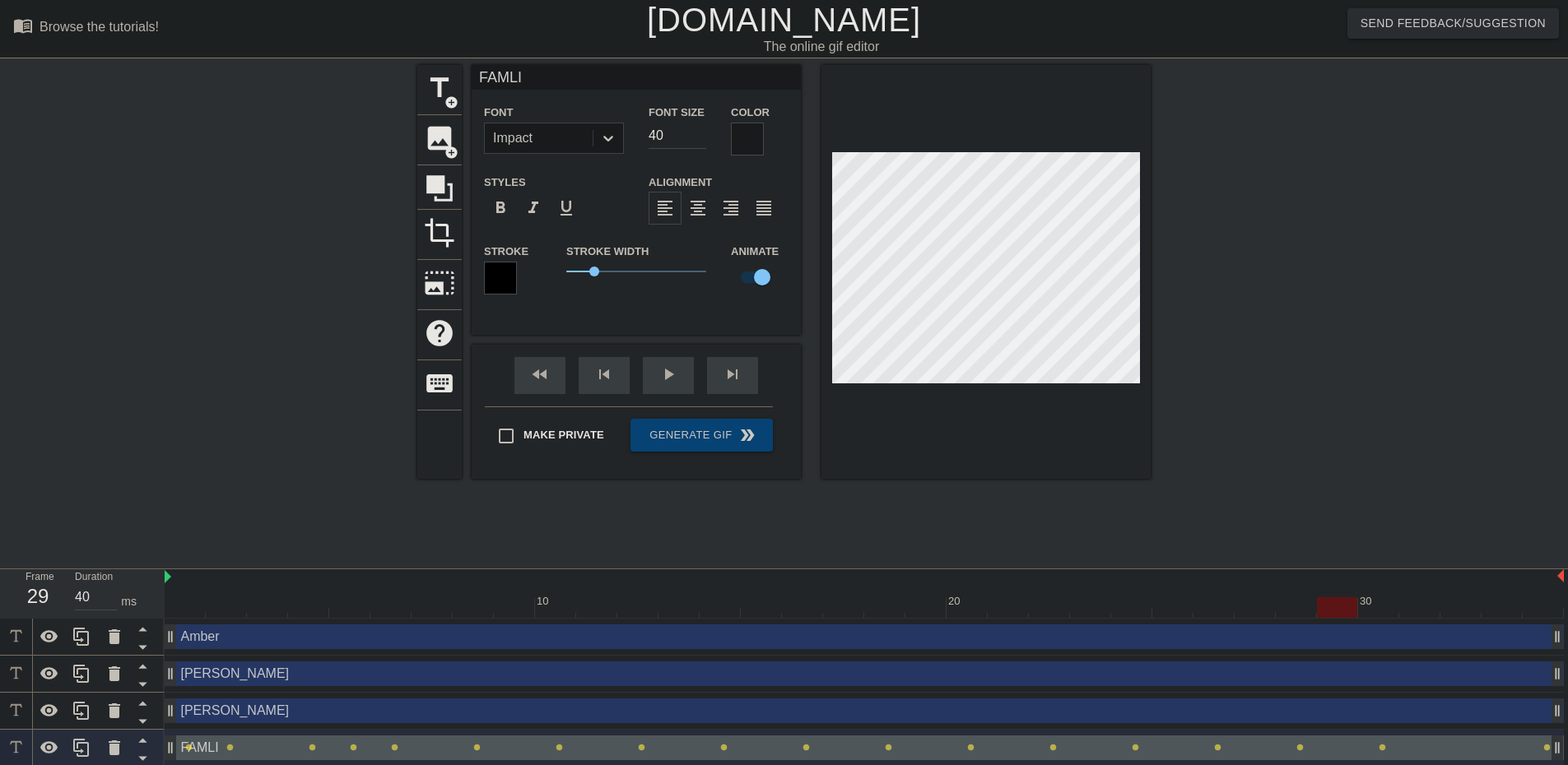
click at [1376, 609] on div at bounding box center [865, 607] width 1399 height 20
click at [1420, 604] on div at bounding box center [865, 607] width 1399 height 20
click at [1460, 607] on div at bounding box center [865, 607] width 1399 height 20
click at [1508, 614] on div at bounding box center [865, 607] width 1399 height 20
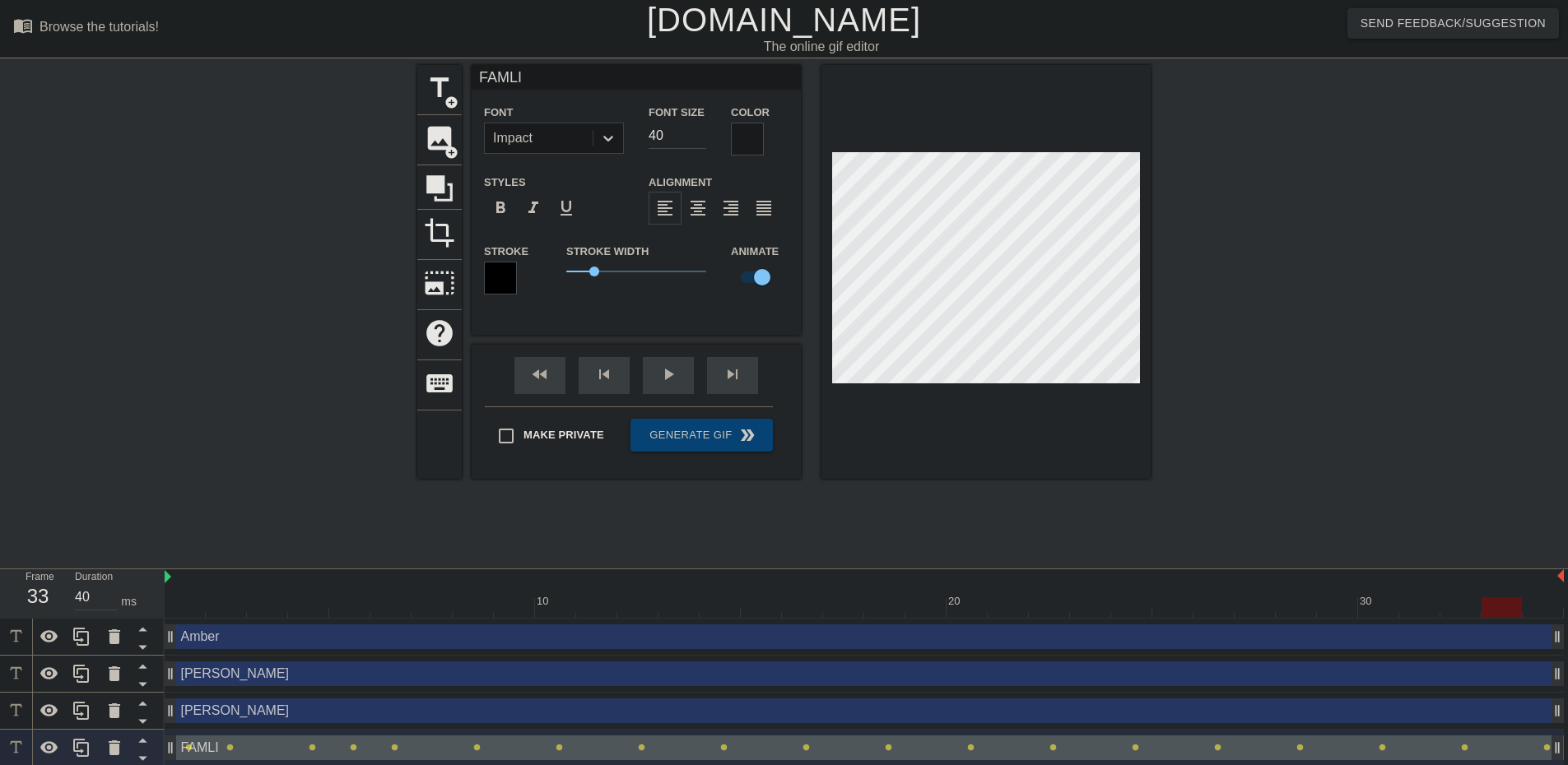
click at [1454, 603] on div at bounding box center [865, 607] width 1399 height 20
click at [1508, 606] on div at bounding box center [865, 607] width 1399 height 20
click at [1545, 613] on div at bounding box center [865, 607] width 1399 height 20
click at [1321, 455] on div at bounding box center [1294, 311] width 247 height 494
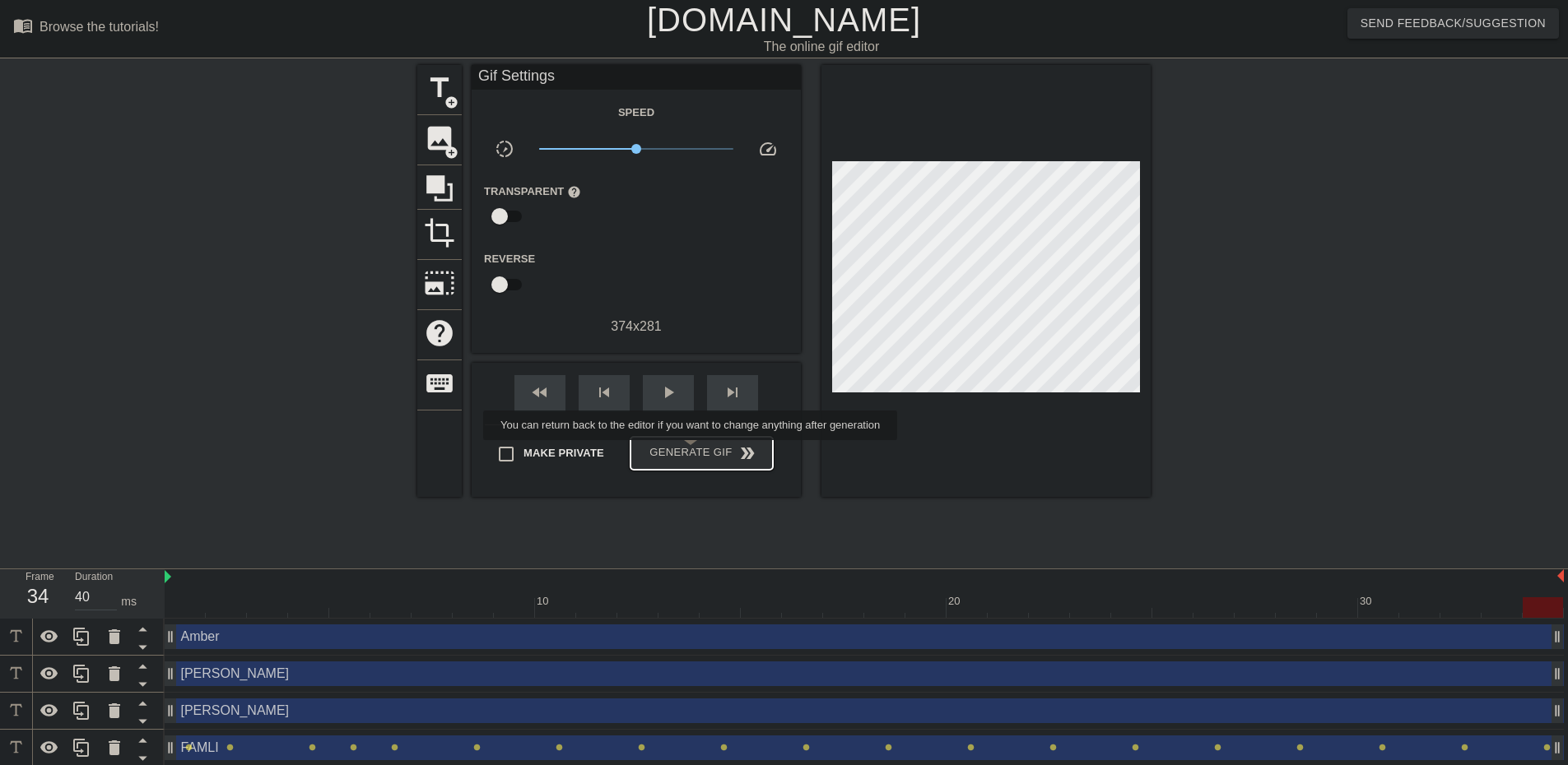
click at [693, 452] on span "Generate Gif double_arrow" at bounding box center [702, 453] width 129 height 20
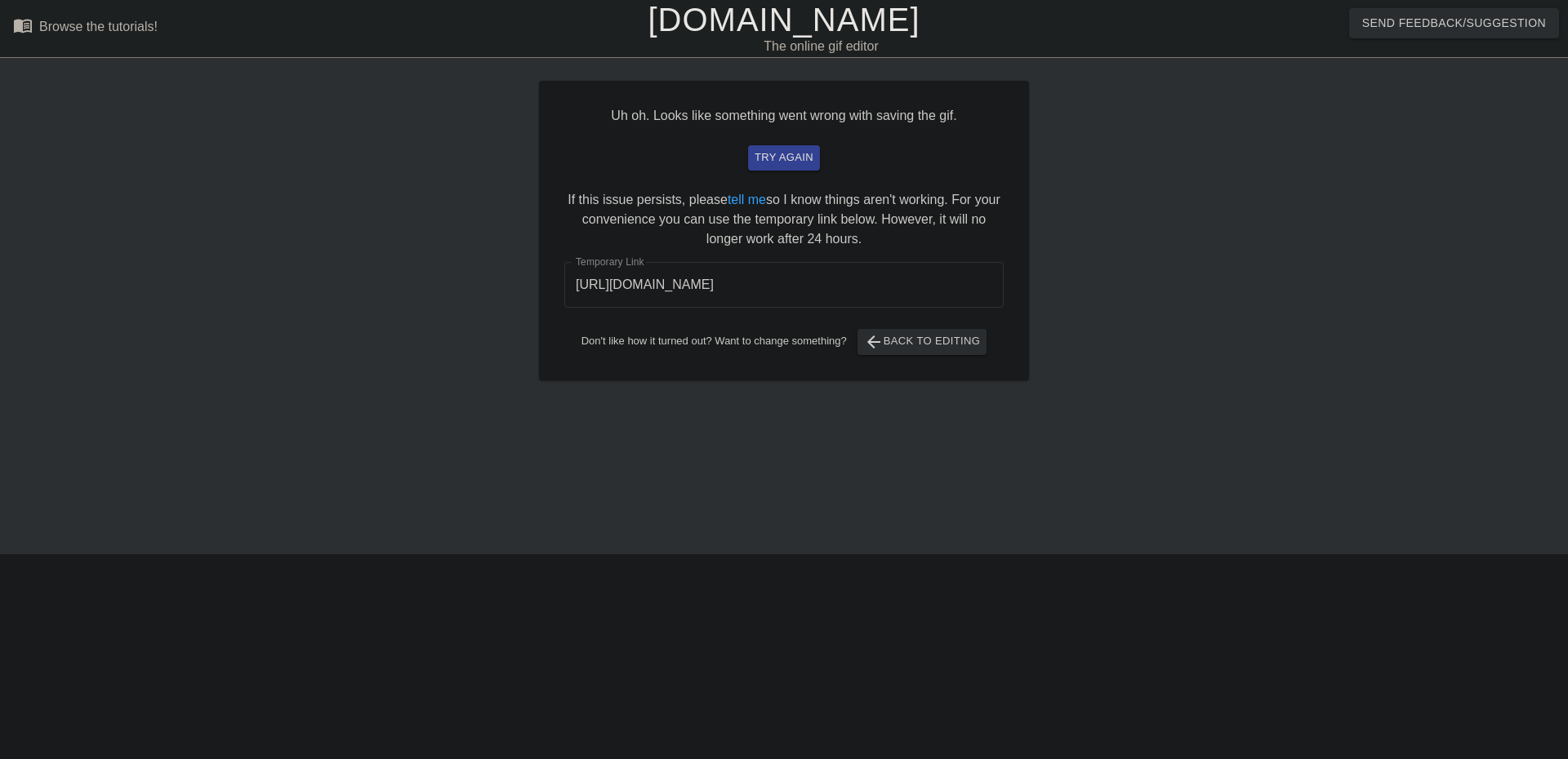
click at [830, 286] on input "[URL][DOMAIN_NAME]" at bounding box center [783, 285] width 439 height 46
click at [898, 343] on span "arrow_back Back to Editing" at bounding box center [922, 342] width 117 height 19
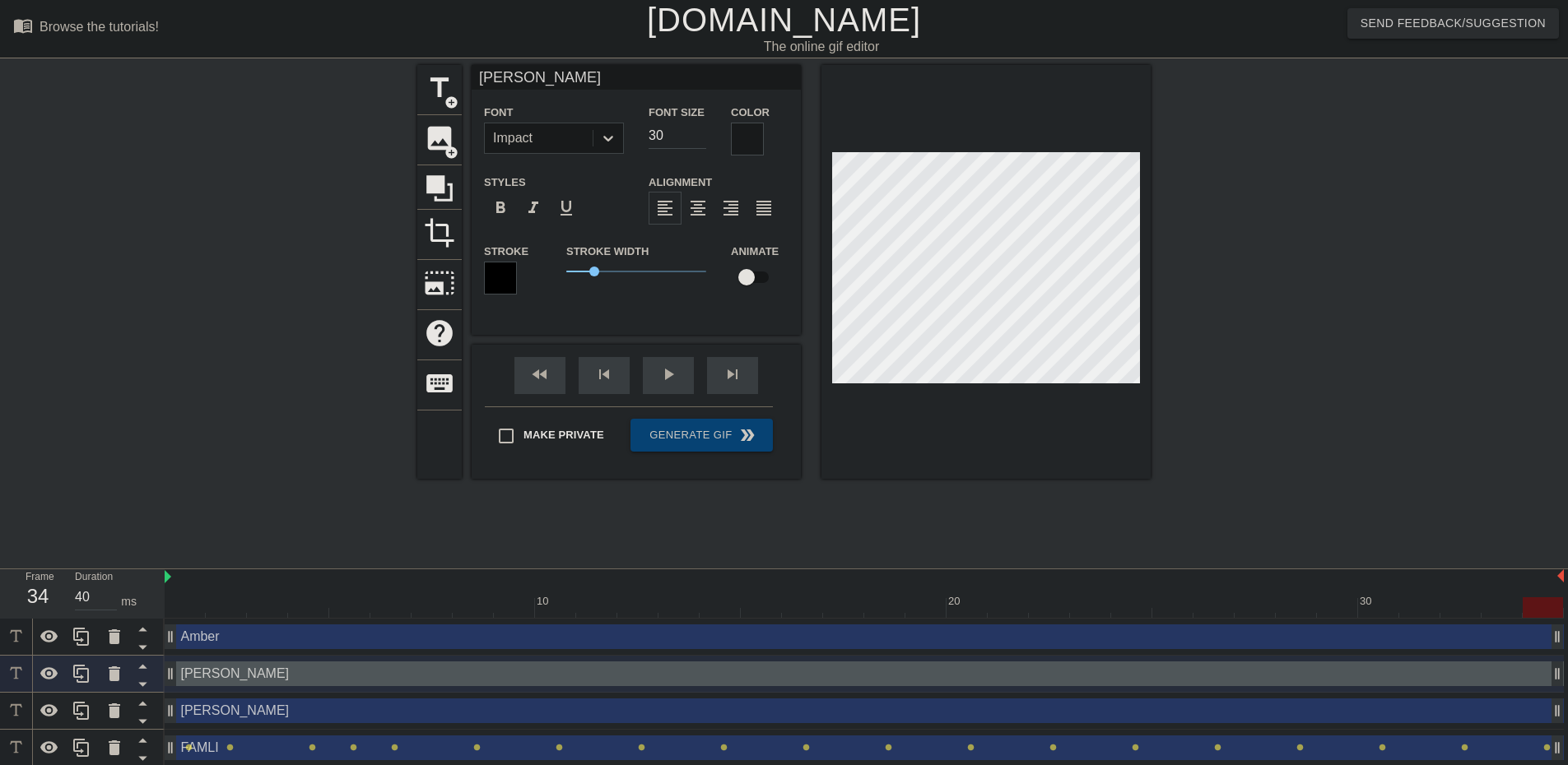
click at [521, 74] on input "[PERSON_NAME]" at bounding box center [636, 77] width 329 height 25
click at [521, 74] on input "E" at bounding box center [636, 77] width 329 height 25
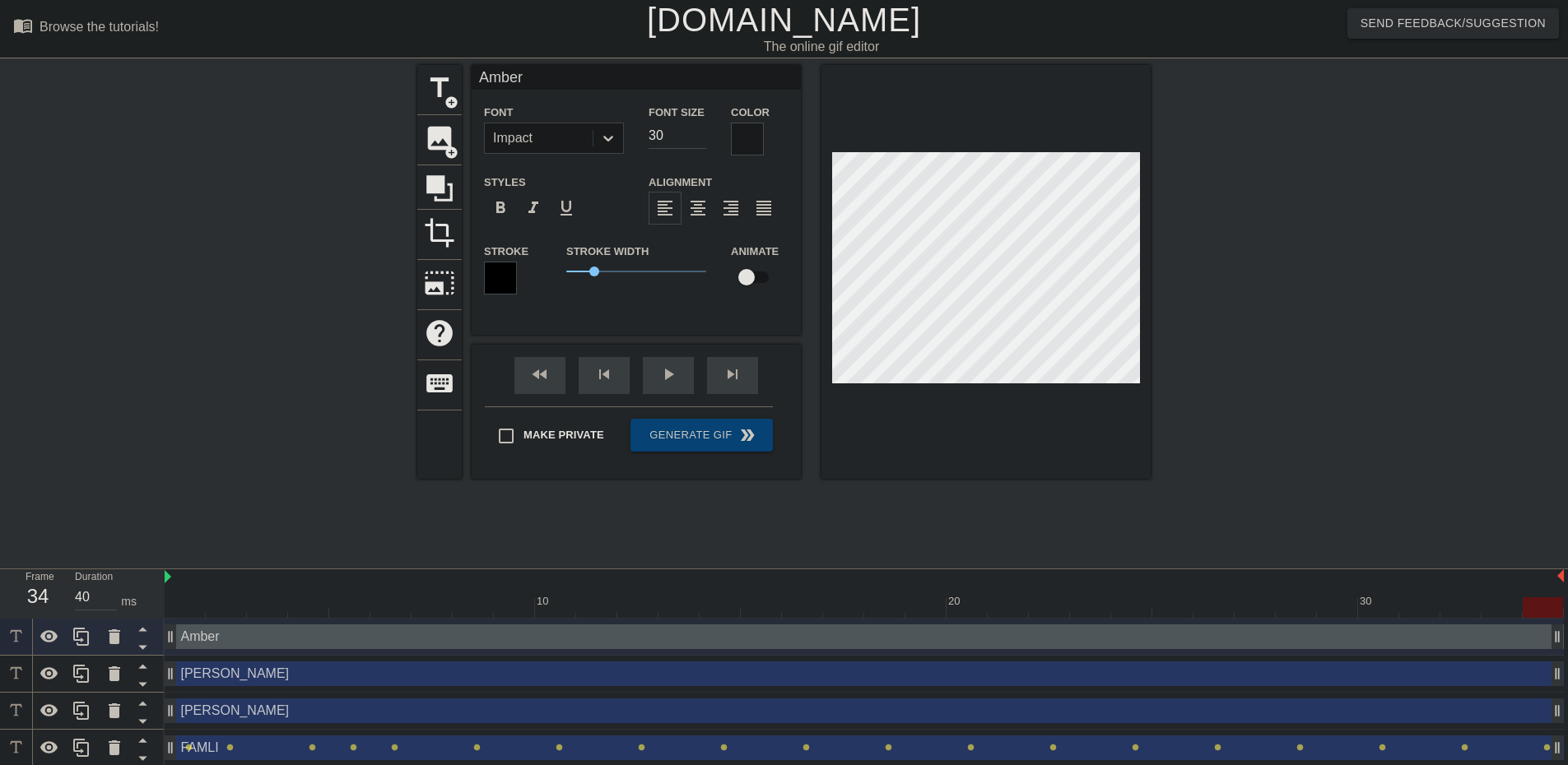
click at [512, 74] on input "Amber" at bounding box center [636, 77] width 329 height 25
type input "r"
type input "AMBER"
click at [807, 494] on div "title add_circle image add_circle crop photo_size_select_large help keyboard AM…" at bounding box center [784, 311] width 733 height 494
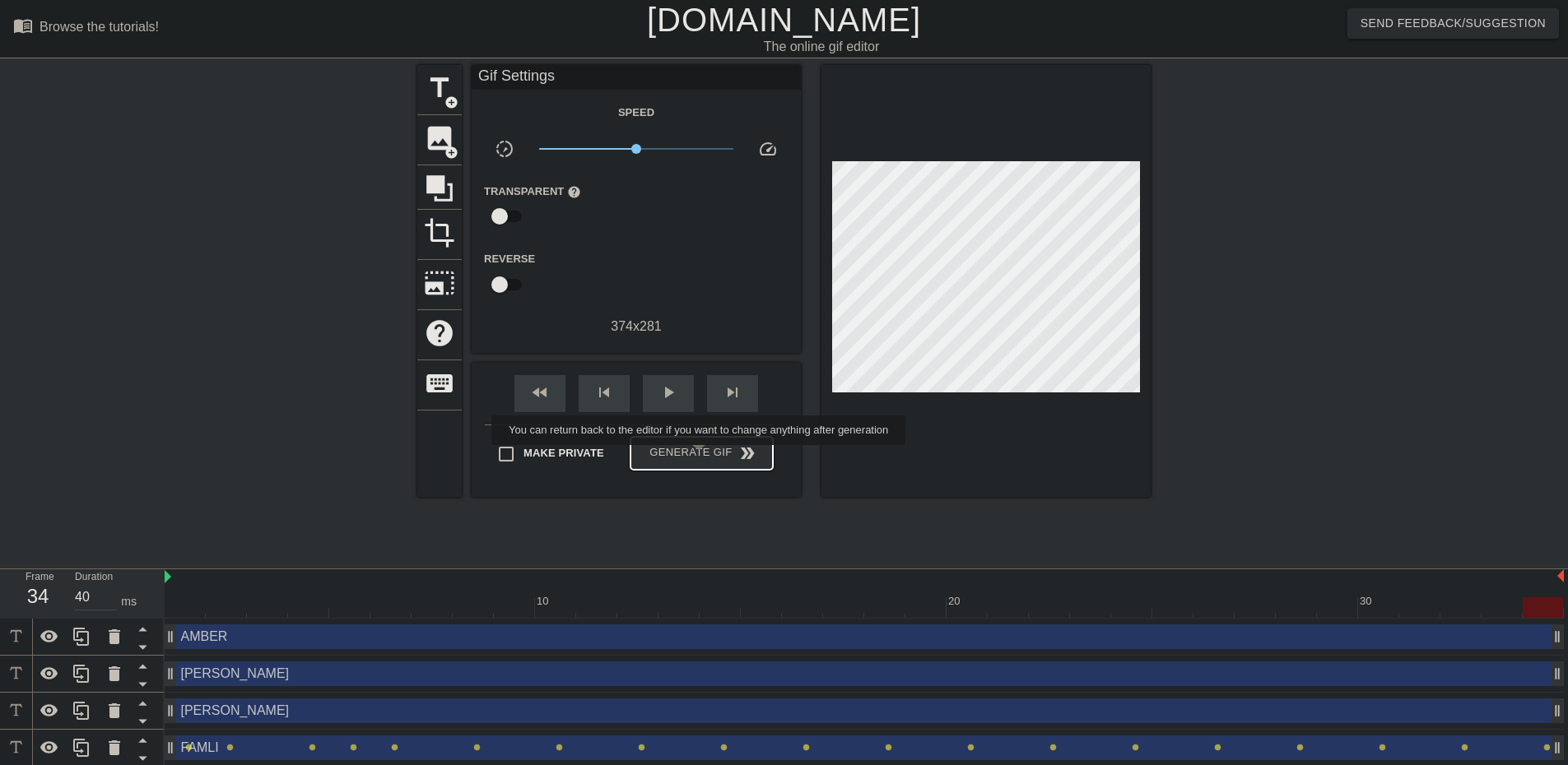
click at [702, 454] on span "Generate Gif double_arrow" at bounding box center [702, 453] width 129 height 20
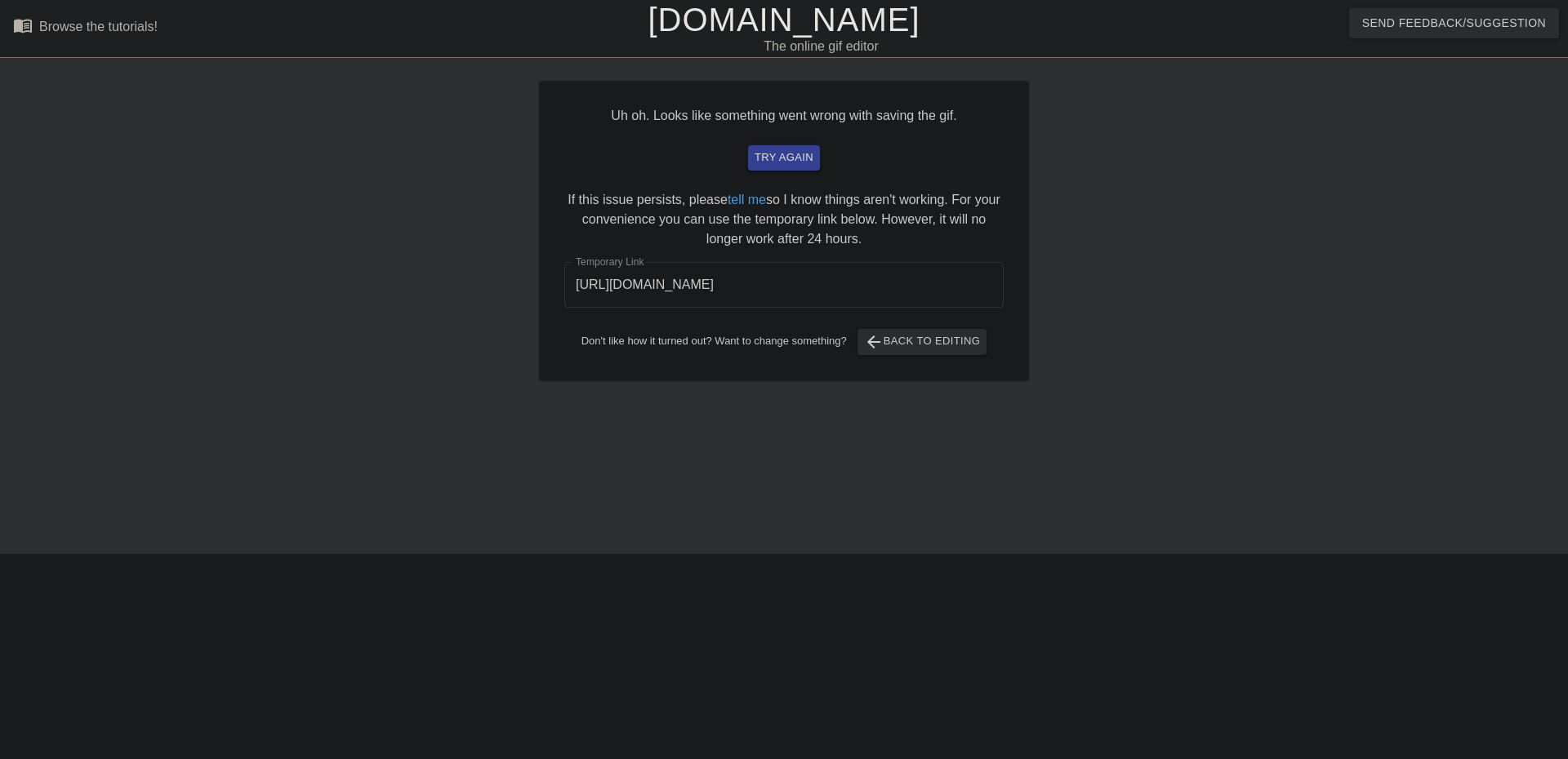
click at [777, 275] on input "[URL][DOMAIN_NAME]" at bounding box center [783, 285] width 439 height 46
click at [916, 339] on span "arrow_back Back to Editing" at bounding box center [922, 342] width 117 height 19
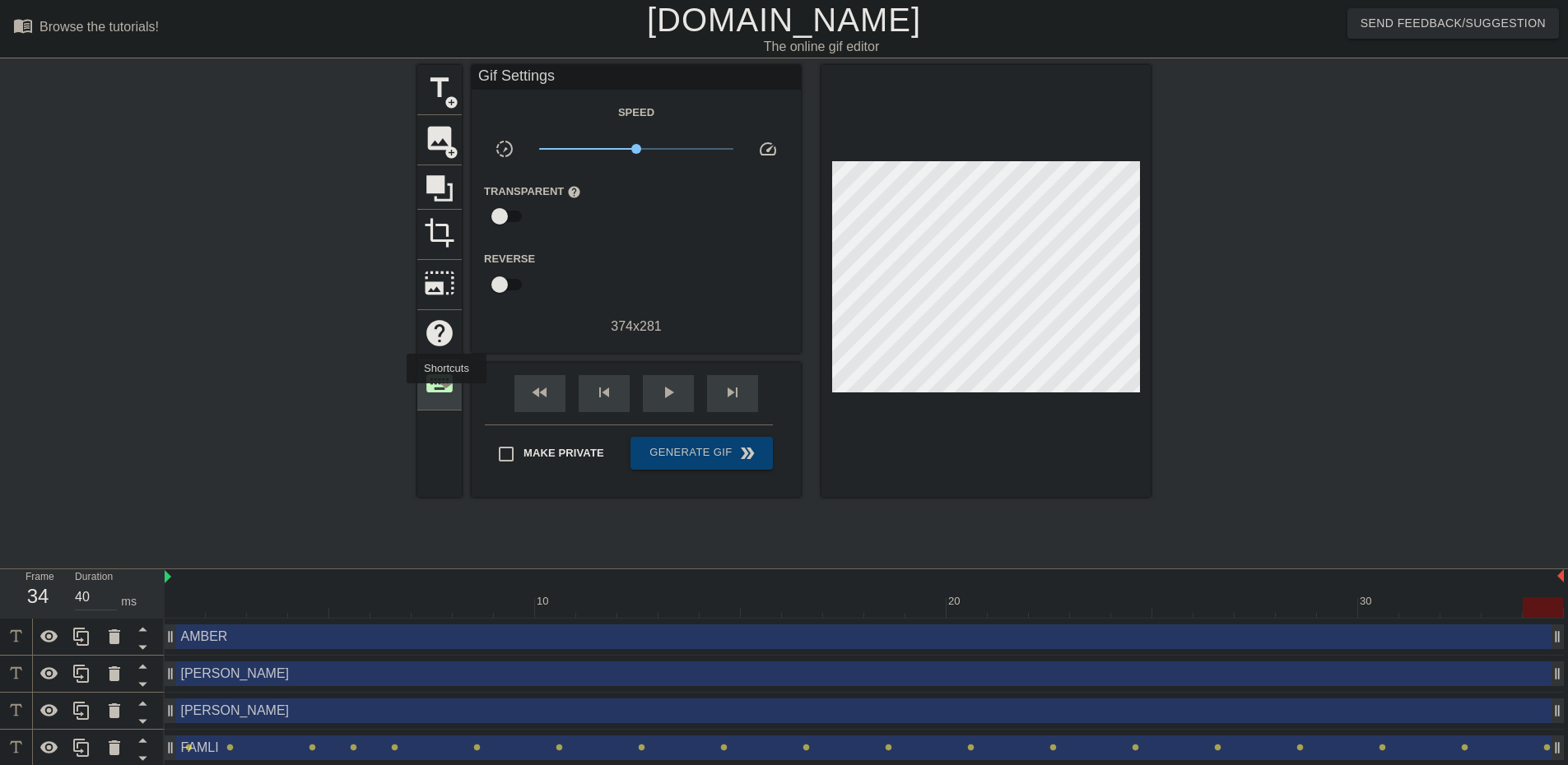
click at [446, 395] on div "keyboard" at bounding box center [440, 386] width 44 height 51
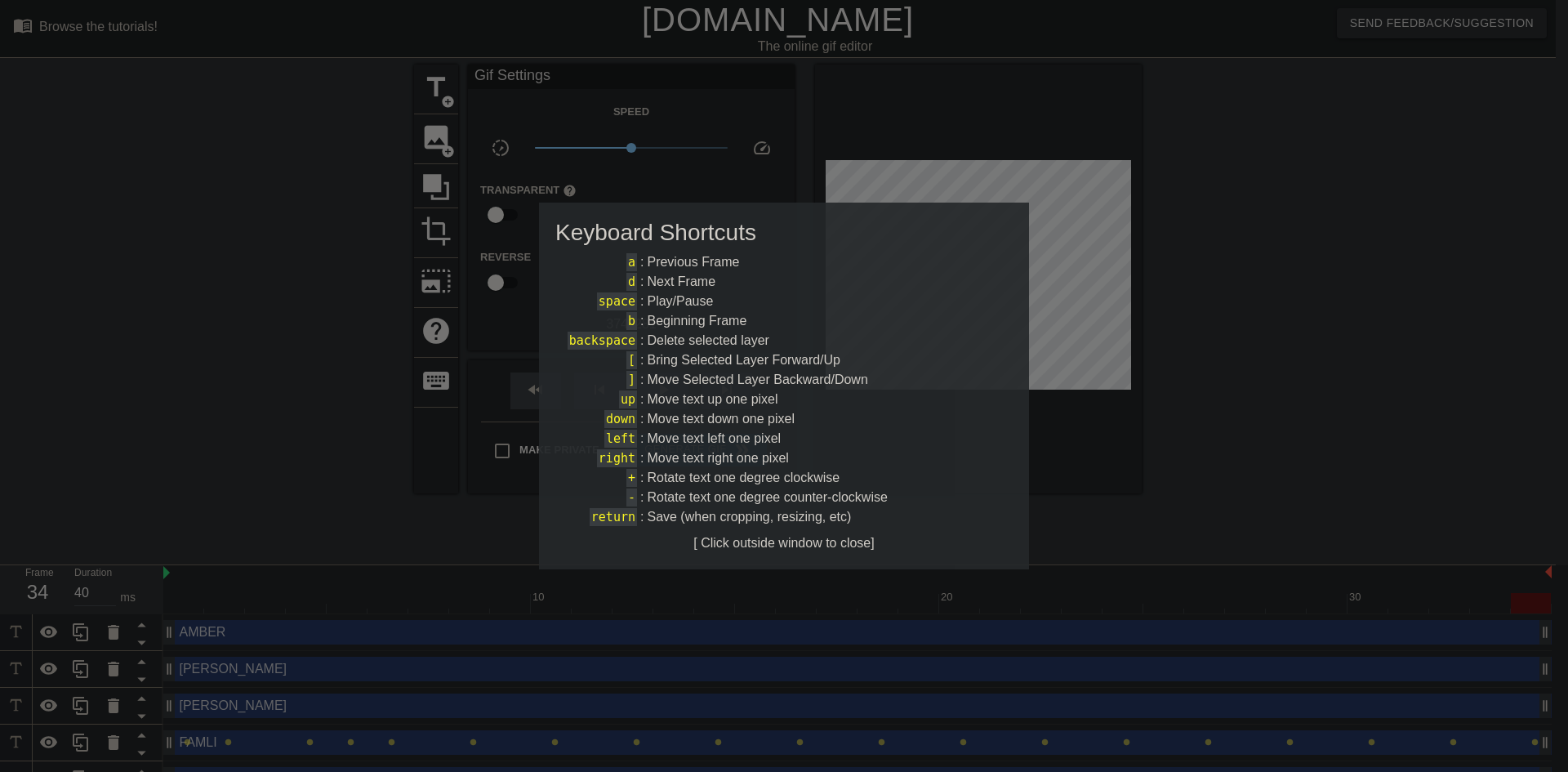
click at [279, 381] on div at bounding box center [784, 386] width 1568 height 772
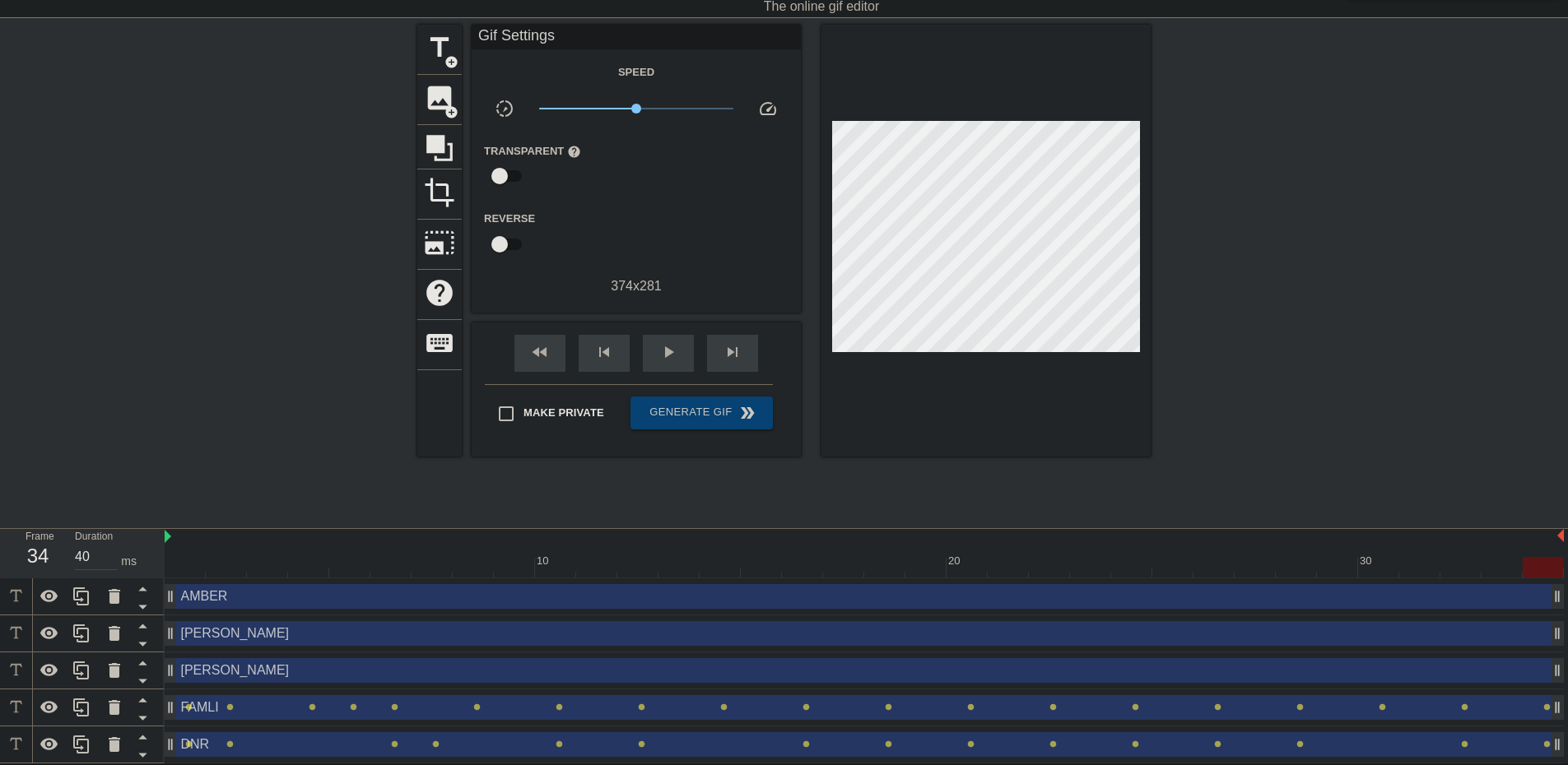
scroll to position [0, 0]
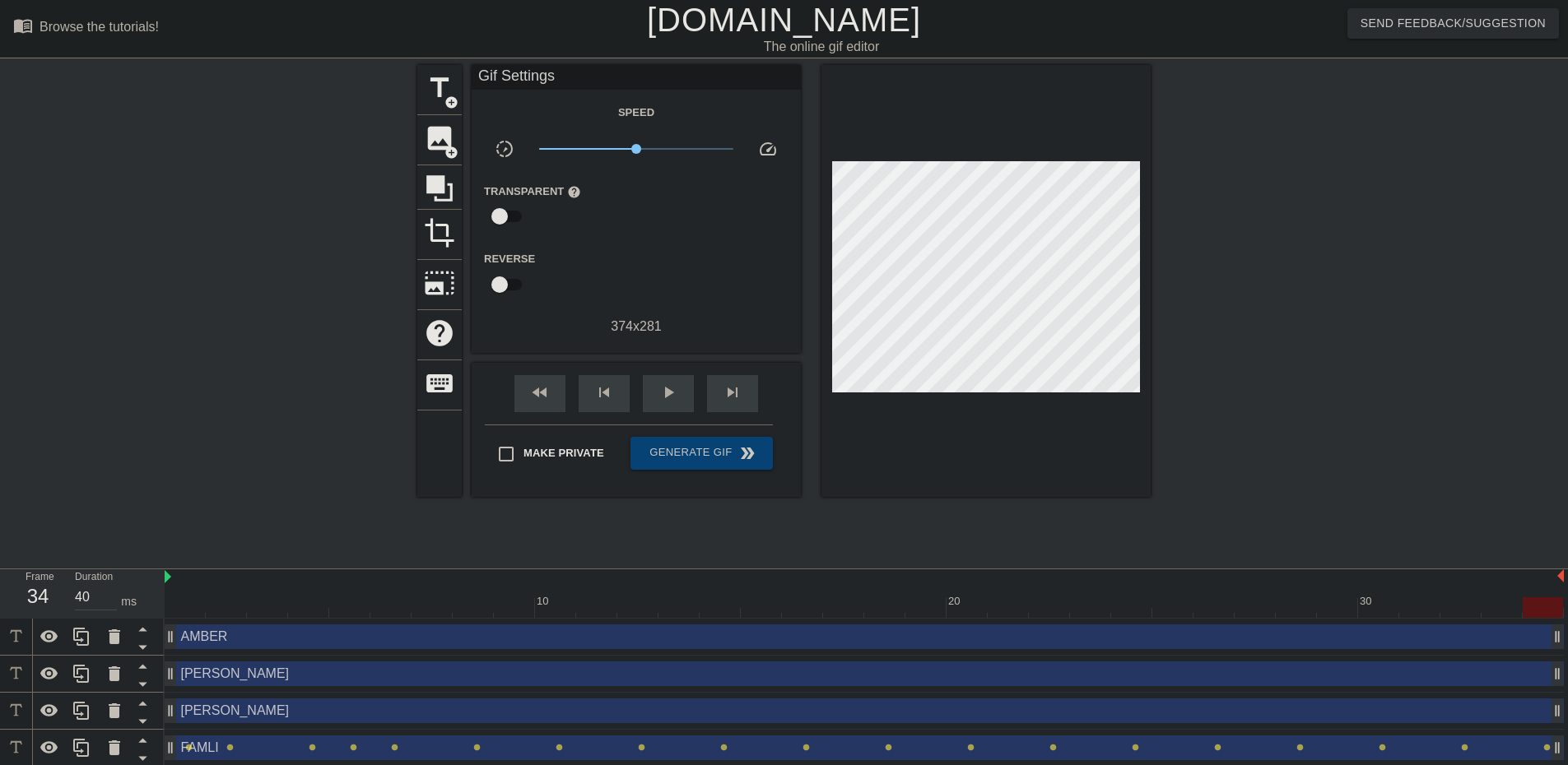
click at [404, 144] on div "title add_circle image add_circle crop photo_size_select_large help keyboard Gi…" at bounding box center [784, 311] width 1568 height 494
